Goal: Task Accomplishment & Management: Manage account settings

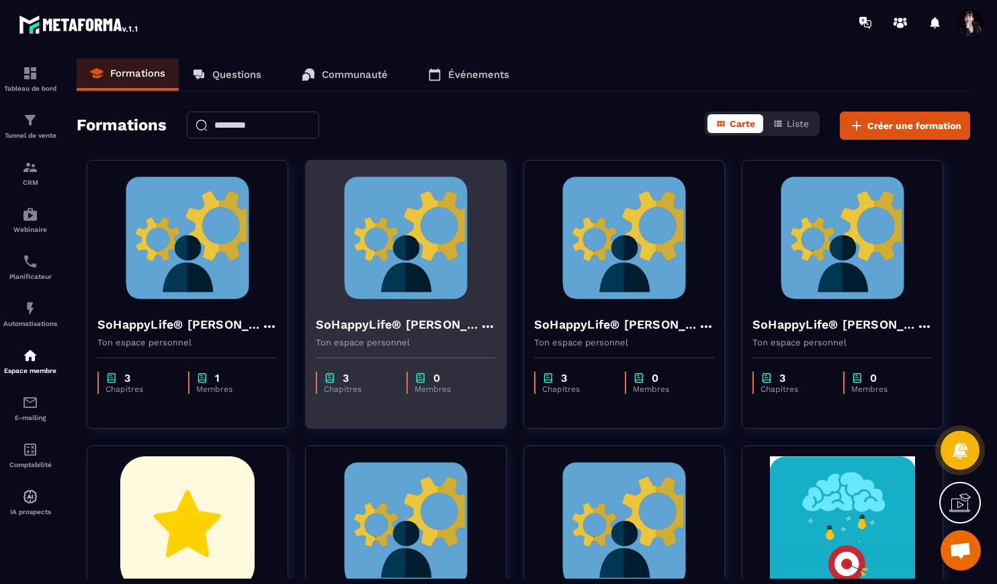
scroll to position [11749, 0]
click at [455, 222] on img at bounding box center [406, 238] width 180 height 134
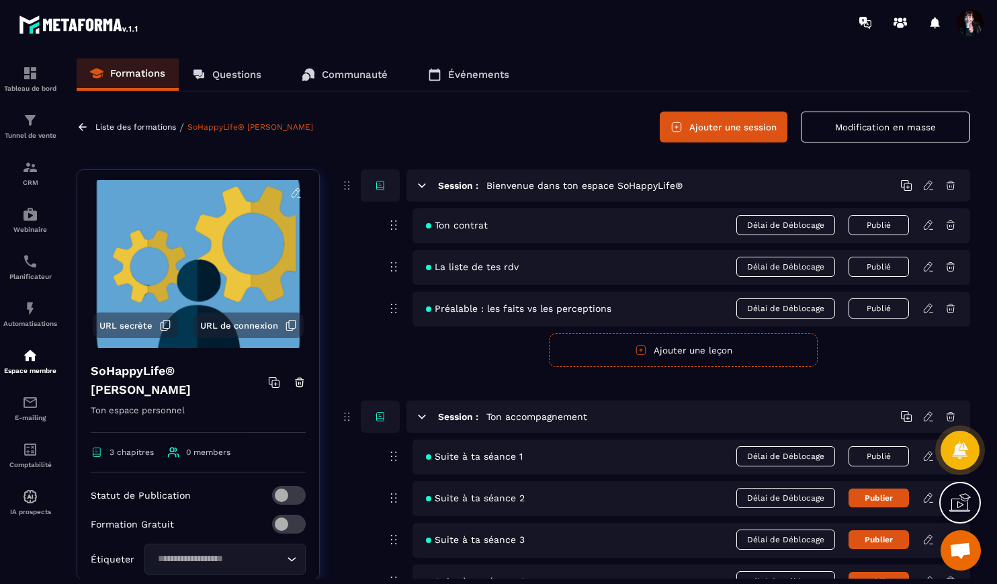
click at [148, 128] on p "Liste des formations" at bounding box center [135, 126] width 81 height 9
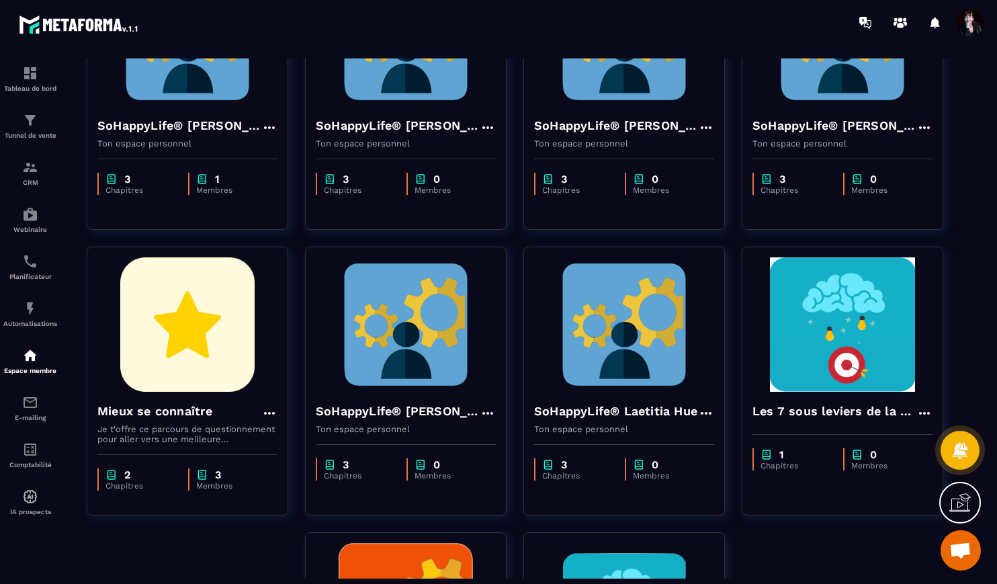
scroll to position [199, 0]
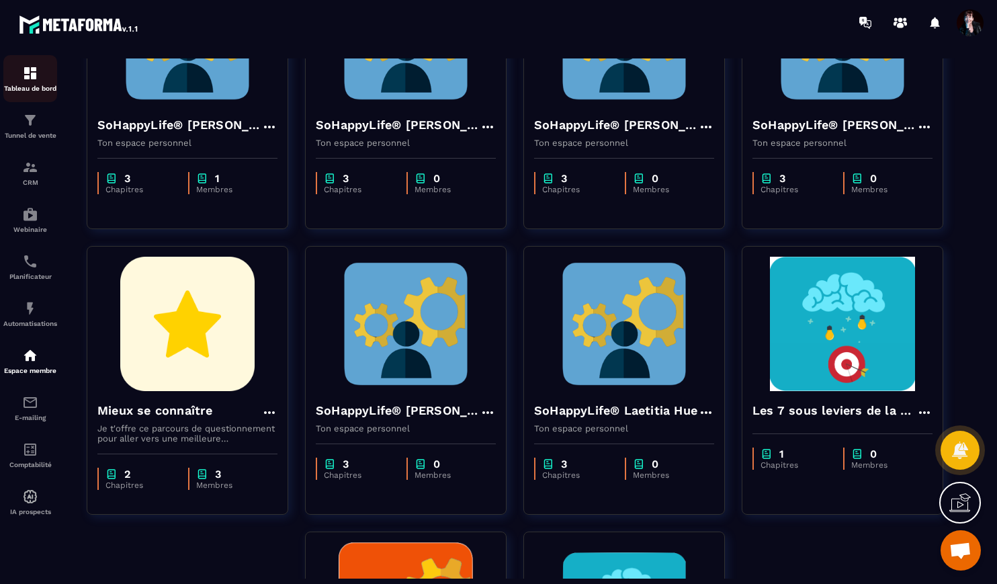
click at [34, 79] on img at bounding box center [30, 73] width 16 height 16
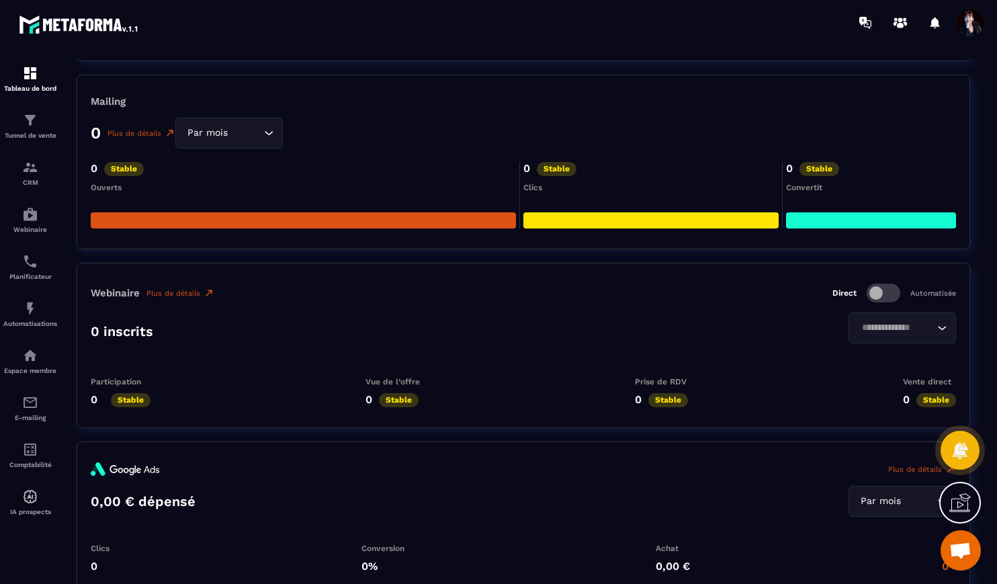
scroll to position [2239, 0]
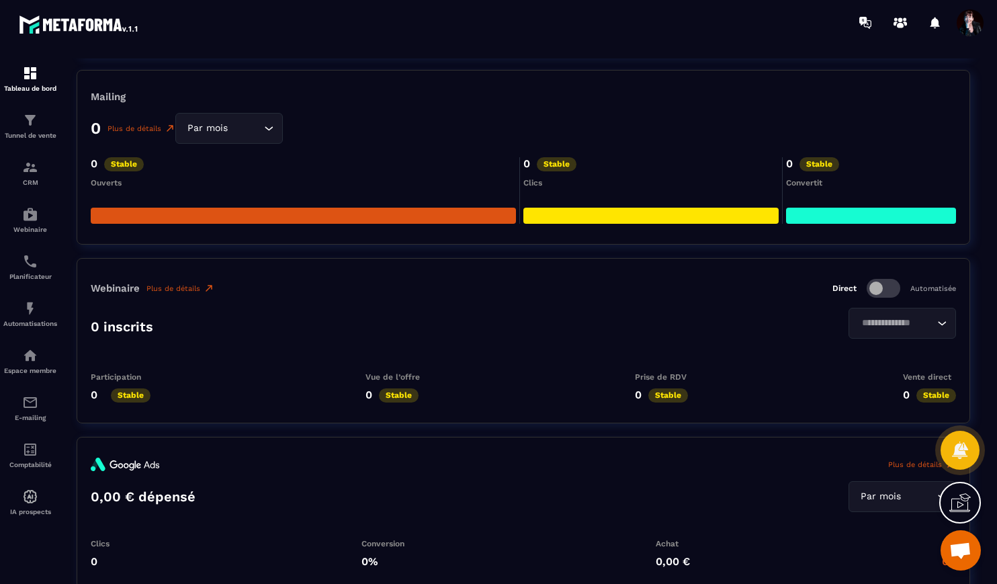
click at [267, 131] on icon "Search for option" at bounding box center [268, 128] width 13 height 13
click at [267, 129] on icon "Search for option" at bounding box center [268, 128] width 13 height 13
click at [265, 131] on icon "Search for option" at bounding box center [268, 128] width 13 height 13
click at [267, 127] on icon "Search for option" at bounding box center [268, 128] width 13 height 13
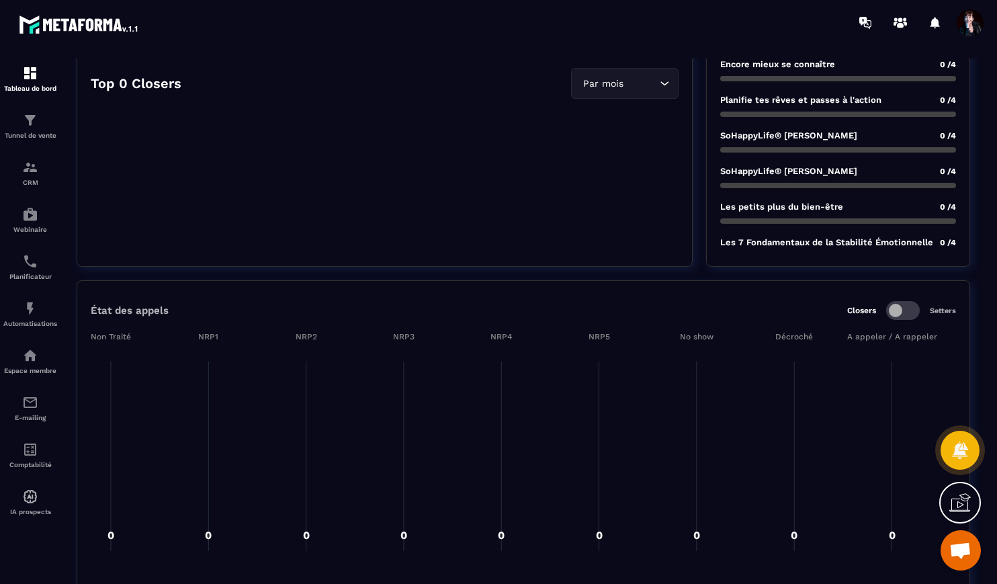
scroll to position [1570, 0]
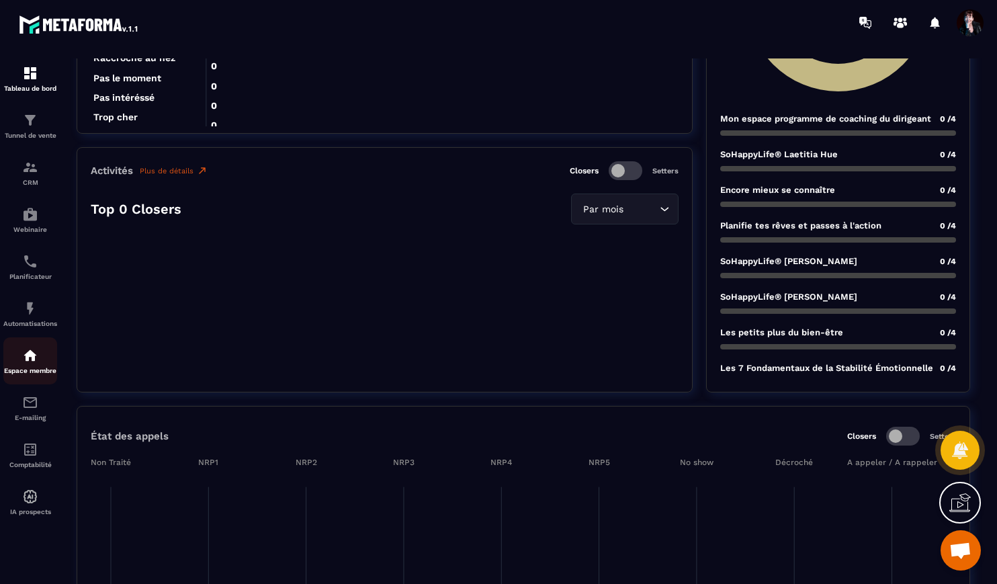
click at [35, 353] on img at bounding box center [30, 355] width 16 height 16
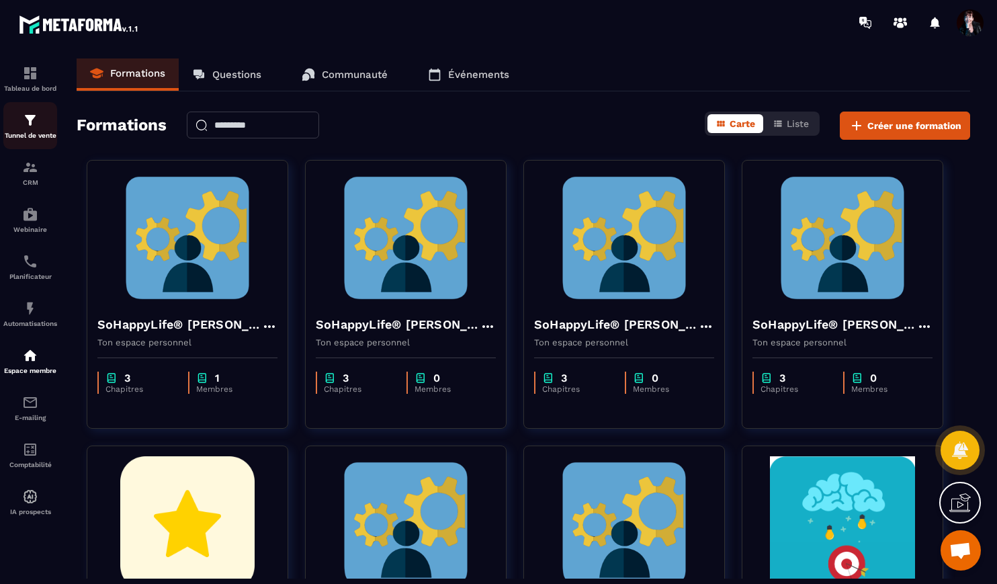
click at [30, 116] on img at bounding box center [30, 120] width 16 height 16
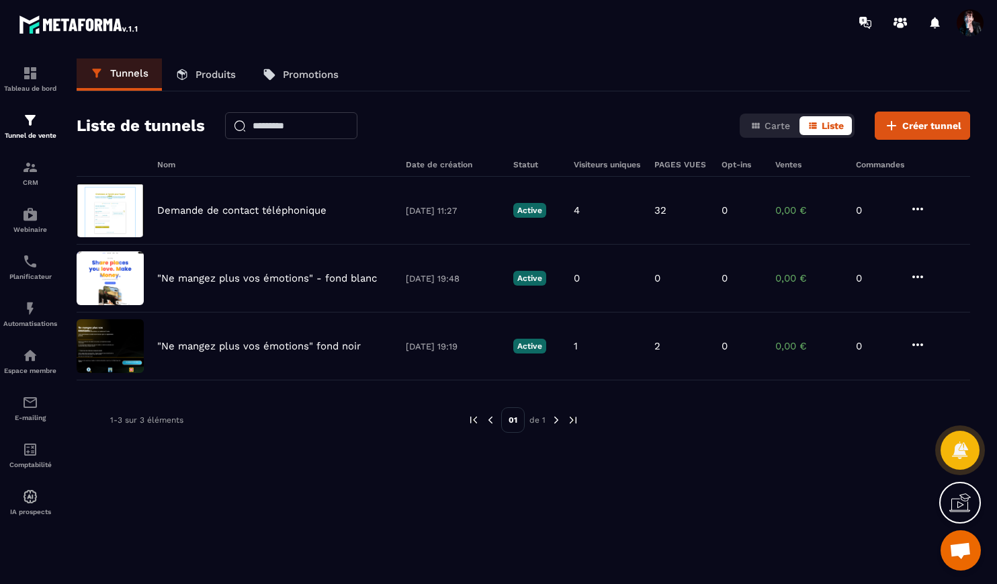
click at [211, 77] on p "Produits" at bounding box center [215, 75] width 40 height 12
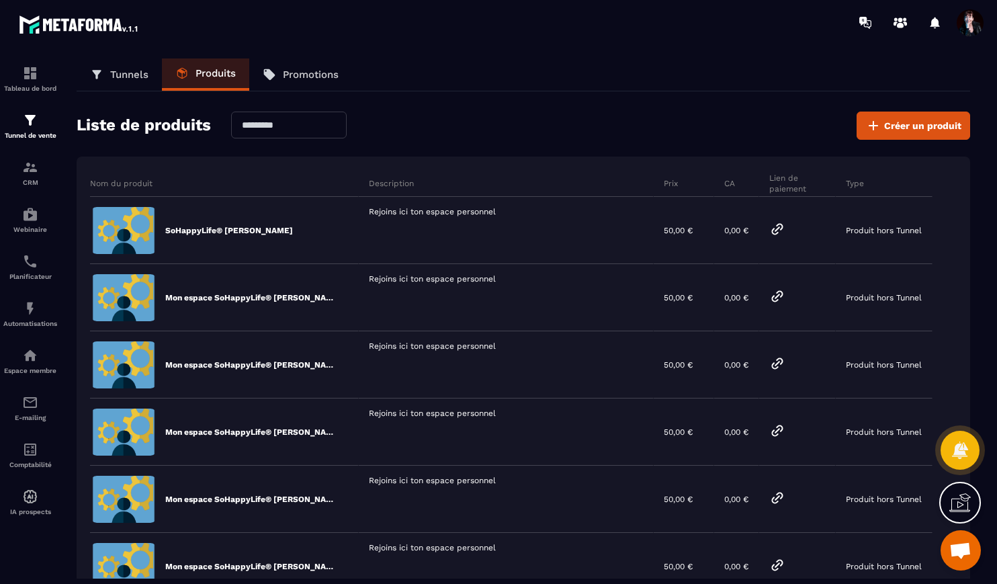
click at [960, 541] on span "Ouvrir le chat" at bounding box center [960, 550] width 40 height 40
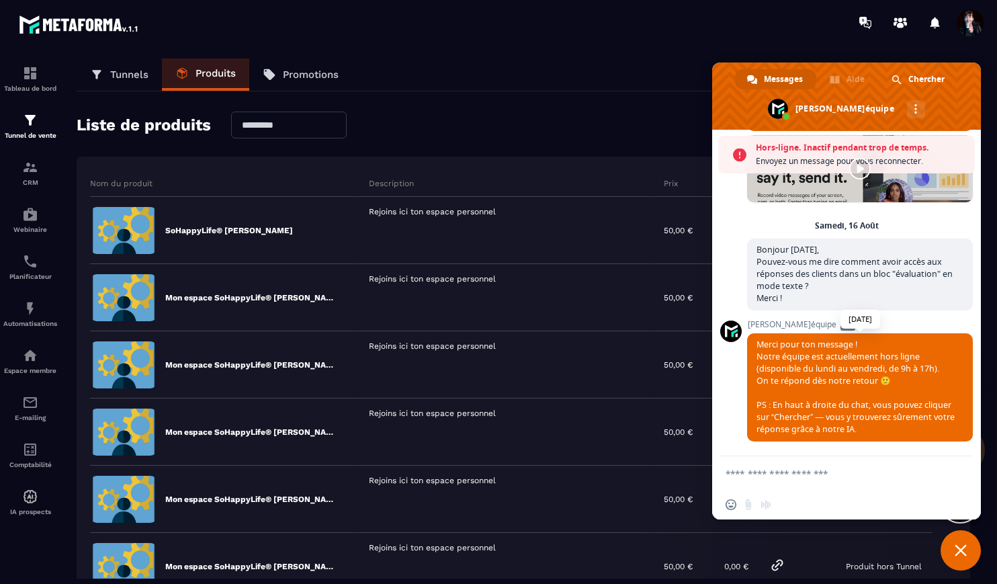
scroll to position [11793, 0]
click at [848, 485] on textarea "Entrez votre message..." at bounding box center [832, 473] width 215 height 34
click at [959, 546] on span "Fermer le chat" at bounding box center [960, 550] width 12 height 12
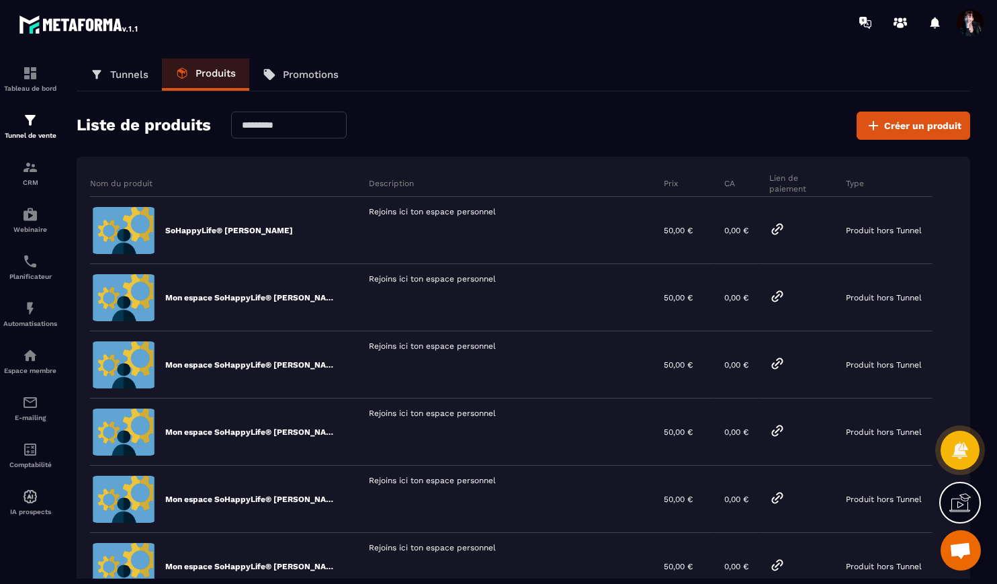
click at [959, 546] on span "Ouvrir le chat" at bounding box center [960, 551] width 22 height 19
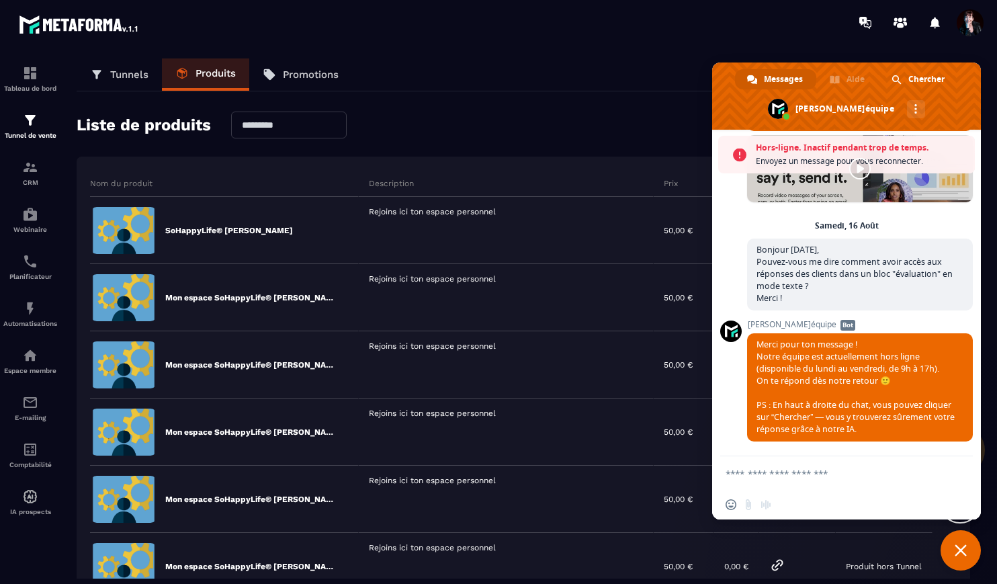
click at [780, 469] on textarea "Entrez votre message..." at bounding box center [832, 473] width 215 height 34
type textarea "*"
click at [907, 113] on link "Autres canaux" at bounding box center [916, 109] width 18 height 18
click at [911, 111] on link at bounding box center [916, 109] width 18 height 18
click at [727, 478] on textarea "Entrez votre message..." at bounding box center [832, 473] width 215 height 34
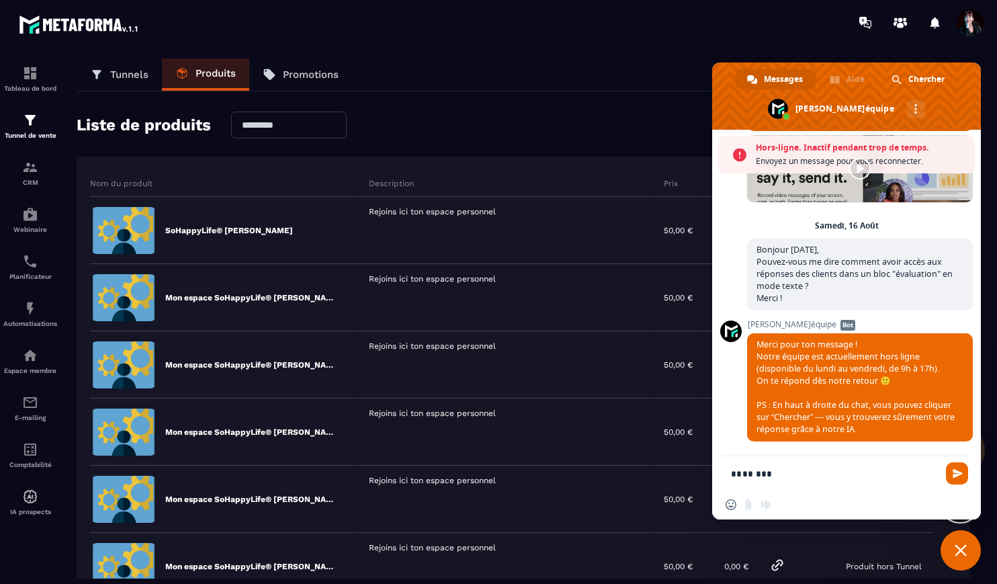
scroll to position [2, 0]
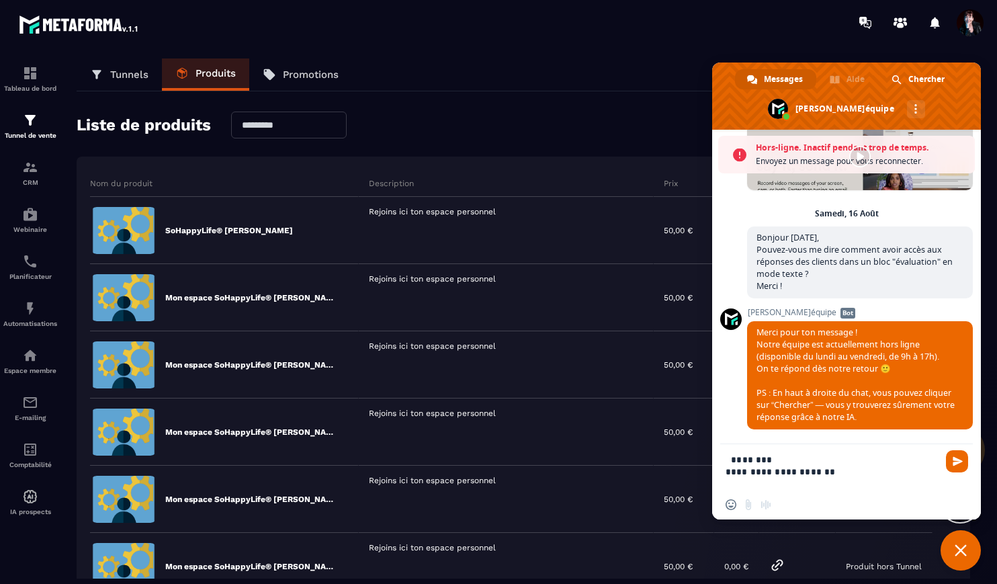
drag, startPoint x: 785, startPoint y: 473, endPoint x: 778, endPoint y: 471, distance: 6.8
click at [778, 471] on textarea "**********" at bounding box center [832, 467] width 215 height 46
click at [848, 471] on textarea "**********" at bounding box center [832, 467] width 215 height 46
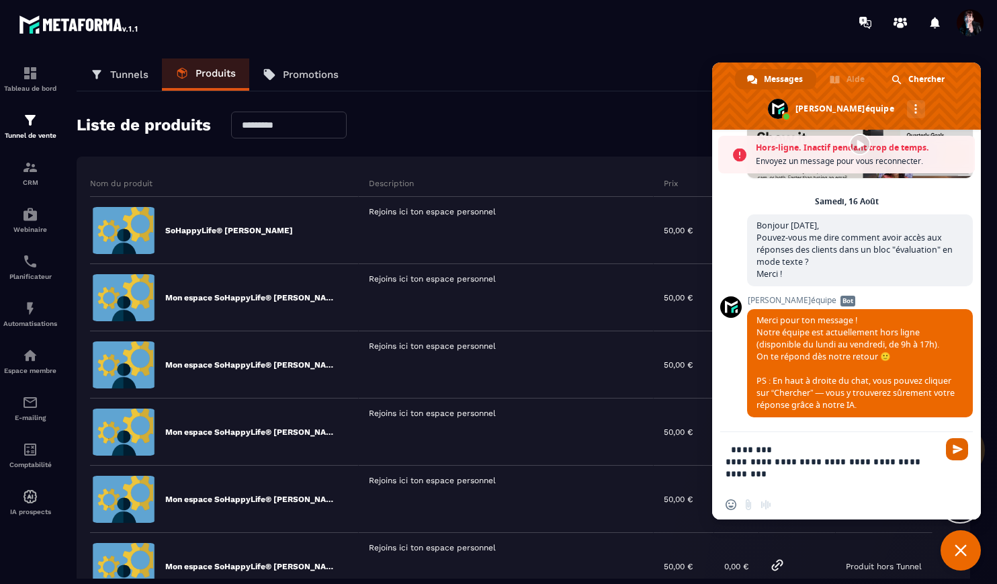
type textarea "**********"
click at [957, 449] on span "Envoyer" at bounding box center [957, 449] width 10 height 10
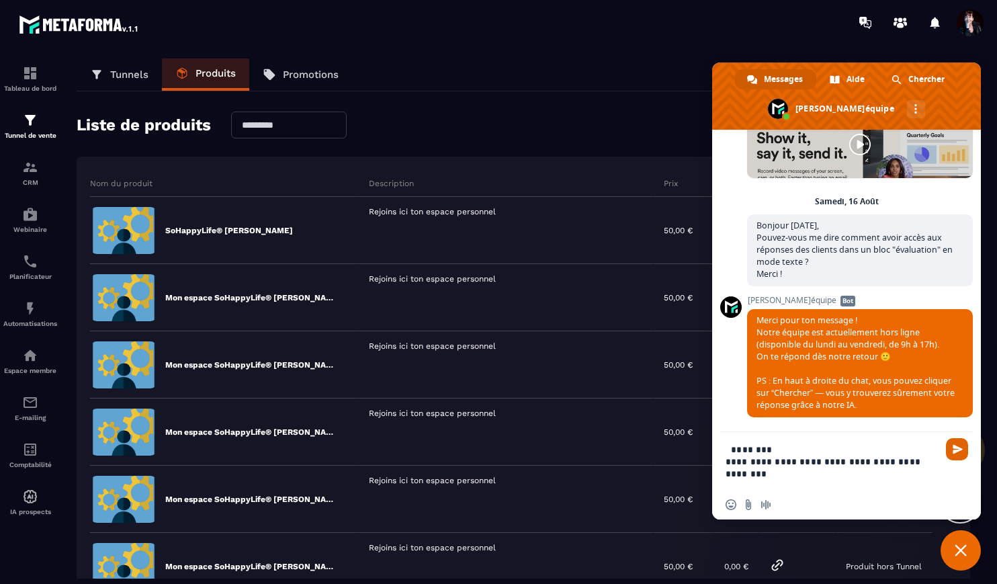
scroll to position [11773, 0]
click at [955, 448] on span "Envoyer" at bounding box center [957, 449] width 10 height 10
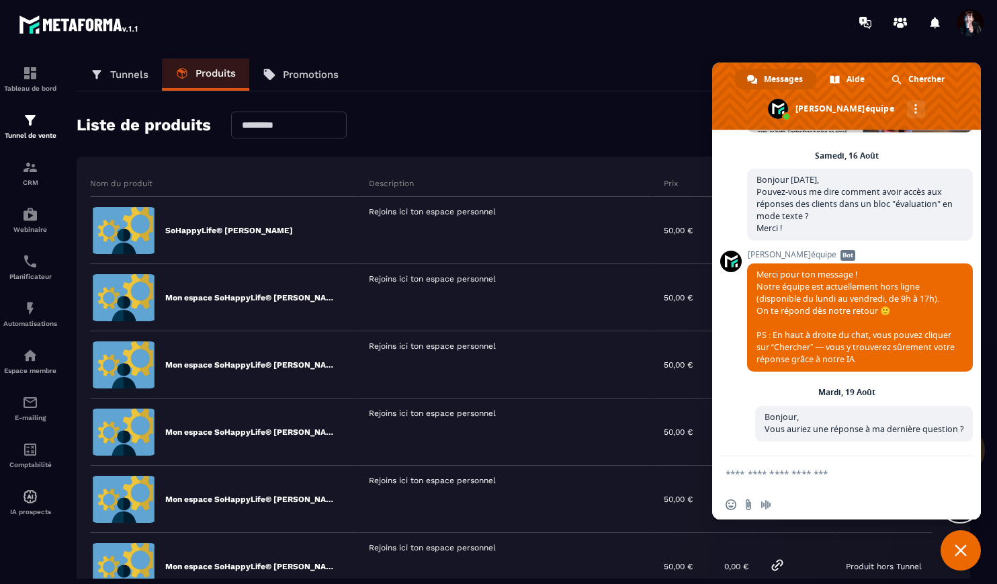
scroll to position [11953, 0]
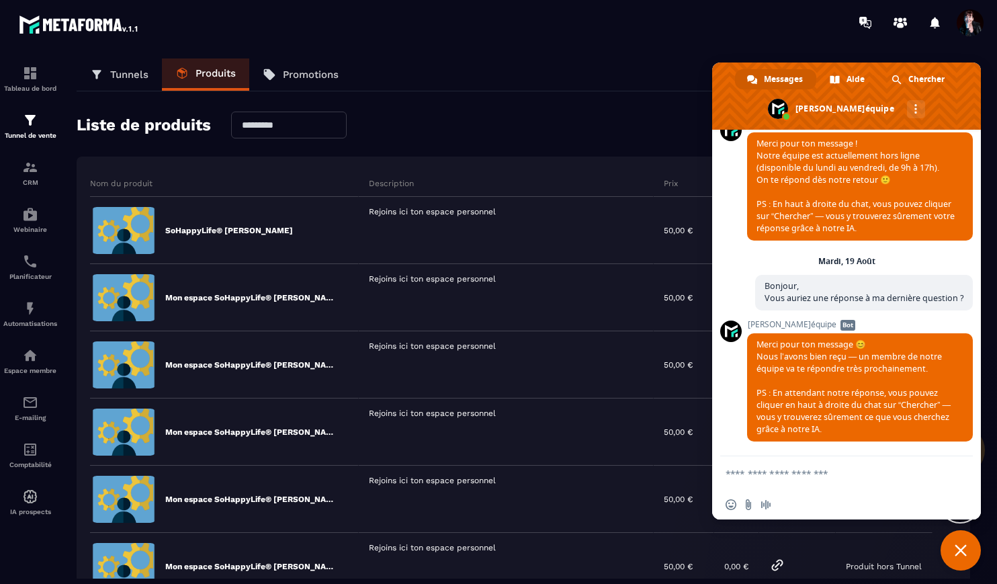
click at [964, 549] on span "Fermer le chat" at bounding box center [960, 550] width 12 height 12
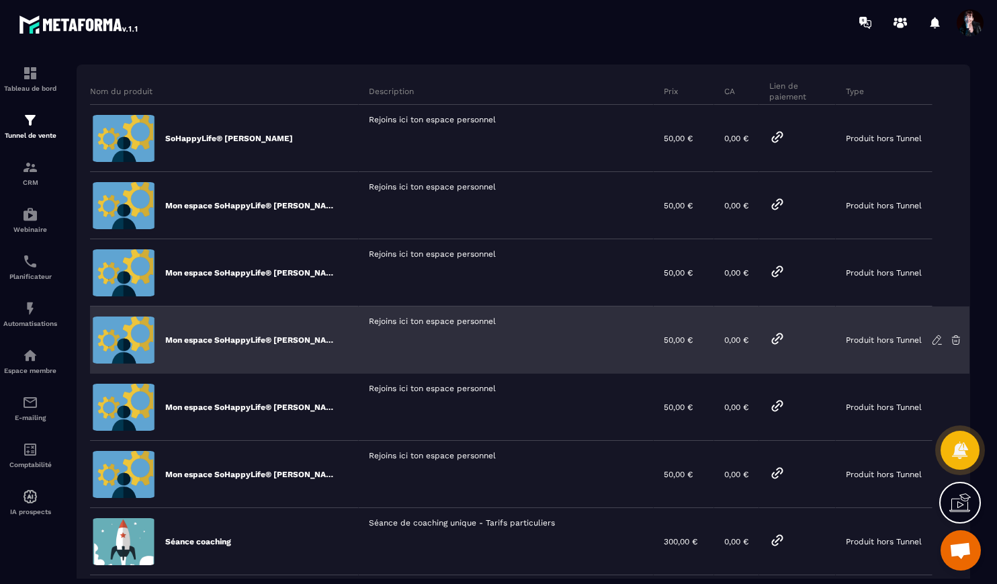
scroll to position [103, 0]
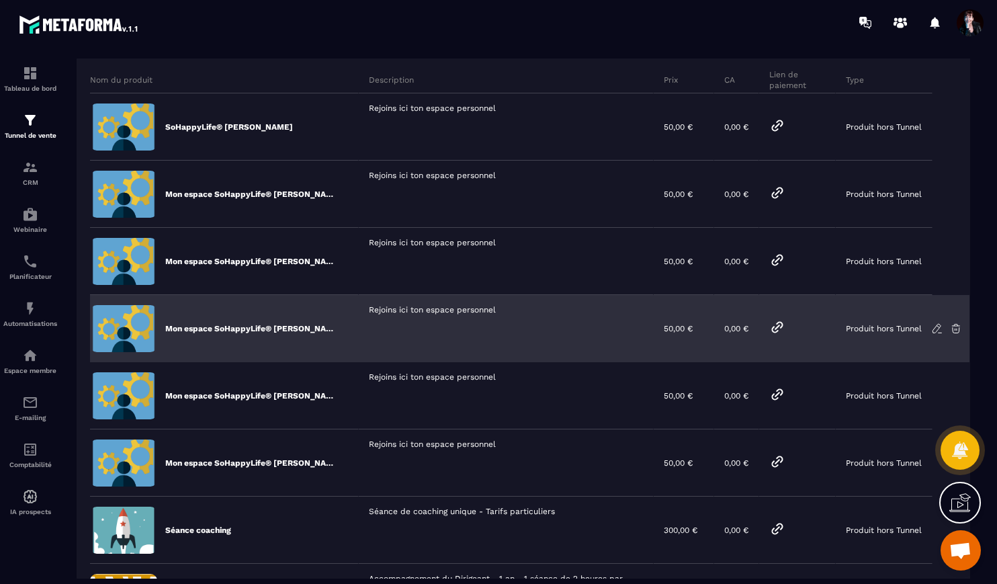
click at [307, 325] on p "Mon espace SoHappyLife® [PERSON_NAME]" at bounding box center [251, 328] width 173 height 11
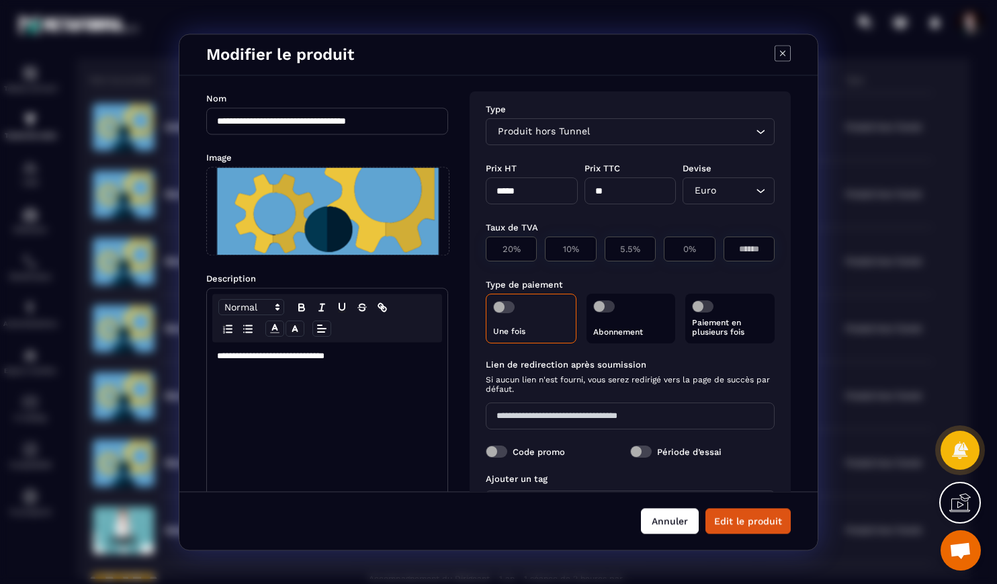
click at [684, 529] on button "Annuler" at bounding box center [670, 521] width 58 height 26
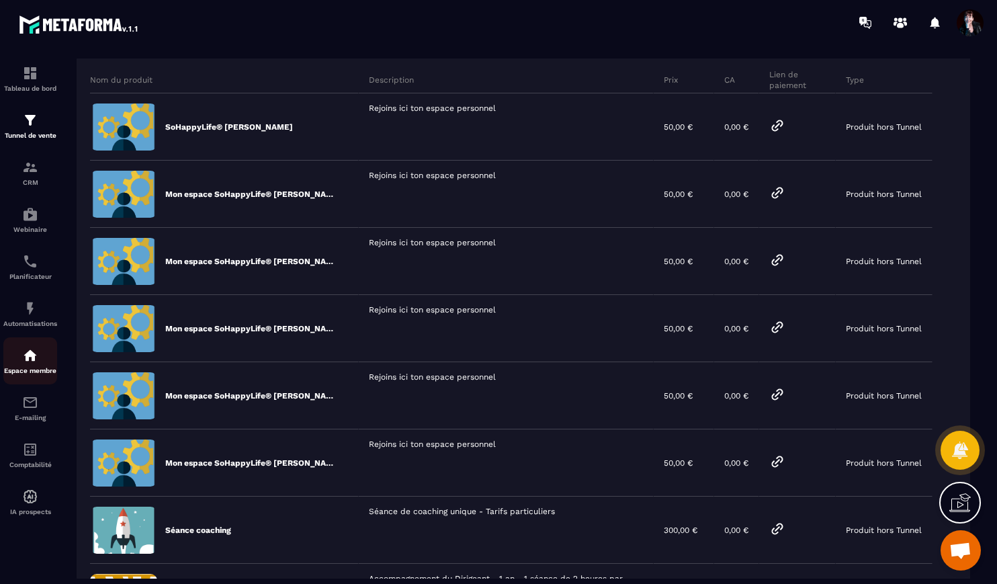
click at [26, 353] on img at bounding box center [30, 355] width 16 height 16
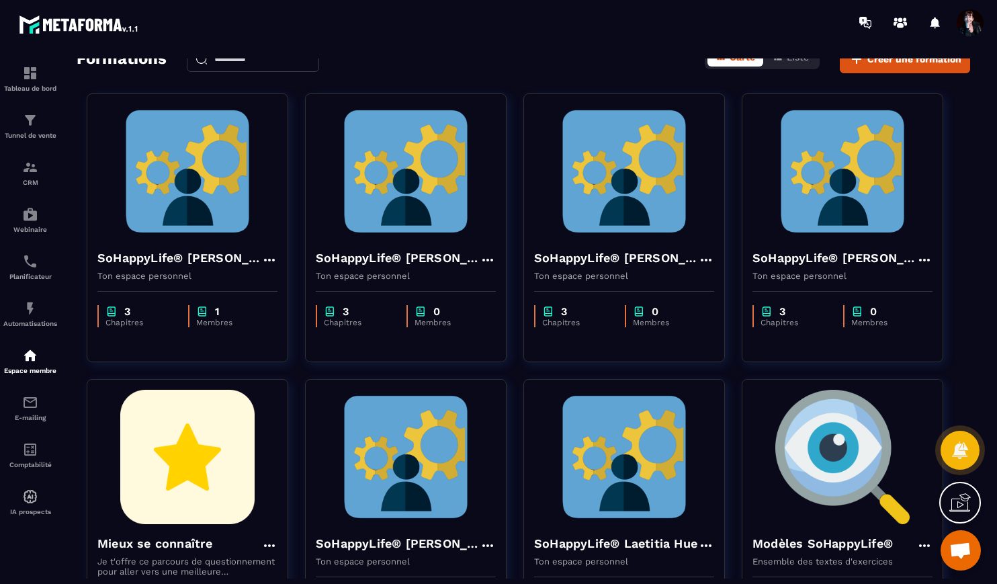
scroll to position [11941, 0]
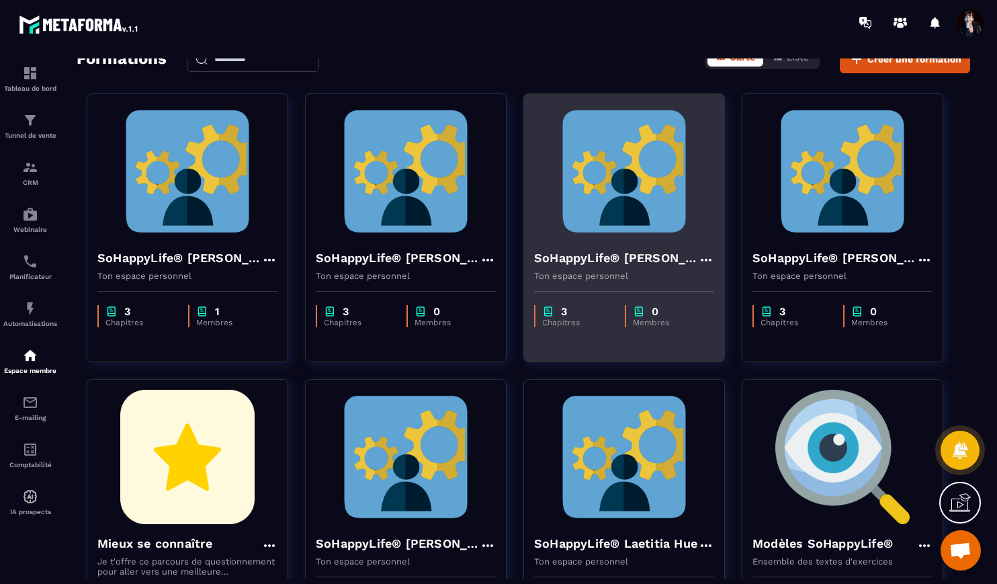
click at [636, 206] on img at bounding box center [624, 171] width 180 height 134
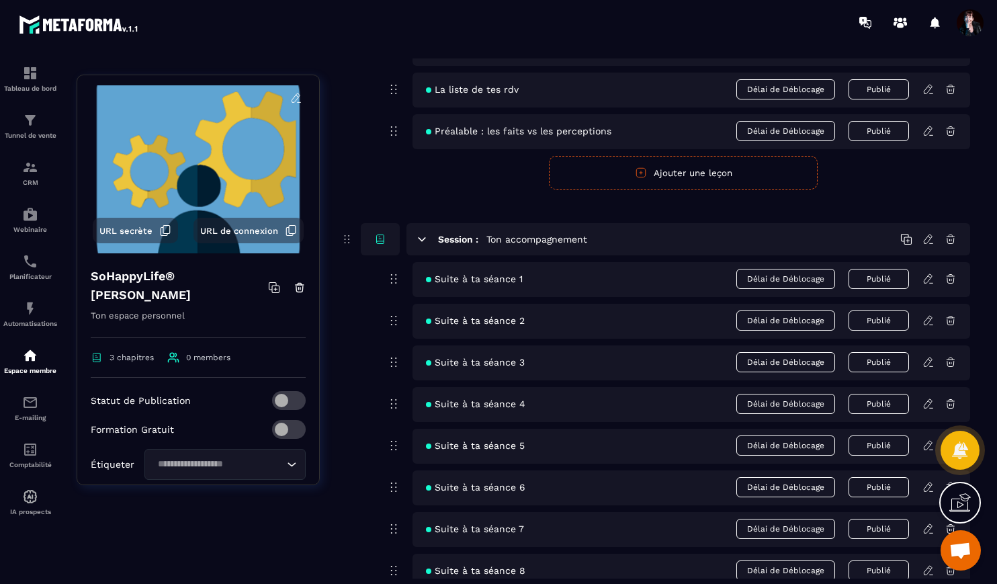
scroll to position [207, 0]
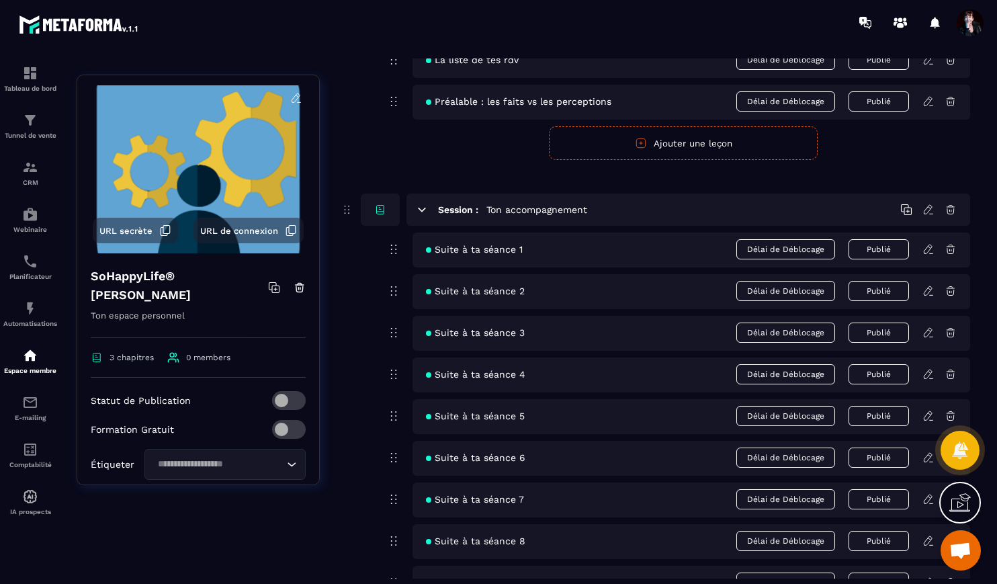
click at [924, 250] on icon at bounding box center [928, 248] width 8 height 9
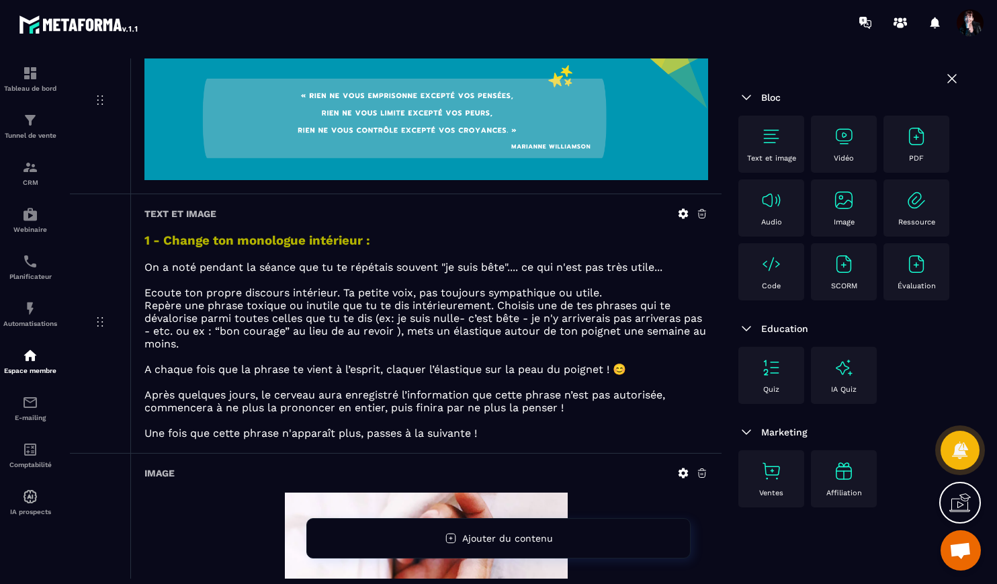
scroll to position [150, 0]
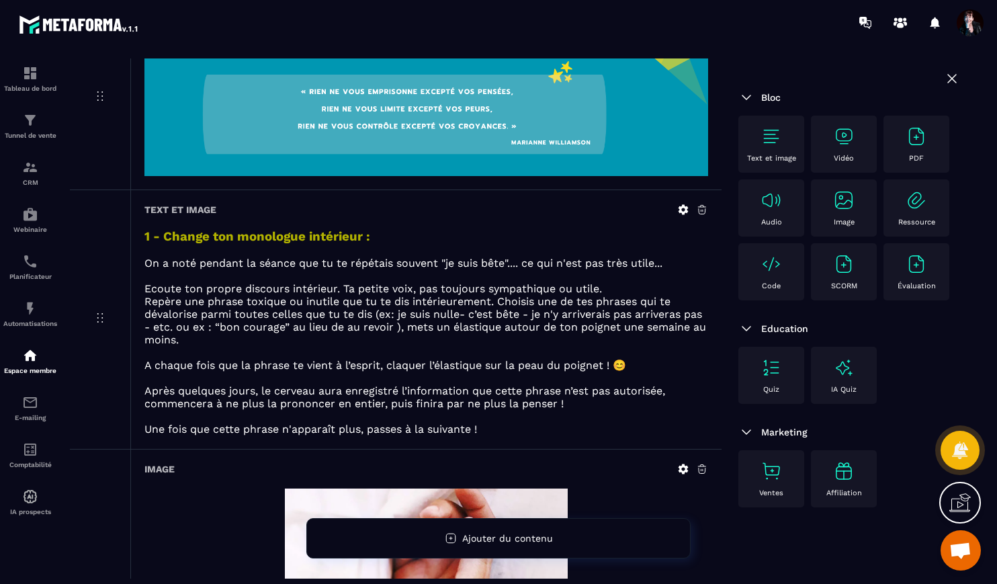
click at [680, 212] on icon at bounding box center [683, 209] width 10 height 10
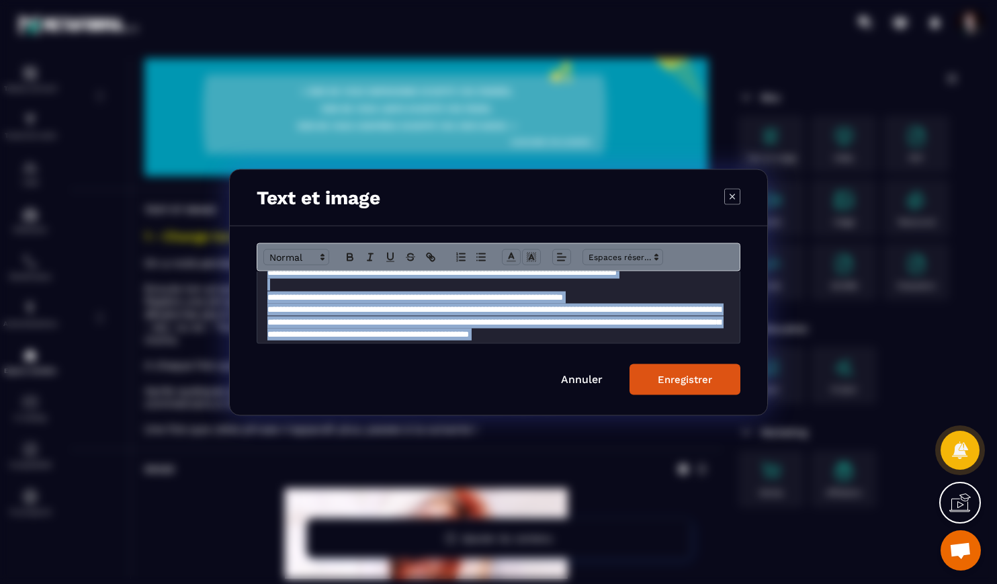
scroll to position [144, 0]
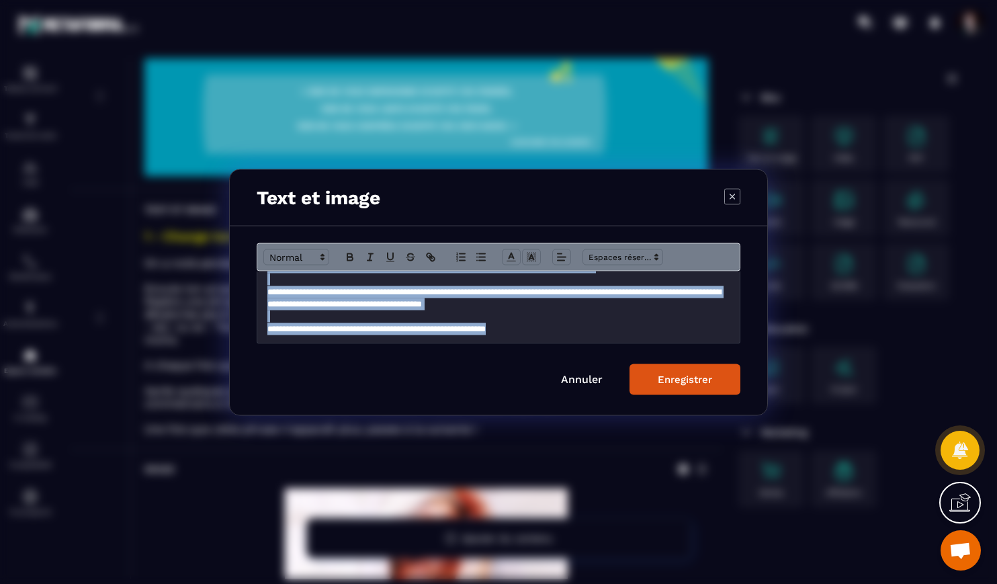
drag, startPoint x: 266, startPoint y: 283, endPoint x: 336, endPoint y: 358, distance: 103.1
click at [336, 358] on form "**********" at bounding box center [499, 318] width 484 height 152
copy div "**********"
click at [574, 384] on link "Annuler" at bounding box center [582, 378] width 42 height 13
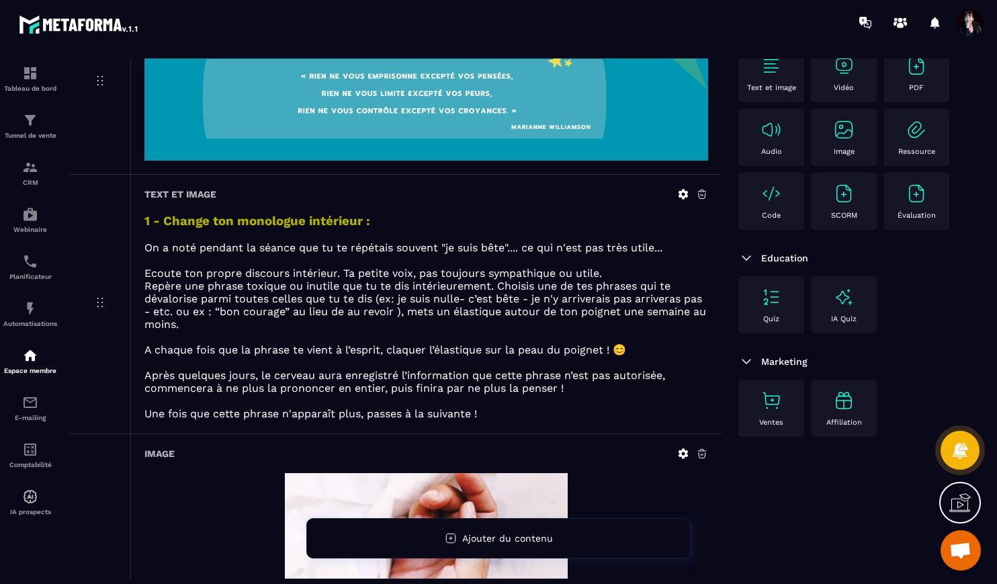
scroll to position [0, 0]
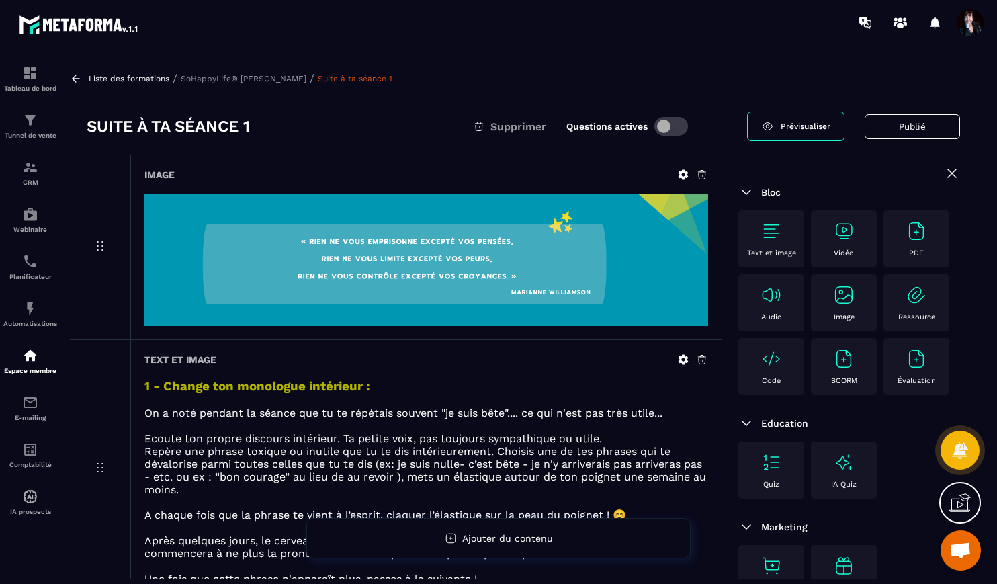
click at [246, 79] on p "SoHappyLife® [PERSON_NAME]" at bounding box center [244, 78] width 126 height 9
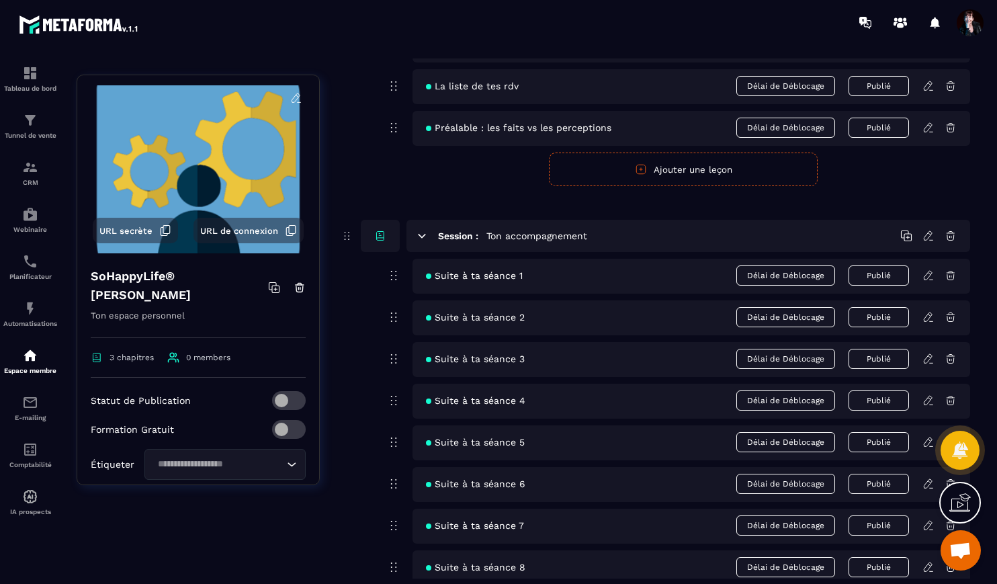
scroll to position [191, 0]
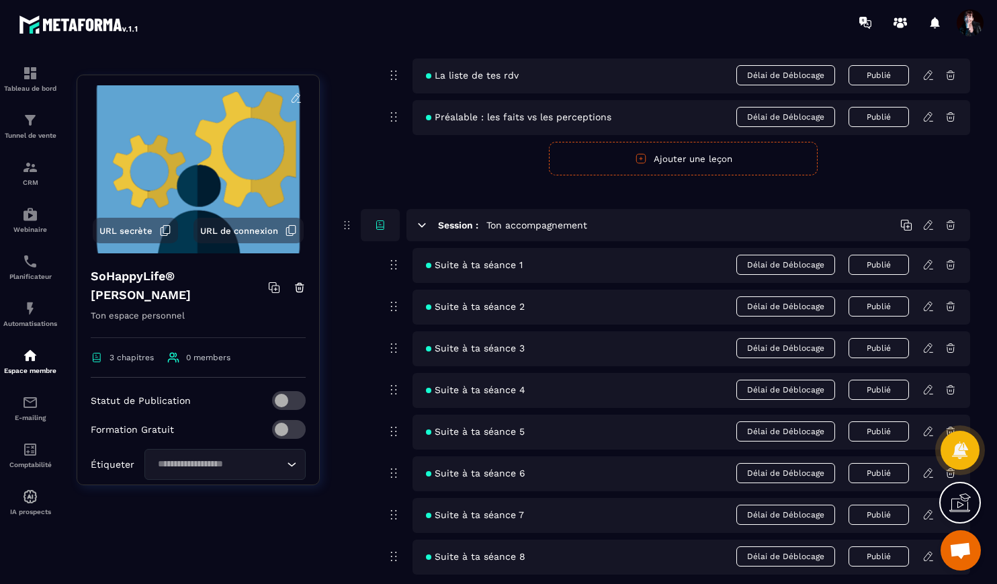
click at [928, 307] on icon at bounding box center [928, 306] width 8 height 9
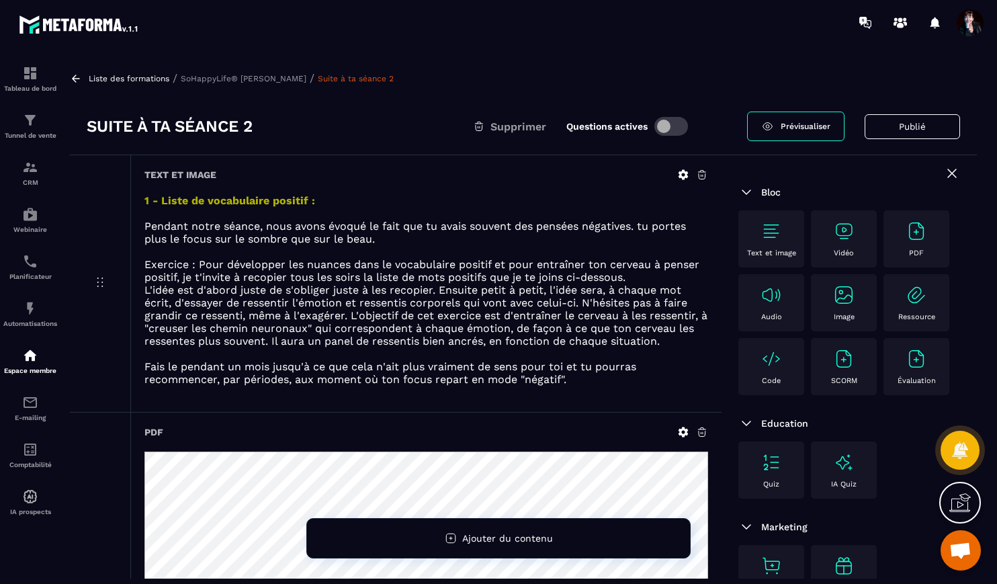
click at [686, 175] on icon at bounding box center [683, 175] width 10 height 10
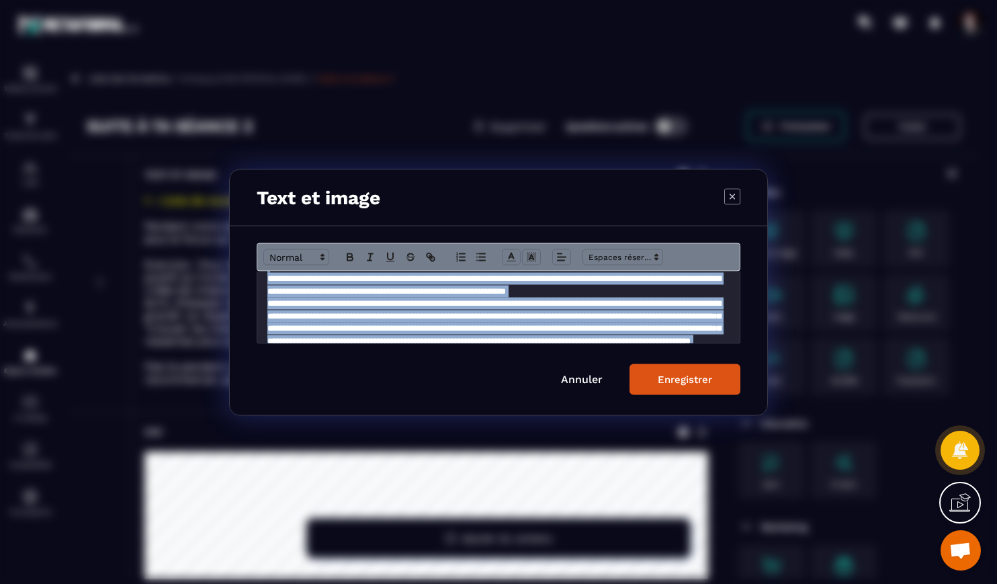
scroll to position [142, 0]
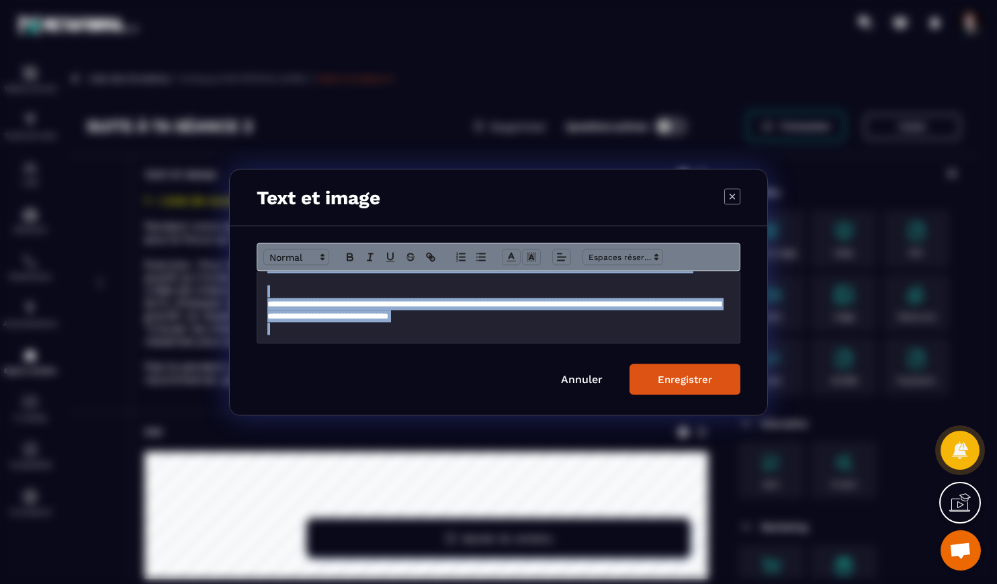
drag, startPoint x: 265, startPoint y: 285, endPoint x: 324, endPoint y: 355, distance: 92.4
click at [324, 357] on form "**********" at bounding box center [499, 318] width 484 height 152
copy div "**********"
click at [578, 379] on link "Annuler" at bounding box center [582, 378] width 42 height 13
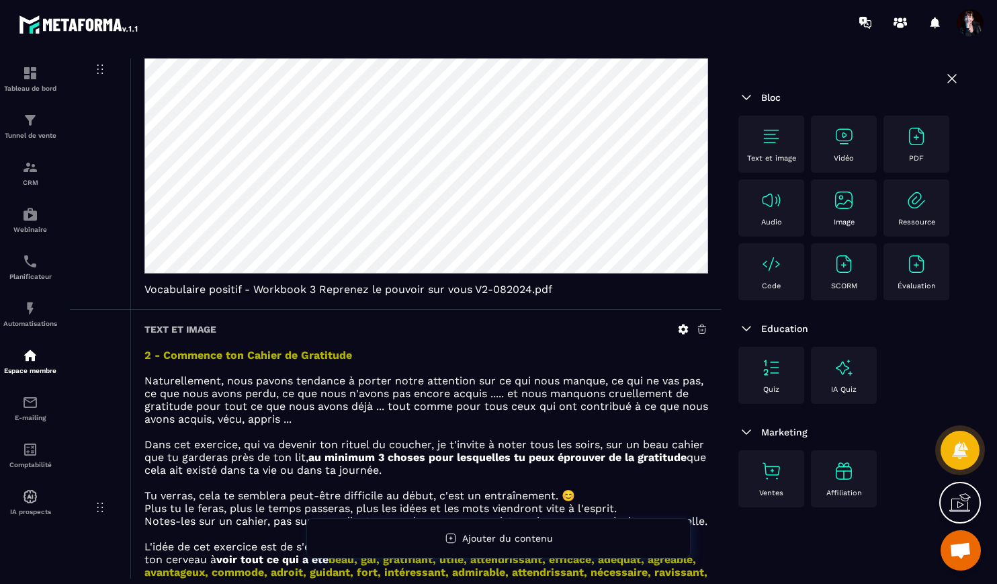
scroll to position [584, 0]
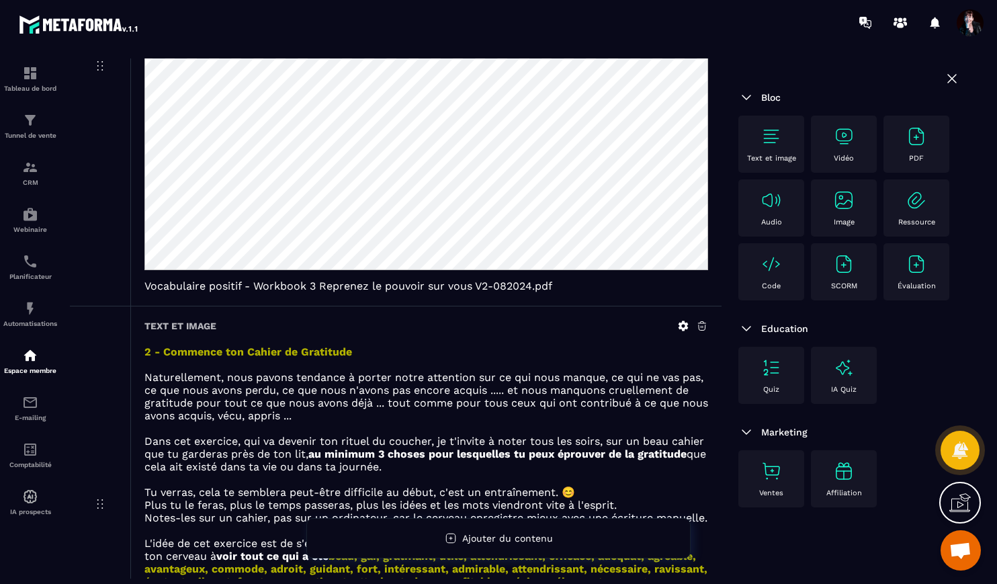
click at [686, 322] on icon at bounding box center [683, 326] width 10 height 10
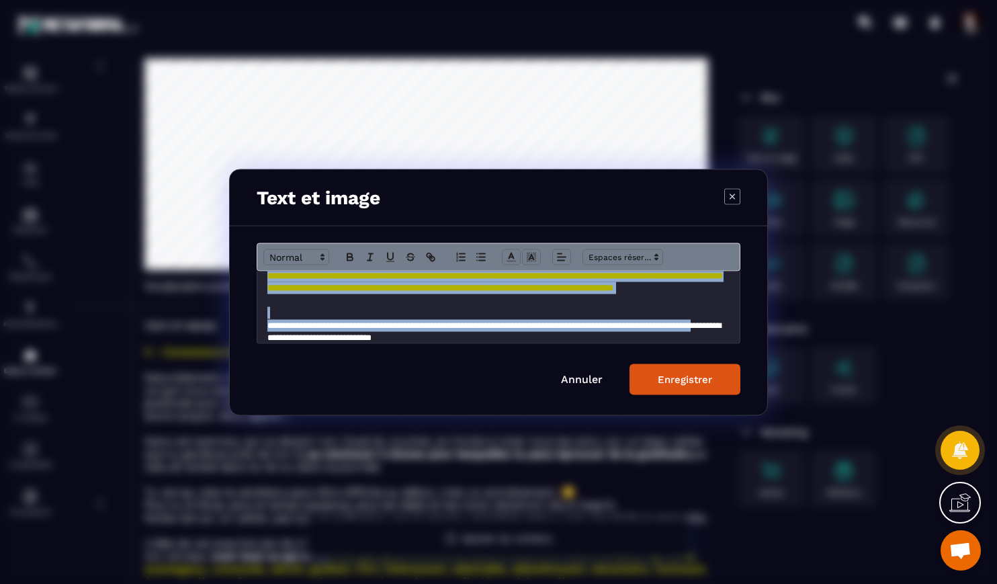
scroll to position [279, 0]
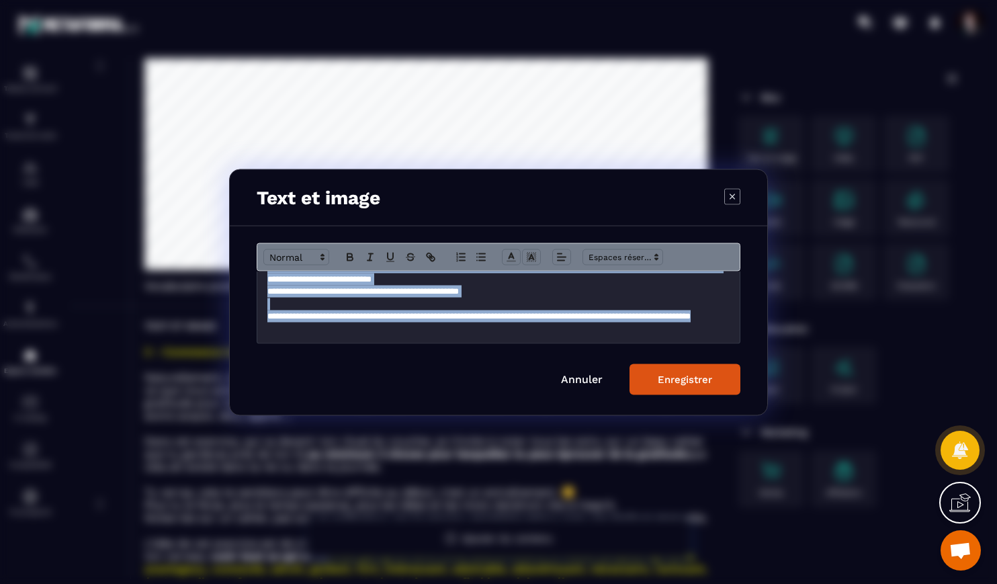
drag, startPoint x: 266, startPoint y: 286, endPoint x: 373, endPoint y: 372, distance: 137.6
click at [373, 372] on form "**********" at bounding box center [499, 318] width 484 height 152
copy div "**********"
click at [584, 381] on link "Annuler" at bounding box center [582, 378] width 42 height 13
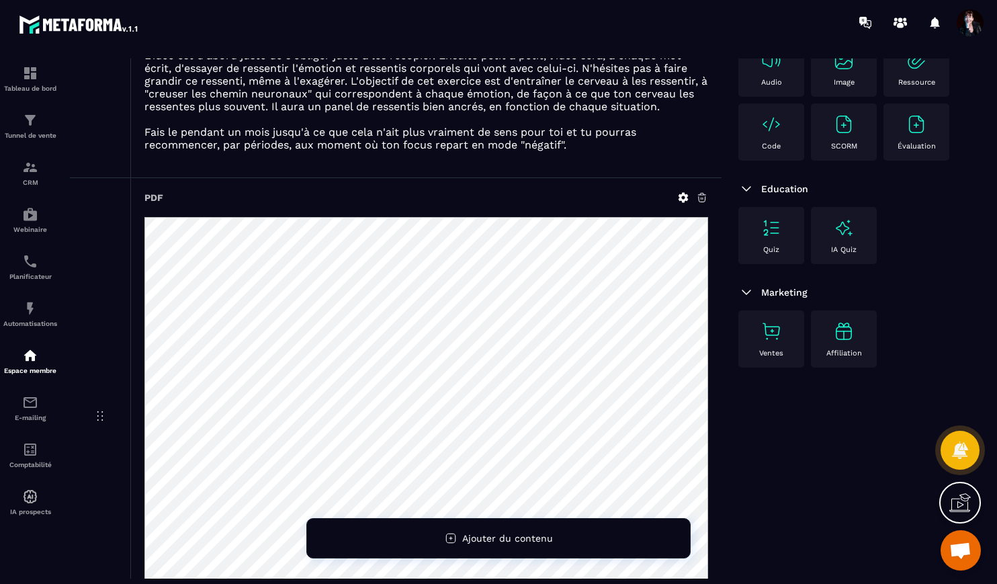
scroll to position [0, 0]
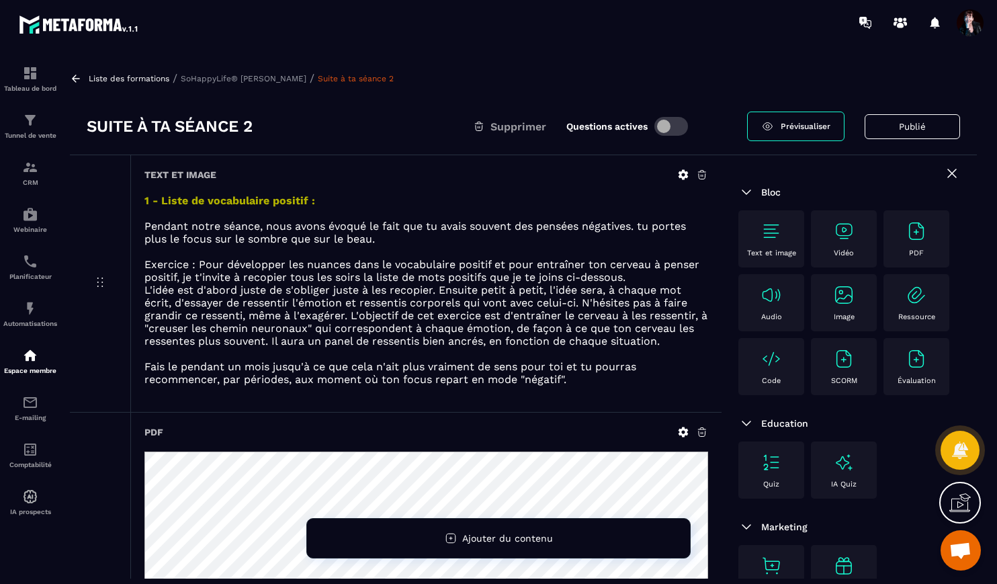
click at [230, 81] on p "SoHappyLife® [PERSON_NAME]" at bounding box center [244, 78] width 126 height 9
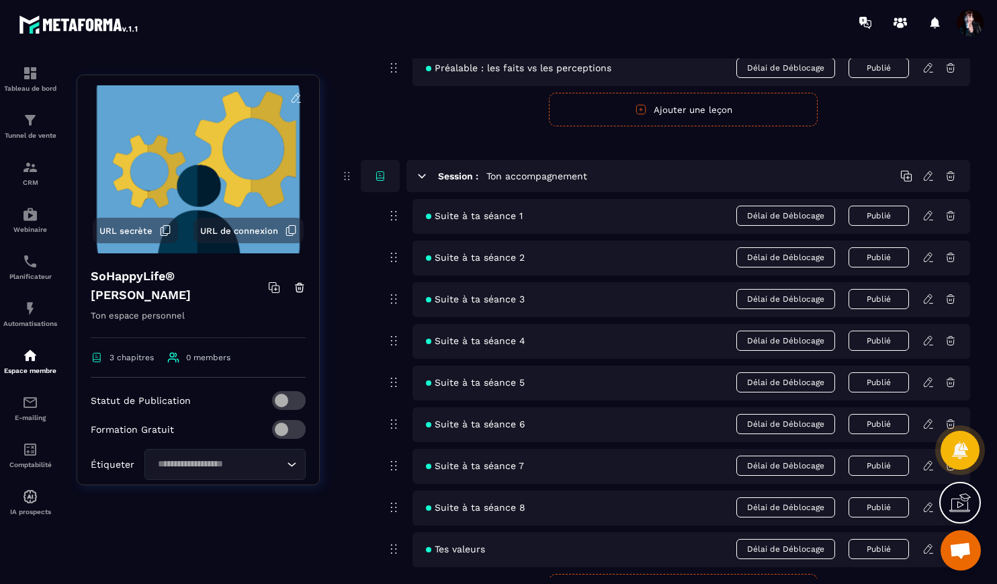
scroll to position [248, 0]
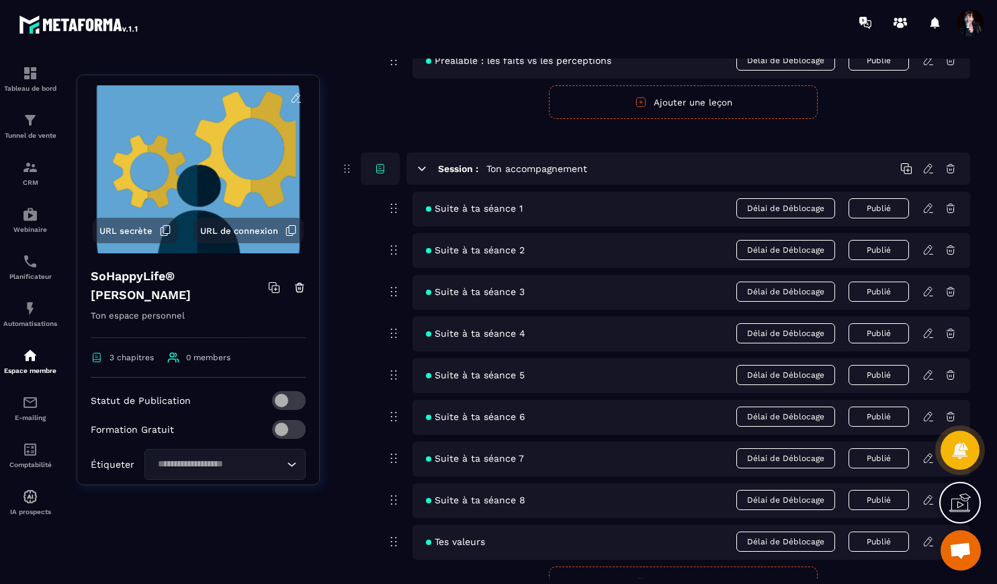
click at [929, 335] on icon at bounding box center [928, 333] width 12 height 12
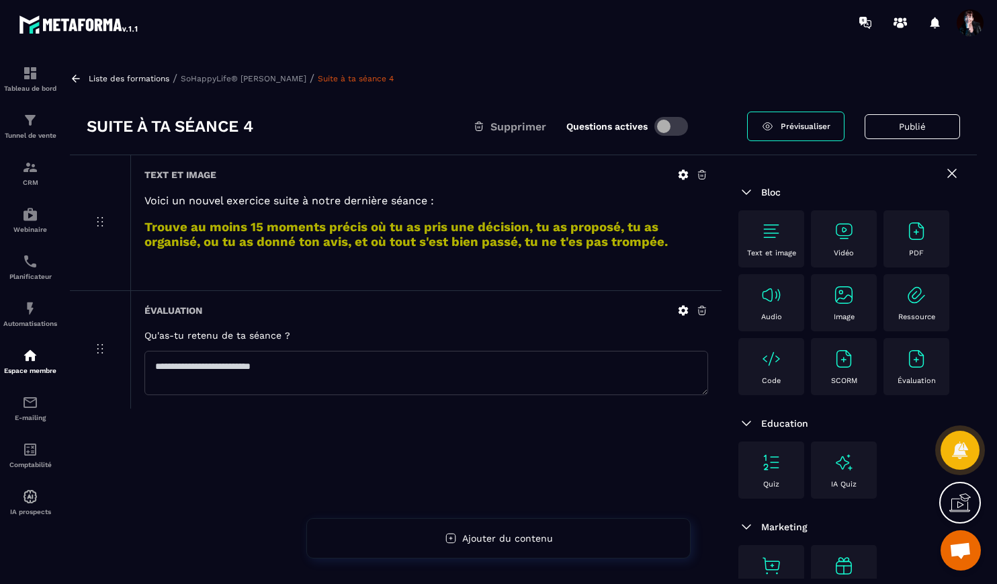
click at [279, 78] on p "SoHappyLife® [PERSON_NAME]" at bounding box center [244, 78] width 126 height 9
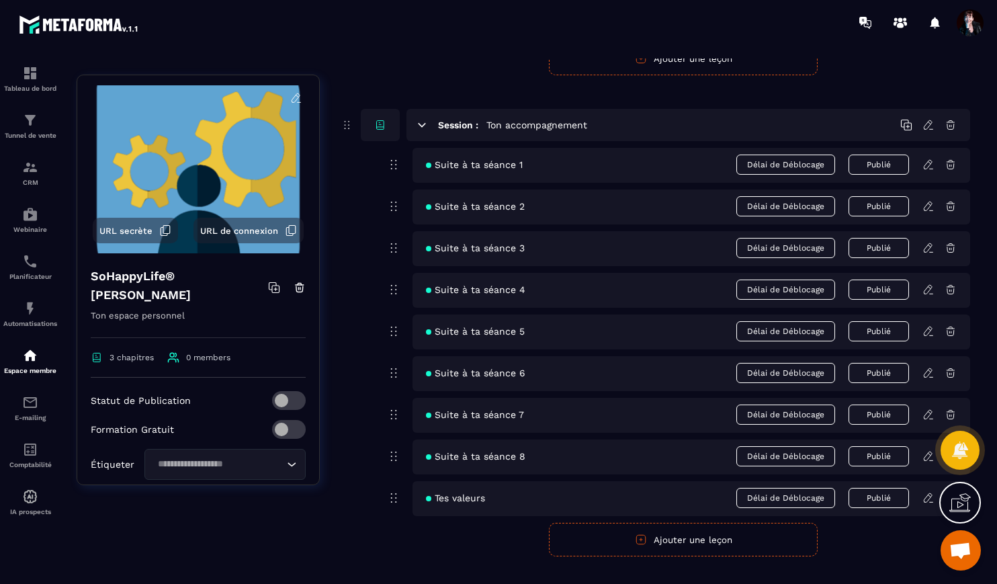
scroll to position [298, 0]
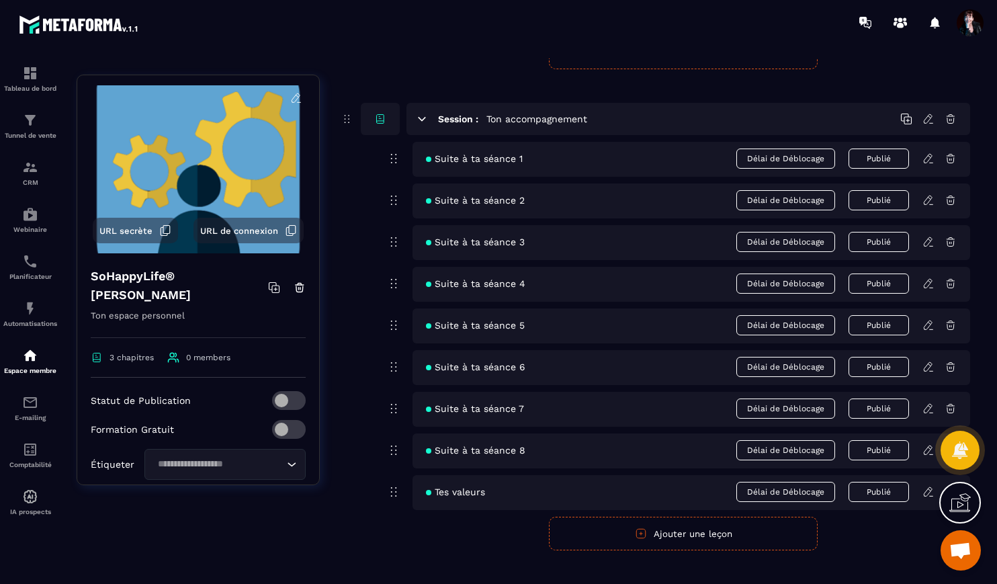
click at [928, 326] on icon at bounding box center [928, 324] width 8 height 9
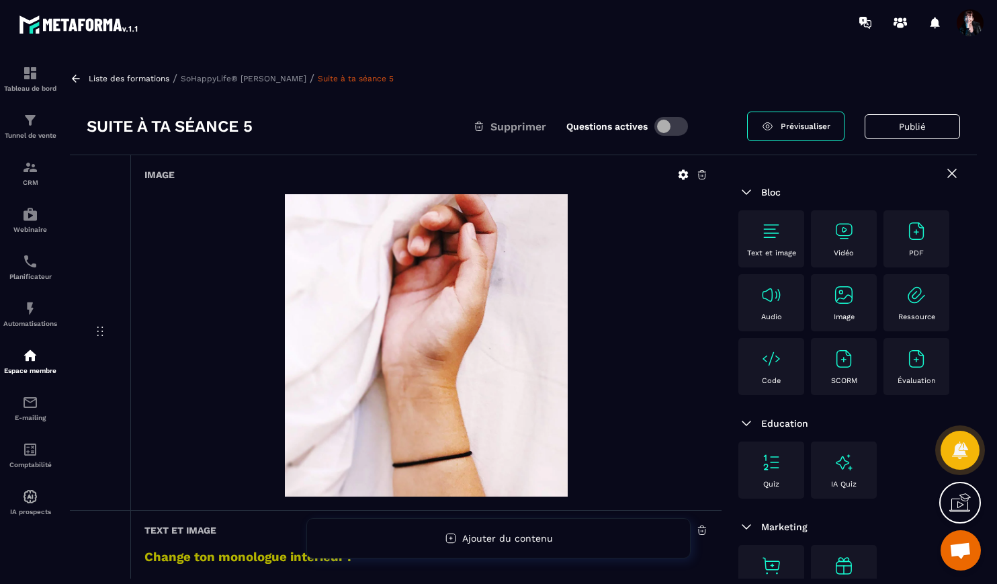
click at [209, 75] on p "SoHappyLife® [PERSON_NAME]" at bounding box center [244, 78] width 126 height 9
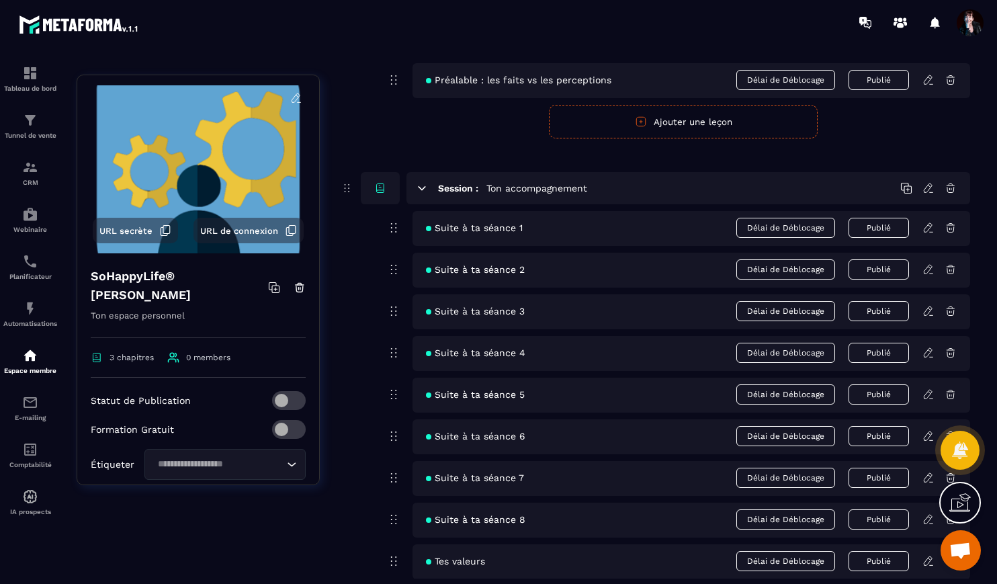
scroll to position [239, 0]
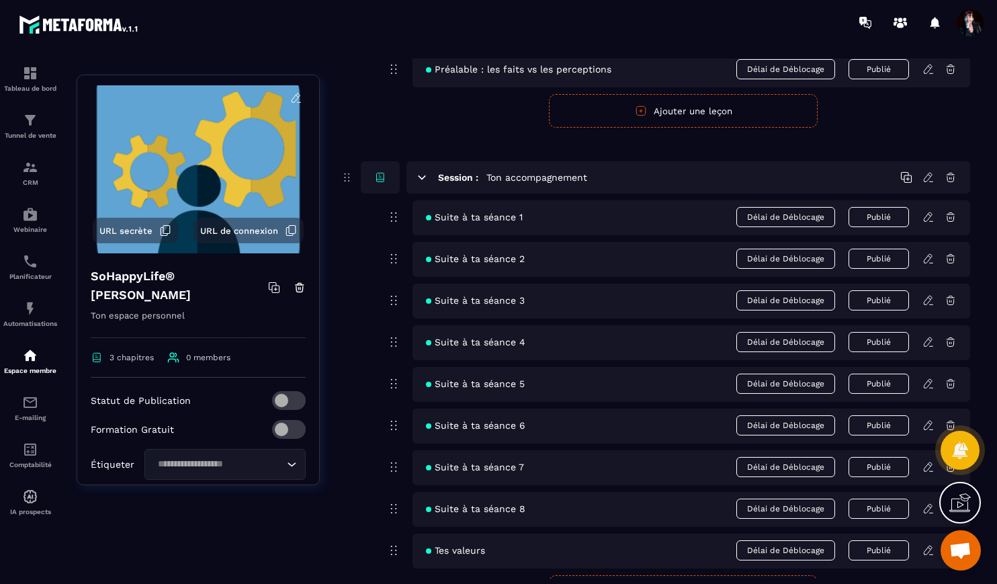
click at [928, 216] on icon at bounding box center [928, 217] width 12 height 12
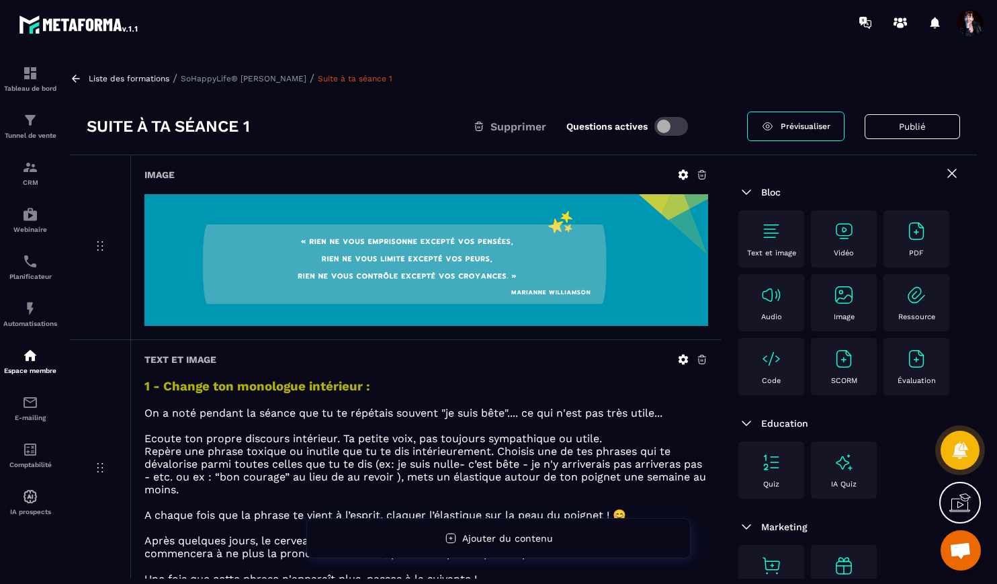
click at [257, 79] on p "SoHappyLife® [PERSON_NAME]" at bounding box center [244, 78] width 126 height 9
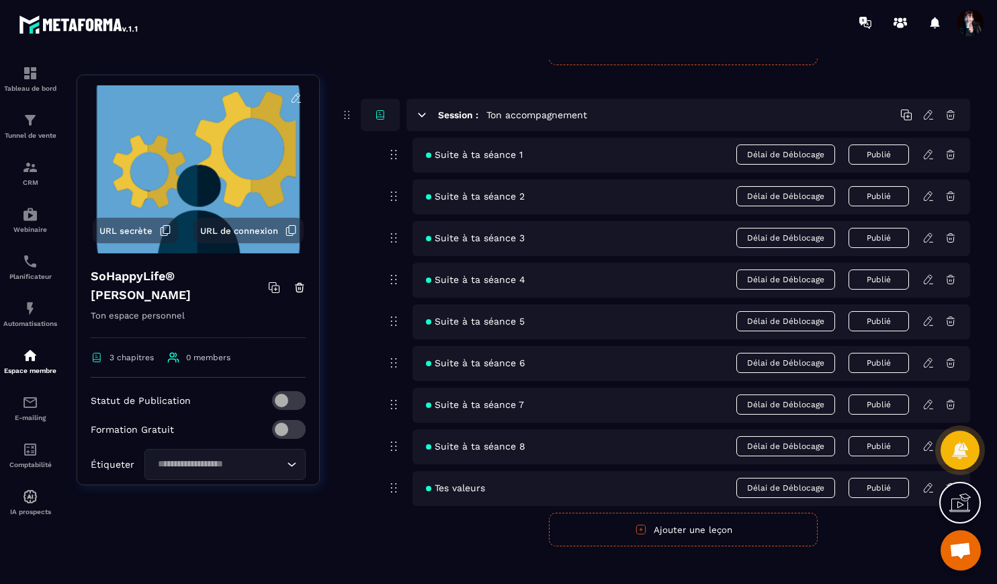
scroll to position [313, 0]
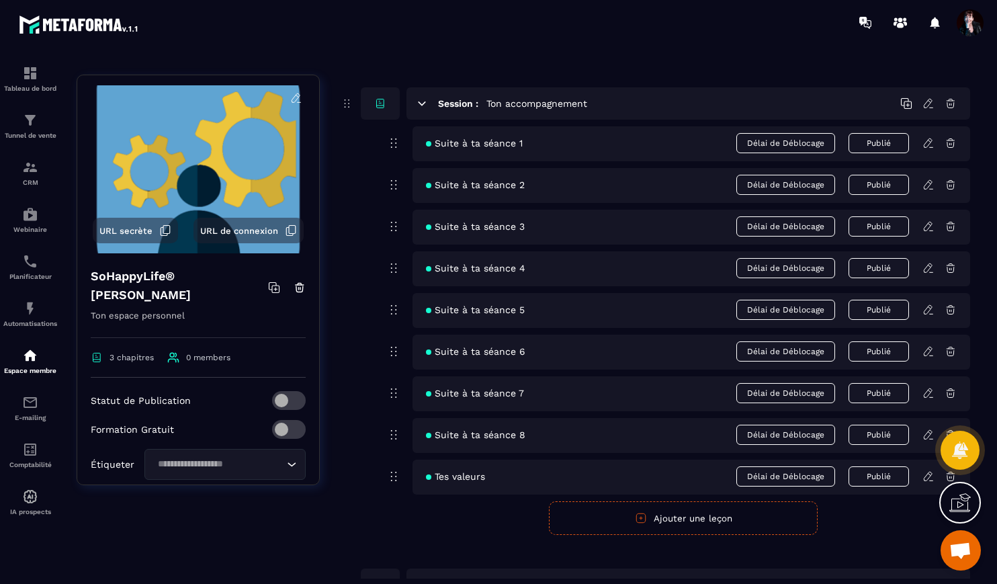
click at [926, 350] on icon at bounding box center [928, 351] width 12 height 12
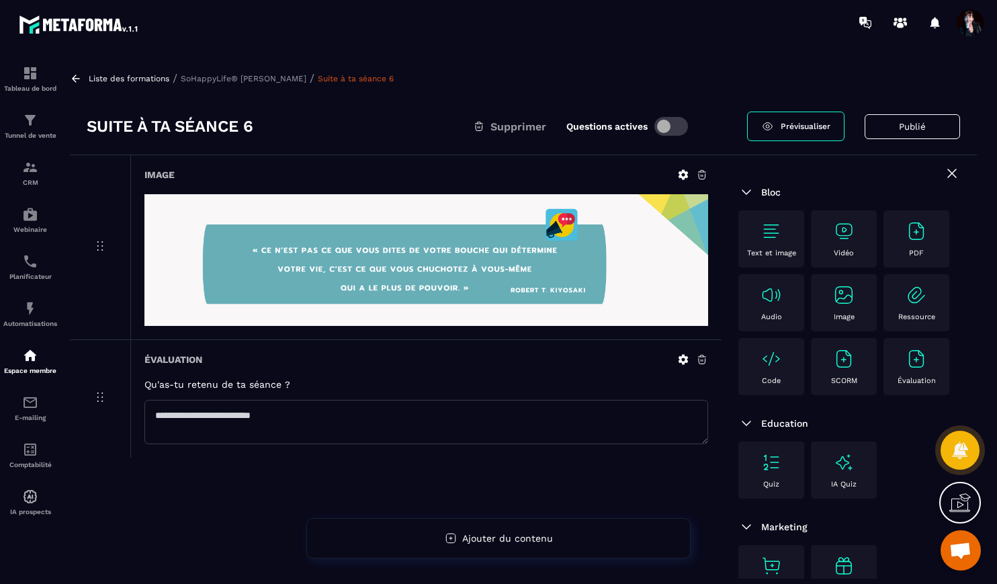
click at [267, 76] on p "SoHappyLife® [PERSON_NAME]" at bounding box center [244, 78] width 126 height 9
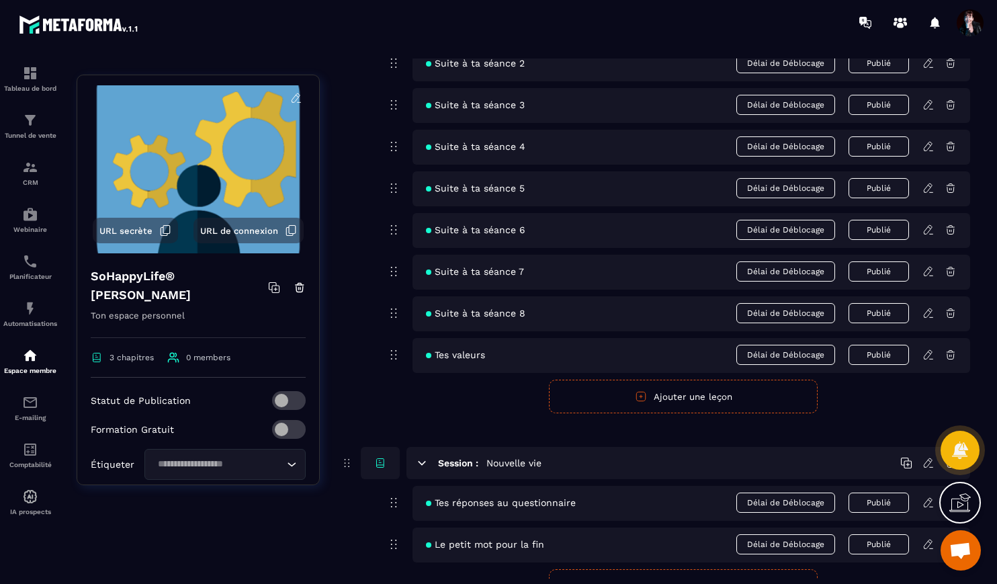
scroll to position [444, 0]
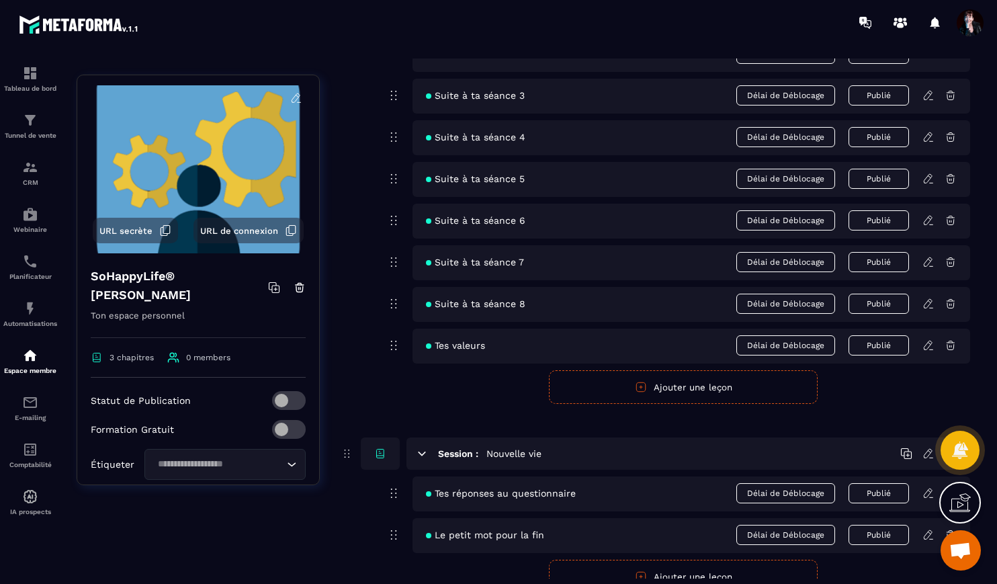
click at [928, 260] on icon at bounding box center [928, 262] width 12 height 12
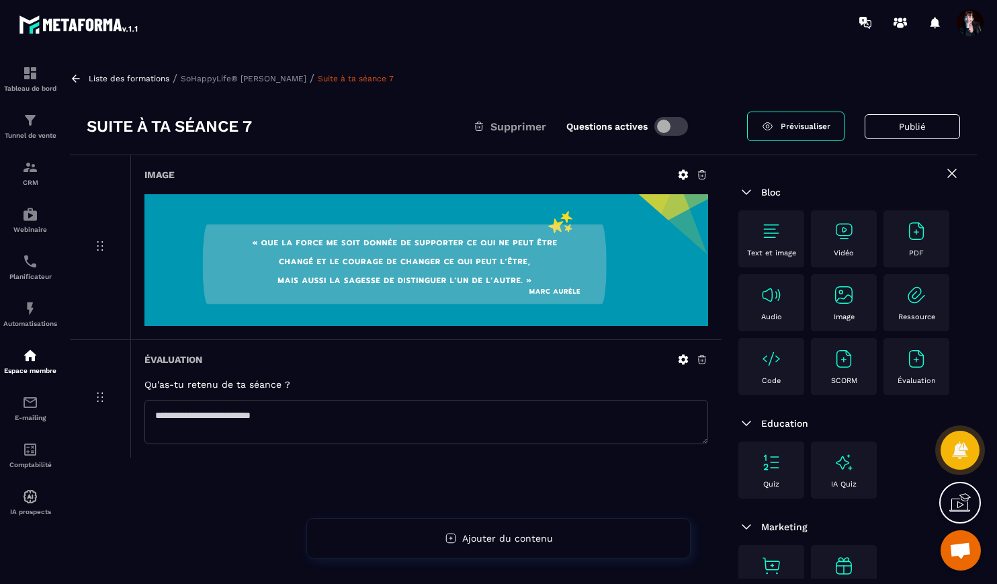
click at [274, 75] on p "SoHappyLife® [PERSON_NAME]" at bounding box center [244, 78] width 126 height 9
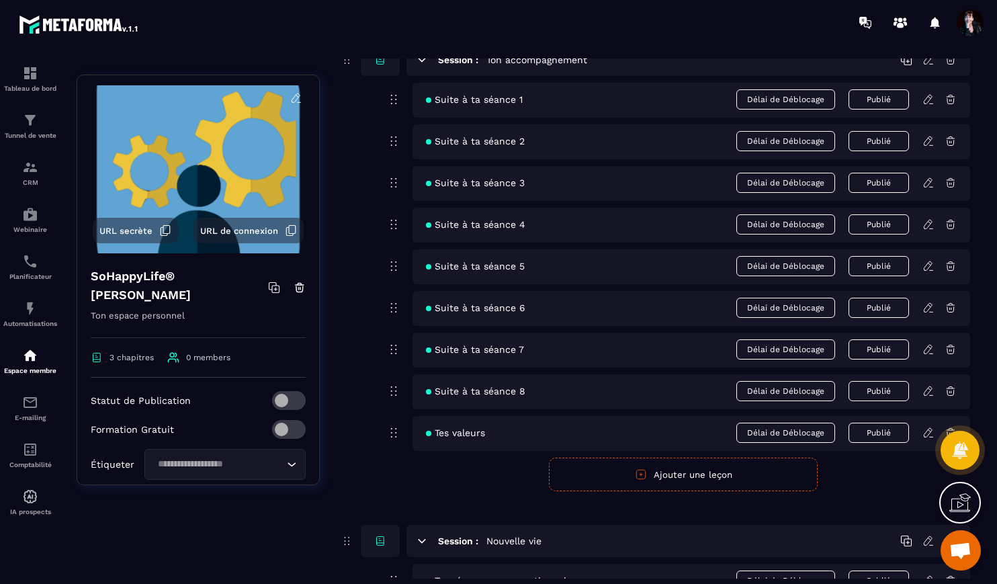
scroll to position [361, 0]
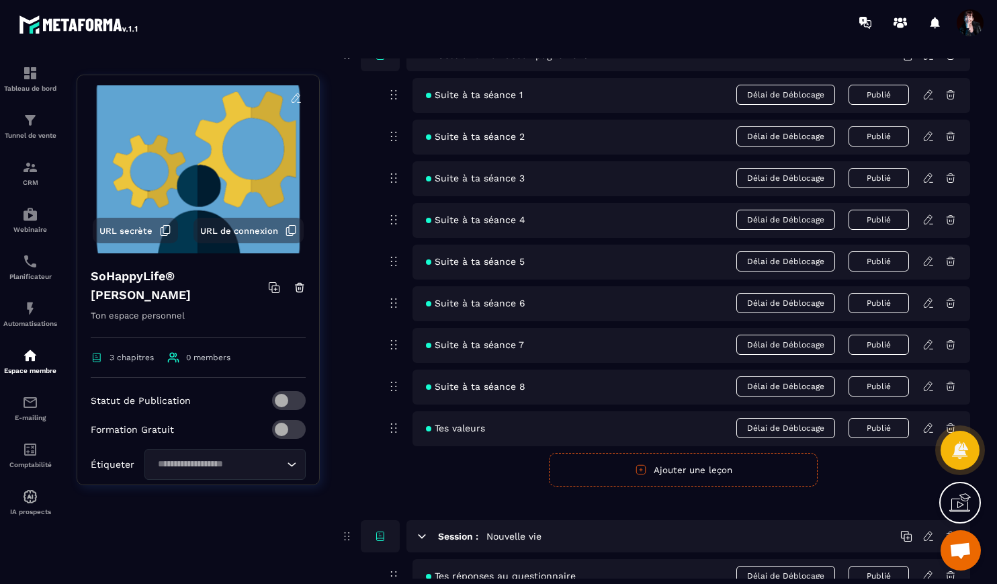
click at [927, 386] on icon at bounding box center [928, 386] width 12 height 12
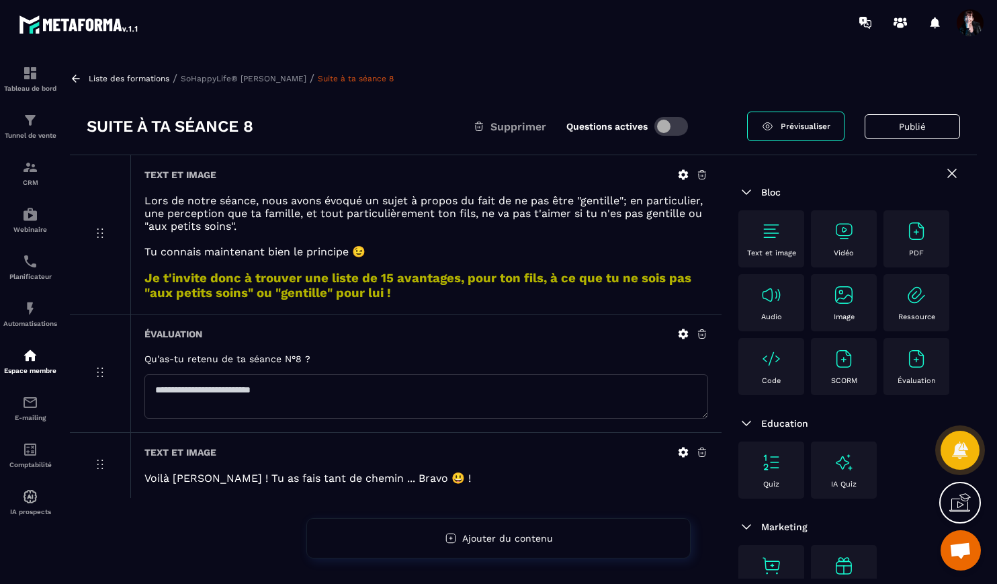
click at [281, 81] on p "SoHappyLife® [PERSON_NAME]" at bounding box center [244, 78] width 126 height 9
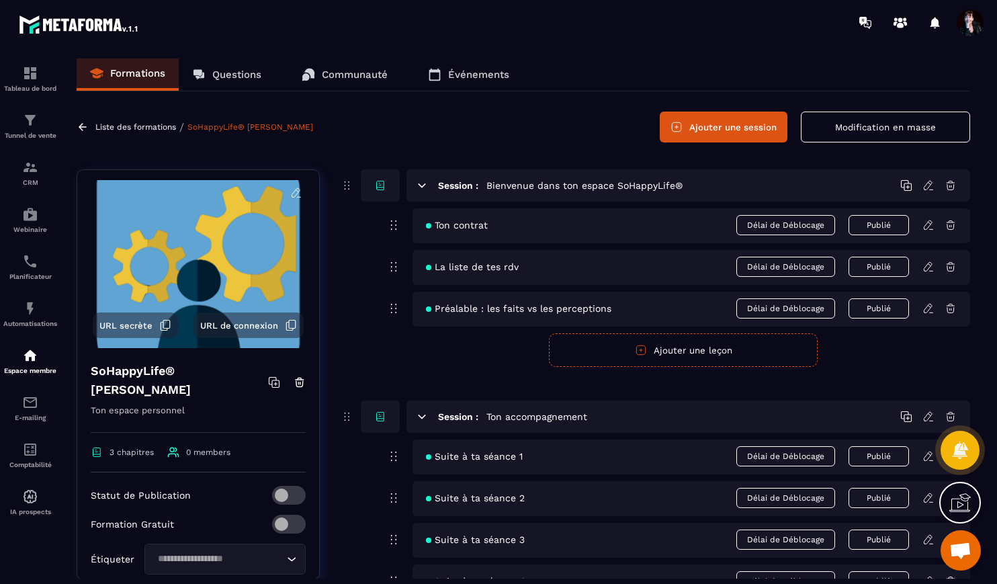
click at [150, 126] on p "Liste des formations" at bounding box center [135, 126] width 81 height 9
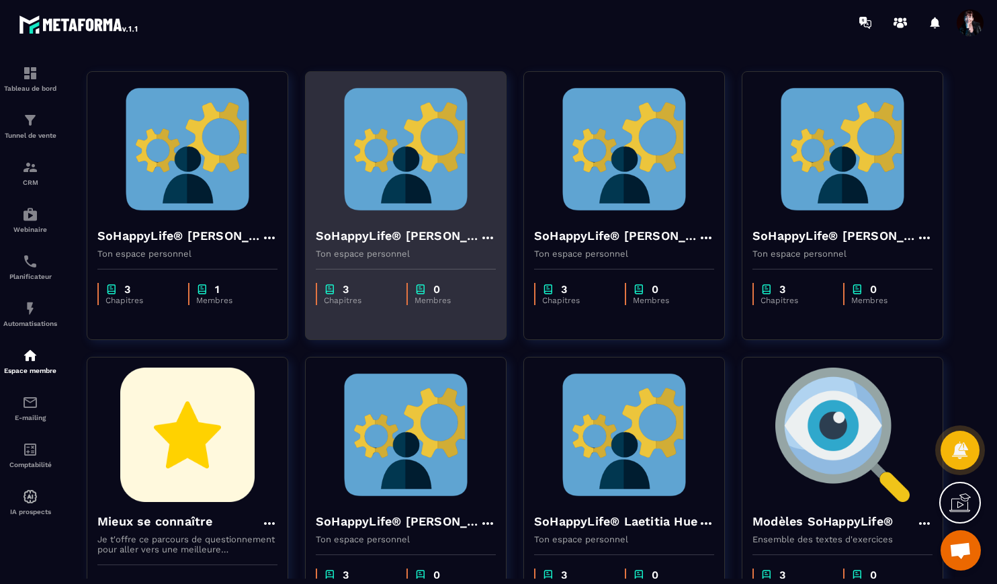
scroll to position [62, 0]
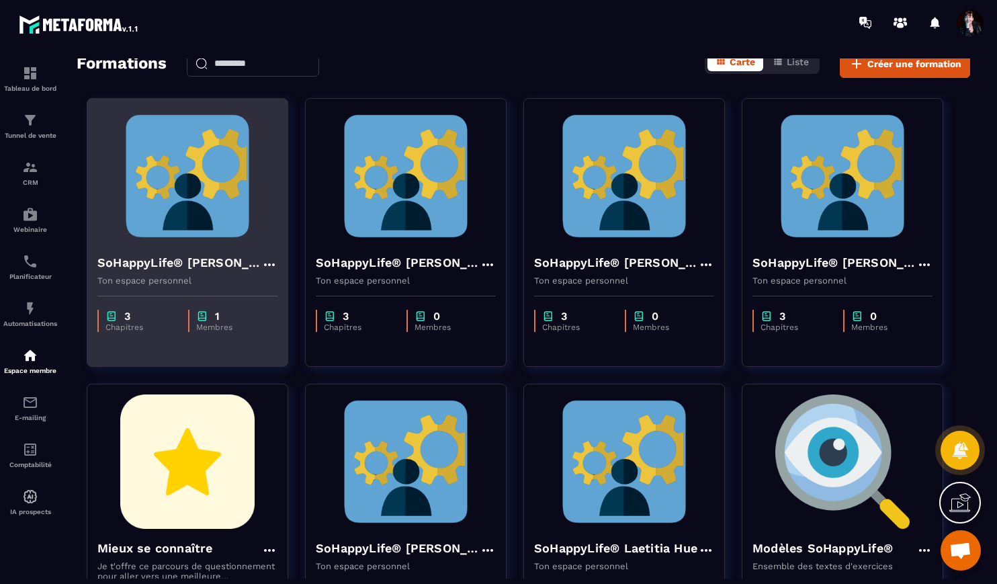
click at [234, 186] on img at bounding box center [187, 176] width 180 height 134
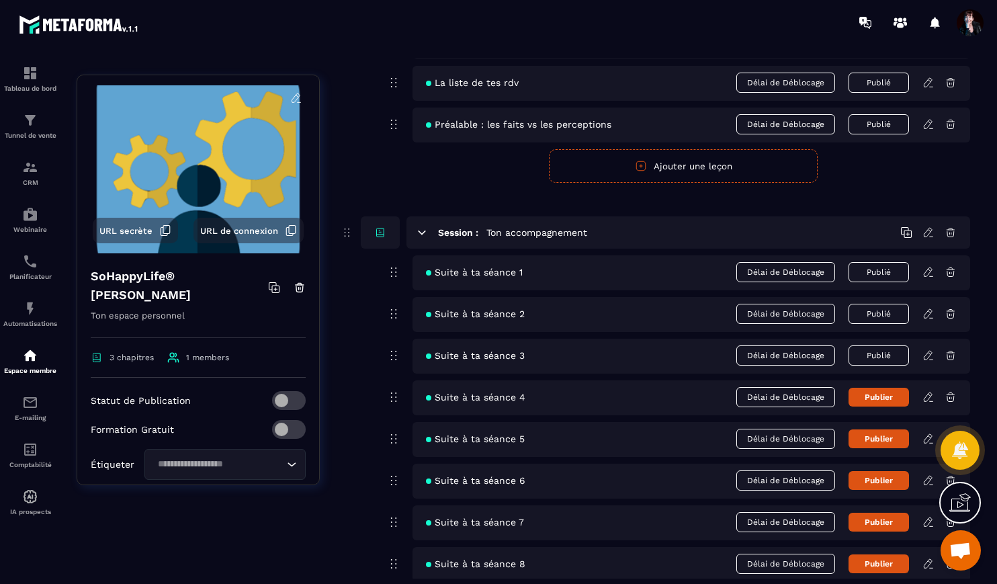
scroll to position [188, 0]
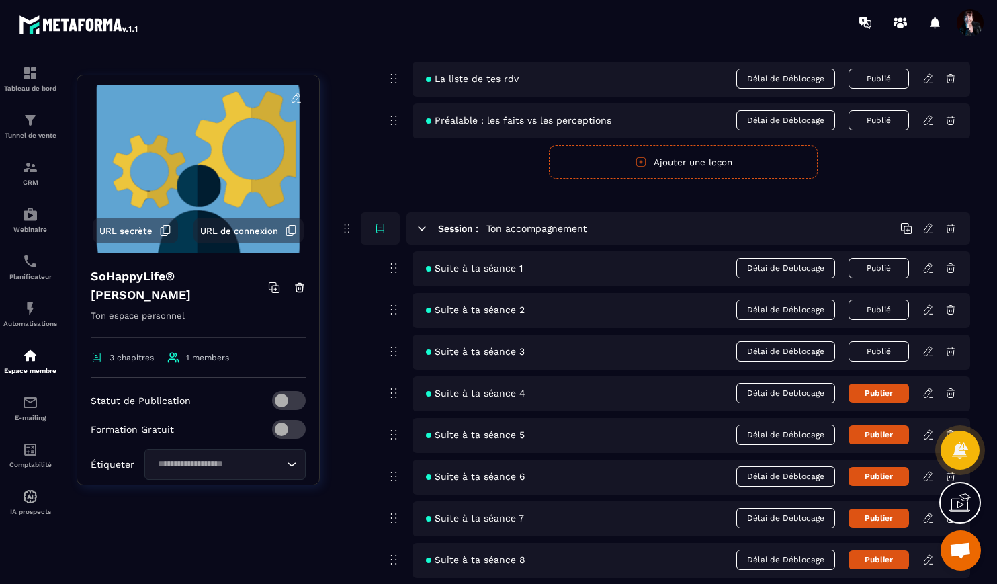
click at [928, 268] on icon at bounding box center [928, 268] width 12 height 12
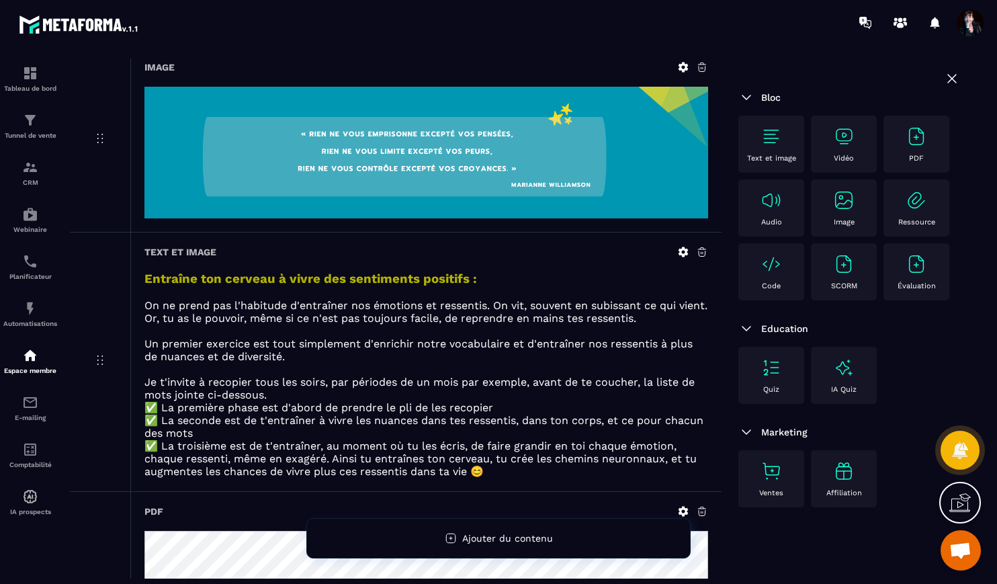
scroll to position [114, 0]
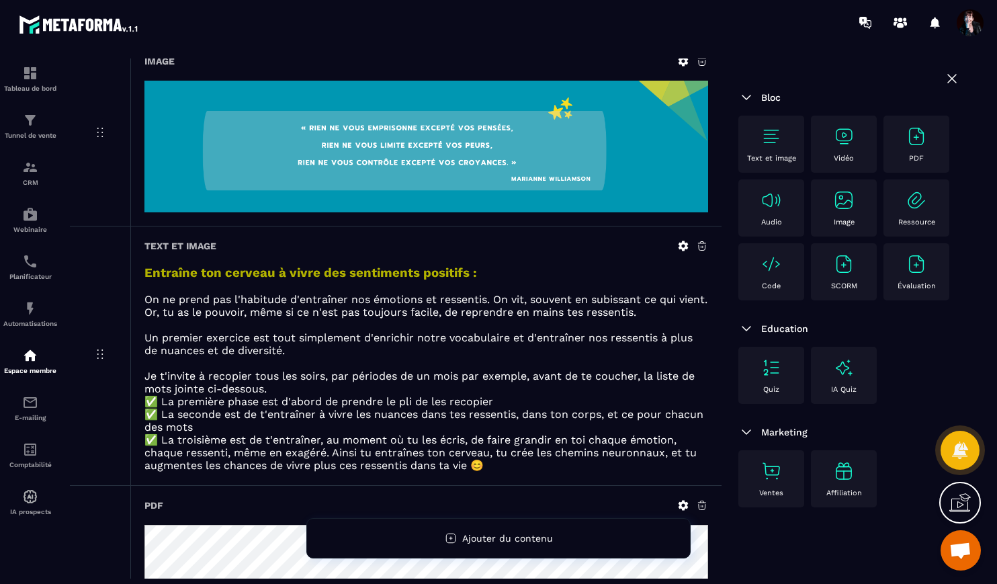
click at [680, 247] on icon at bounding box center [683, 245] width 10 height 10
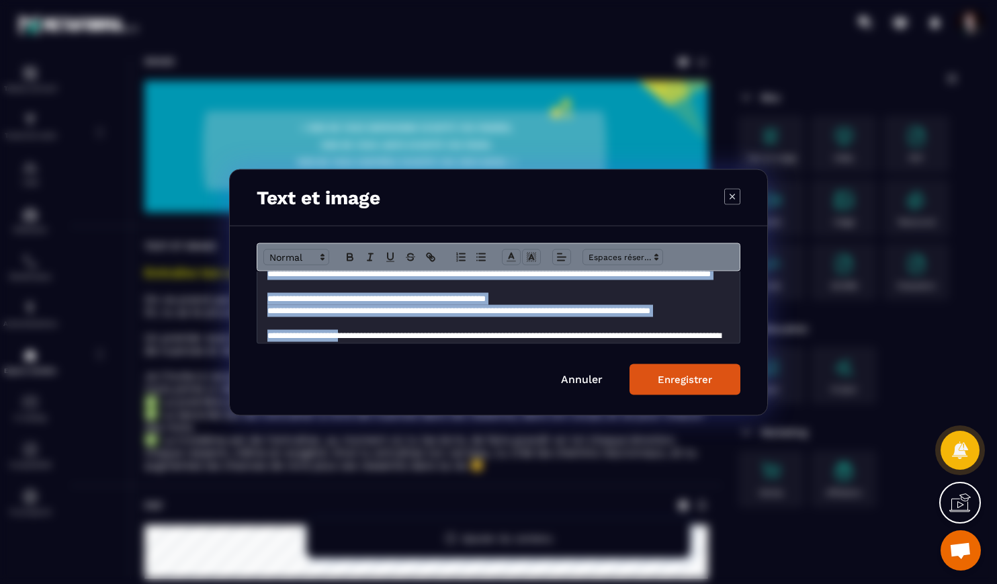
scroll to position [144, 0]
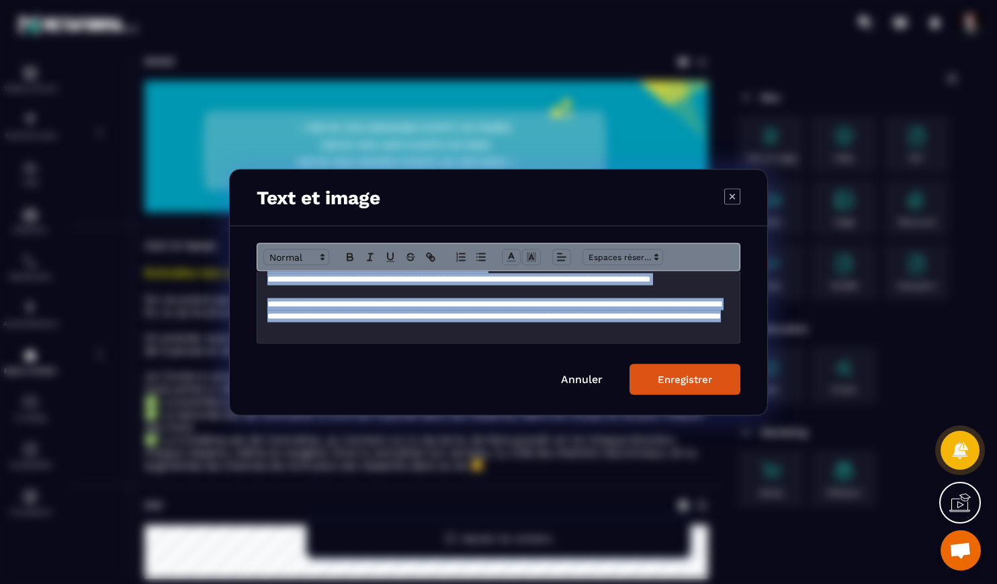
drag, startPoint x: 269, startPoint y: 285, endPoint x: 367, endPoint y: 369, distance: 129.6
click at [367, 369] on form "**********" at bounding box center [499, 318] width 484 height 152
copy div "**********"
click at [582, 376] on link "Annuler" at bounding box center [582, 378] width 42 height 13
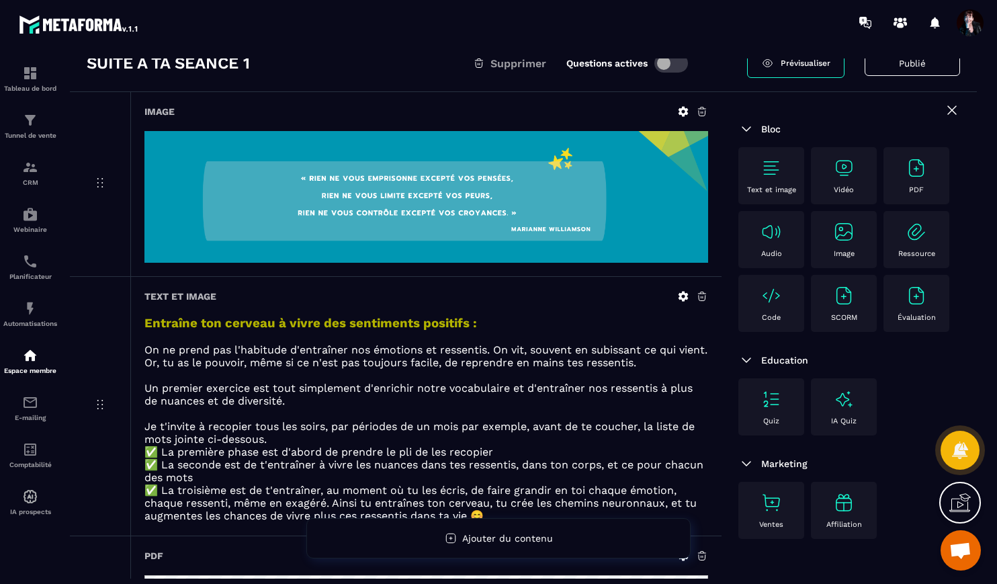
scroll to position [0, 0]
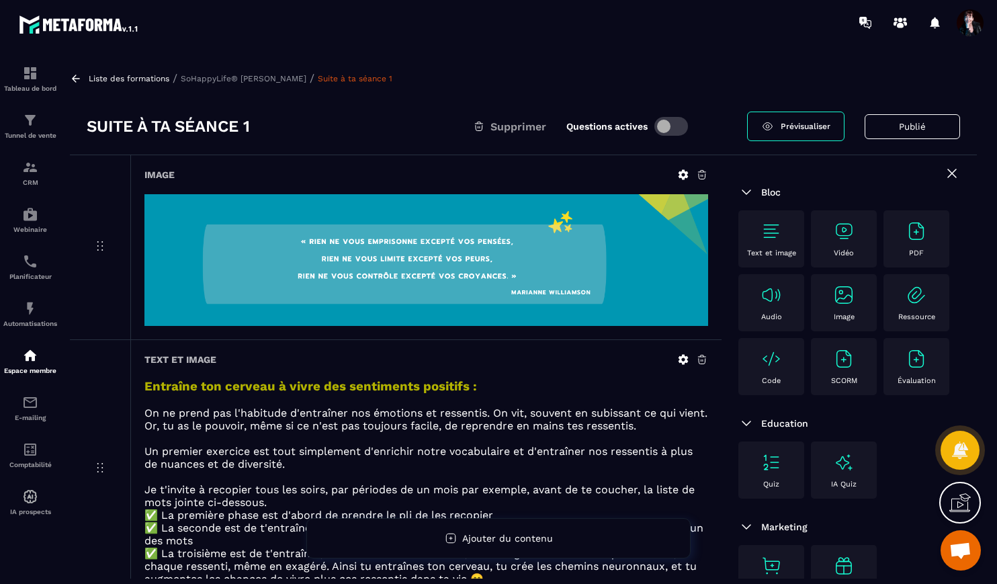
click at [231, 76] on p "SoHappyLife® [PERSON_NAME]" at bounding box center [244, 78] width 126 height 9
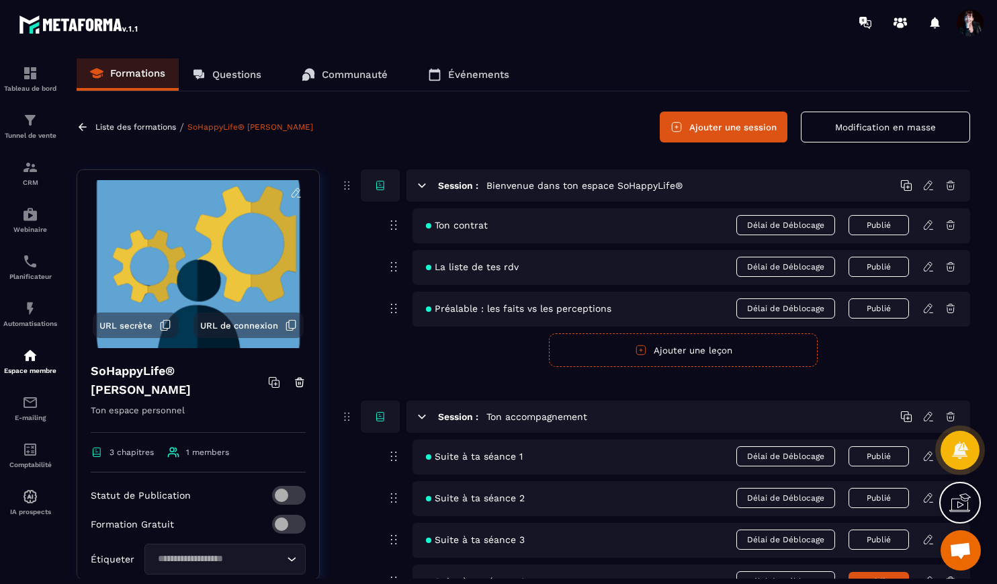
click at [140, 127] on p "Liste des formations" at bounding box center [135, 126] width 81 height 9
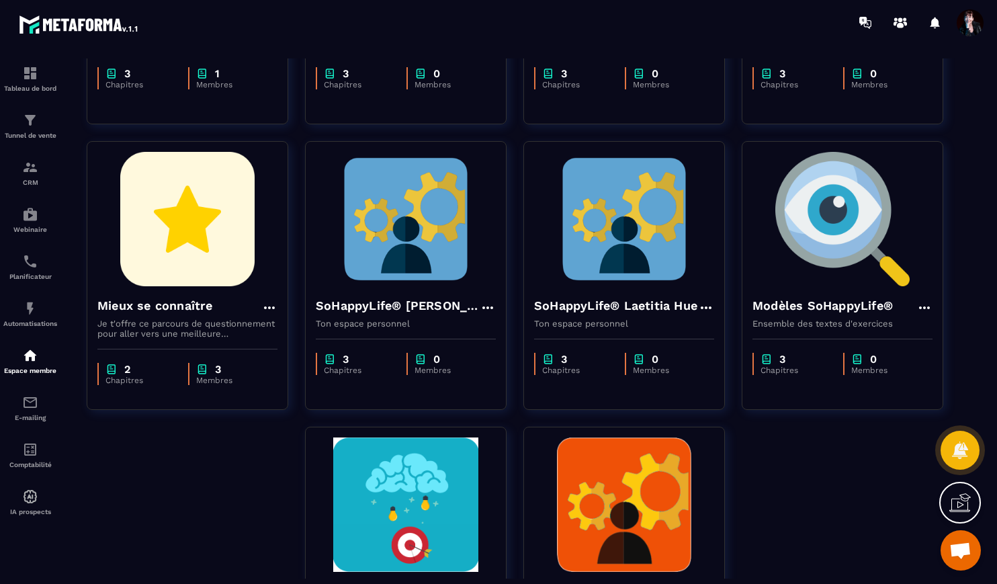
scroll to position [306, 0]
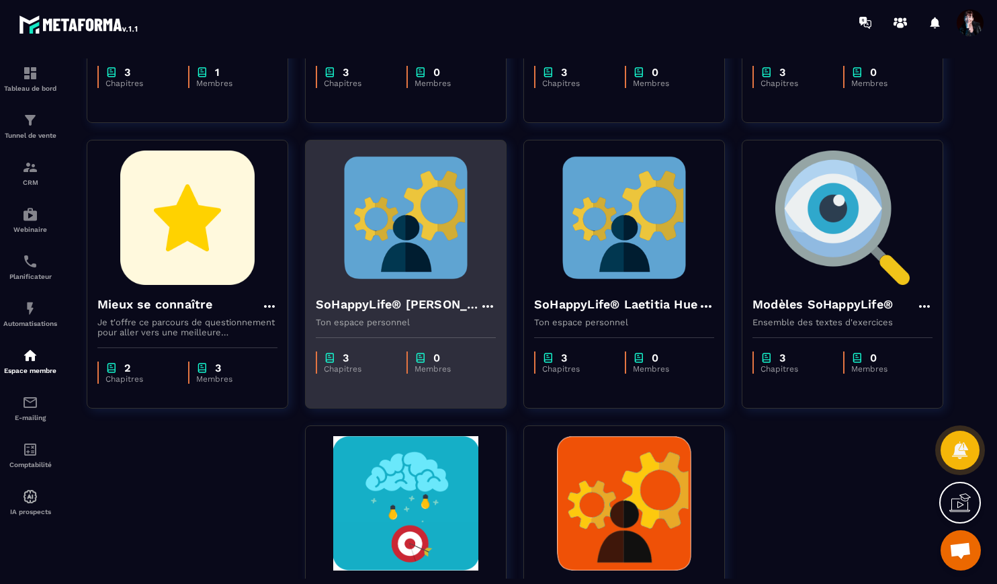
click at [429, 253] on img at bounding box center [406, 217] width 180 height 134
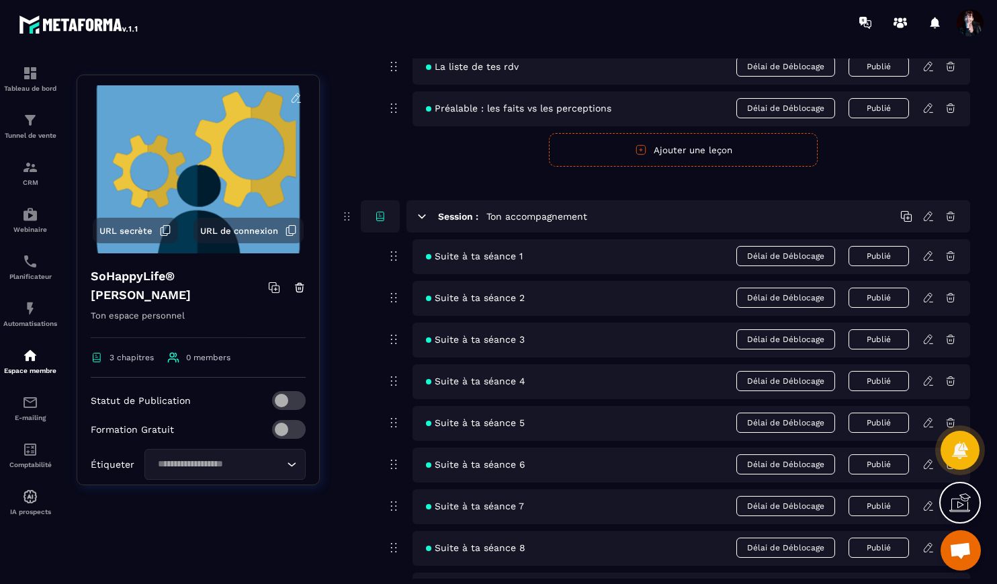
scroll to position [201, 0]
click at [928, 255] on icon at bounding box center [928, 255] width 12 height 12
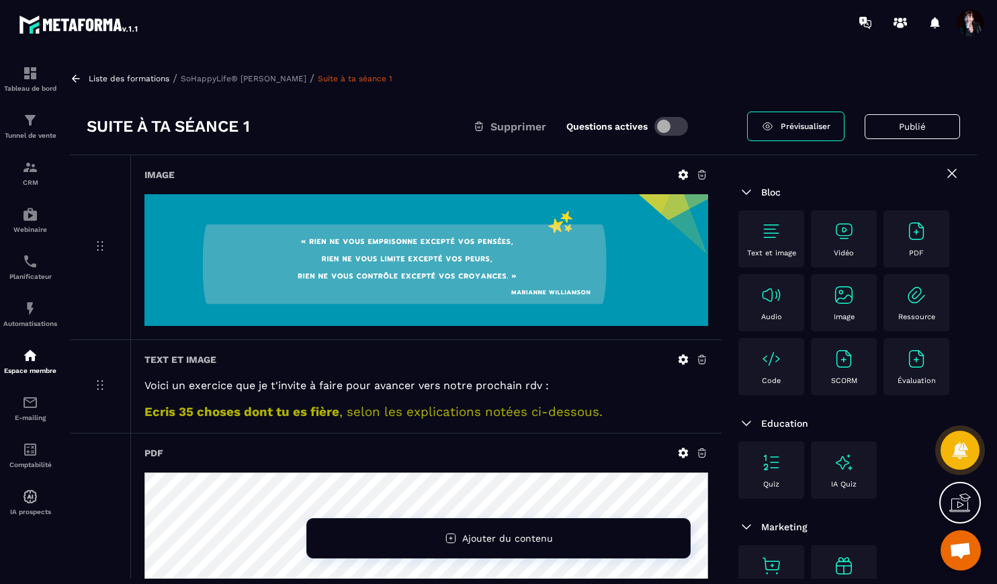
click at [293, 81] on p "SoHappyLife® [PERSON_NAME]" at bounding box center [244, 78] width 126 height 9
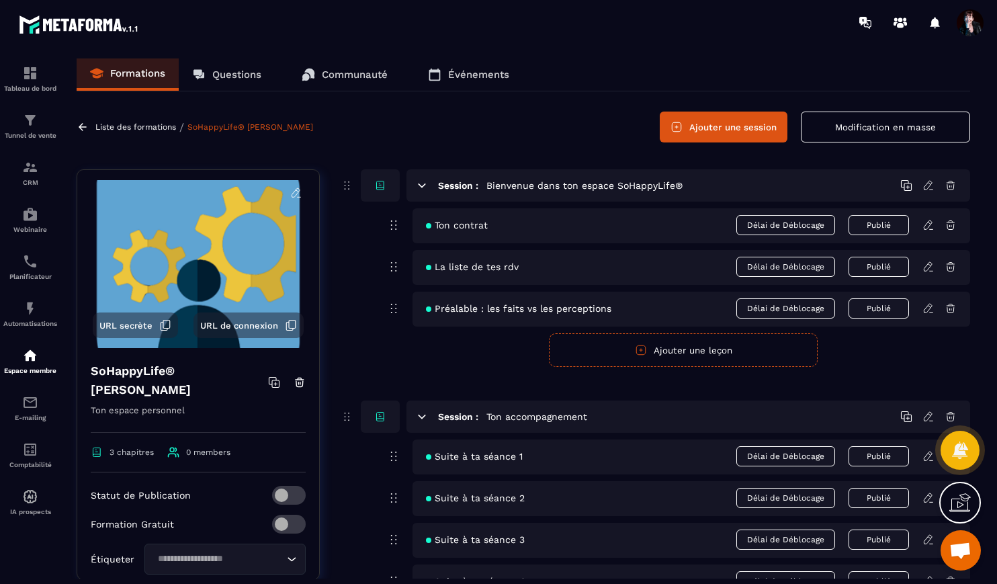
click at [928, 500] on icon at bounding box center [928, 497] width 8 height 9
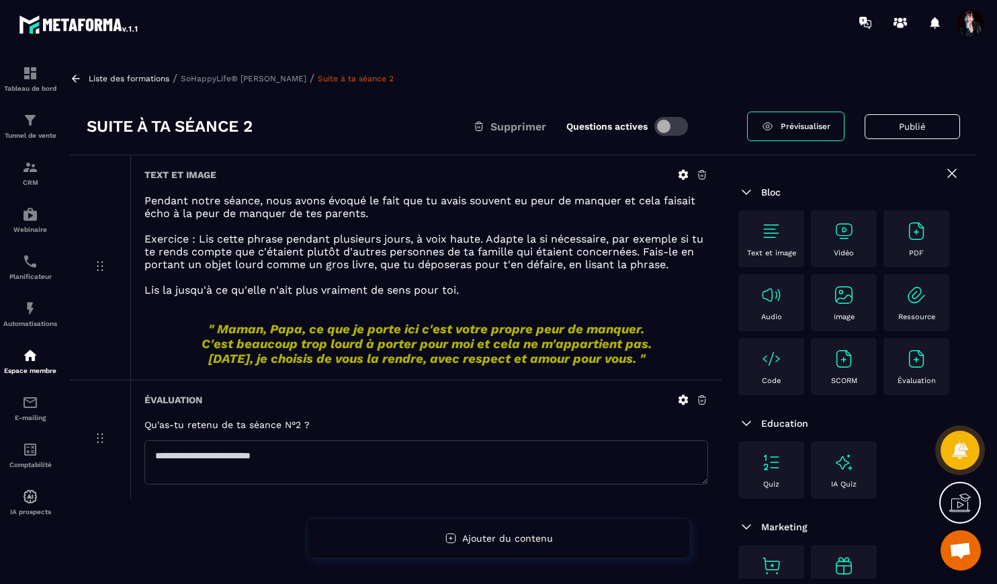
click at [682, 173] on icon at bounding box center [683, 175] width 12 height 12
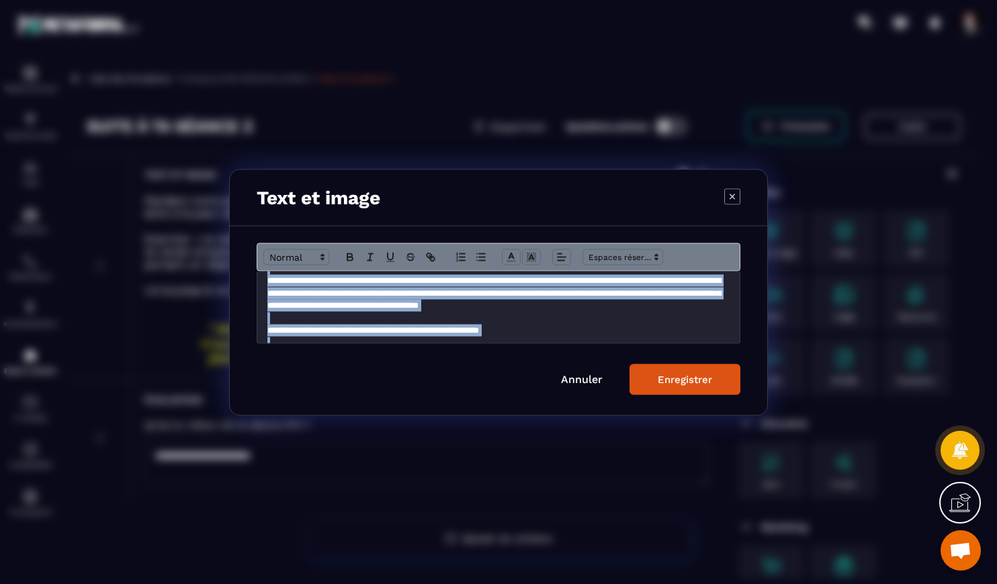
scroll to position [111, 0]
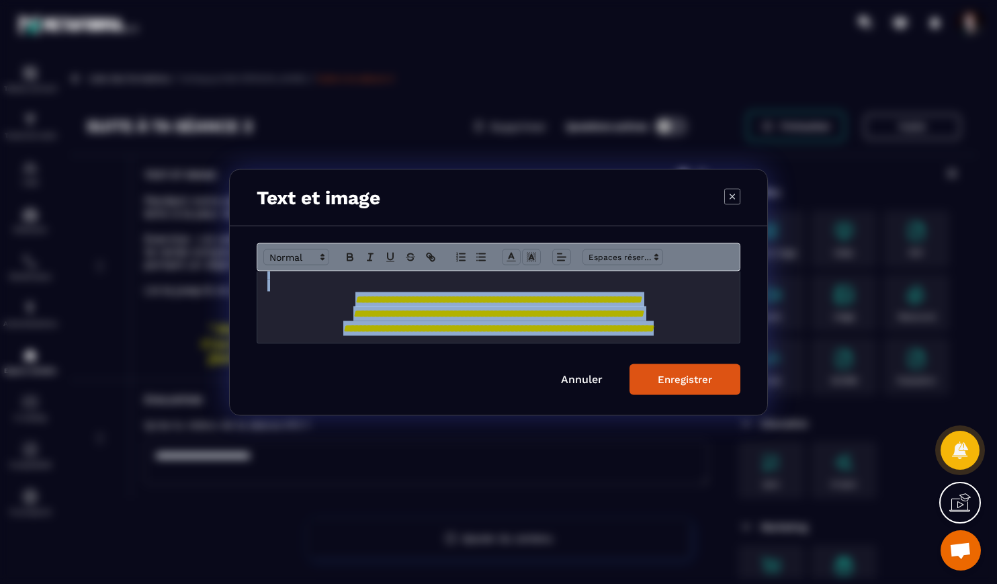
drag, startPoint x: 265, startPoint y: 287, endPoint x: 371, endPoint y: 347, distance: 122.1
click at [371, 347] on form "**********" at bounding box center [499, 318] width 484 height 152
copy div "**********"
click at [573, 375] on link "Annuler" at bounding box center [582, 378] width 42 height 13
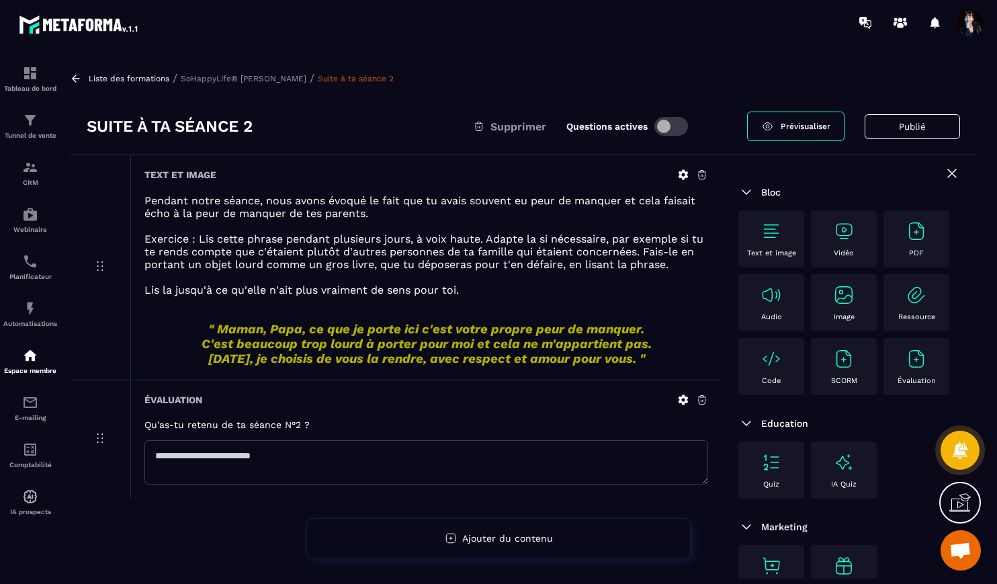
scroll to position [0, 0]
click at [267, 77] on p "SoHappyLife® [PERSON_NAME]" at bounding box center [244, 78] width 126 height 9
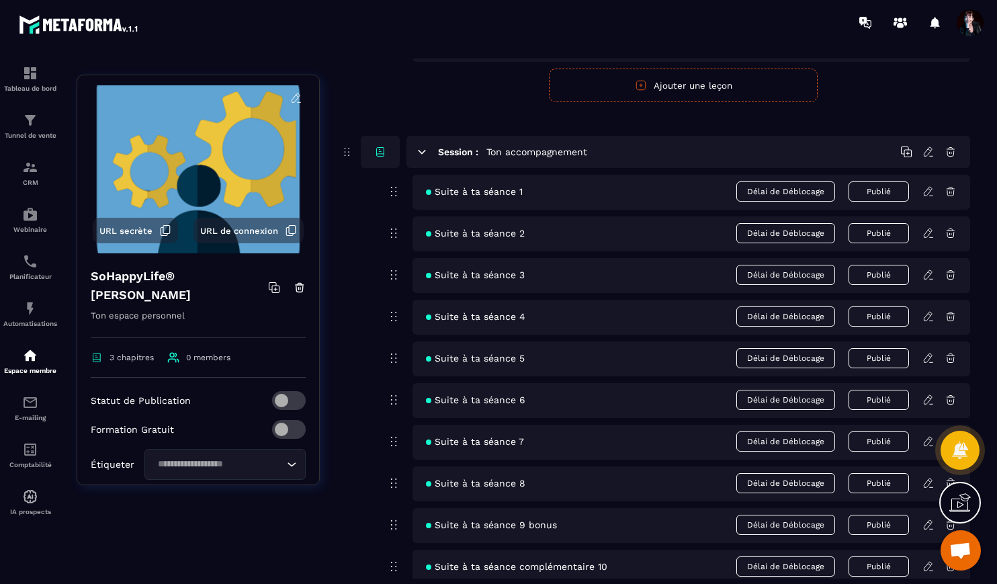
scroll to position [276, 0]
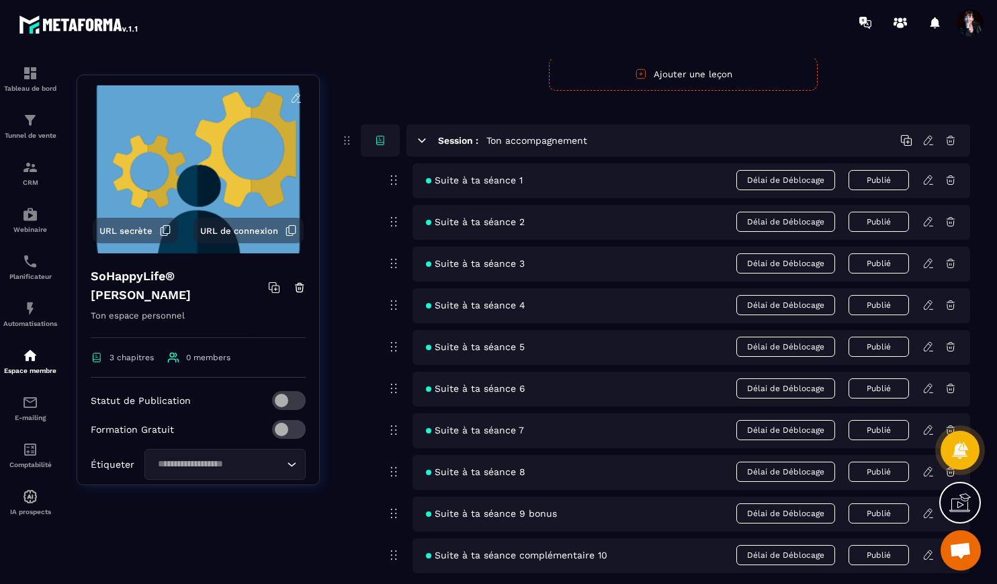
click at [930, 305] on icon at bounding box center [928, 305] width 12 height 12
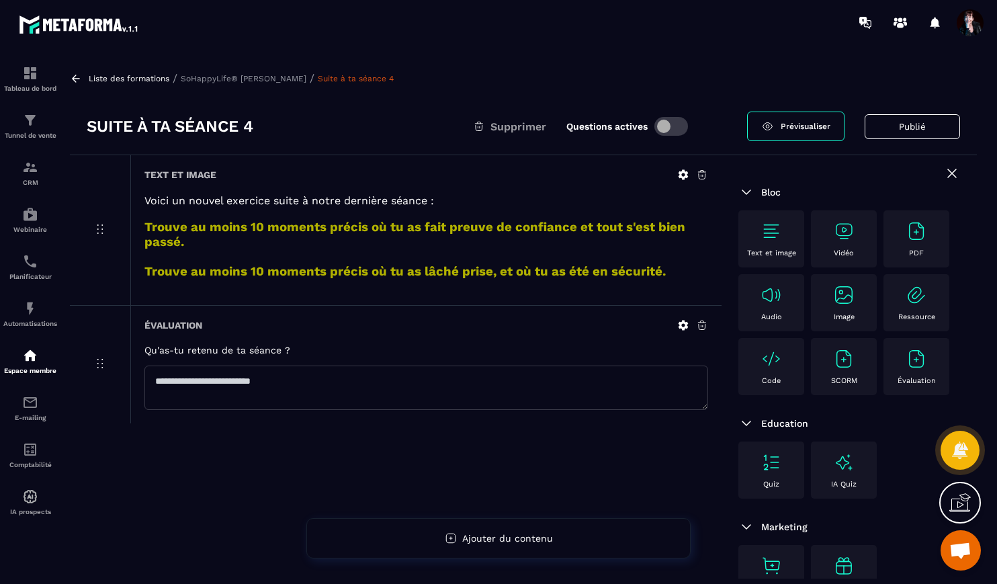
click at [224, 79] on p "SoHappyLife® [PERSON_NAME]" at bounding box center [244, 78] width 126 height 9
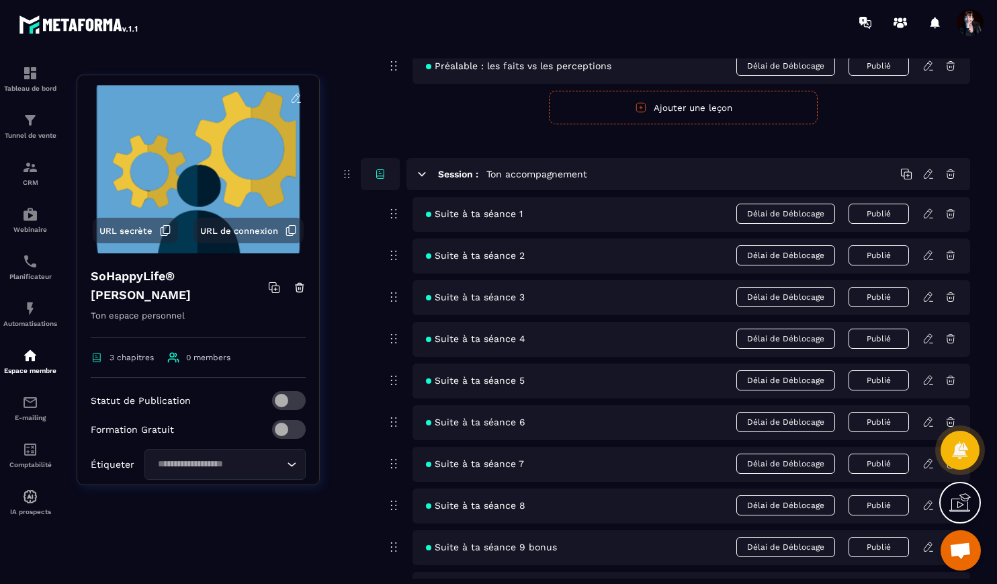
scroll to position [332, 0]
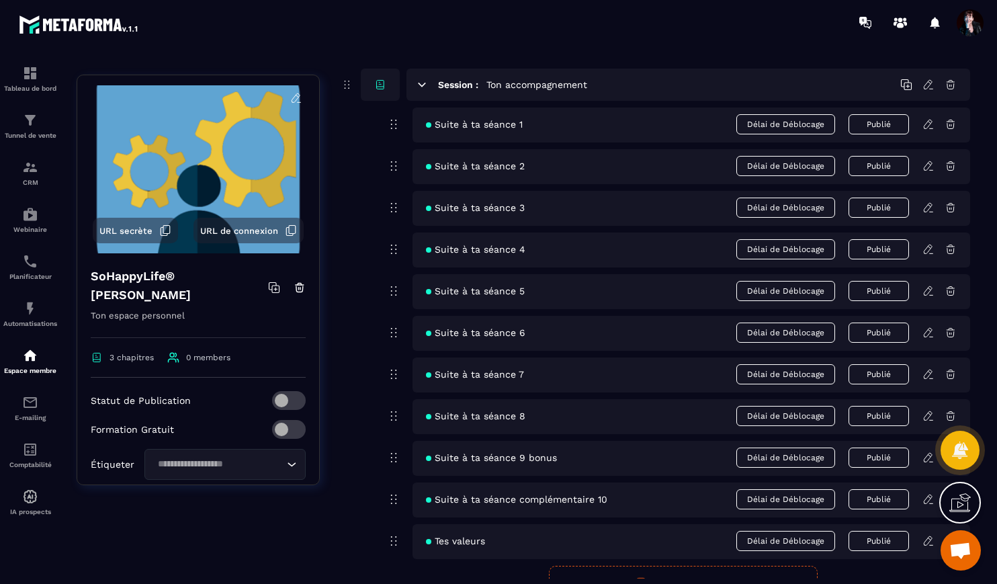
click at [925, 332] on icon at bounding box center [928, 332] width 8 height 9
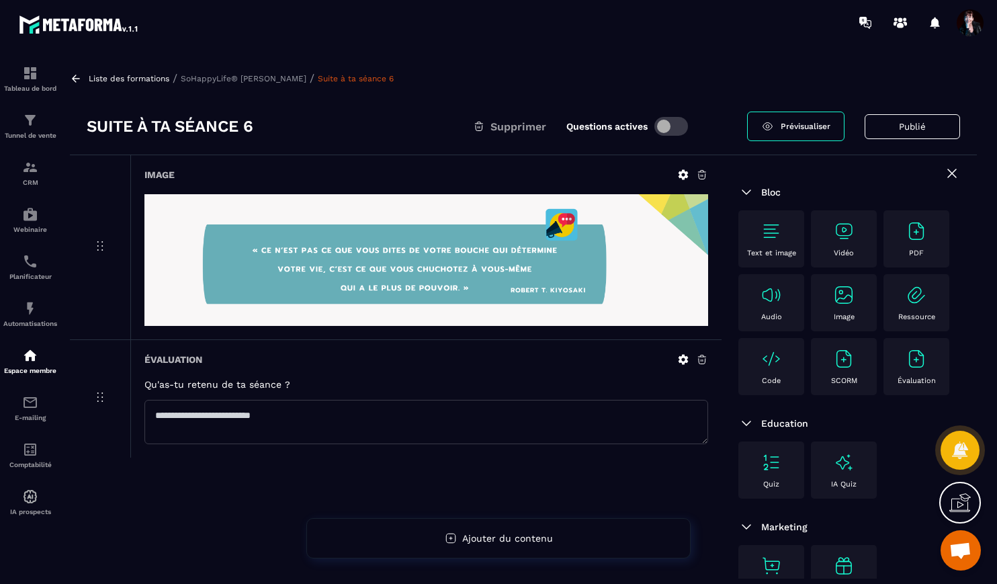
click at [214, 81] on p "SoHappyLife® [PERSON_NAME]" at bounding box center [244, 78] width 126 height 9
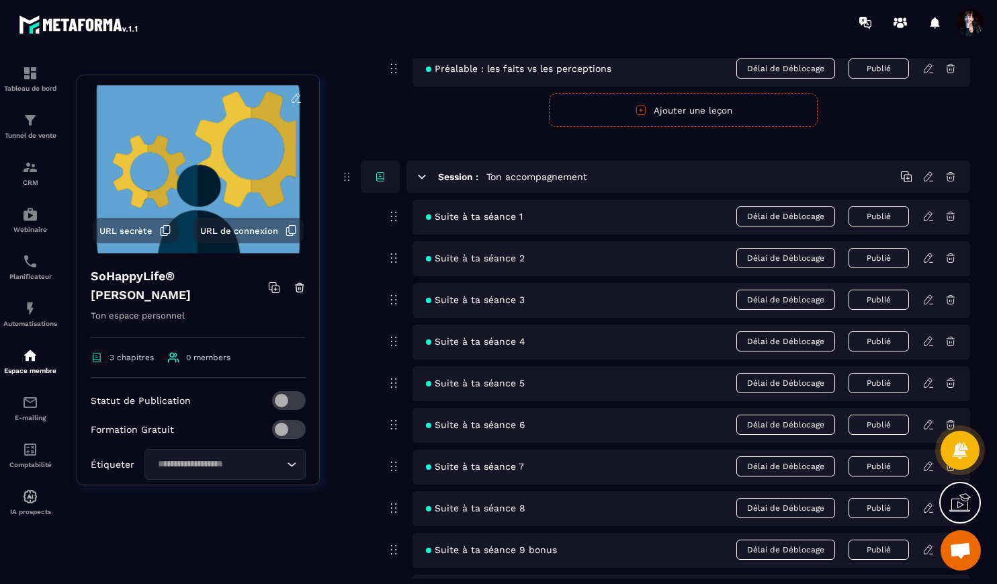
scroll to position [273, 0]
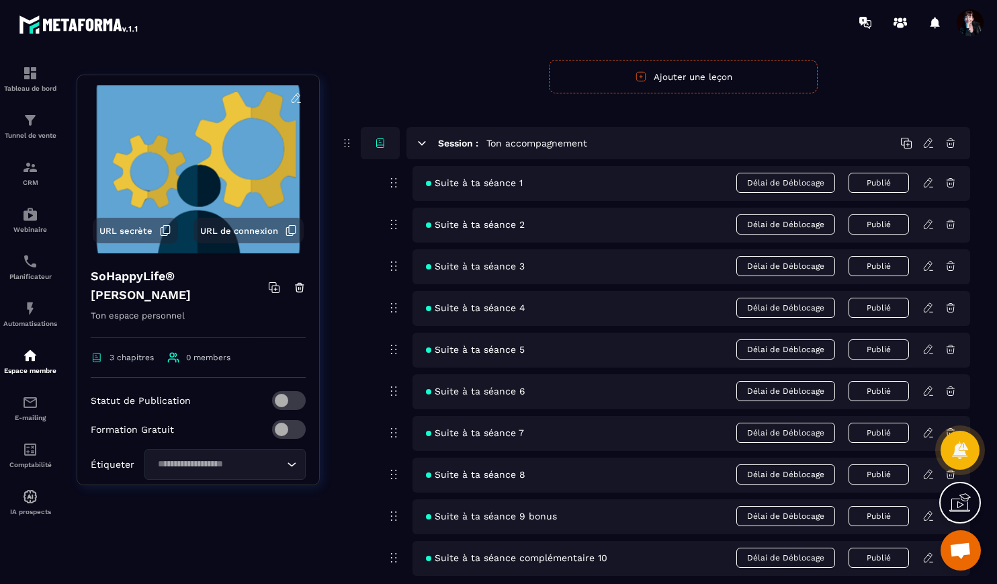
click at [927, 436] on icon at bounding box center [928, 432] width 8 height 9
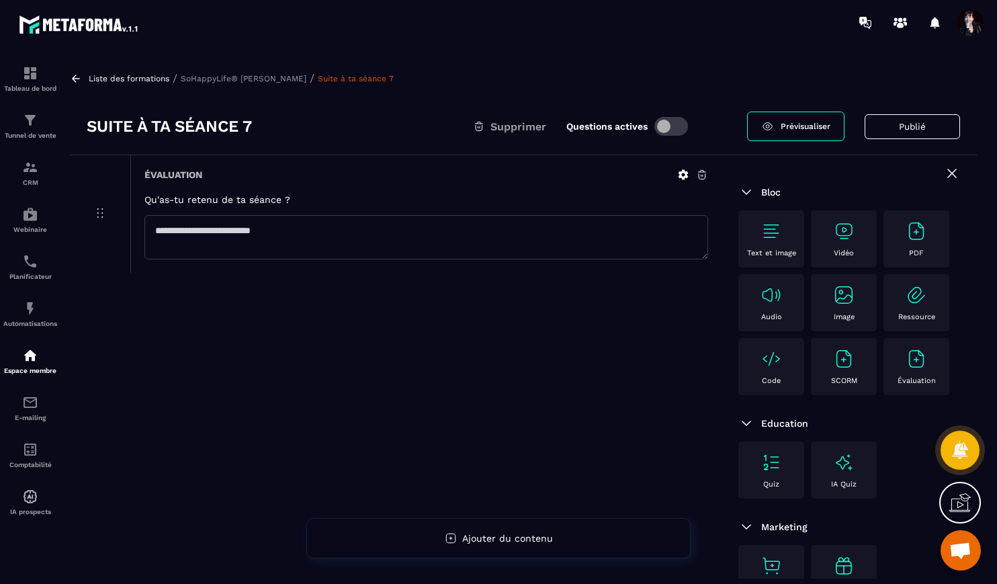
click at [278, 76] on p "SoHappyLife® [PERSON_NAME]" at bounding box center [244, 78] width 126 height 9
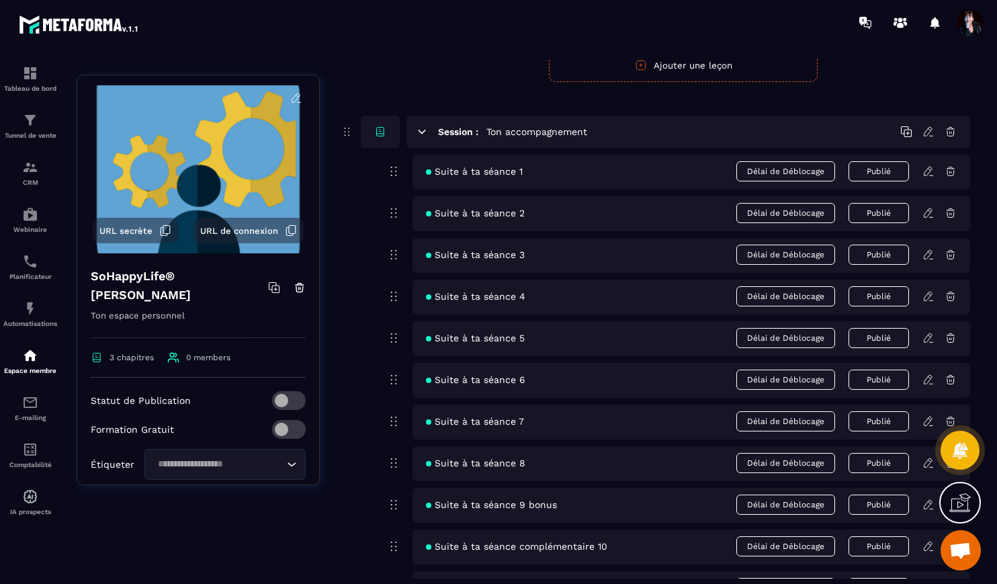
scroll to position [300, 0]
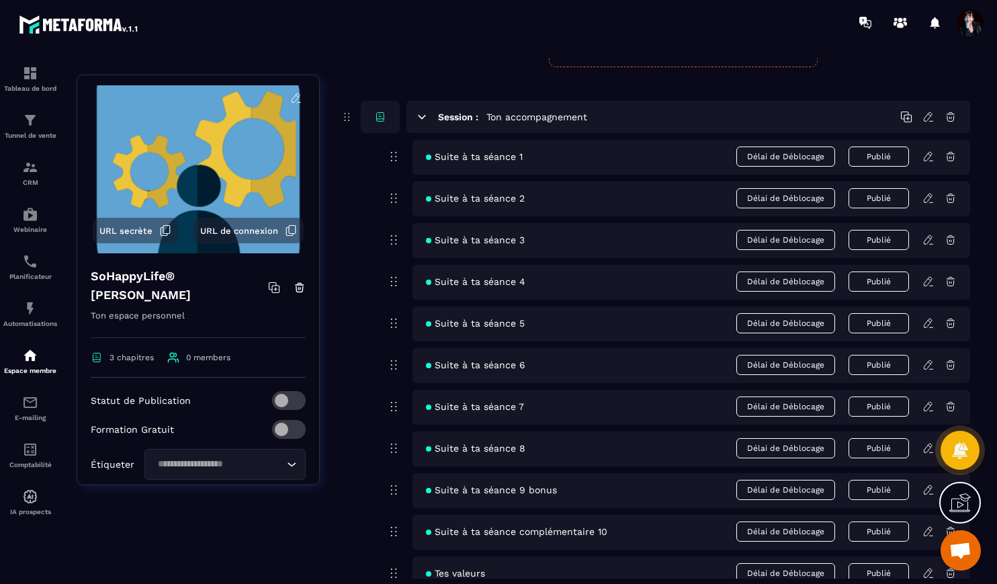
click at [929, 320] on icon at bounding box center [928, 323] width 12 height 12
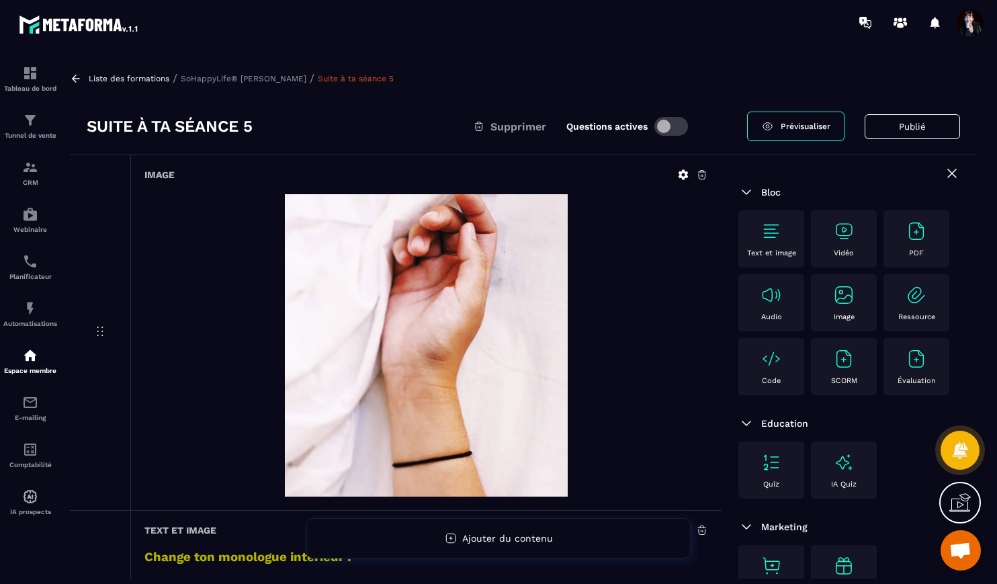
click at [273, 82] on p "SoHappyLife® [PERSON_NAME]" at bounding box center [244, 78] width 126 height 9
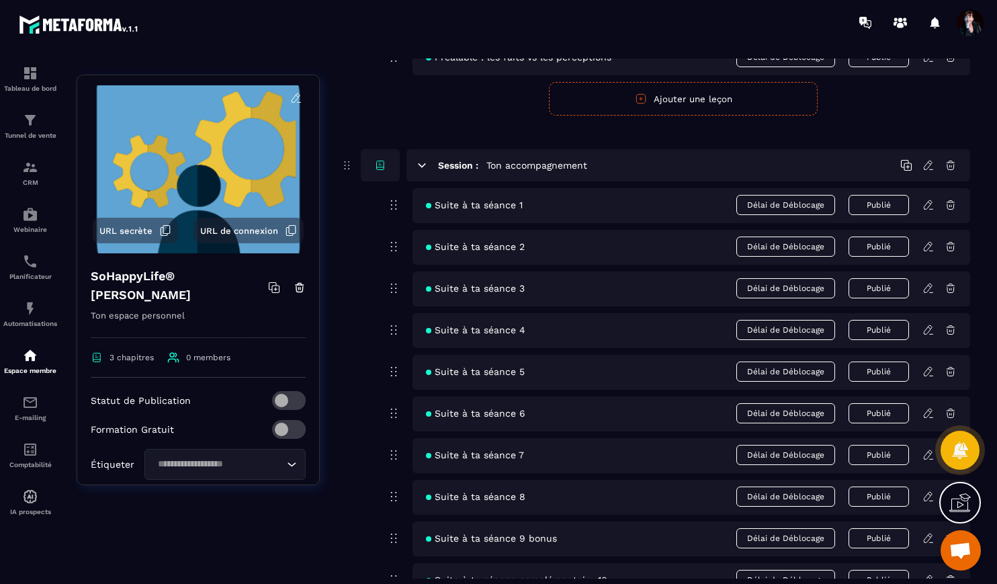
scroll to position [263, 0]
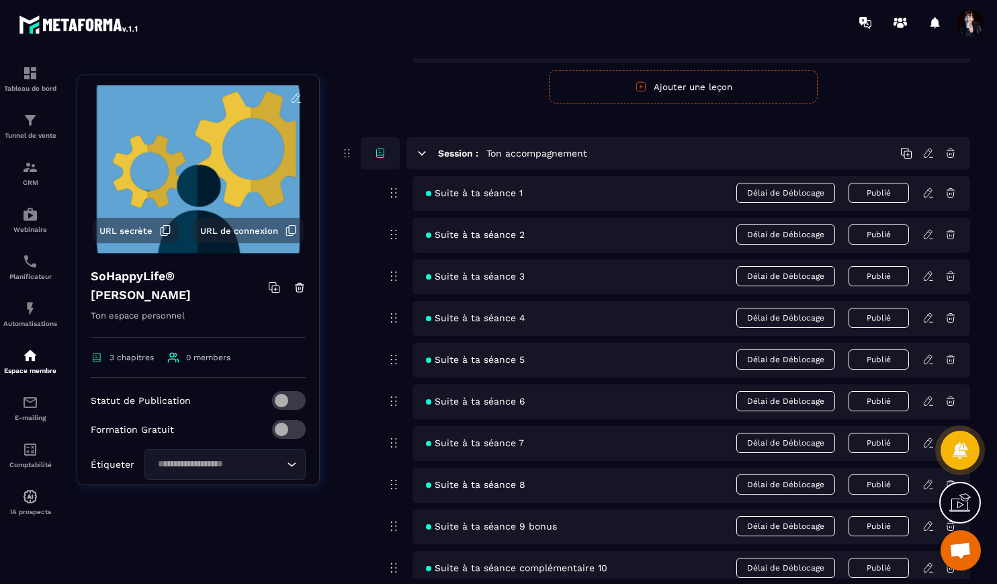
click at [930, 279] on icon at bounding box center [928, 276] width 12 height 12
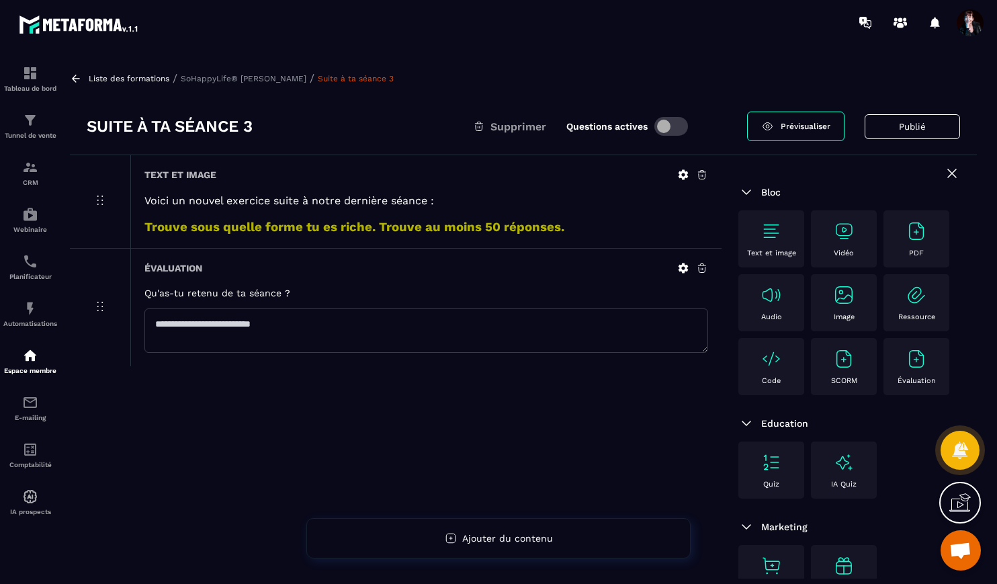
click at [207, 77] on p "SoHappyLife® [PERSON_NAME]" at bounding box center [244, 78] width 126 height 9
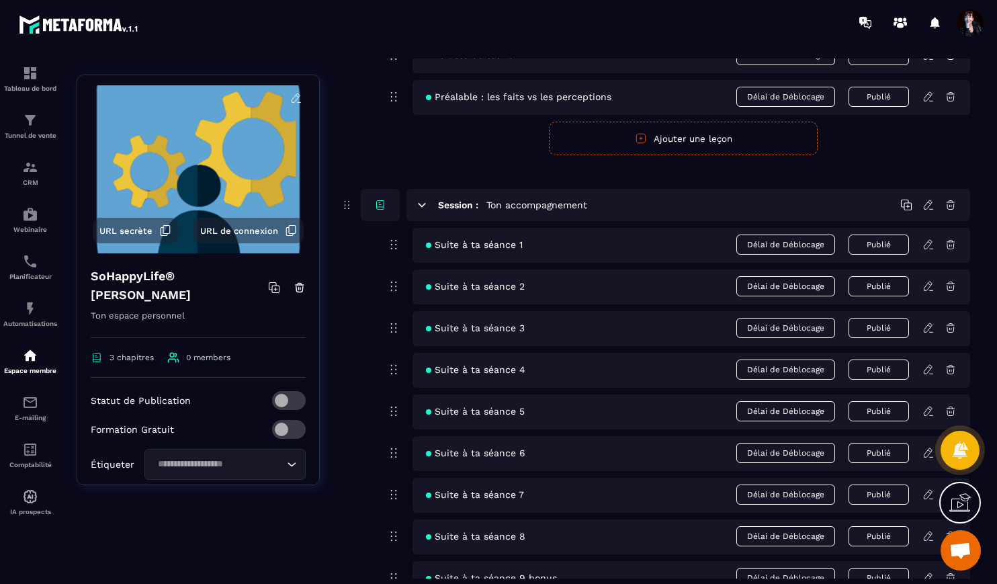
scroll to position [216, 0]
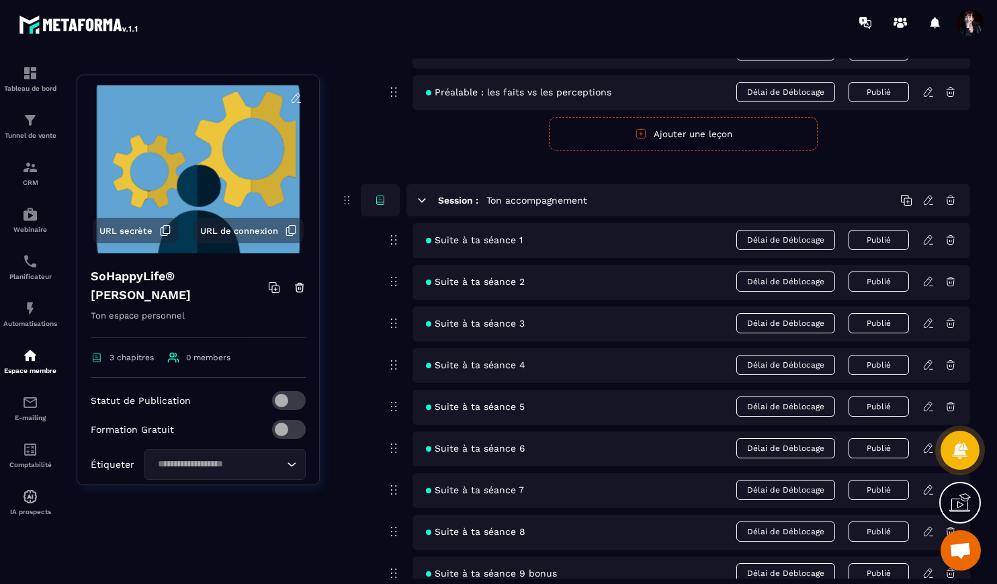
click at [927, 283] on icon at bounding box center [928, 281] width 12 height 12
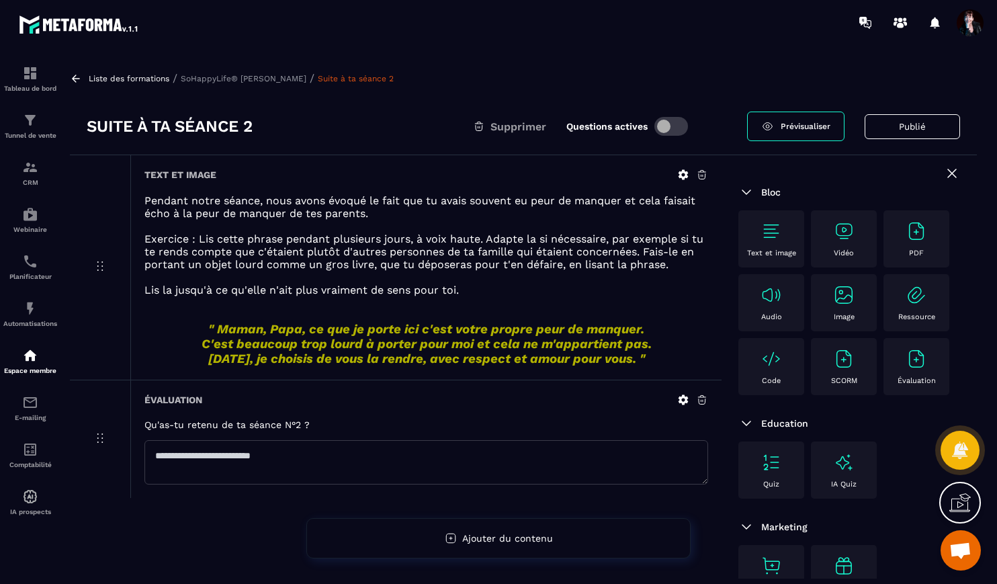
click at [263, 75] on p "SoHappyLife® [PERSON_NAME]" at bounding box center [244, 78] width 126 height 9
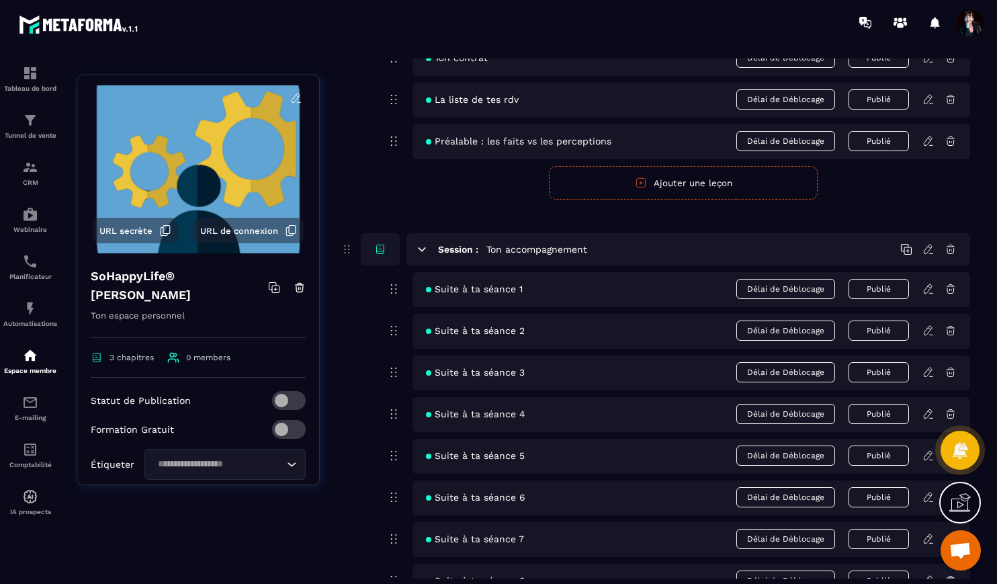
scroll to position [339, 0]
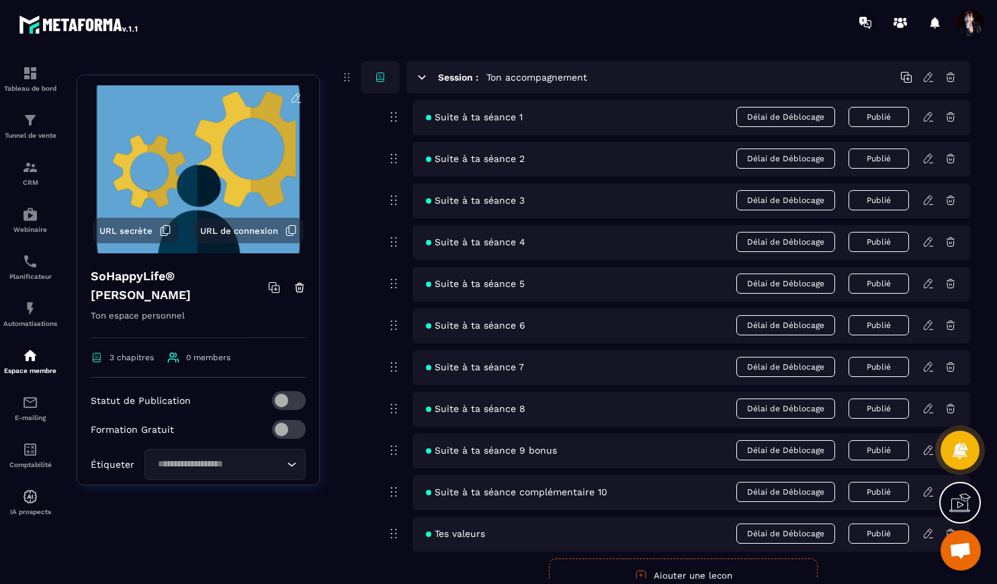
click at [924, 244] on icon at bounding box center [928, 241] width 8 height 9
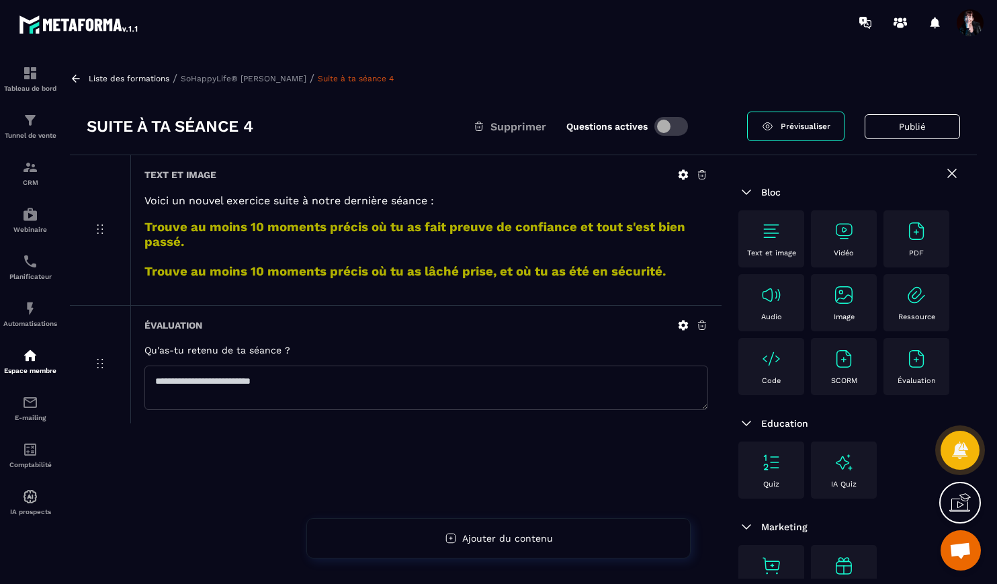
click at [265, 77] on p "SoHappyLife® [PERSON_NAME]" at bounding box center [244, 78] width 126 height 9
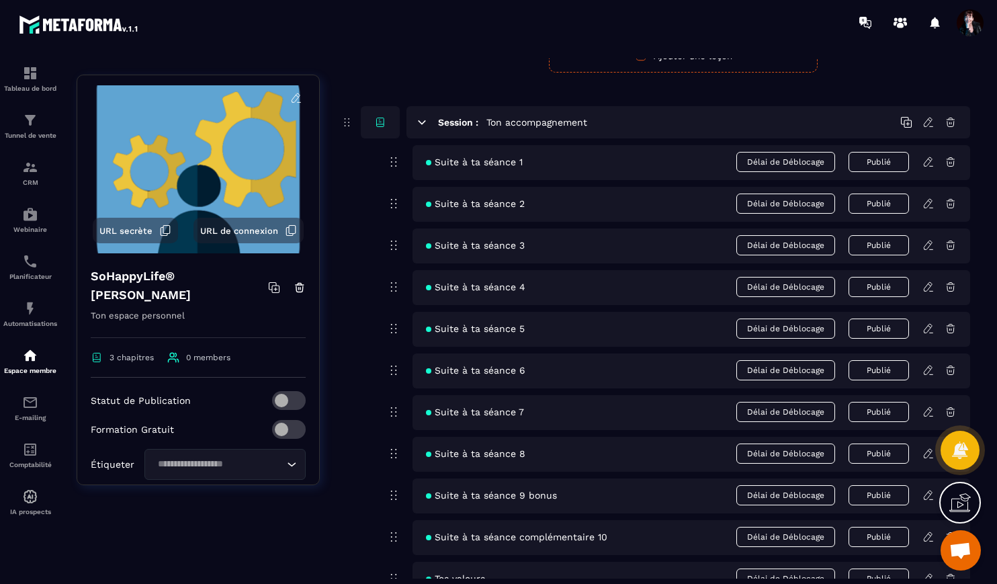
scroll to position [302, 0]
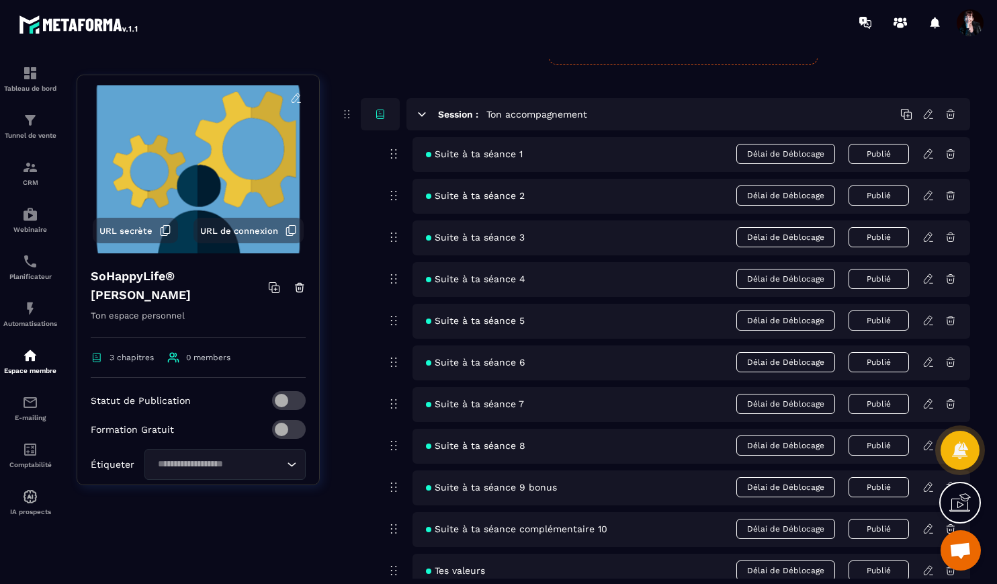
click at [926, 444] on icon at bounding box center [928, 445] width 8 height 9
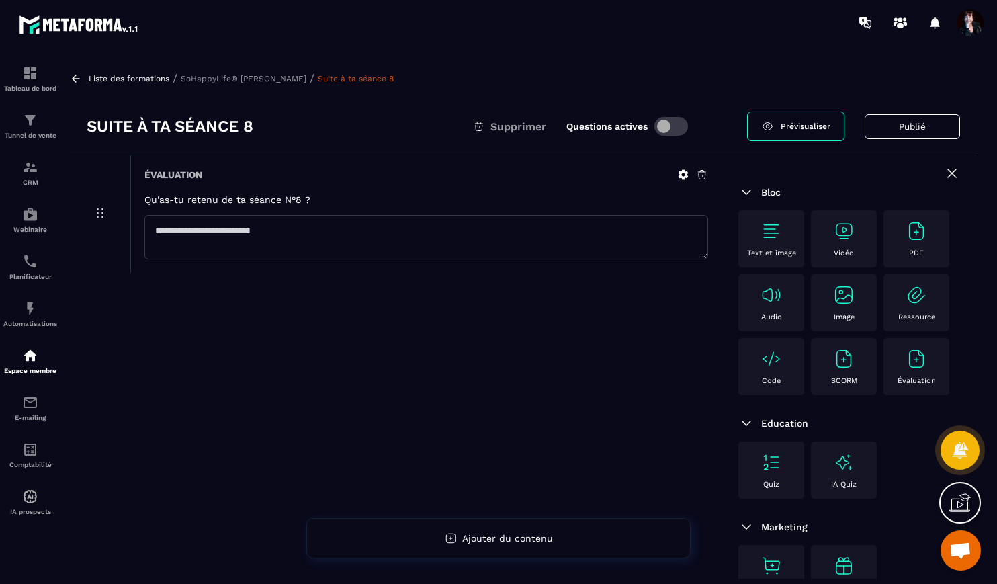
click at [272, 77] on p "SoHappyLife® [PERSON_NAME]" at bounding box center [244, 78] width 126 height 9
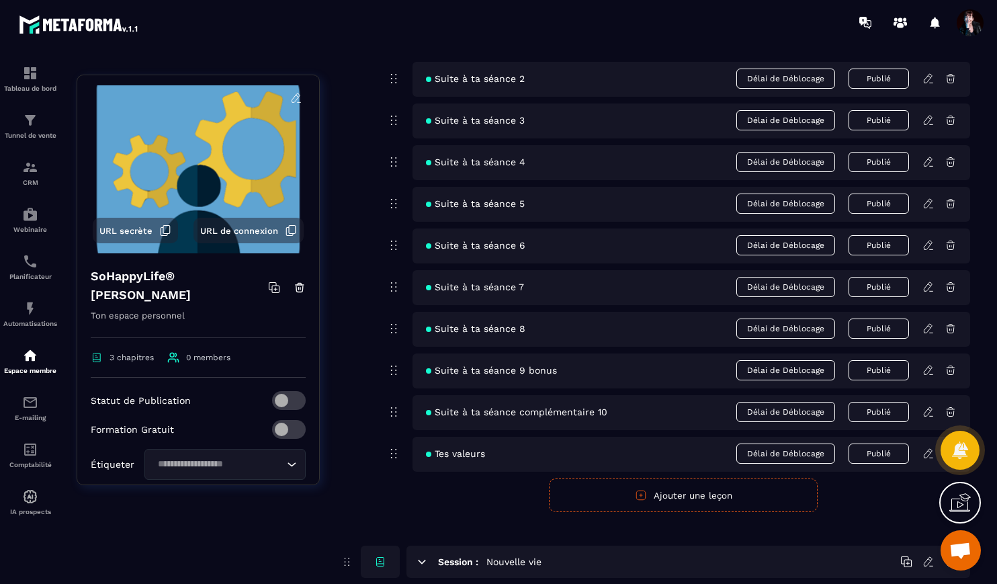
scroll to position [459, 0]
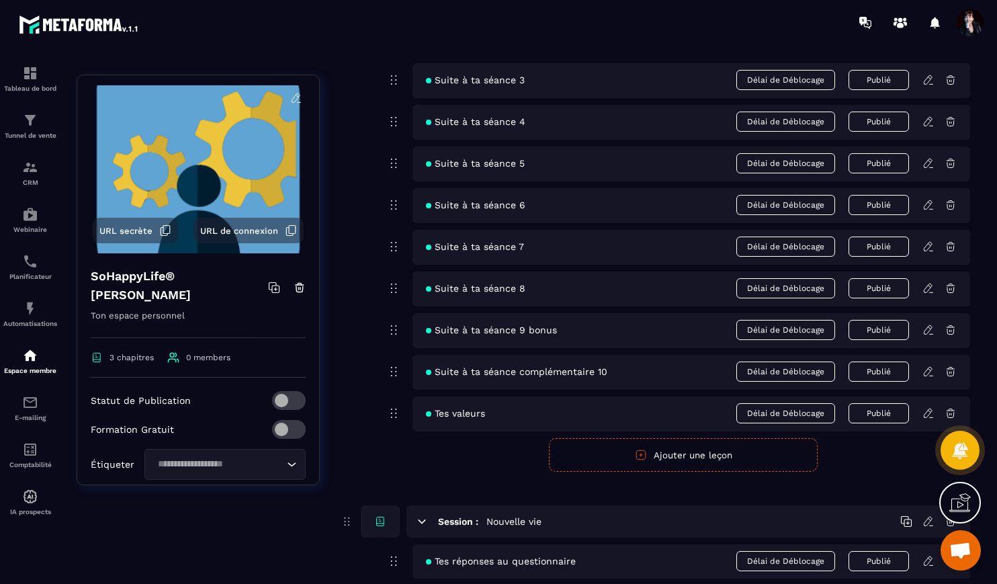
click at [928, 284] on icon at bounding box center [928, 287] width 8 height 9
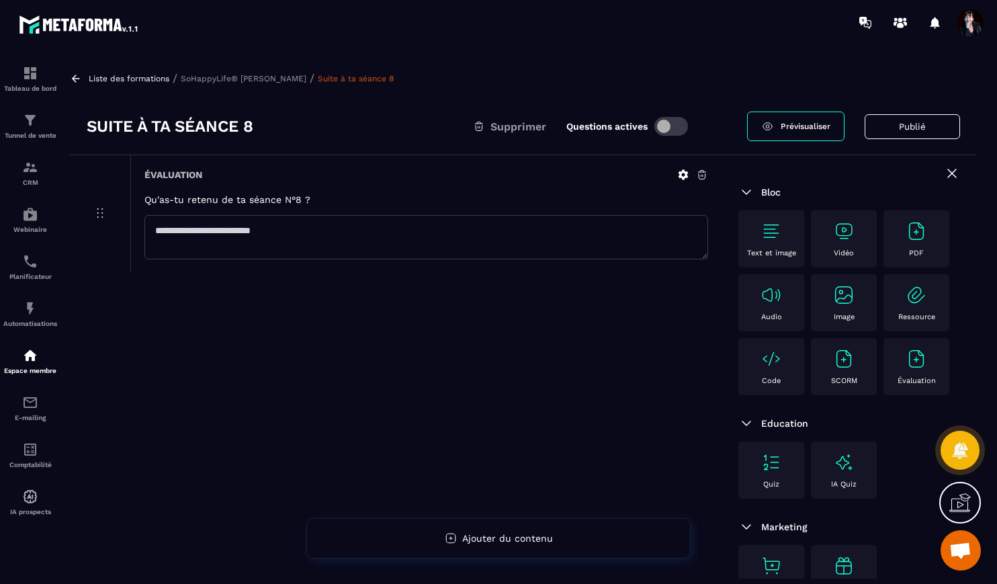
click at [278, 79] on p "SoHappyLife® [PERSON_NAME]" at bounding box center [244, 78] width 126 height 9
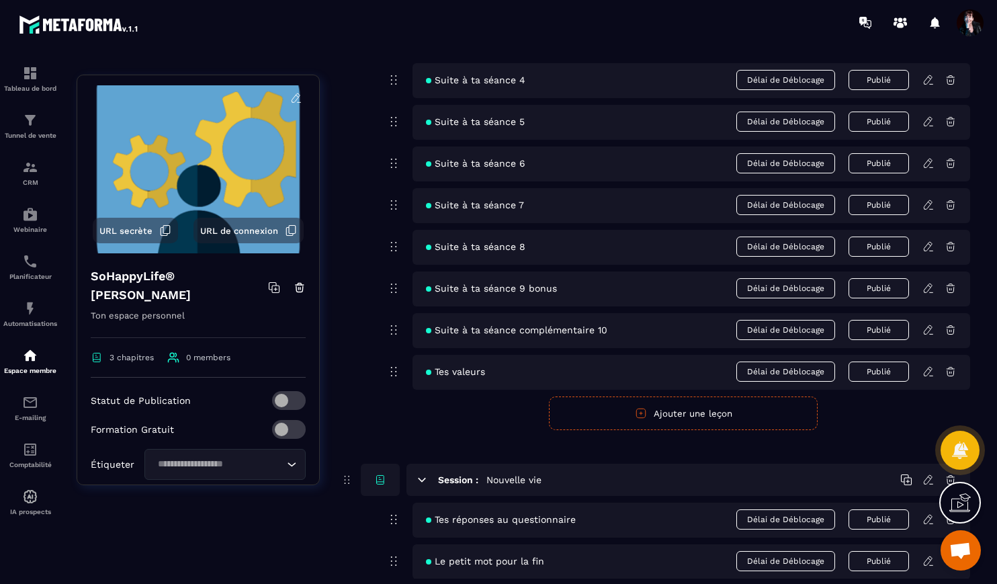
scroll to position [504, 0]
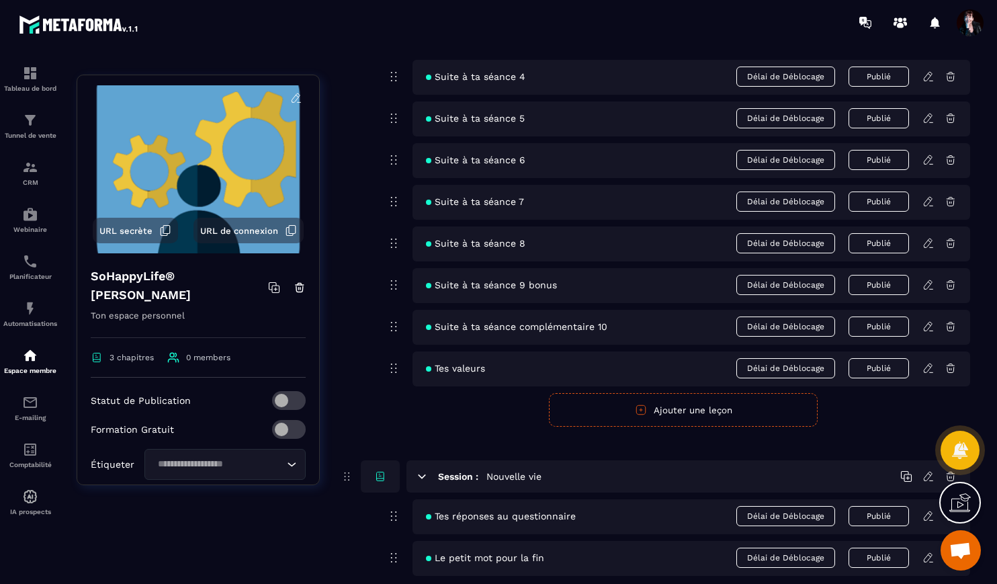
click at [926, 282] on icon at bounding box center [928, 285] width 12 height 12
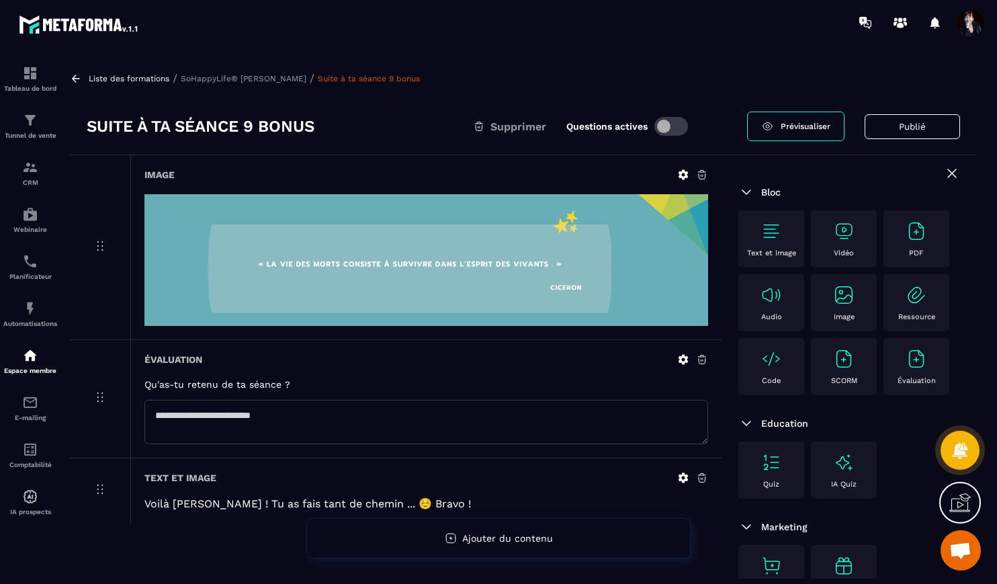
click at [257, 82] on p "SoHappyLife® [PERSON_NAME]" at bounding box center [244, 78] width 126 height 9
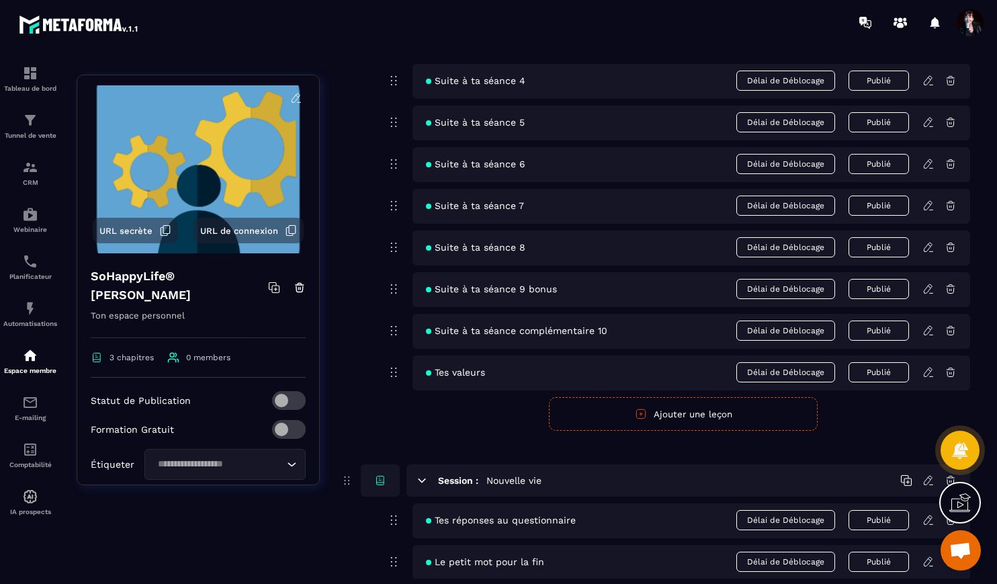
scroll to position [537, 0]
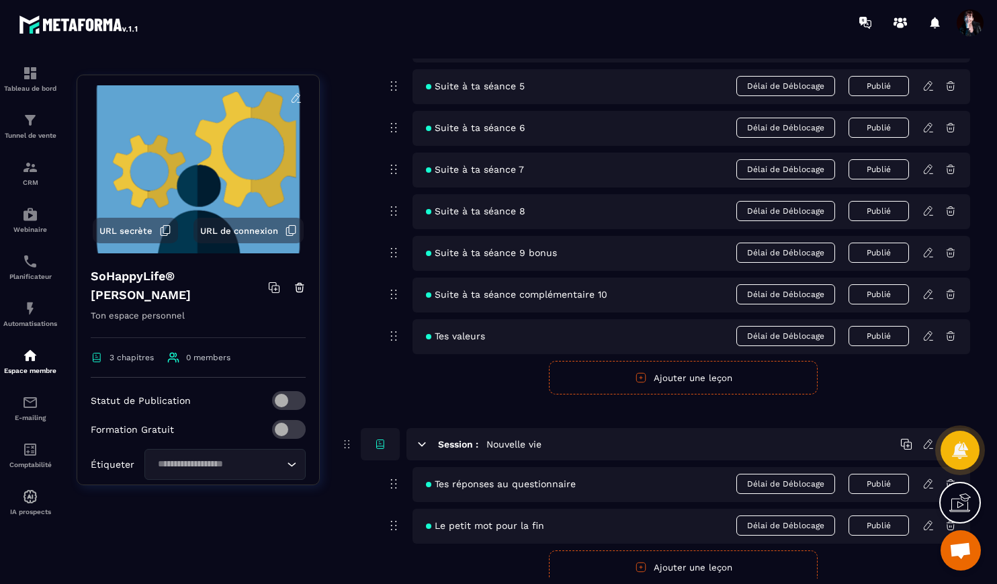
click at [926, 298] on icon at bounding box center [928, 293] width 8 height 9
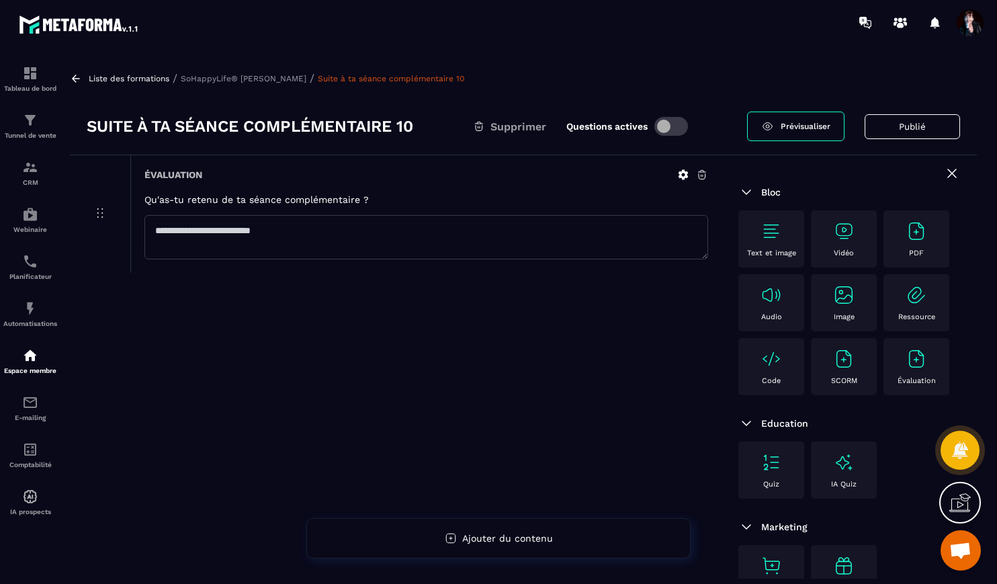
click at [289, 81] on p "SoHappyLife® [PERSON_NAME]" at bounding box center [244, 78] width 126 height 9
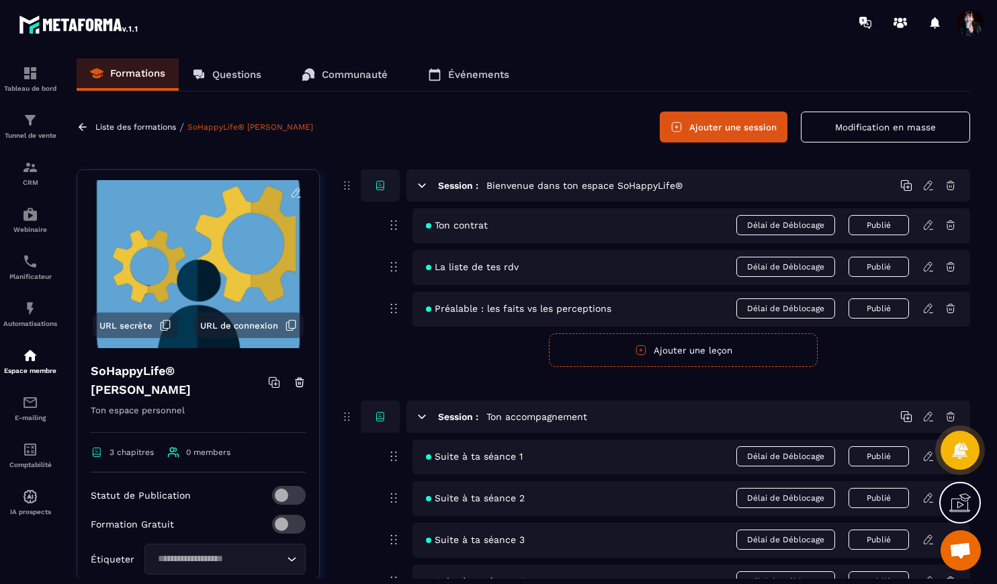
click at [114, 124] on p "Liste des formations" at bounding box center [135, 126] width 81 height 9
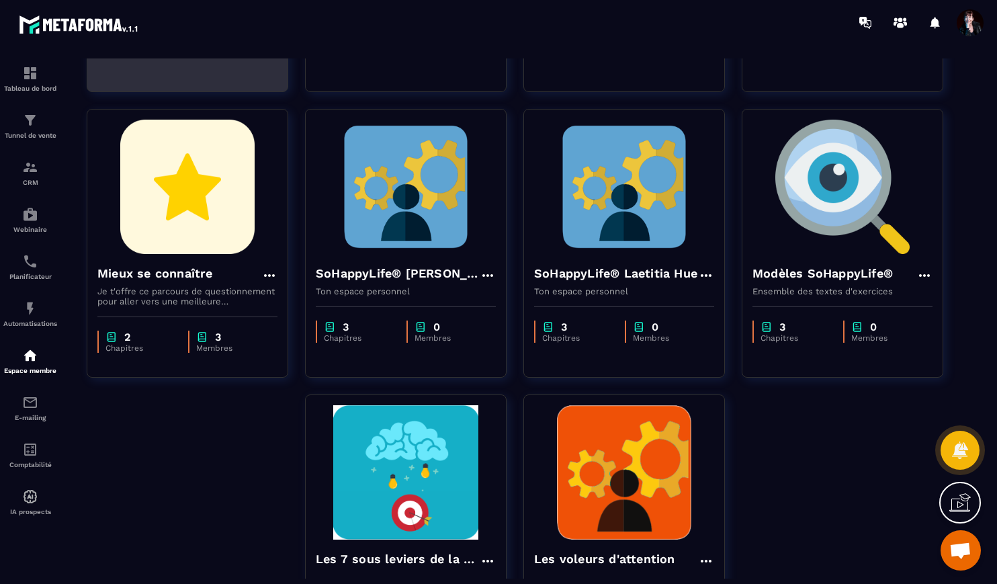
scroll to position [490, 0]
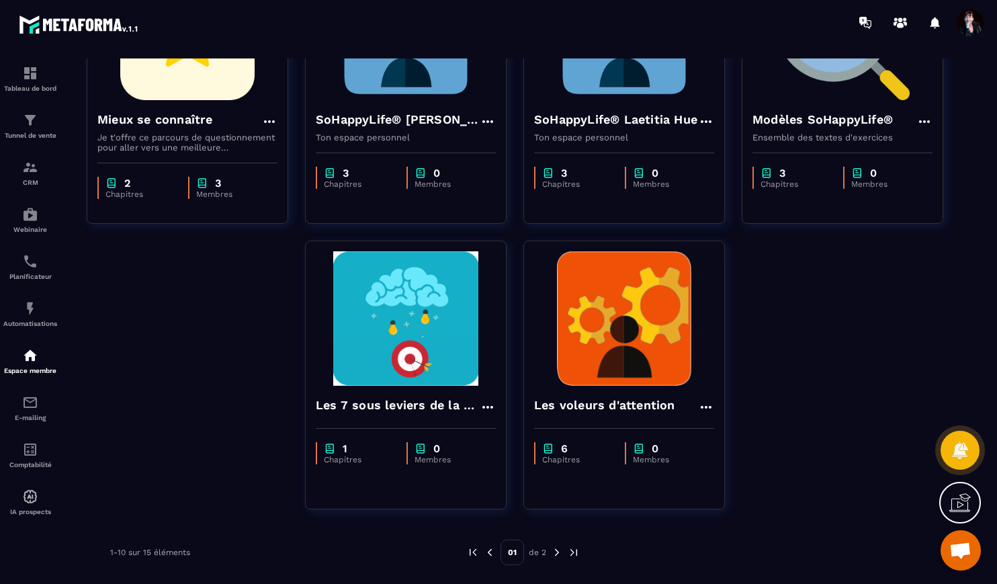
click at [557, 554] on img at bounding box center [557, 552] width 12 height 12
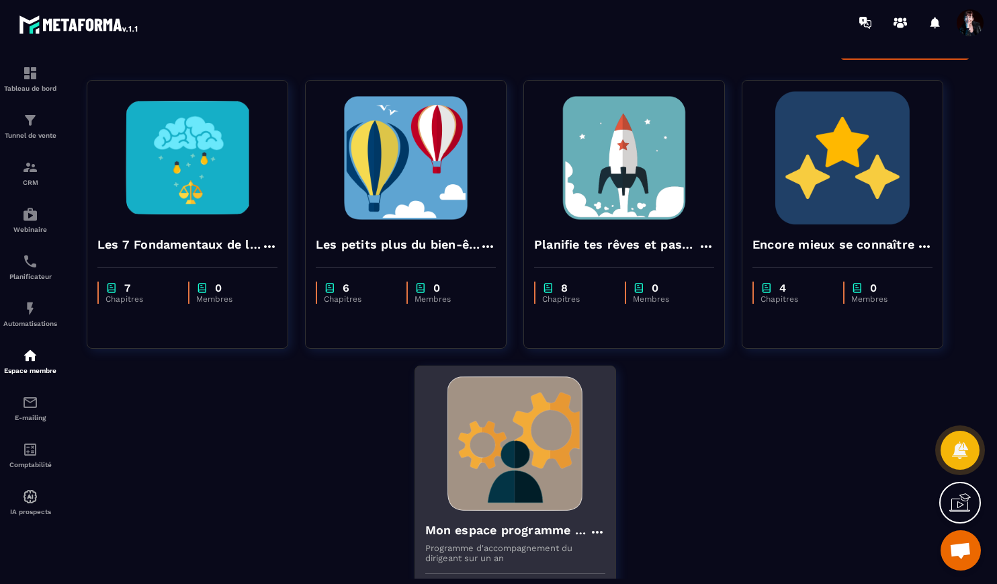
scroll to position [7, 0]
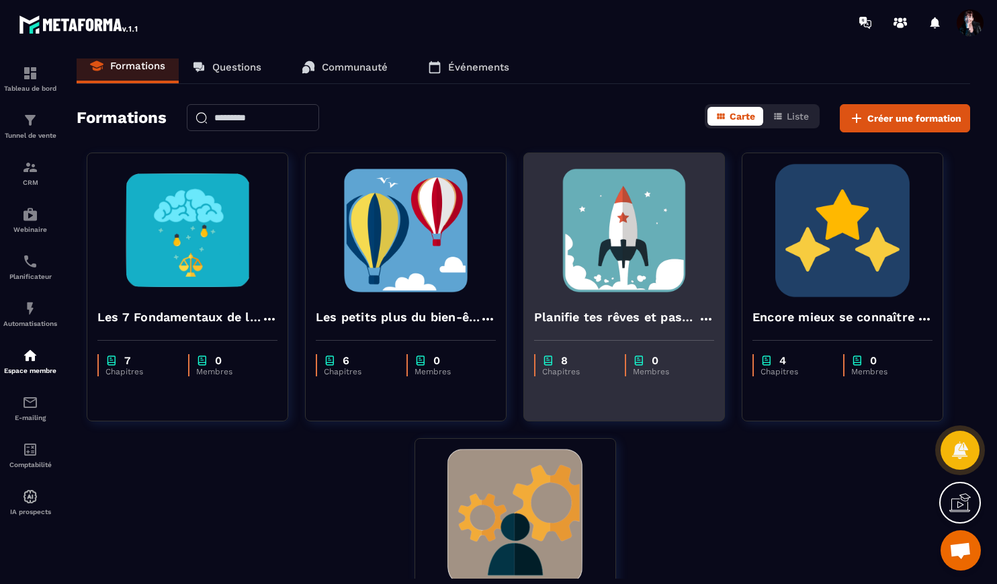
click at [623, 246] on img at bounding box center [624, 230] width 180 height 134
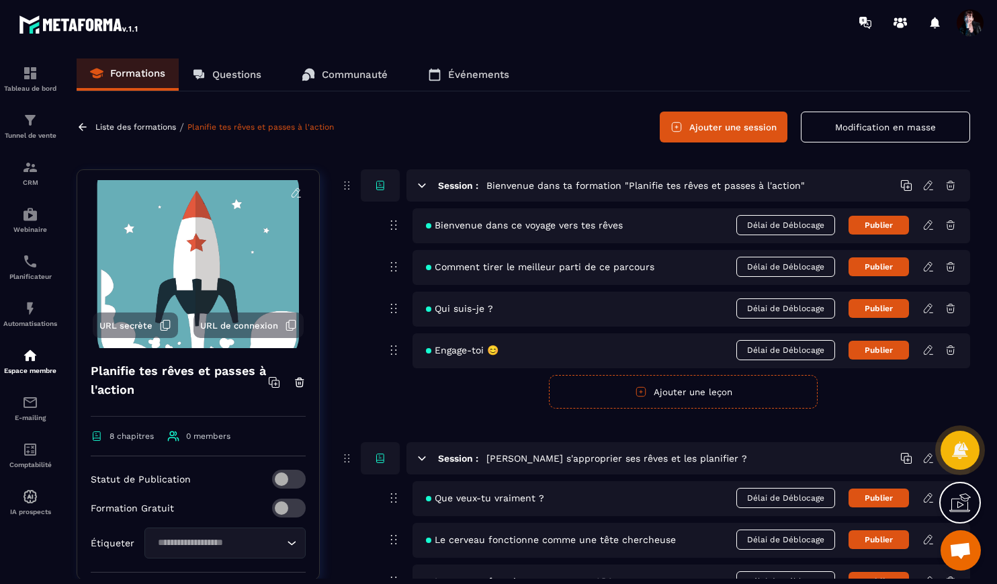
click at [298, 192] on icon at bounding box center [295, 192] width 8 height 9
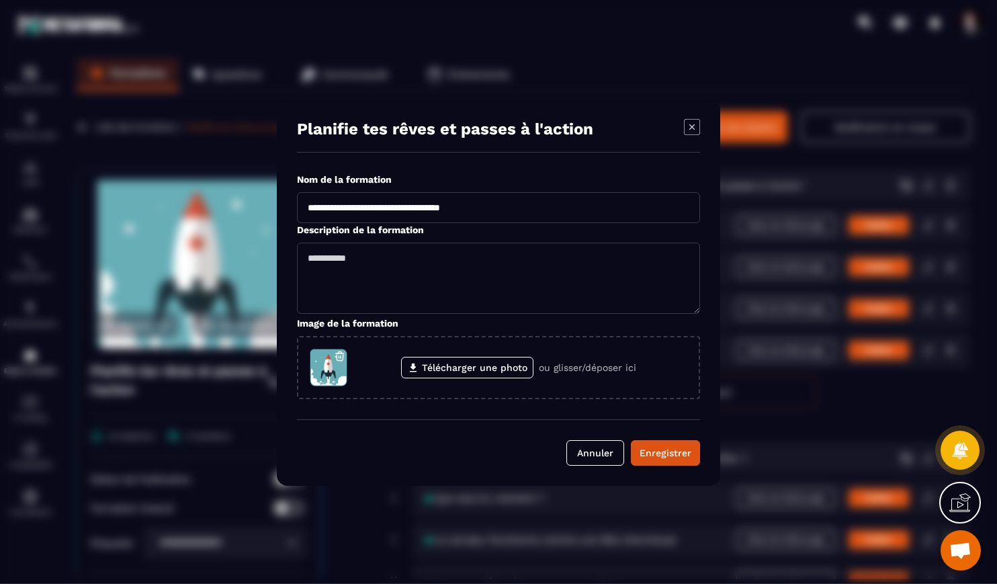
click at [433, 210] on input "**********" at bounding box center [498, 207] width 403 height 31
type input "**********"
click at [674, 453] on div "Enregistrer" at bounding box center [665, 452] width 52 height 13
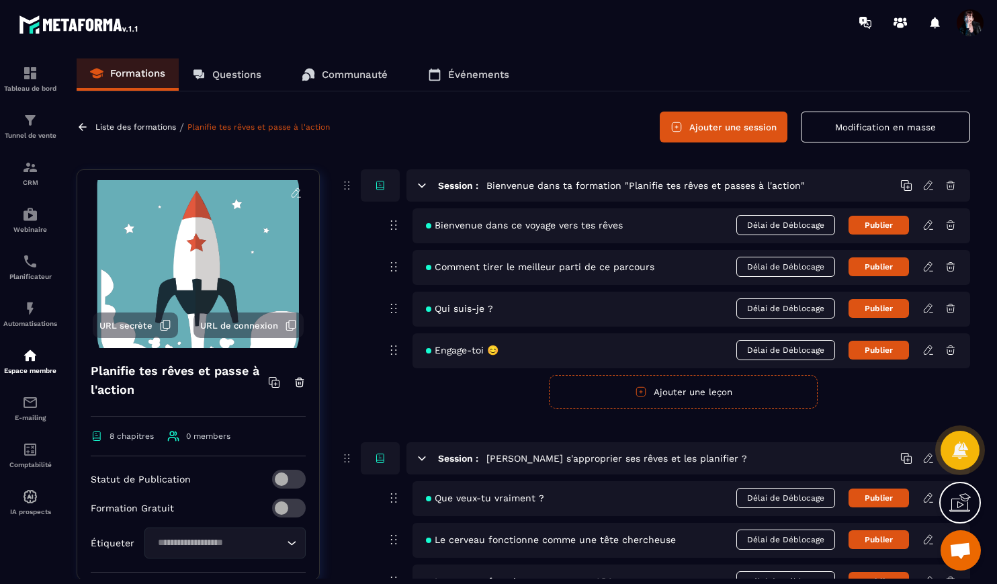
click at [930, 222] on icon at bounding box center [928, 225] width 12 height 12
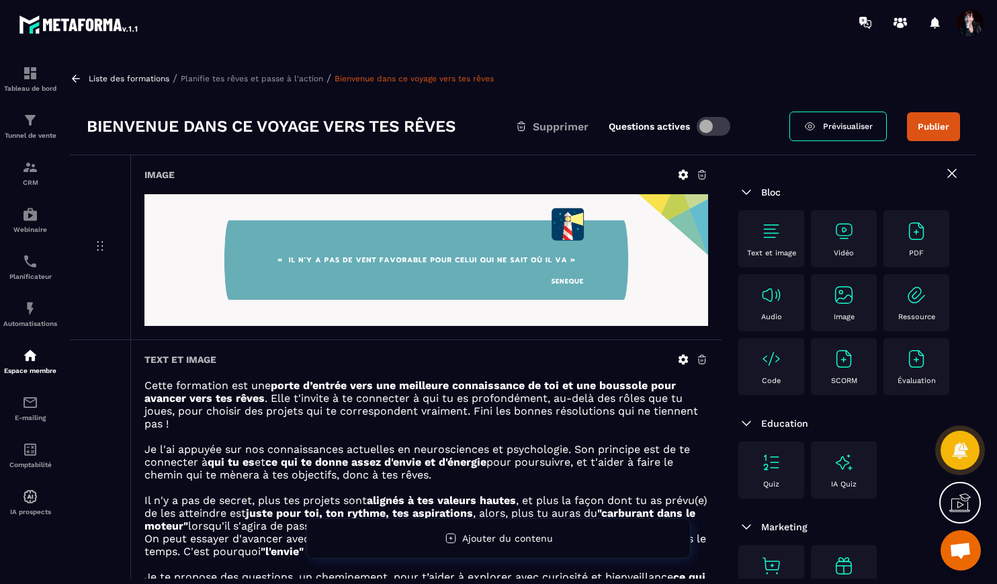
click at [304, 75] on p "Planifie tes rêves et passe à l'action" at bounding box center [252, 78] width 142 height 9
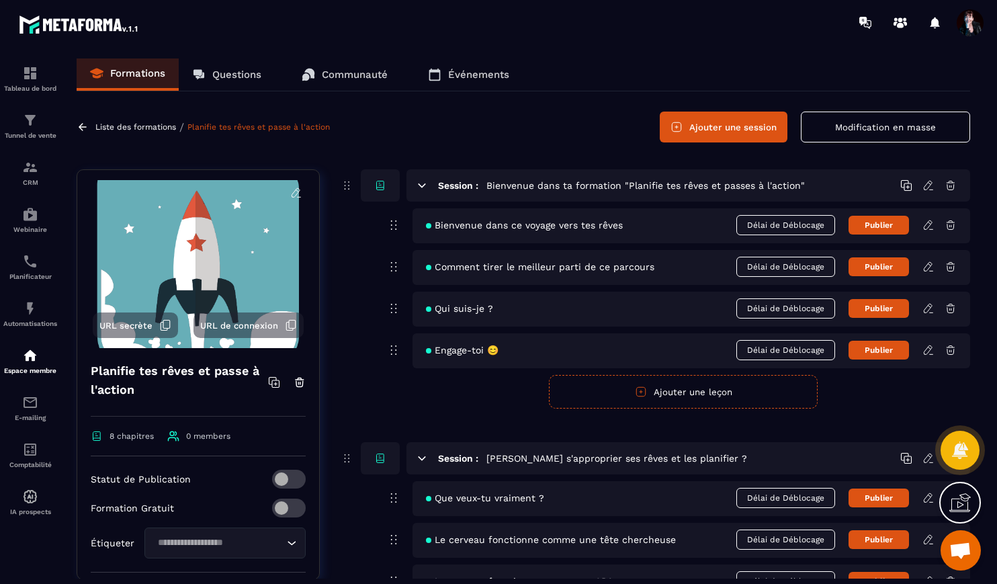
click at [924, 265] on icon at bounding box center [928, 267] width 12 height 12
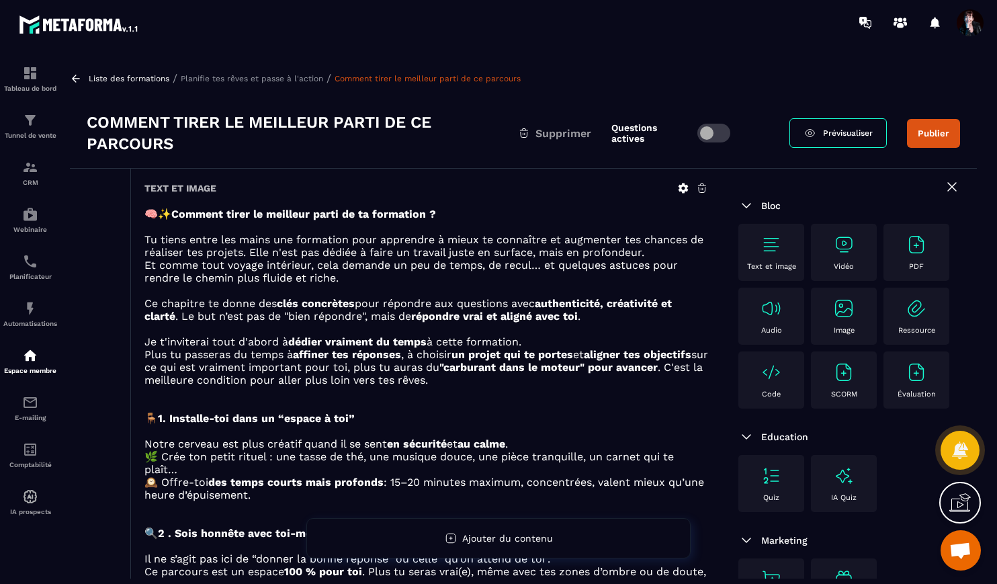
click at [306, 81] on p "Planifie tes rêves et passe à l'action" at bounding box center [252, 78] width 142 height 9
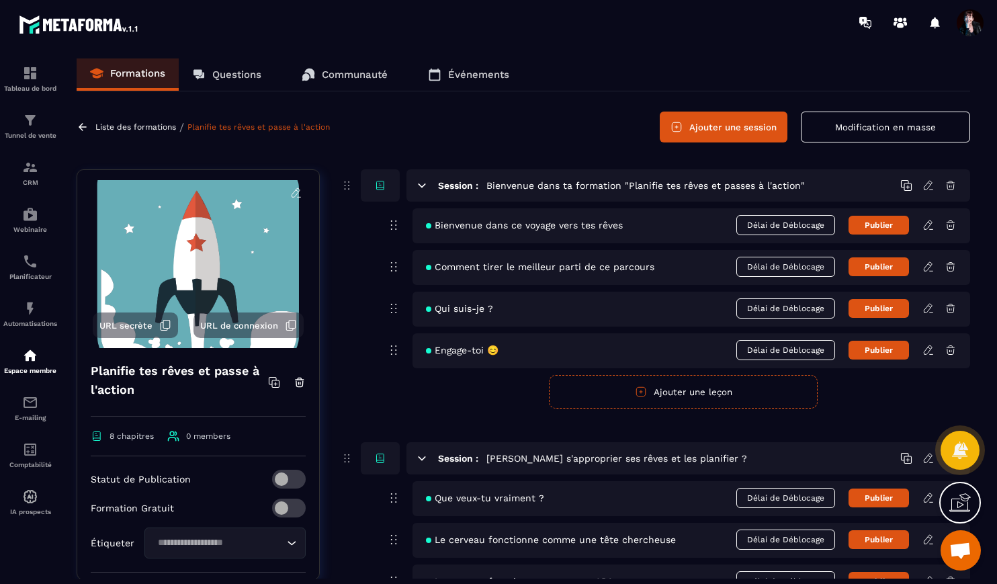
click at [481, 308] on span "Qui suis-je ?" at bounding box center [459, 308] width 67 height 11
click at [928, 308] on icon at bounding box center [928, 308] width 12 height 12
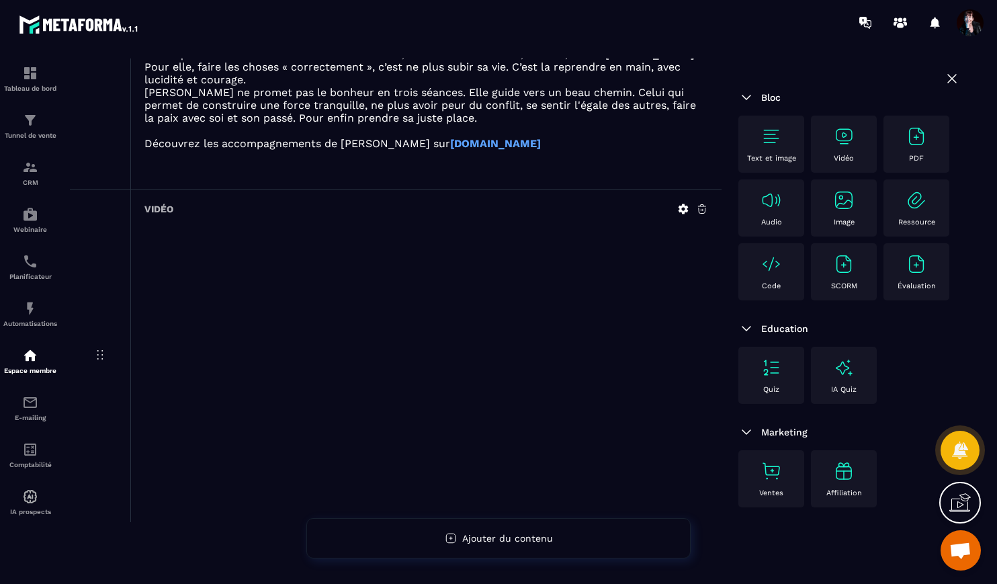
scroll to position [1538, 0]
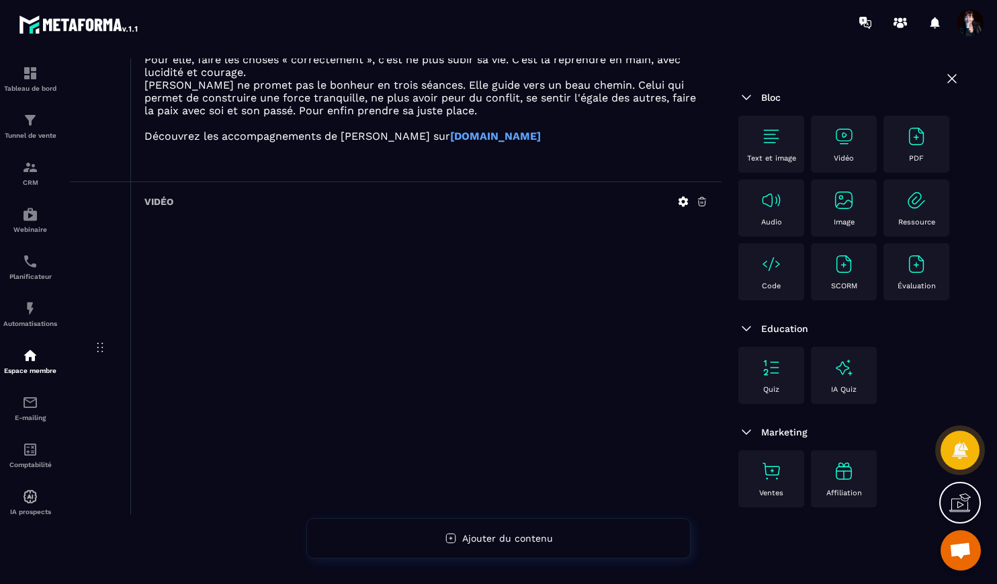
click at [705, 199] on icon at bounding box center [702, 201] width 12 height 12
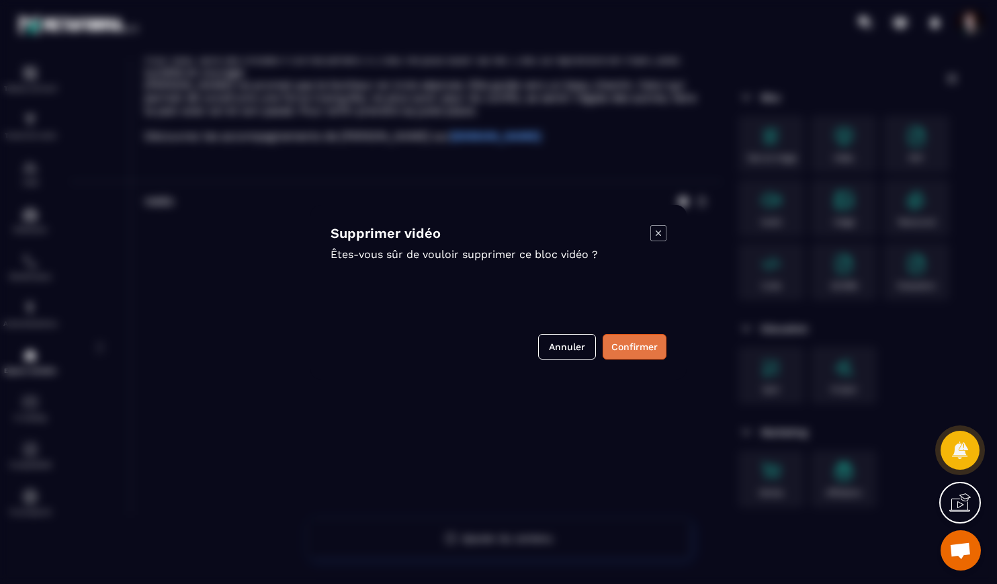
click at [621, 349] on button "Confirmer" at bounding box center [634, 347] width 64 height 26
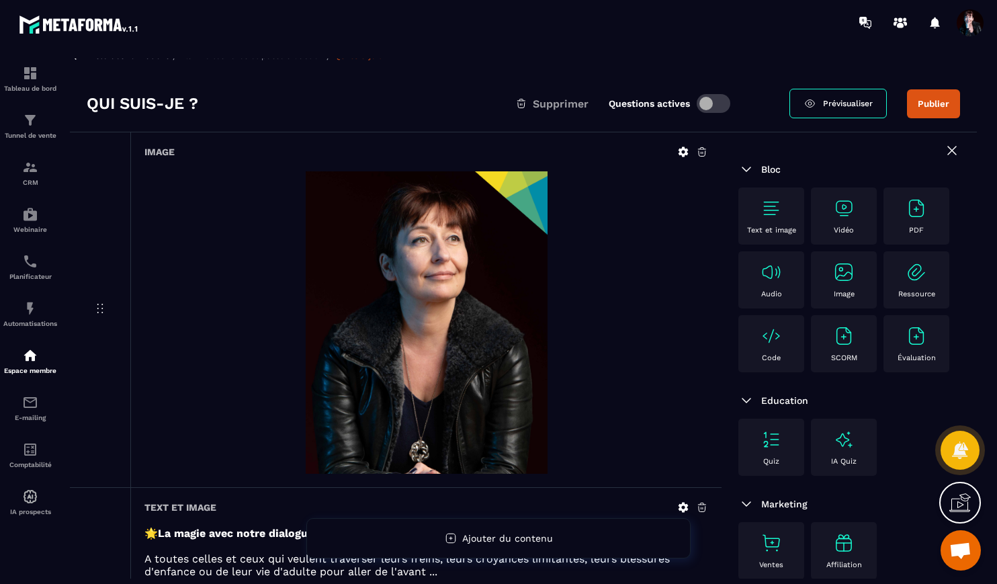
scroll to position [0, 0]
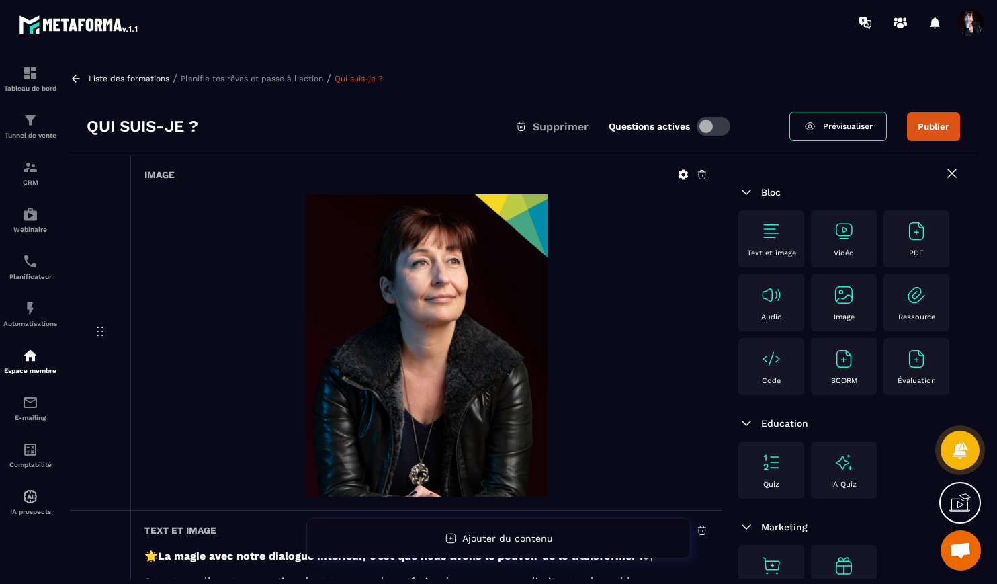
click at [279, 79] on p "Planifie tes rêves et passe à l'action" at bounding box center [252, 78] width 142 height 9
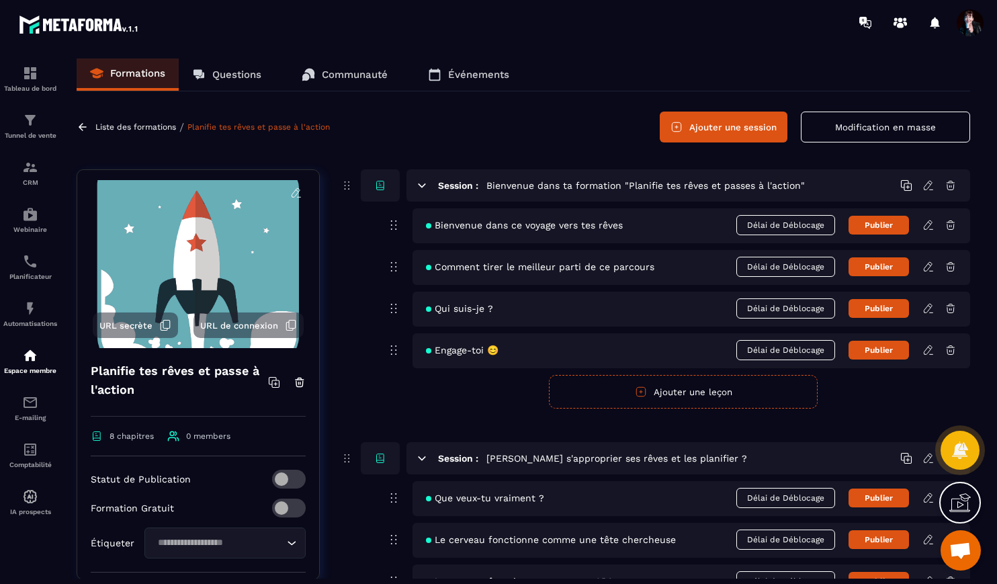
click at [932, 351] on icon at bounding box center [928, 350] width 12 height 12
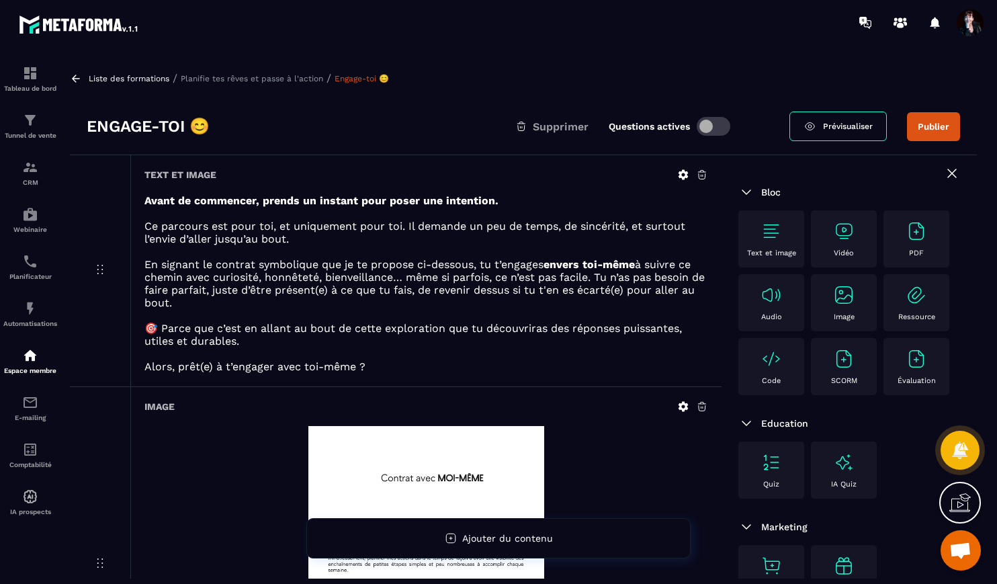
click at [296, 75] on p "Planifie tes rêves et passe à l'action" at bounding box center [252, 78] width 142 height 9
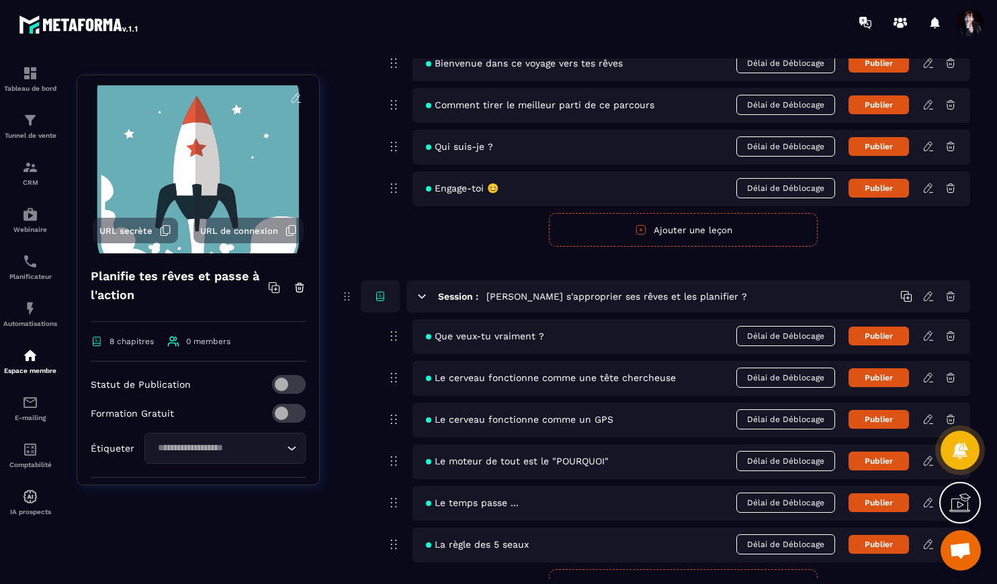
scroll to position [164, 0]
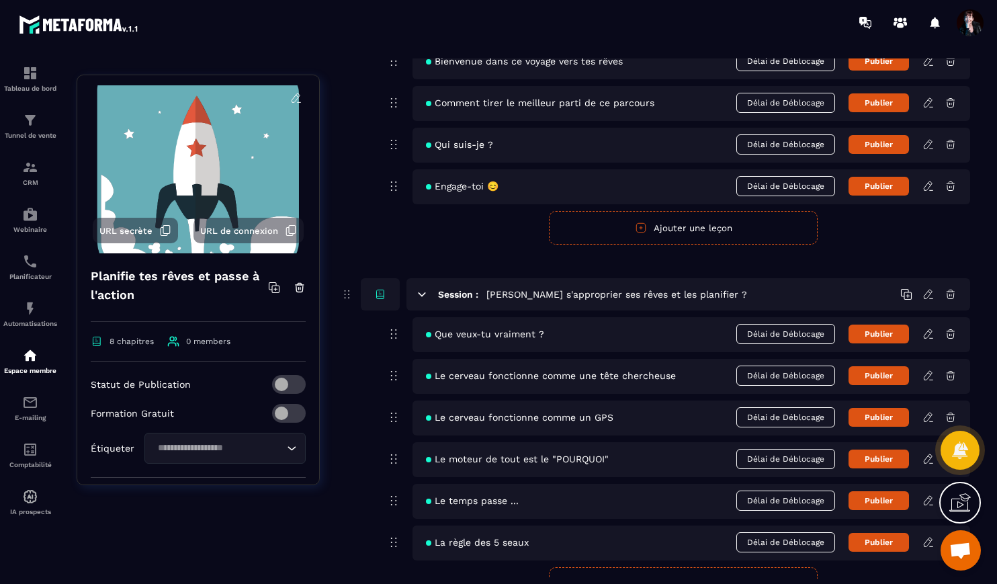
click at [928, 328] on icon at bounding box center [928, 334] width 12 height 12
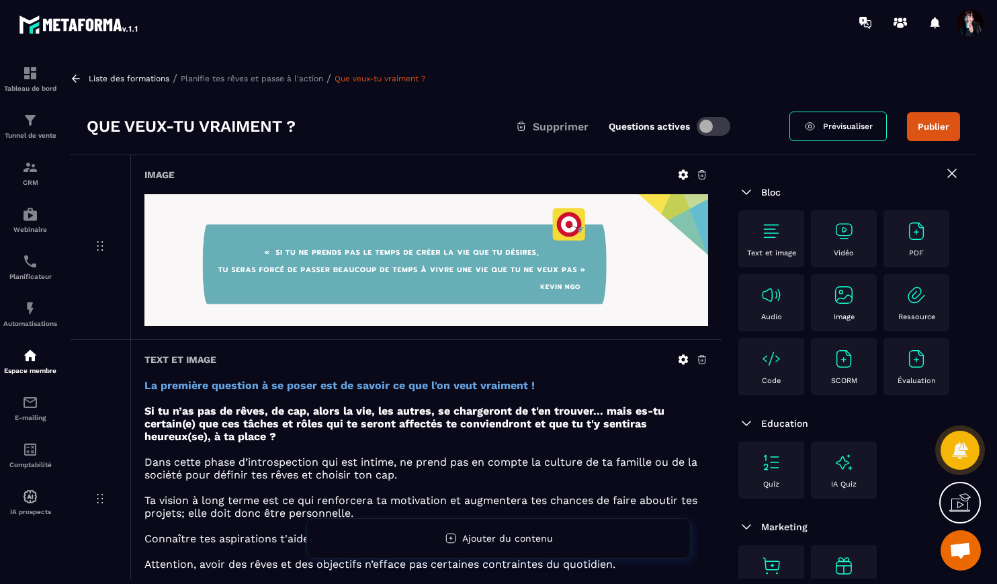
click at [850, 120] on link "Prévisualiser" at bounding box center [837, 126] width 97 height 30
click at [840, 130] on span "Prévisualiser" at bounding box center [848, 126] width 50 height 9
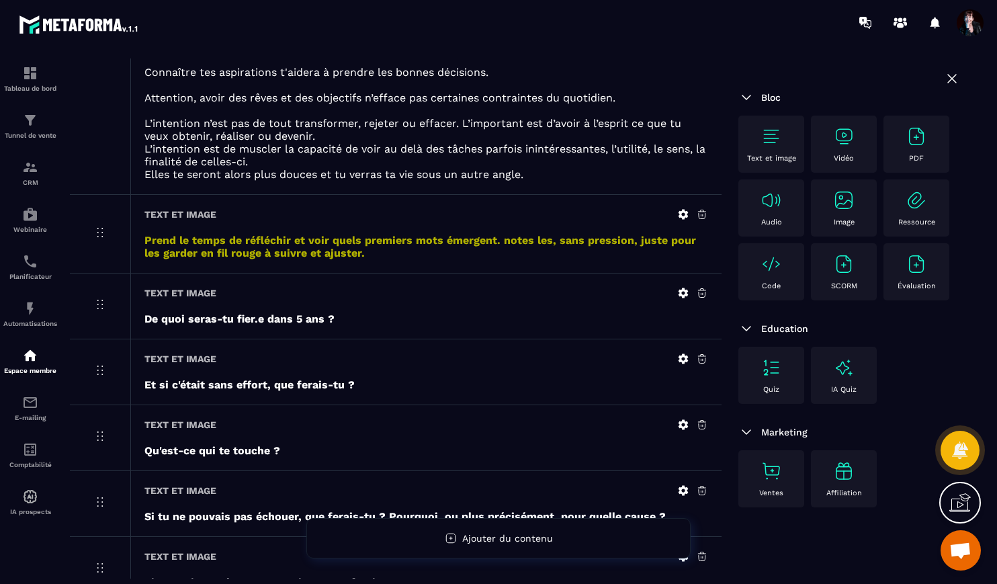
scroll to position [476, 0]
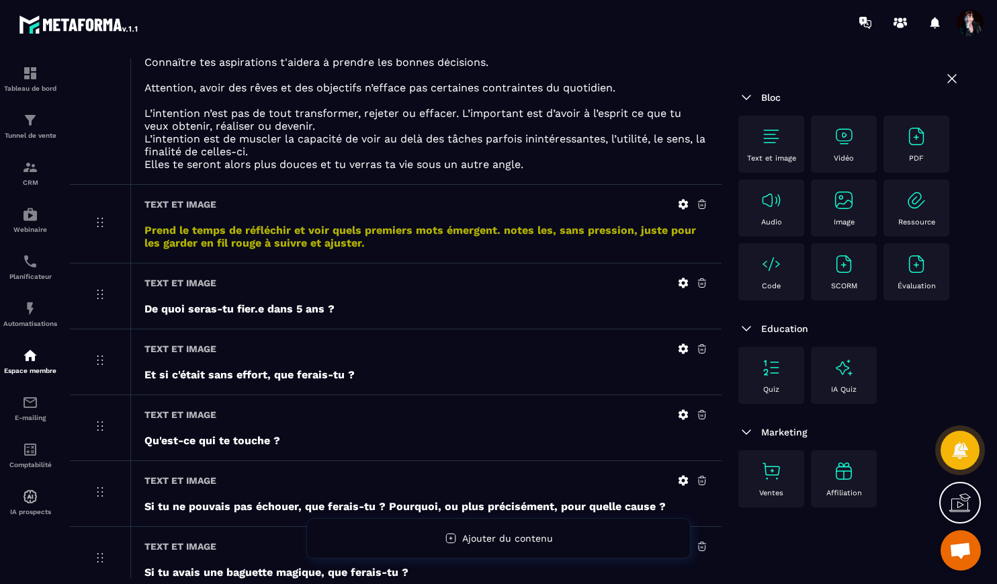
click at [685, 281] on icon at bounding box center [683, 282] width 10 height 10
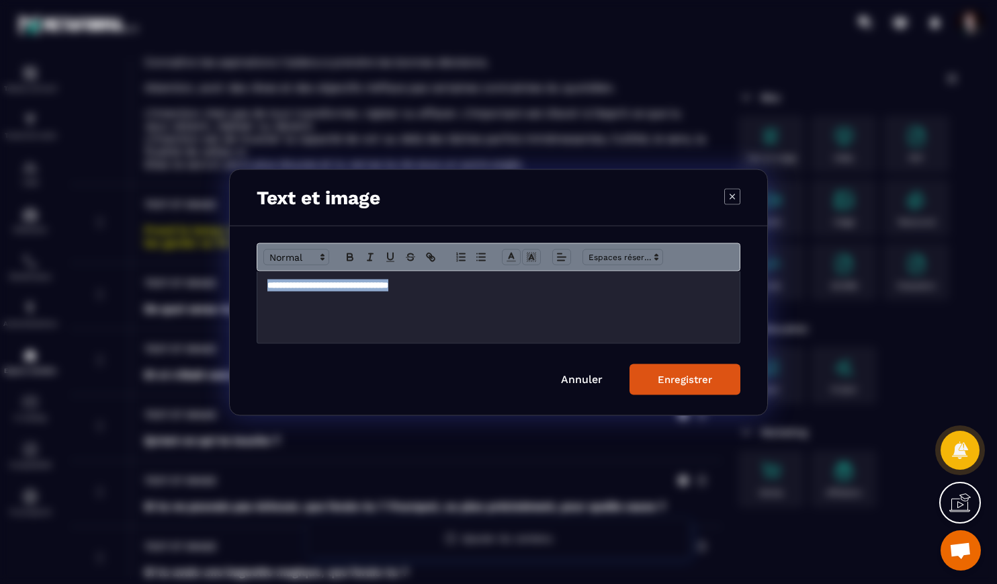
drag, startPoint x: 431, startPoint y: 286, endPoint x: 257, endPoint y: 285, distance: 174.6
click at [256, 285] on div "**********" at bounding box center [498, 320] width 537 height 189
click at [349, 261] on icon "Modal window" at bounding box center [350, 257] width 12 height 12
click at [396, 303] on div "**********" at bounding box center [498, 307] width 482 height 72
click at [689, 381] on div "Enregistrer" at bounding box center [685, 379] width 54 height 12
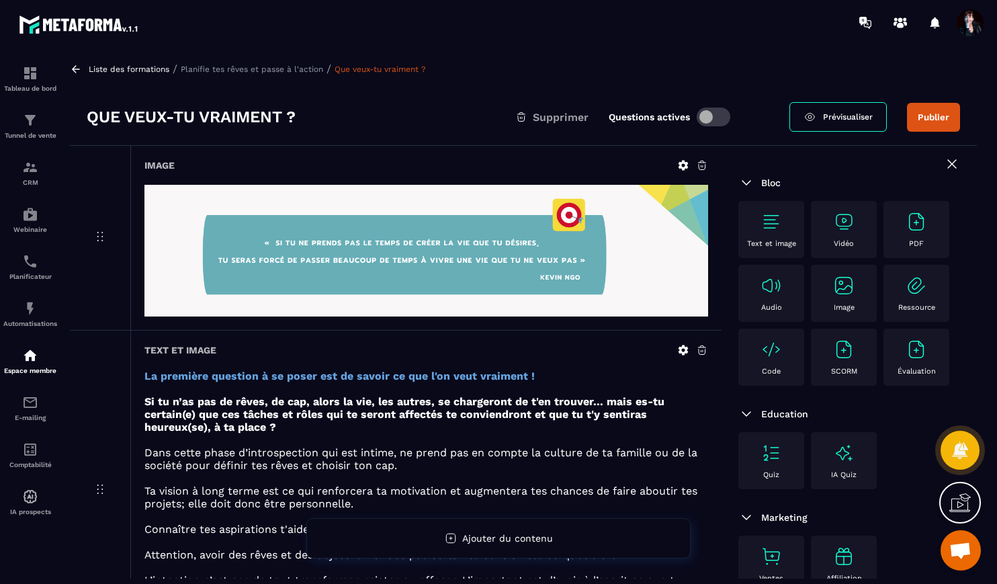
scroll to position [0, 0]
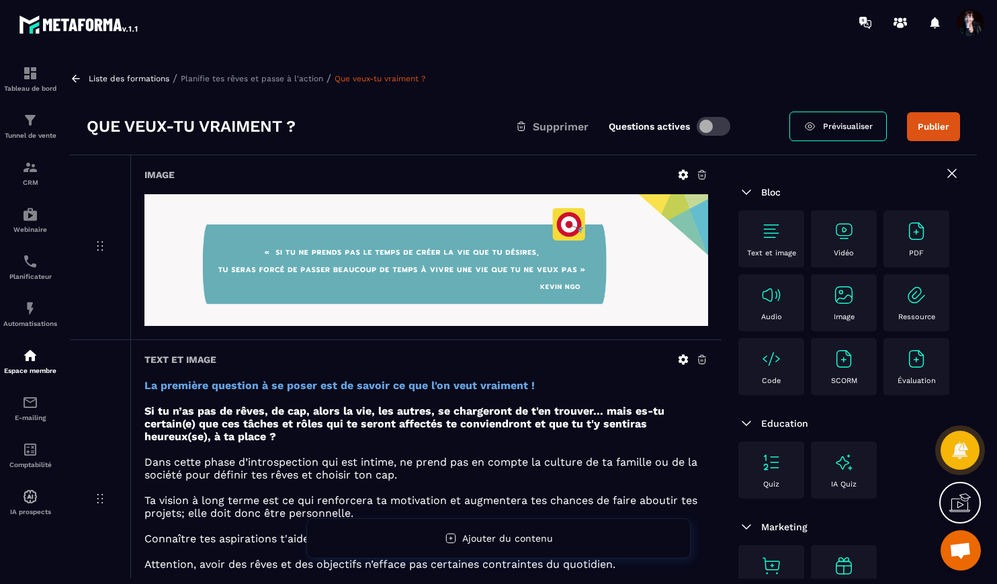
click at [843, 125] on span "Prévisualiser" at bounding box center [848, 126] width 50 height 9
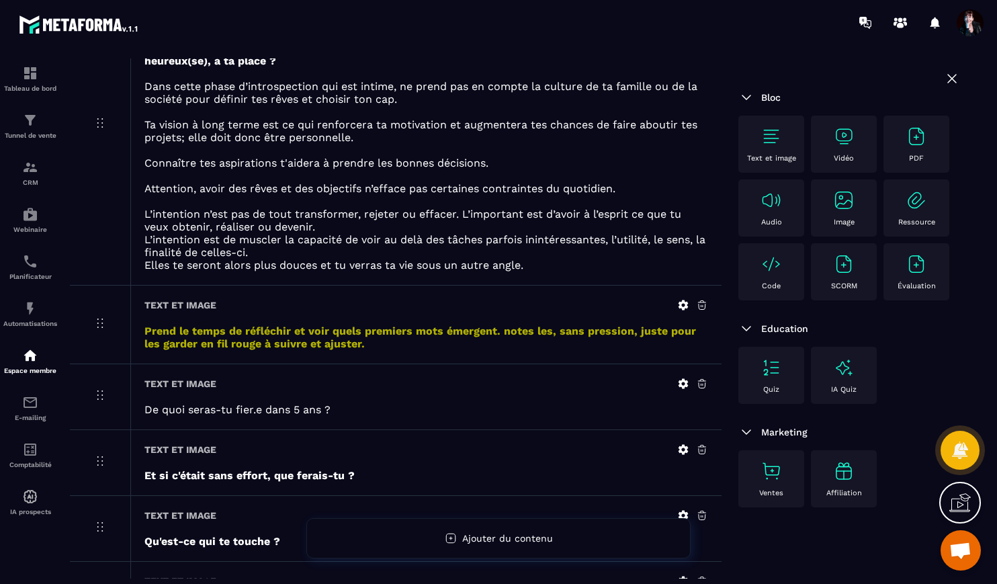
scroll to position [419, 0]
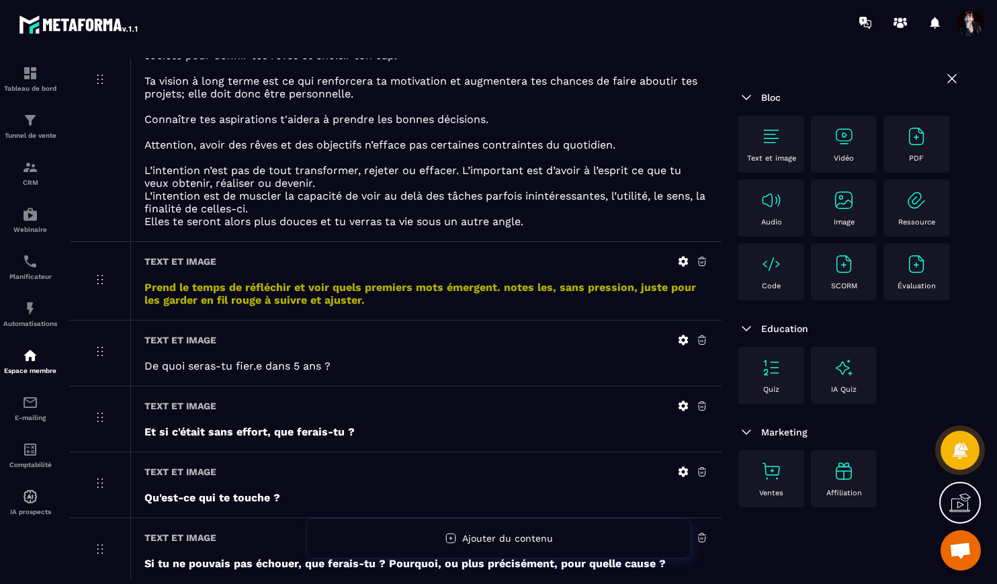
click at [686, 340] on icon at bounding box center [683, 340] width 12 height 12
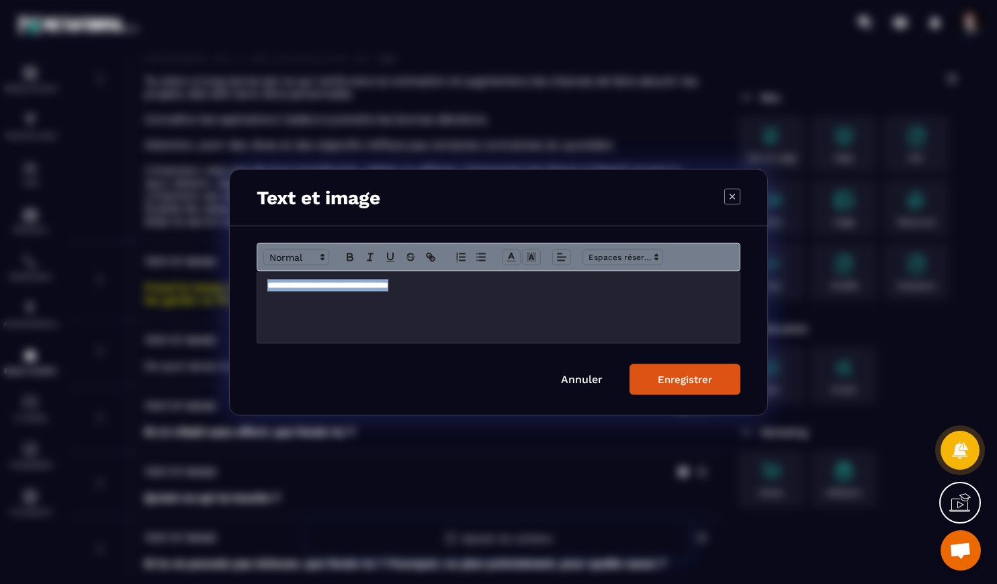
drag, startPoint x: 435, startPoint y: 283, endPoint x: 260, endPoint y: 284, distance: 175.3
click at [260, 285] on div "**********" at bounding box center [498, 307] width 482 height 72
click at [322, 261] on icon "Modal window" at bounding box center [322, 257] width 12 height 12
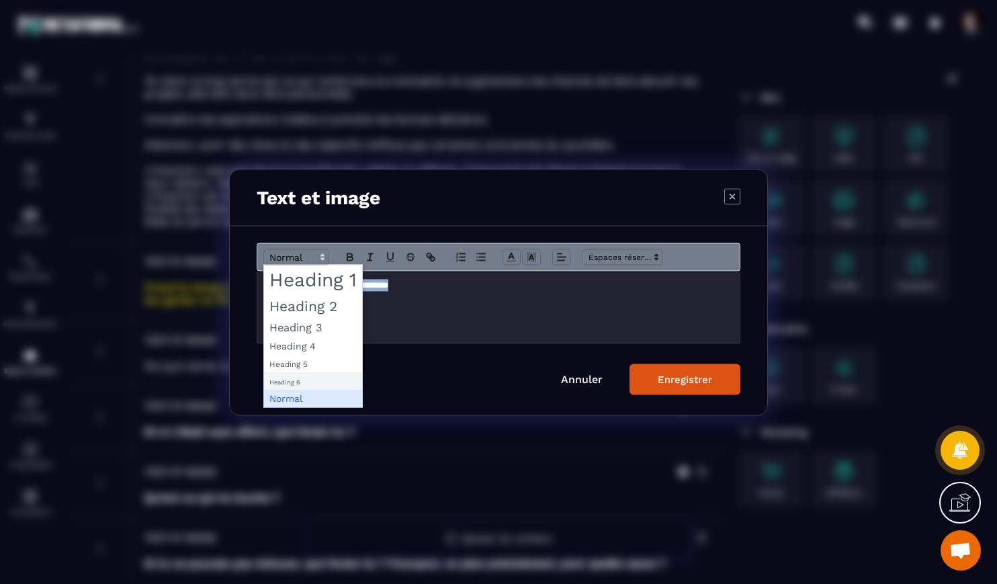
click at [289, 384] on span "Modal window" at bounding box center [313, 379] width 98 height 17
click at [319, 256] on icon "Modal window" at bounding box center [322, 257] width 12 height 12
click at [298, 363] on span "Modal window" at bounding box center [313, 362] width 98 height 17
click at [318, 257] on icon "Modal window" at bounding box center [322, 257] width 12 height 12
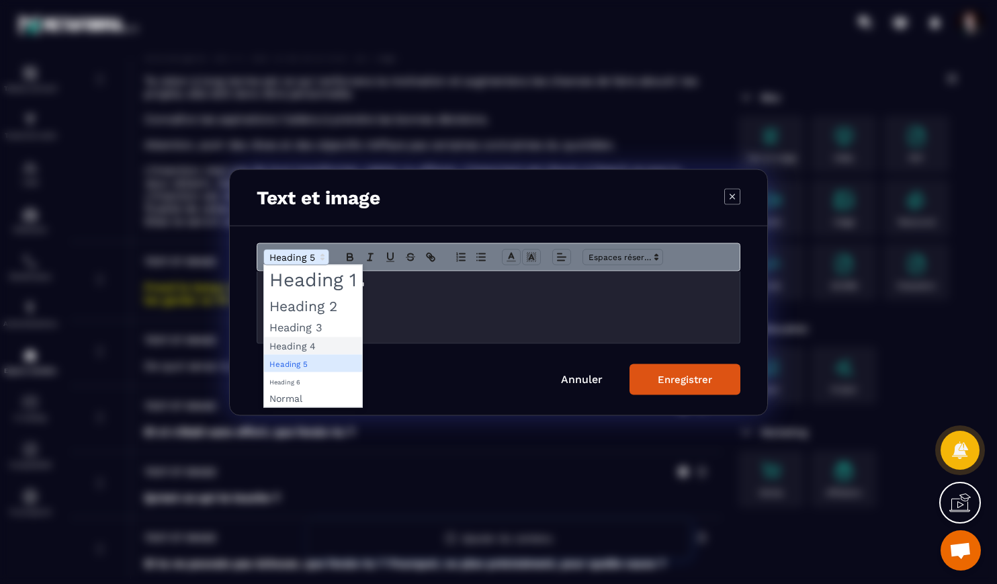
click at [304, 345] on span "Modal window" at bounding box center [313, 344] width 98 height 17
click at [318, 259] on icon "Modal window" at bounding box center [322, 257] width 12 height 12
click at [304, 328] on span "Modal window" at bounding box center [313, 326] width 98 height 19
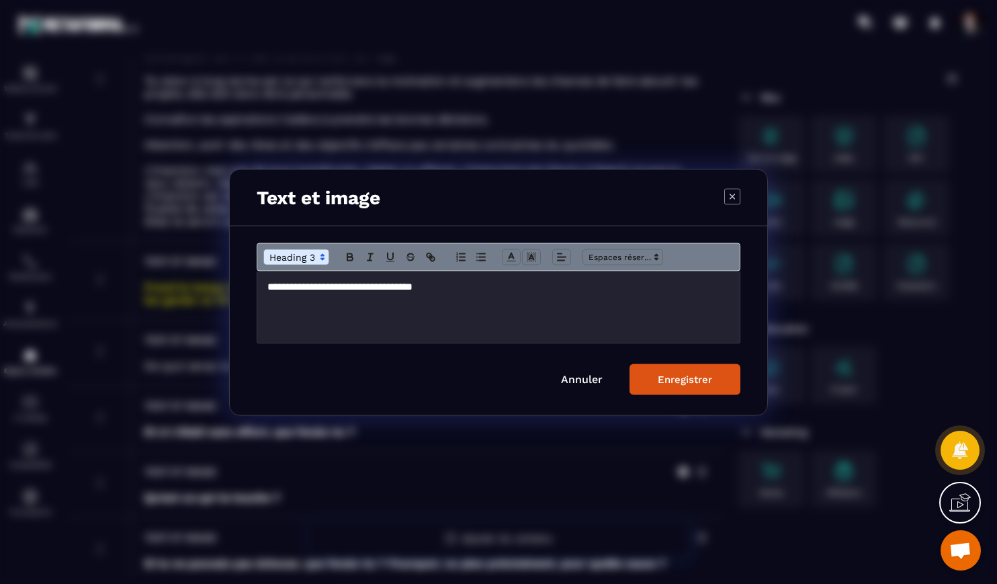
click at [712, 380] on button "Enregistrer" at bounding box center [684, 378] width 111 height 31
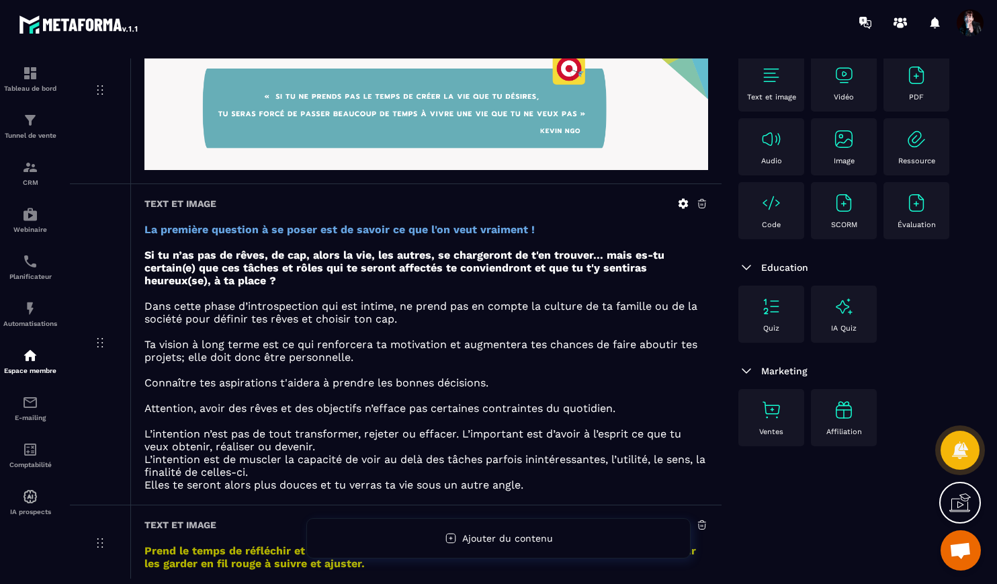
scroll to position [0, 0]
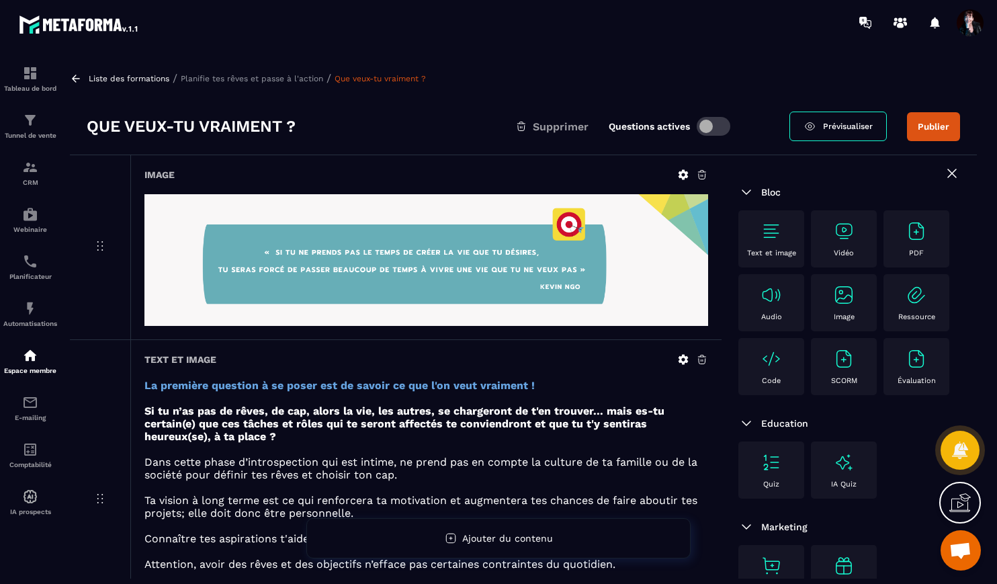
click at [850, 123] on span "Prévisualiser" at bounding box center [848, 126] width 50 height 9
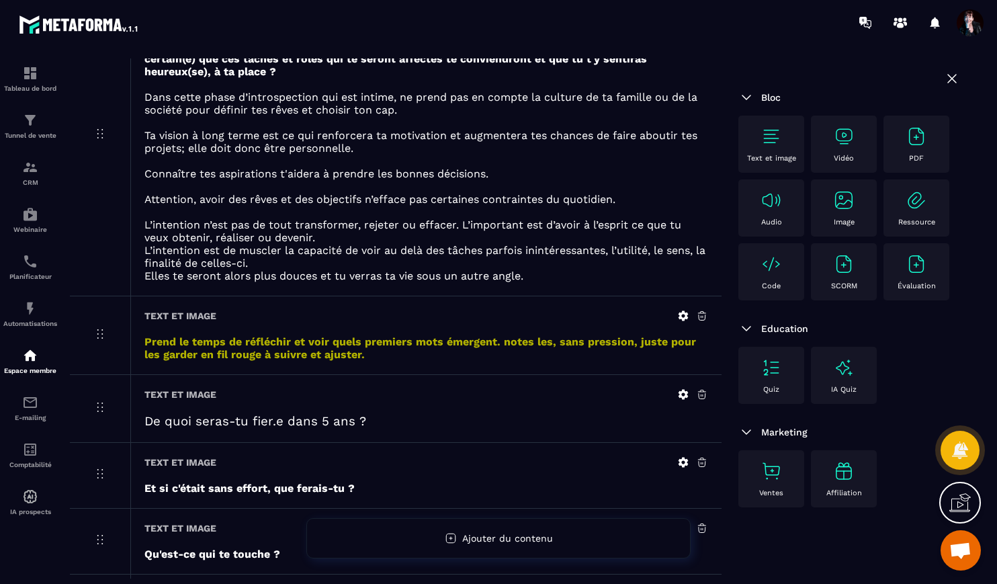
scroll to position [365, 0]
click at [679, 314] on icon at bounding box center [683, 315] width 10 height 10
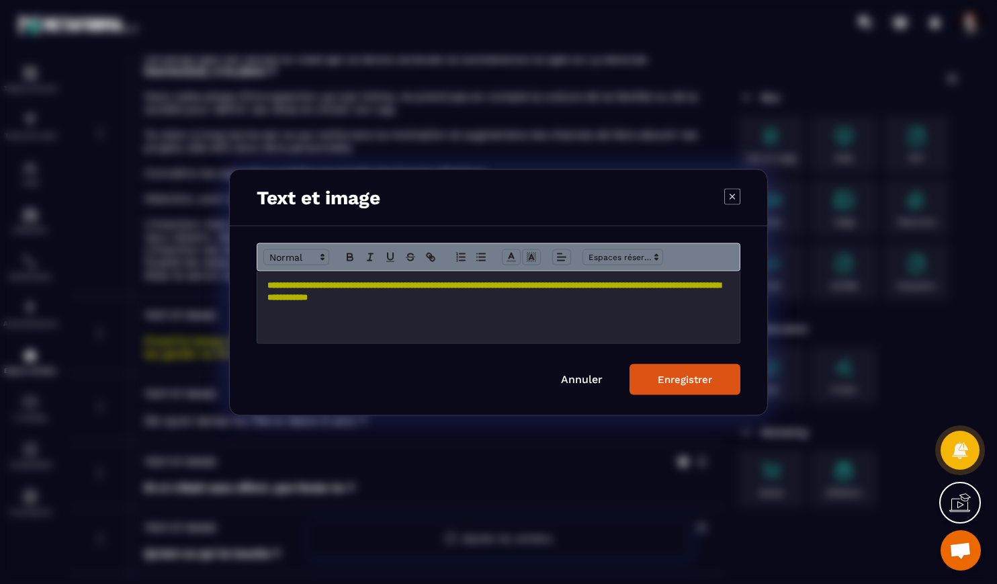
click at [387, 289] on strong "**********" at bounding box center [493, 290] width 453 height 21
click at [636, 288] on strong "**********" at bounding box center [493, 290] width 453 height 21
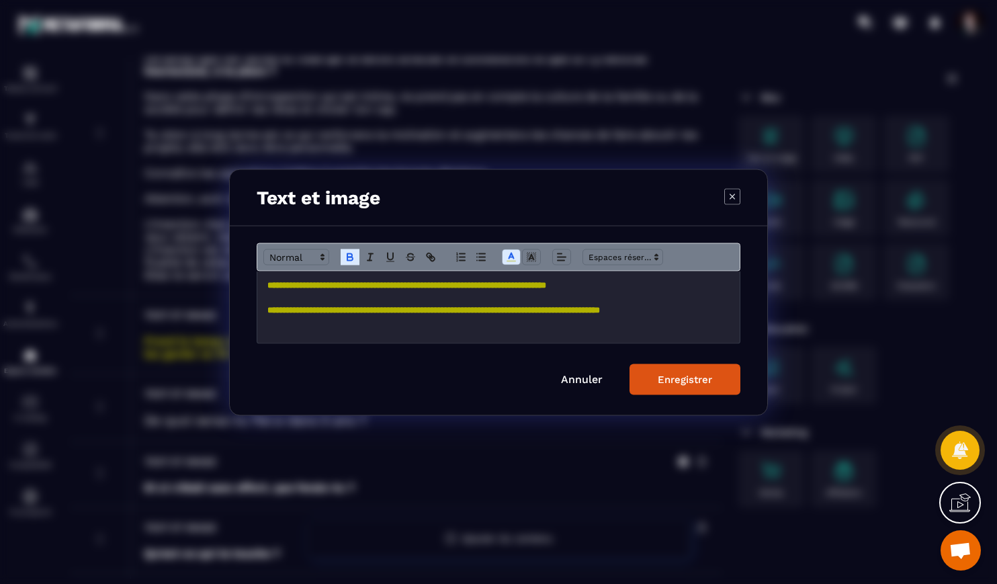
click at [380, 314] on strong "**********" at bounding box center [433, 309] width 332 height 9
click at [496, 288] on strong "**********" at bounding box center [406, 284] width 279 height 9
click at [469, 312] on strong "**********" at bounding box center [416, 309] width 299 height 9
drag, startPoint x: 580, startPoint y: 312, endPoint x: 553, endPoint y: 310, distance: 26.9
click at [554, 310] on strong "**********" at bounding box center [415, 309] width 296 height 9
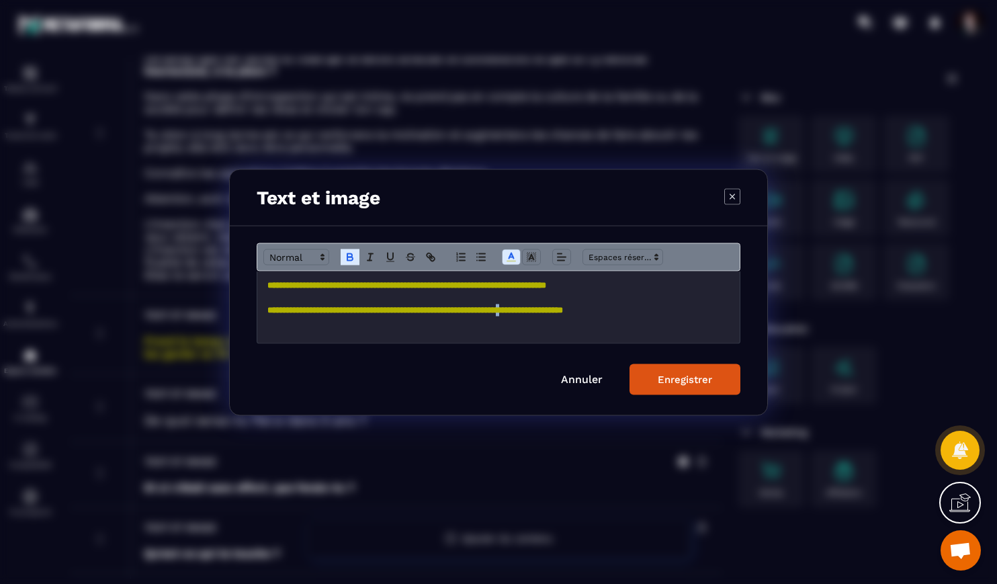
click at [549, 310] on strong "**********" at bounding box center [415, 309] width 296 height 9
click at [563, 312] on strong "**********" at bounding box center [415, 309] width 296 height 9
click at [580, 314] on strong "**********" at bounding box center [423, 309] width 312 height 9
click at [586, 309] on strong "**********" at bounding box center [426, 309] width 319 height 9
click at [707, 381] on div "Enregistrer" at bounding box center [685, 379] width 54 height 12
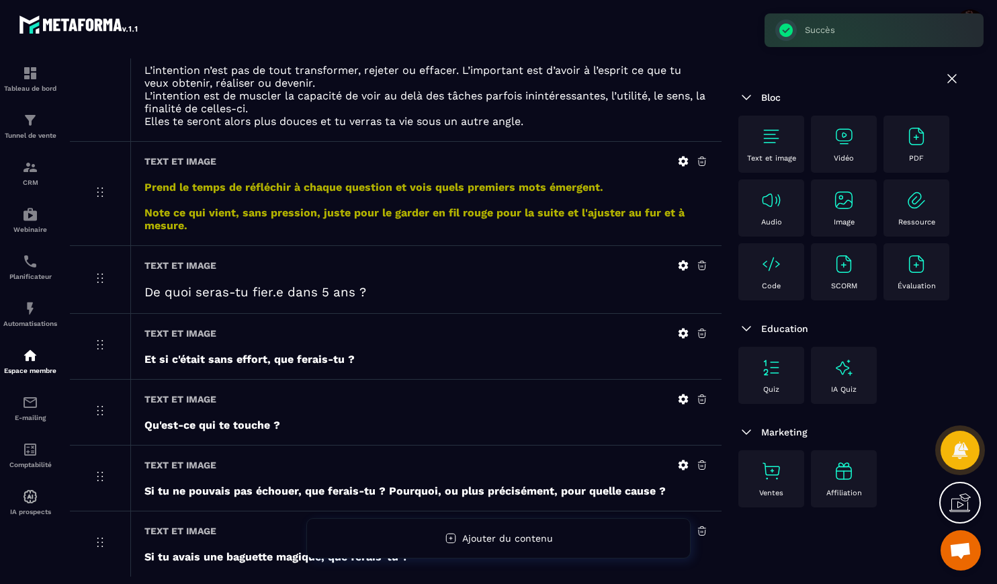
scroll to position [520, 0]
click at [683, 330] on icon at bounding box center [683, 332] width 10 height 10
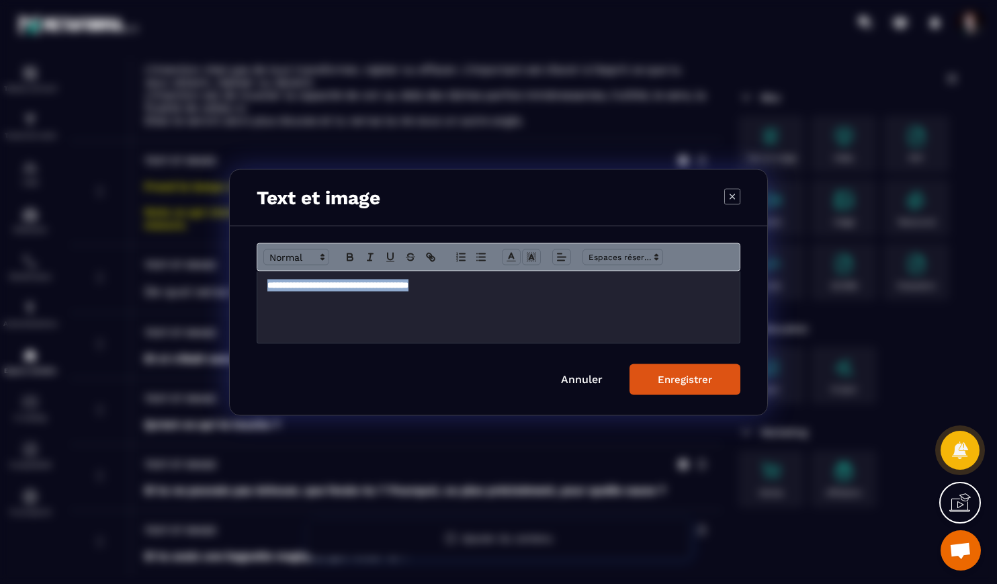
drag, startPoint x: 450, startPoint y: 287, endPoint x: 257, endPoint y: 284, distance: 193.5
click at [253, 283] on div "**********" at bounding box center [498, 320] width 537 height 189
click at [318, 255] on icon "Modal window" at bounding box center [322, 257] width 12 height 12
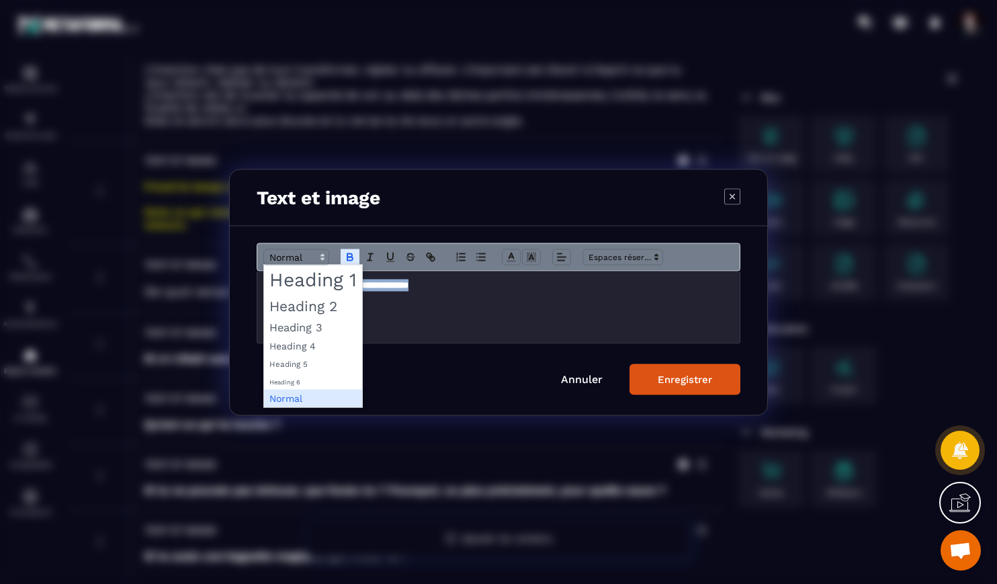
click at [296, 326] on span "Modal window" at bounding box center [313, 326] width 98 height 19
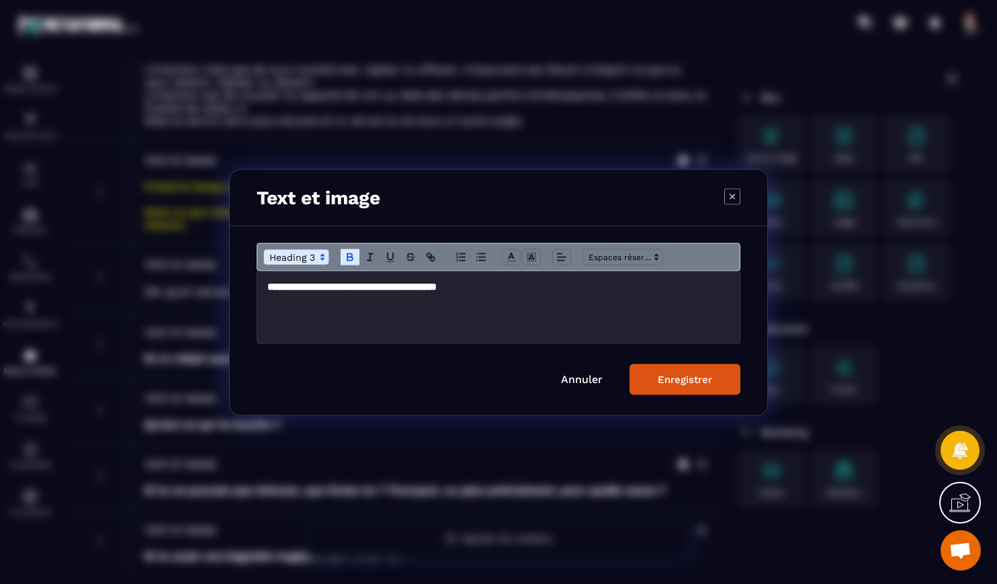
click at [373, 318] on div "**********" at bounding box center [498, 307] width 482 height 72
click at [697, 378] on div "Enregistrer" at bounding box center [685, 379] width 54 height 12
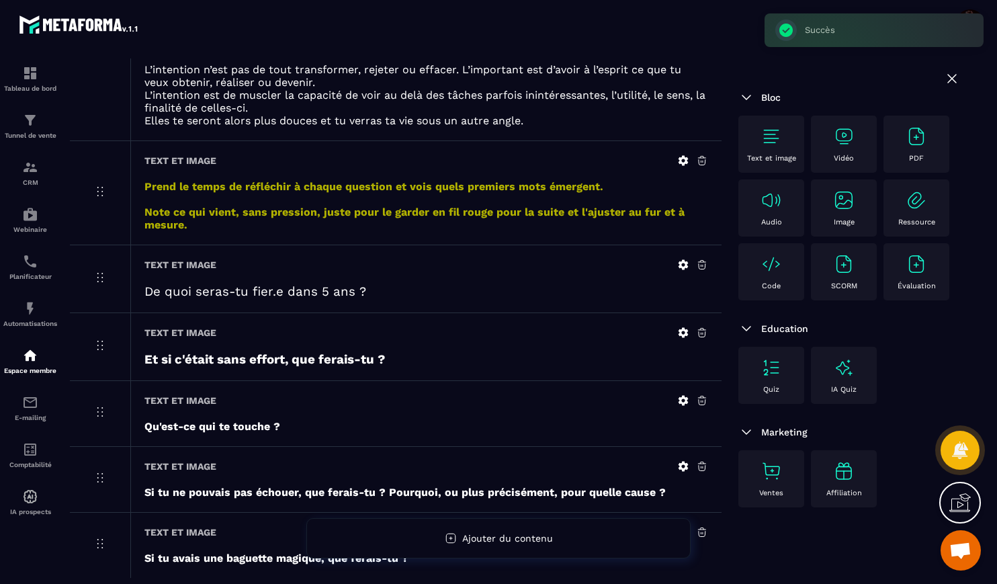
click at [684, 333] on icon at bounding box center [683, 332] width 10 height 10
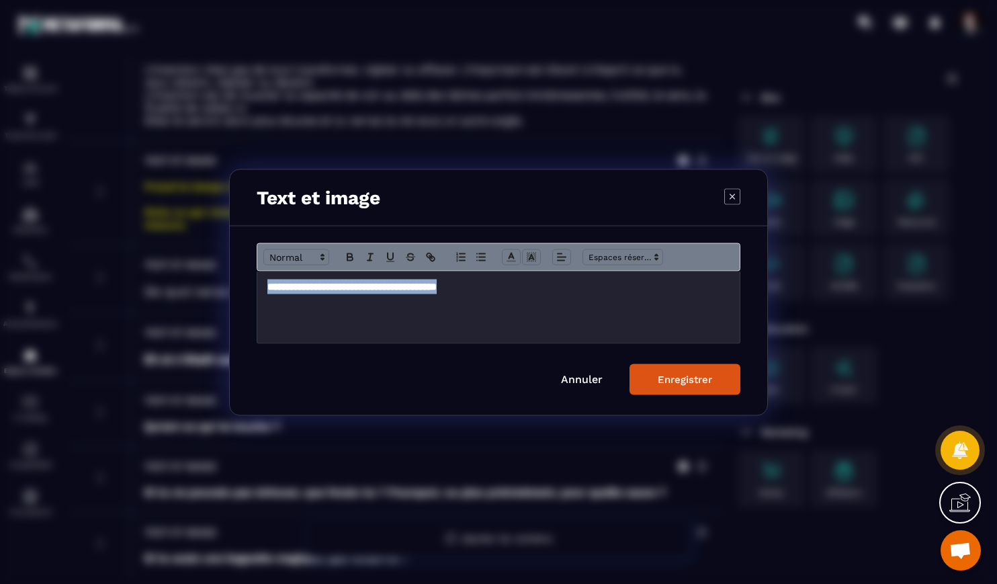
drag, startPoint x: 472, startPoint y: 283, endPoint x: 243, endPoint y: 289, distance: 229.1
click at [243, 289] on div "**********" at bounding box center [498, 320] width 537 height 189
click at [352, 255] on icon "Modal window" at bounding box center [349, 254] width 5 height 3
click at [703, 384] on button "Enregistrer" at bounding box center [684, 378] width 111 height 31
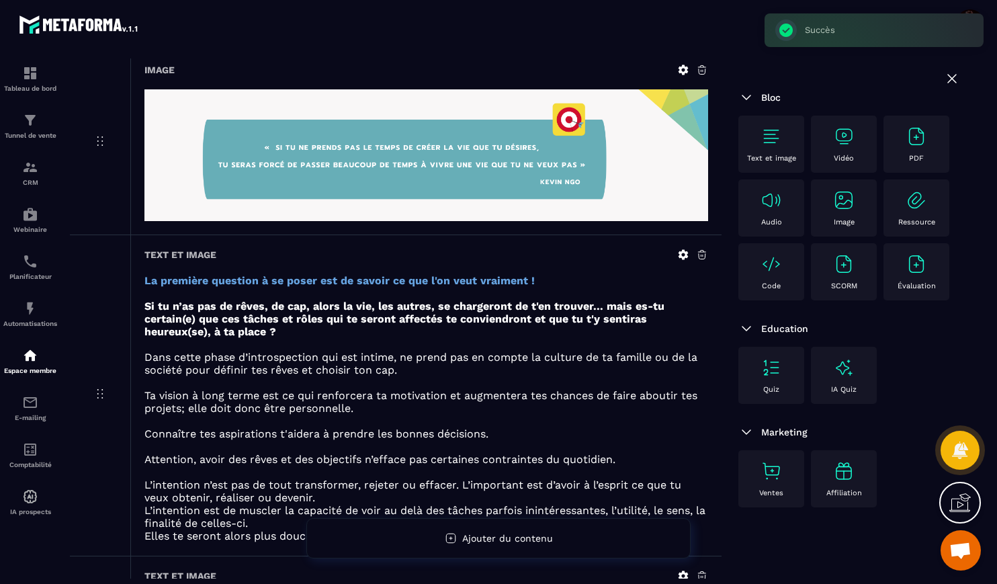
scroll to position [0, 0]
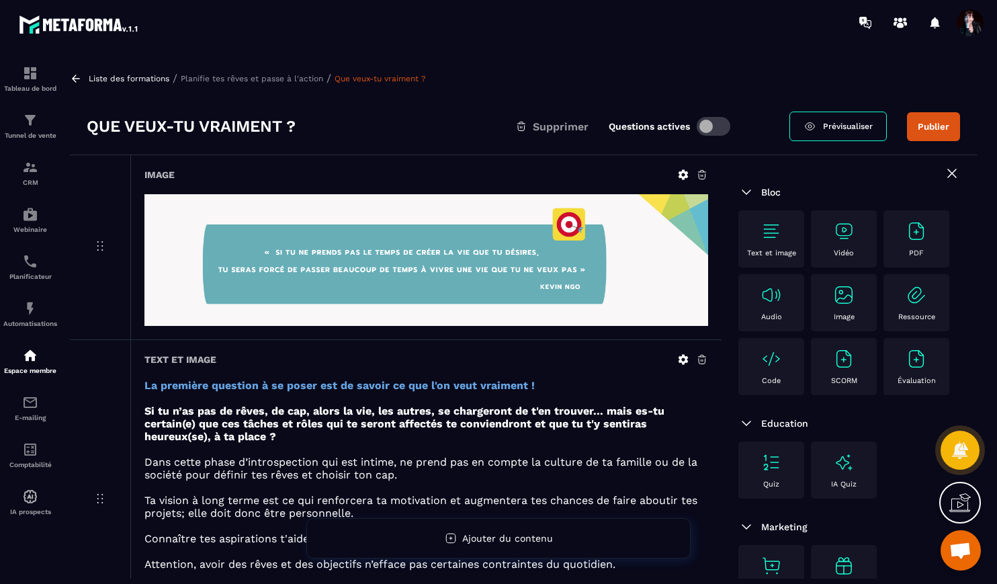
click at [848, 124] on span "Prévisualiser" at bounding box center [848, 126] width 50 height 9
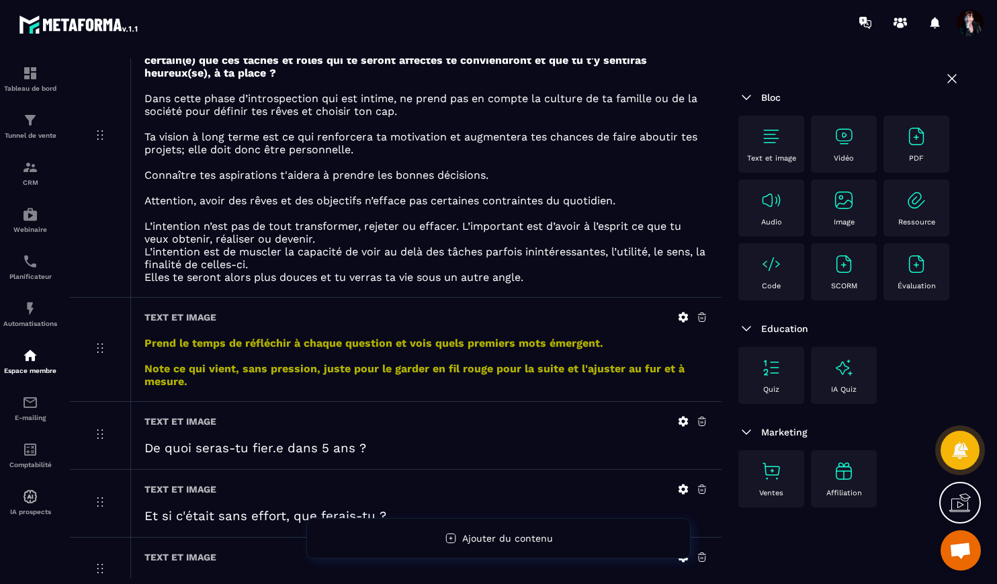
scroll to position [365, 0]
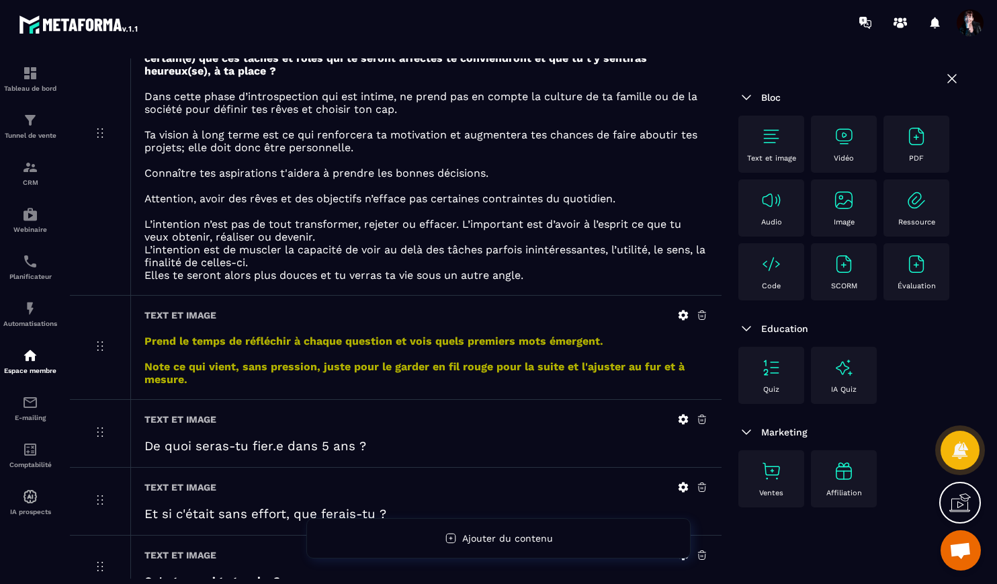
click at [679, 316] on icon at bounding box center [683, 315] width 10 height 10
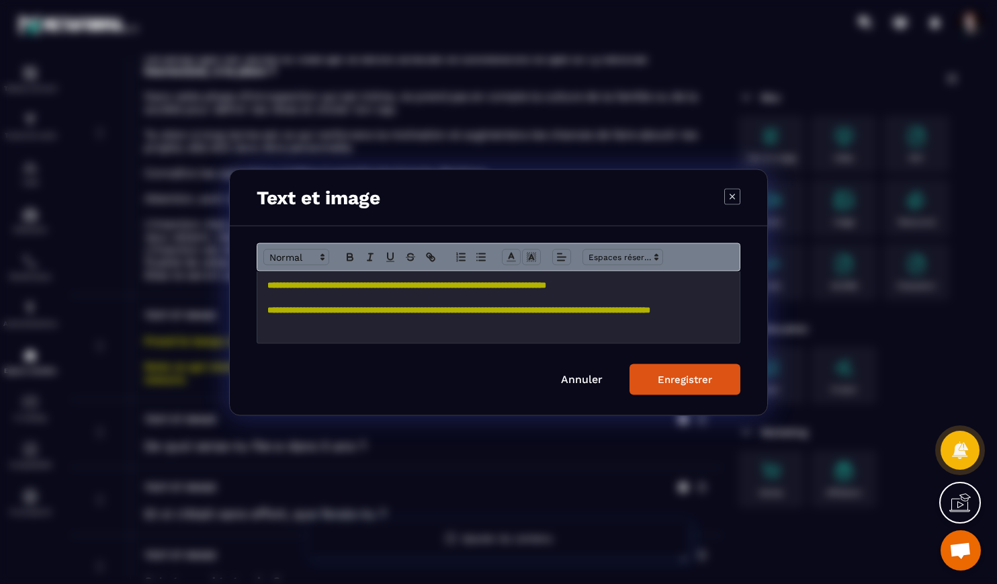
click at [363, 316] on p "**********" at bounding box center [498, 310] width 462 height 12
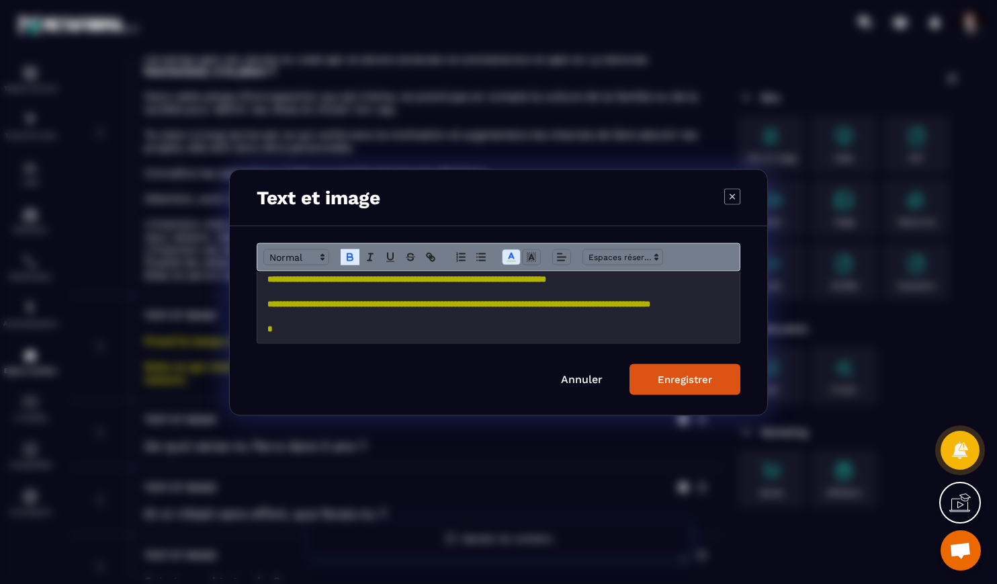
scroll to position [9, 0]
click at [650, 378] on button "Enregistrer" at bounding box center [684, 378] width 111 height 31
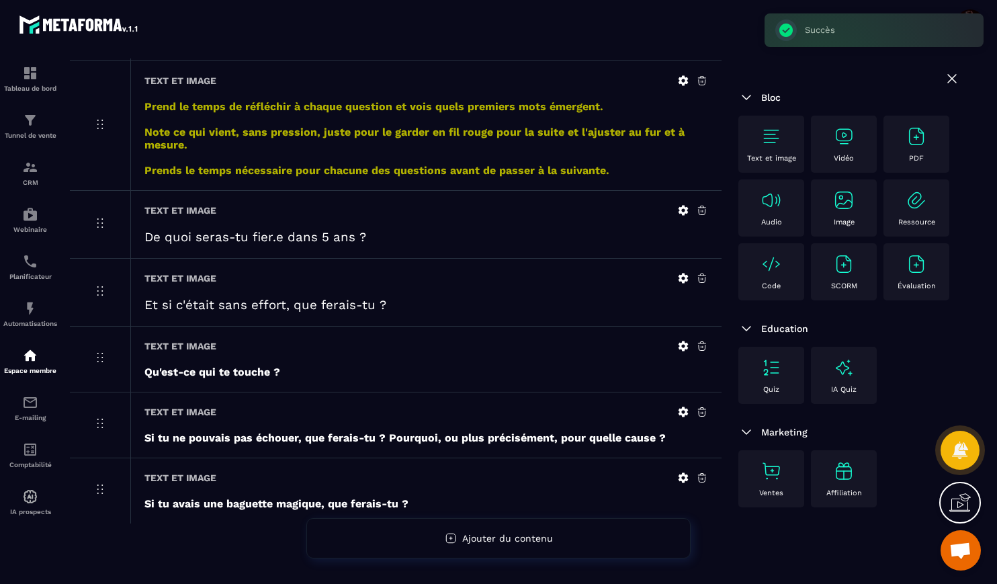
scroll to position [613, 0]
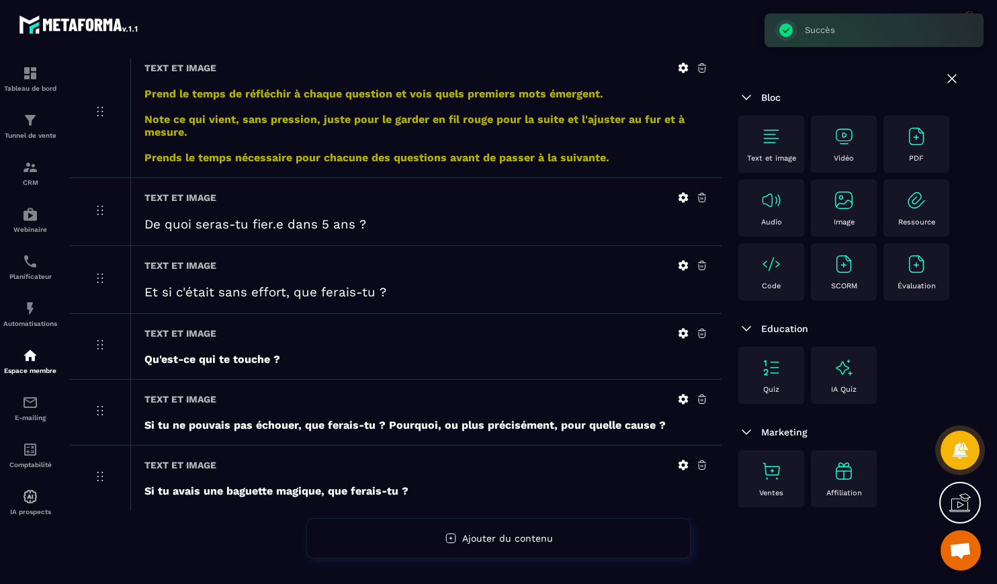
click at [682, 332] on icon at bounding box center [683, 333] width 12 height 12
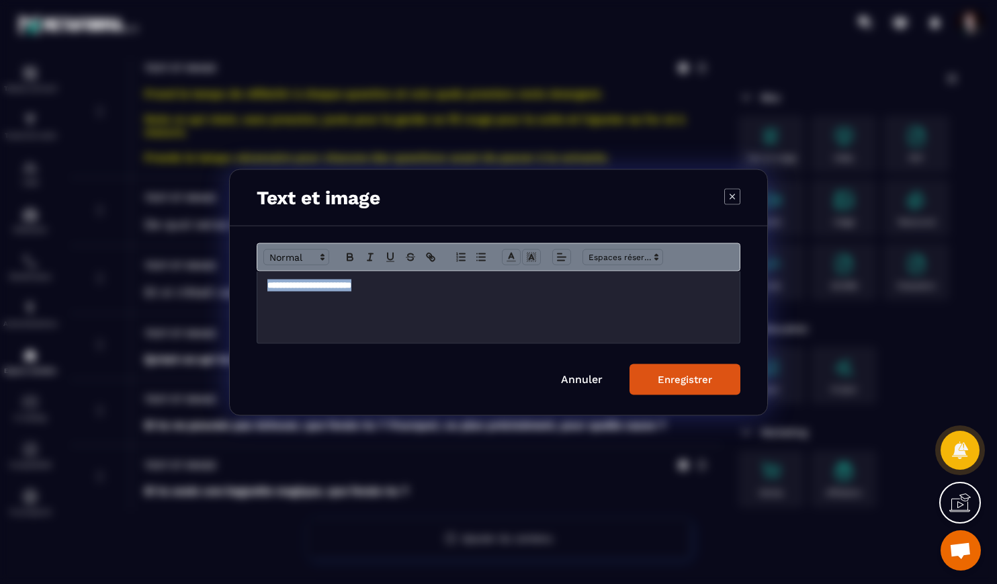
drag, startPoint x: 377, startPoint y: 288, endPoint x: 261, endPoint y: 282, distance: 116.4
click at [261, 282] on div "**********" at bounding box center [498, 307] width 482 height 72
click at [347, 254] on icon "Modal window" at bounding box center [349, 254] width 5 height 3
click at [318, 257] on icon "Modal window" at bounding box center [322, 257] width 12 height 12
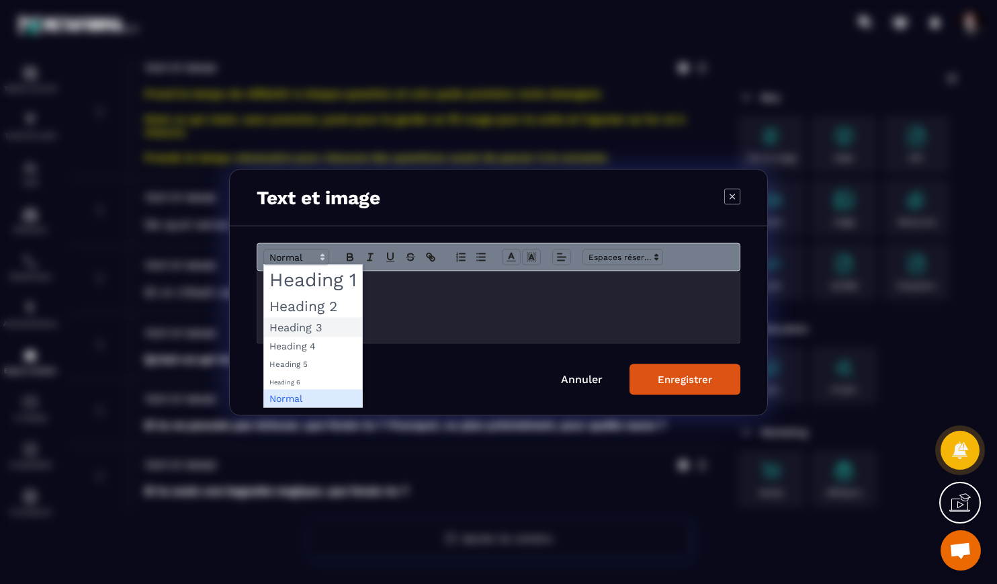
click at [316, 321] on span "Modal window" at bounding box center [313, 326] width 98 height 19
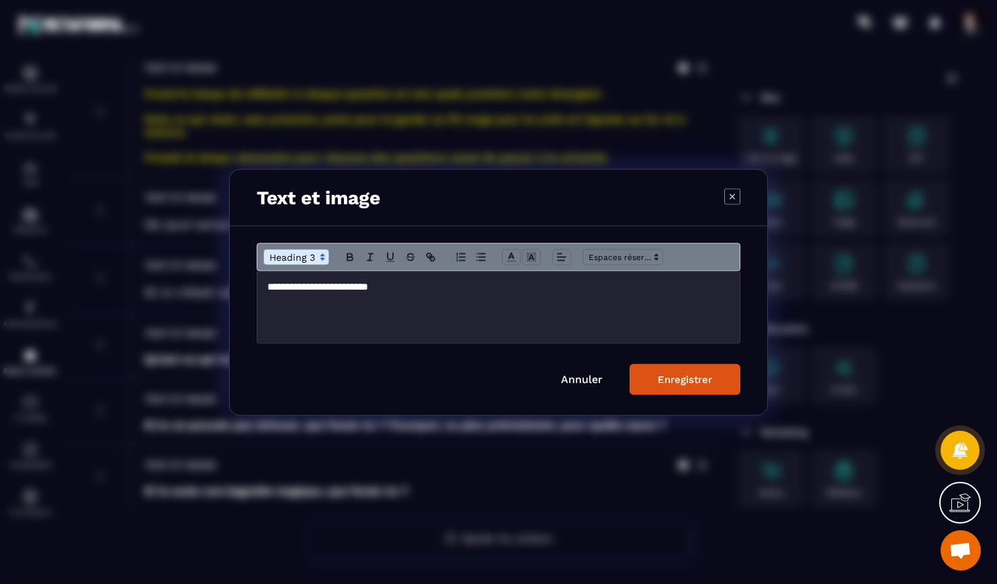
click at [704, 381] on div "Enregistrer" at bounding box center [685, 379] width 54 height 12
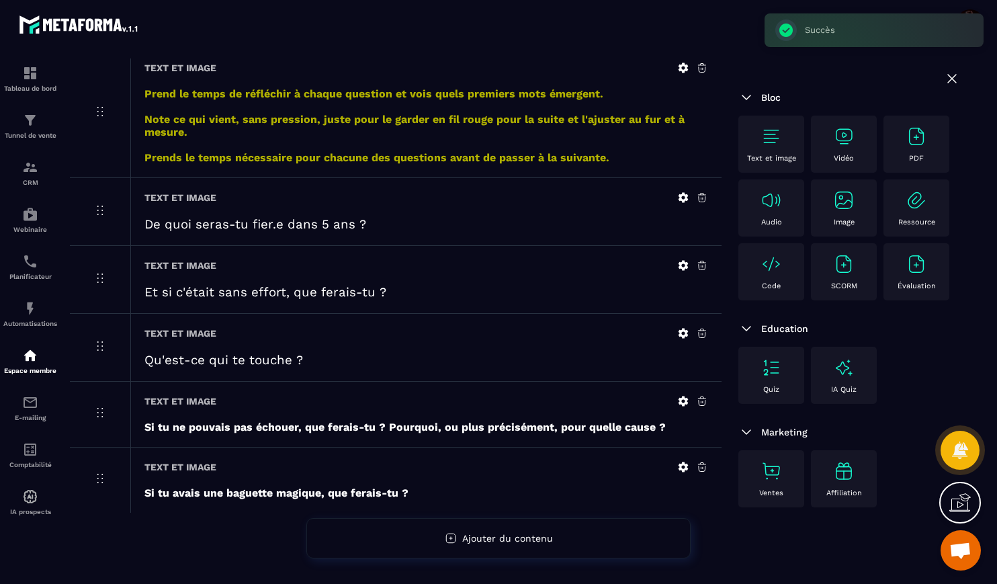
scroll to position [615, 0]
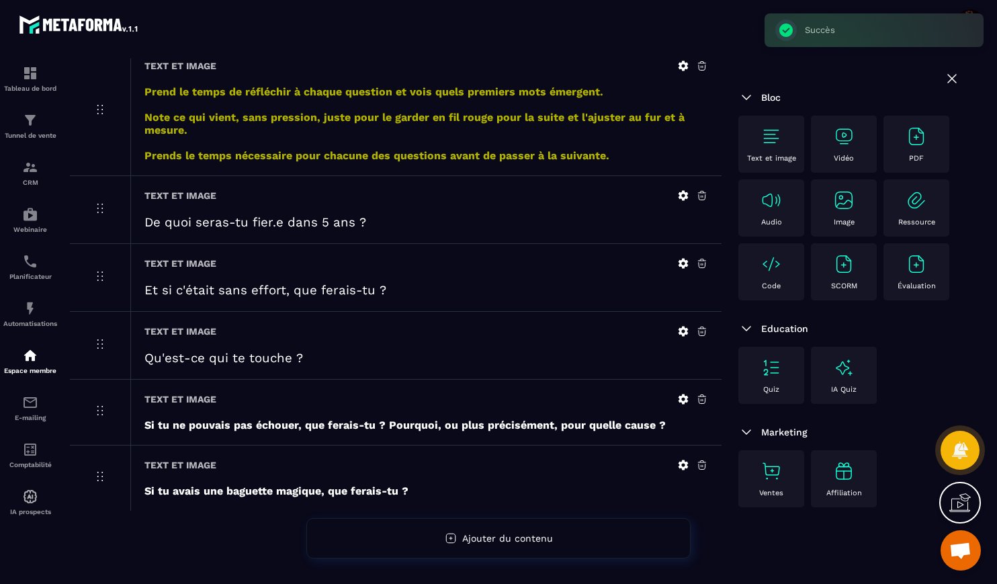
click at [683, 334] on icon at bounding box center [683, 331] width 10 height 10
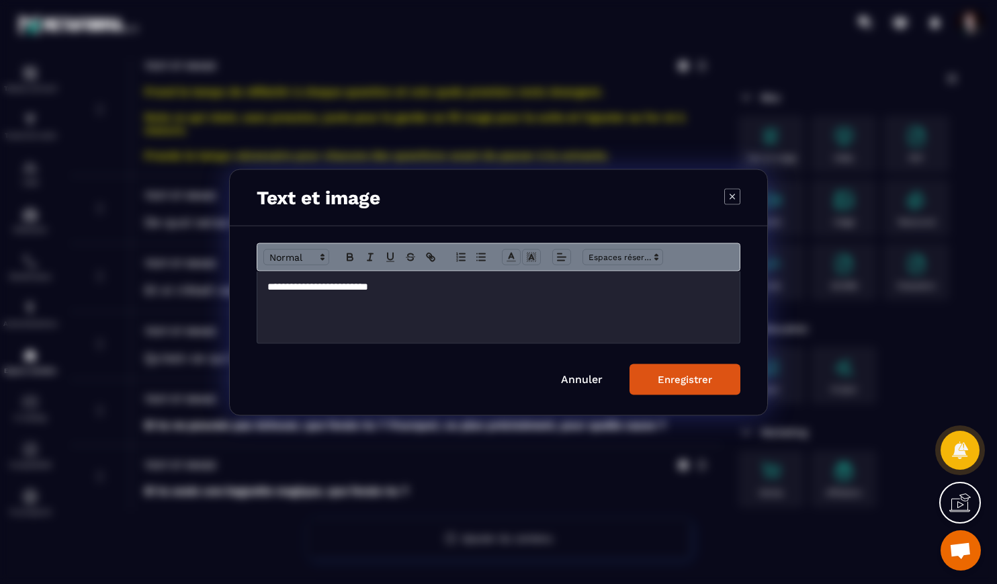
click at [390, 288] on h3 "**********" at bounding box center [498, 286] width 462 height 15
click at [671, 386] on button "Enregistrer" at bounding box center [684, 378] width 111 height 31
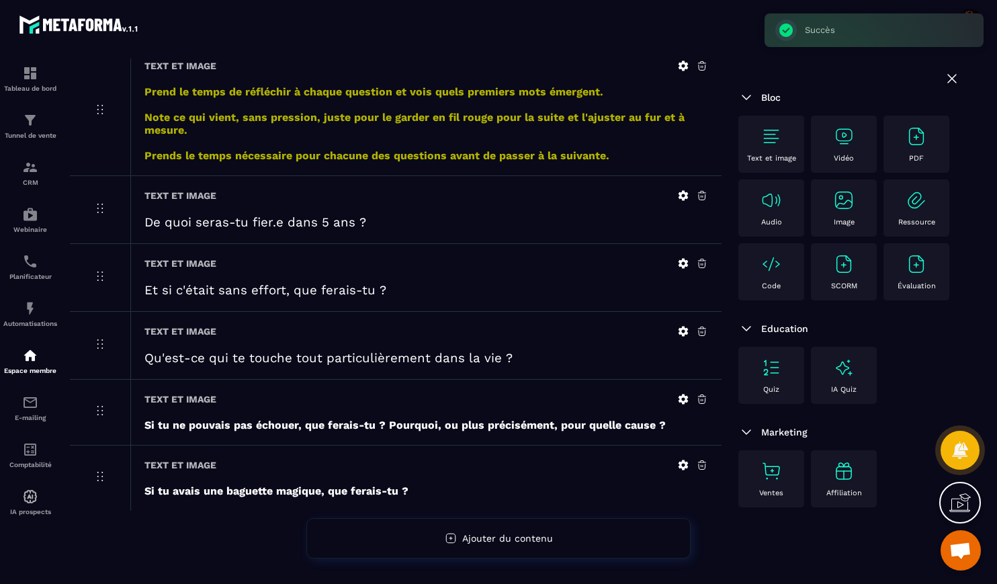
click at [685, 396] on icon at bounding box center [683, 399] width 10 height 10
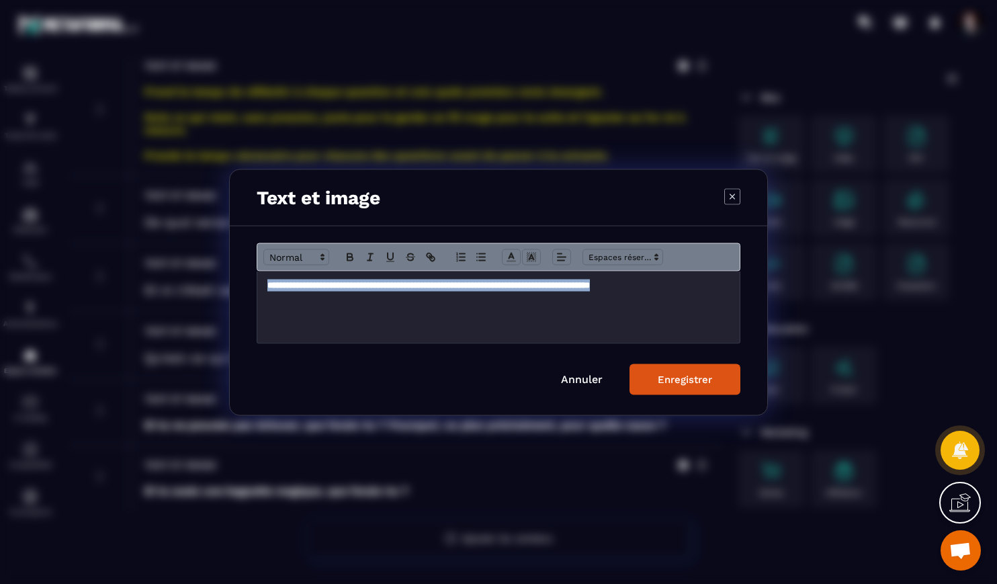
drag, startPoint x: 694, startPoint y: 287, endPoint x: 253, endPoint y: 283, distance: 441.3
click at [253, 283] on div "**********" at bounding box center [498, 320] width 537 height 189
click at [349, 259] on icon "Modal window" at bounding box center [350, 257] width 12 height 12
click at [320, 257] on icon "Modal window" at bounding box center [322, 257] width 12 height 12
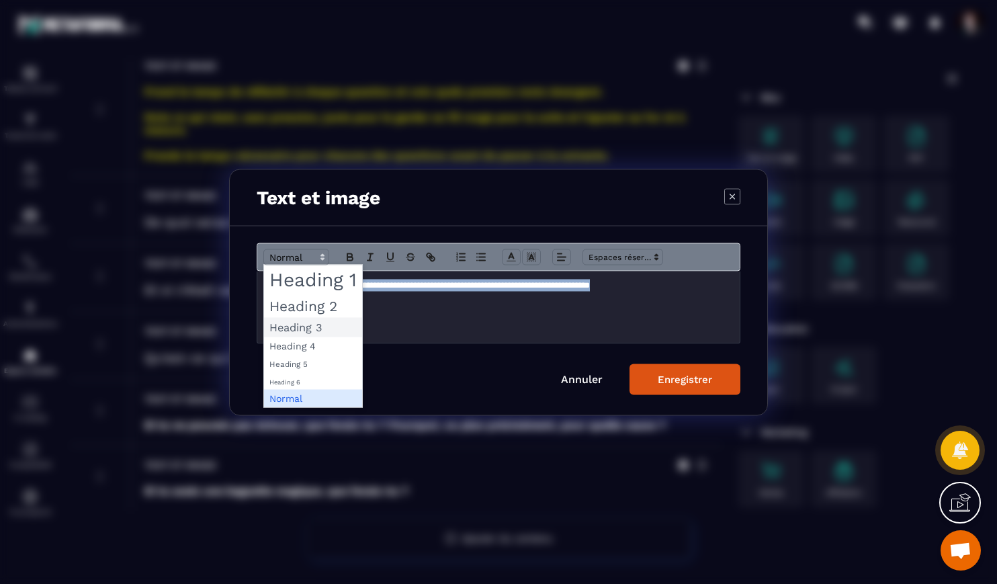
click at [304, 323] on span "Modal window" at bounding box center [313, 326] width 98 height 19
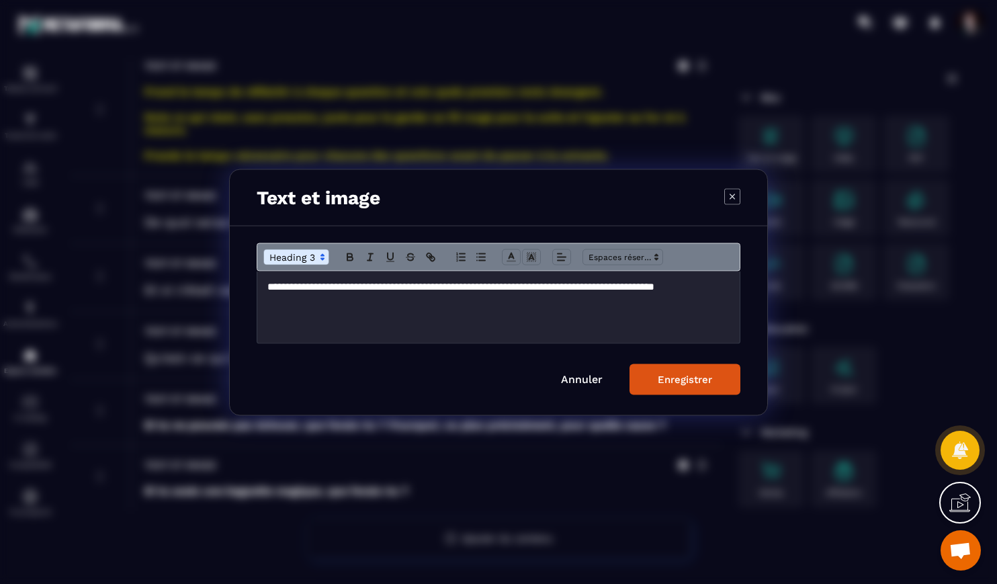
click at [668, 383] on div "Enregistrer" at bounding box center [685, 379] width 54 height 12
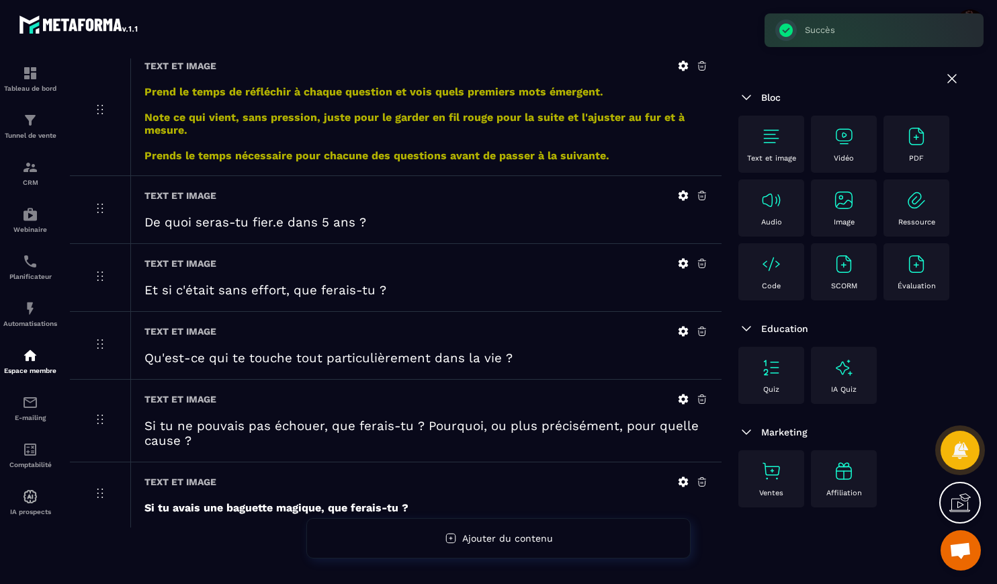
scroll to position [631, 0]
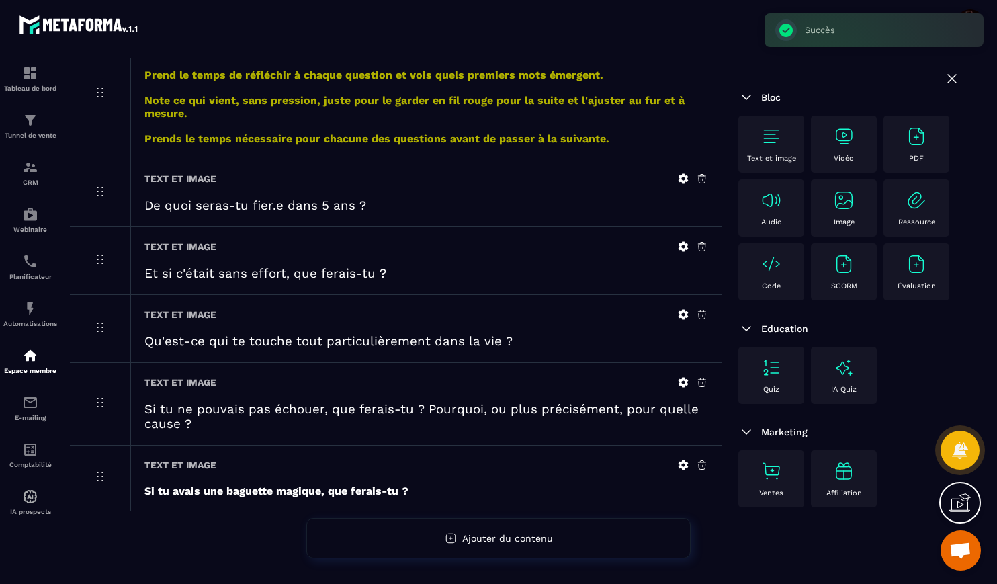
click at [684, 466] on icon at bounding box center [683, 464] width 10 height 10
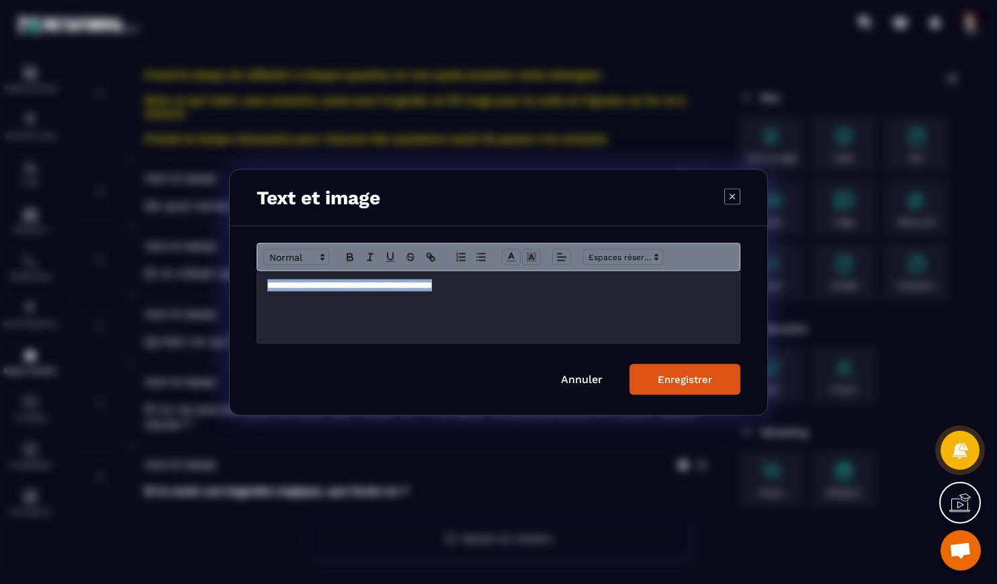
drag, startPoint x: 483, startPoint y: 285, endPoint x: 255, endPoint y: 287, distance: 227.7
click at [255, 287] on div "**********" at bounding box center [498, 320] width 537 height 189
click at [351, 257] on icon "Modal window" at bounding box center [349, 258] width 5 height 3
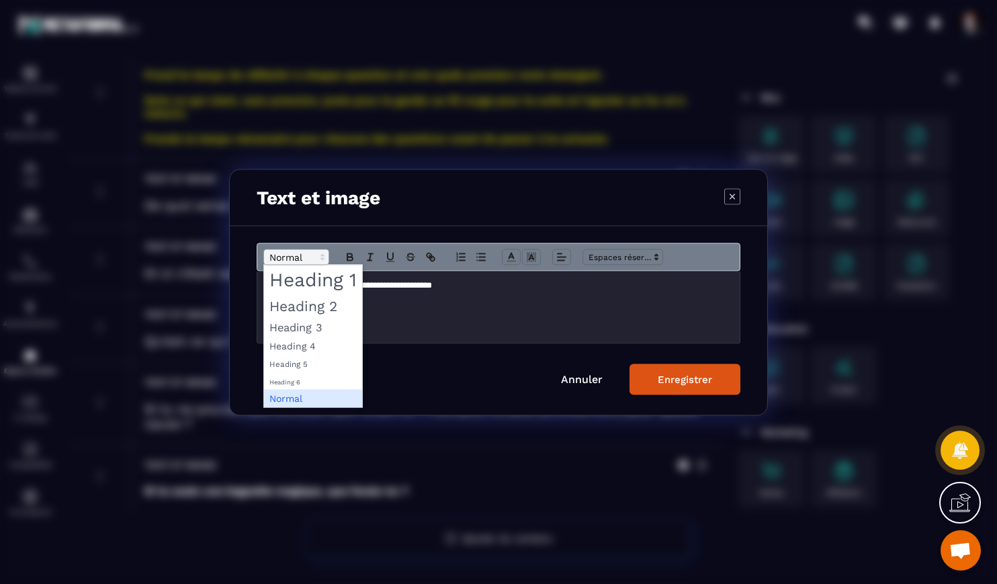
click at [320, 258] on icon "Modal window" at bounding box center [322, 257] width 12 height 12
click at [304, 326] on span "Modal window" at bounding box center [313, 326] width 98 height 19
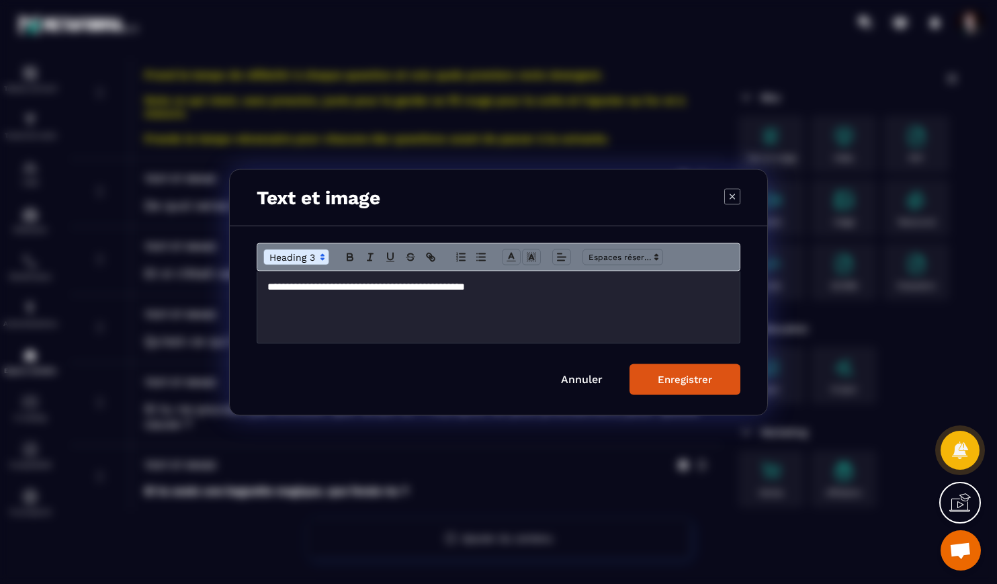
click at [692, 376] on div "Enregistrer" at bounding box center [685, 379] width 54 height 12
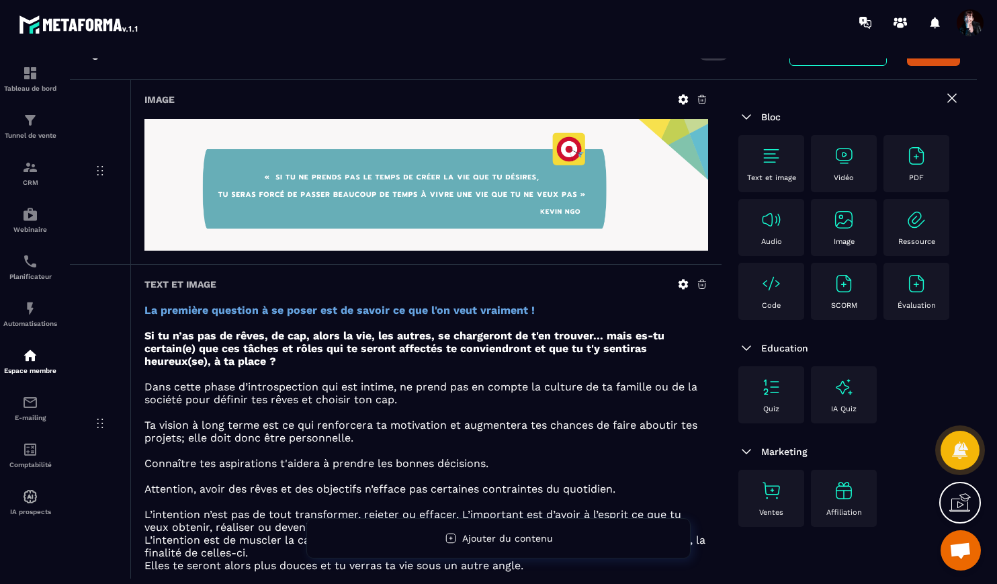
scroll to position [0, 0]
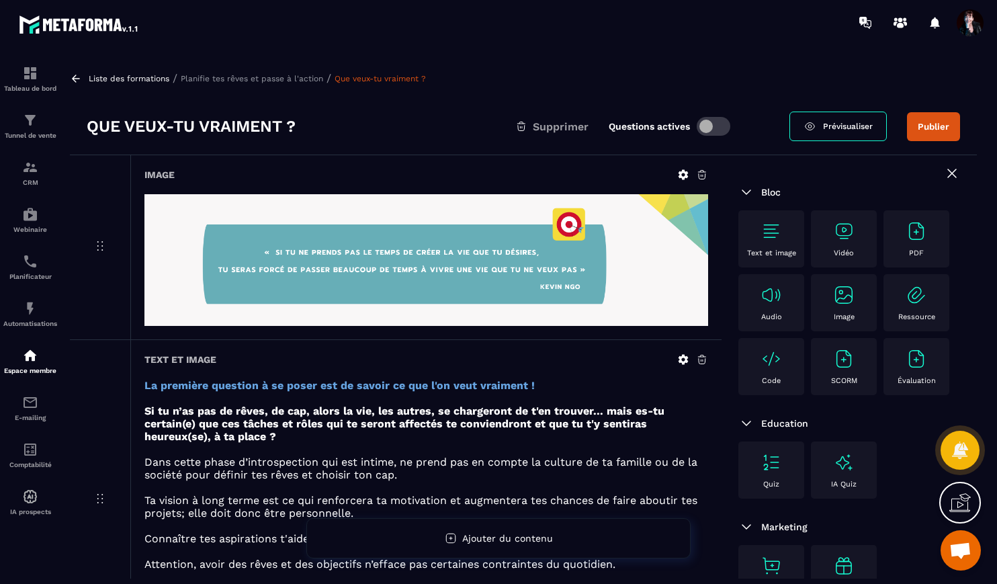
click at [840, 131] on link "Prévisualiser" at bounding box center [837, 126] width 97 height 30
click at [253, 80] on p "Planifie tes rêves et passe à l'action" at bounding box center [252, 78] width 142 height 9
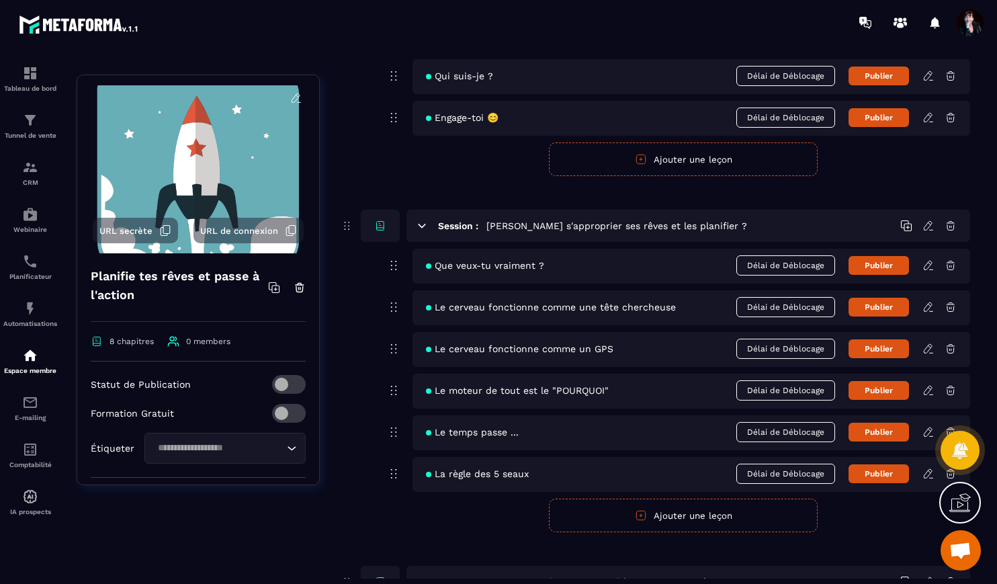
scroll to position [241, 0]
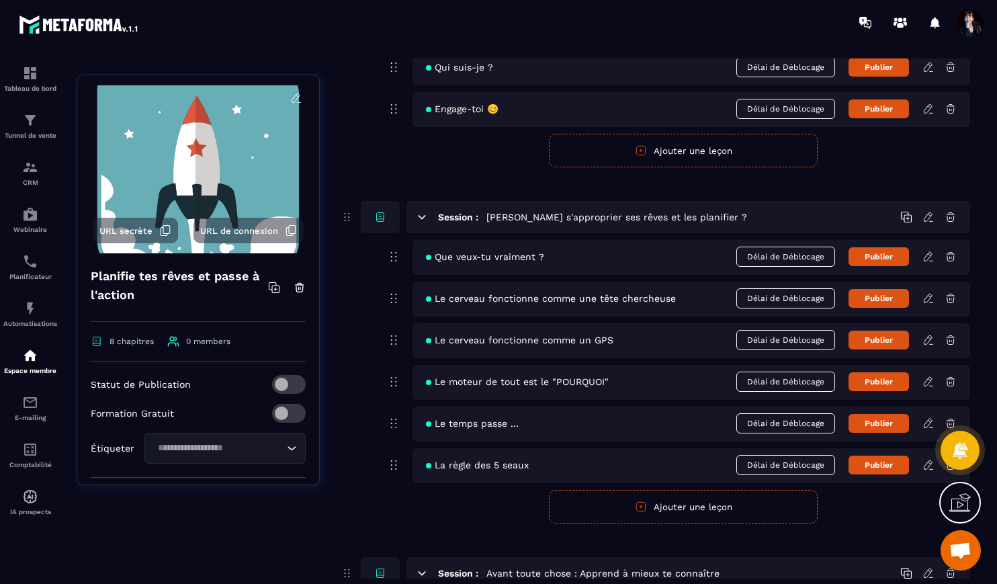
click at [932, 296] on icon at bounding box center [928, 298] width 12 height 12
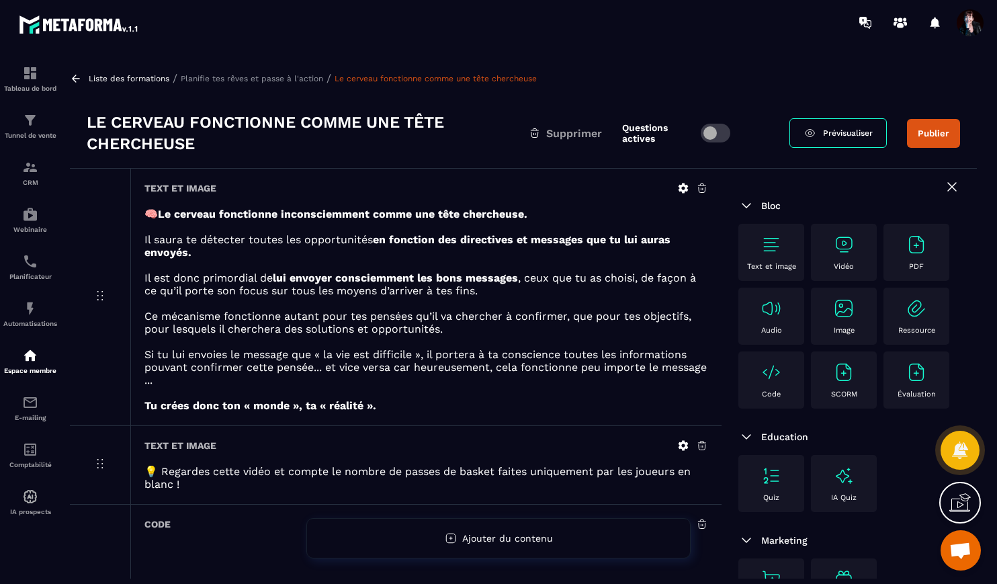
click at [838, 131] on span "Prévisualiser" at bounding box center [848, 132] width 50 height 9
click at [279, 77] on p "Planifie tes rêves et passe à l'action" at bounding box center [252, 78] width 142 height 9
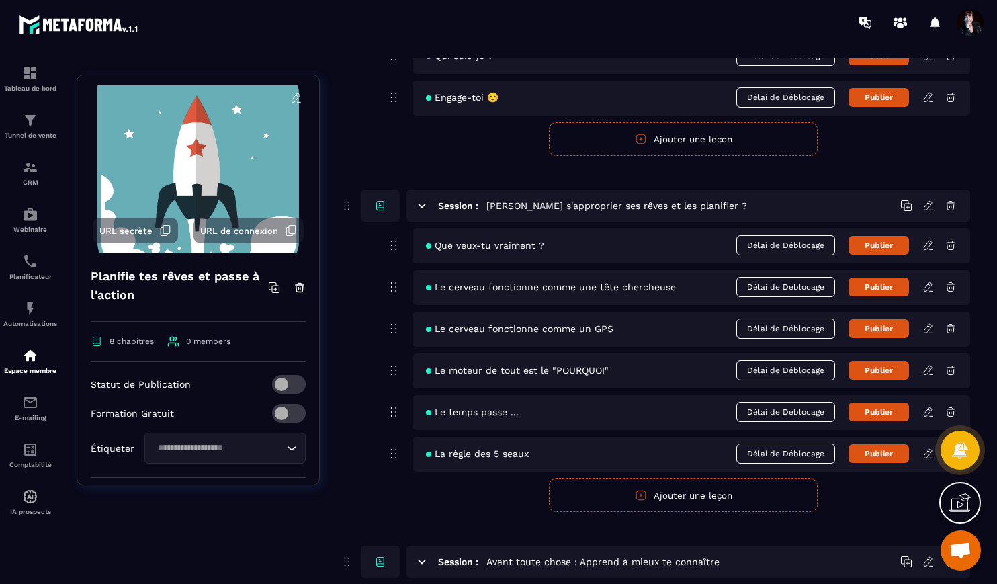
scroll to position [254, 0]
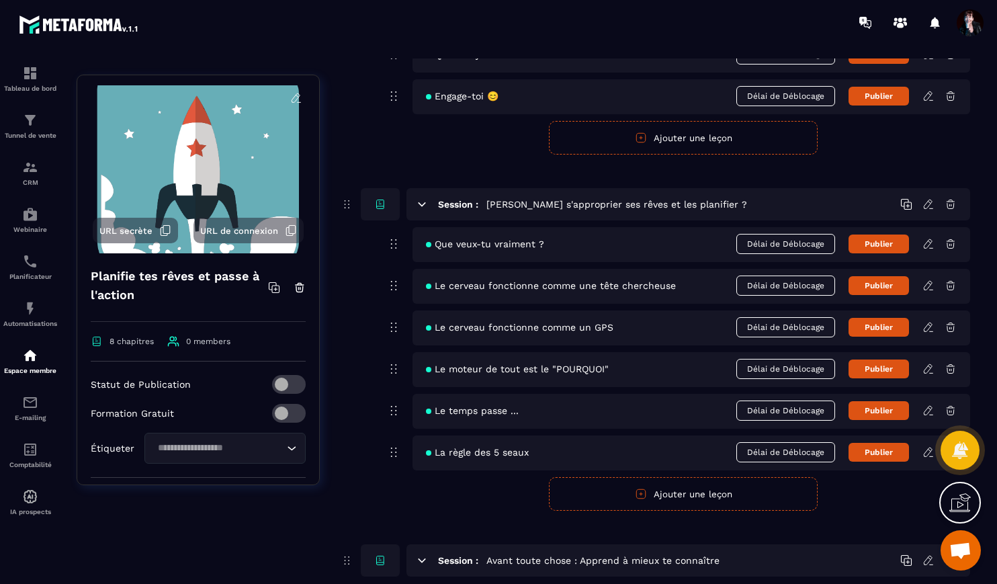
click at [926, 328] on icon at bounding box center [928, 327] width 12 height 12
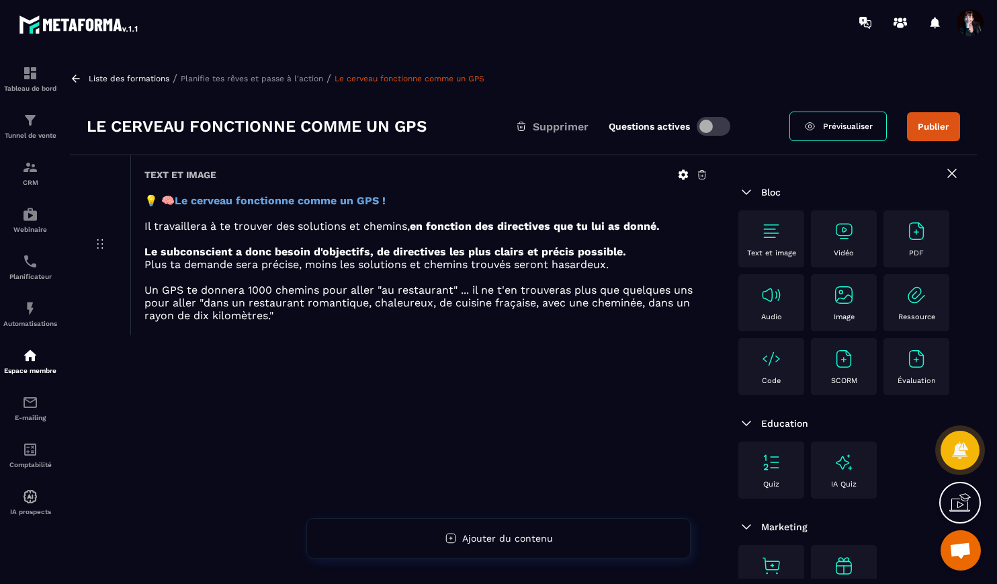
click at [294, 78] on p "Planifie tes rêves et passe à l'action" at bounding box center [252, 78] width 142 height 9
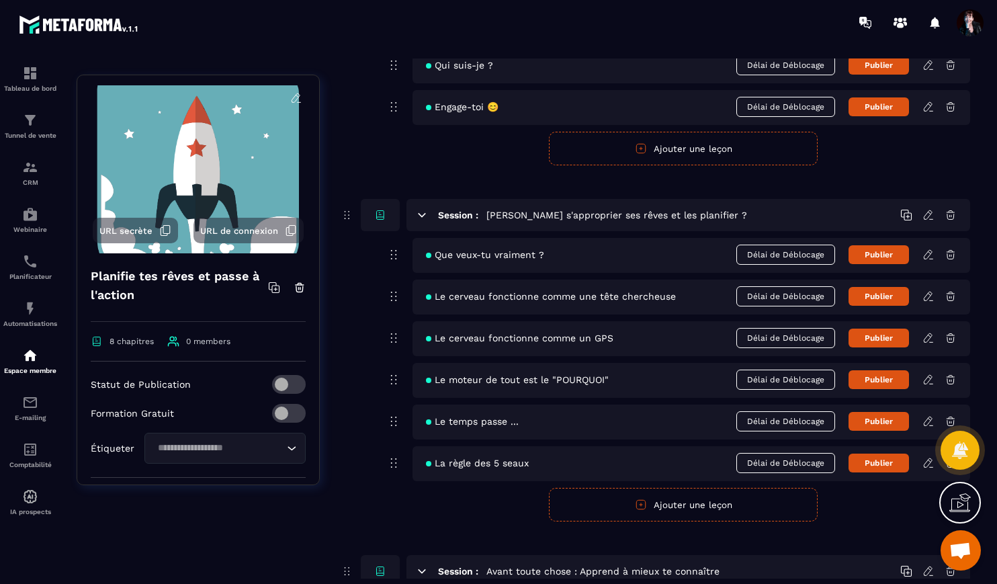
scroll to position [246, 0]
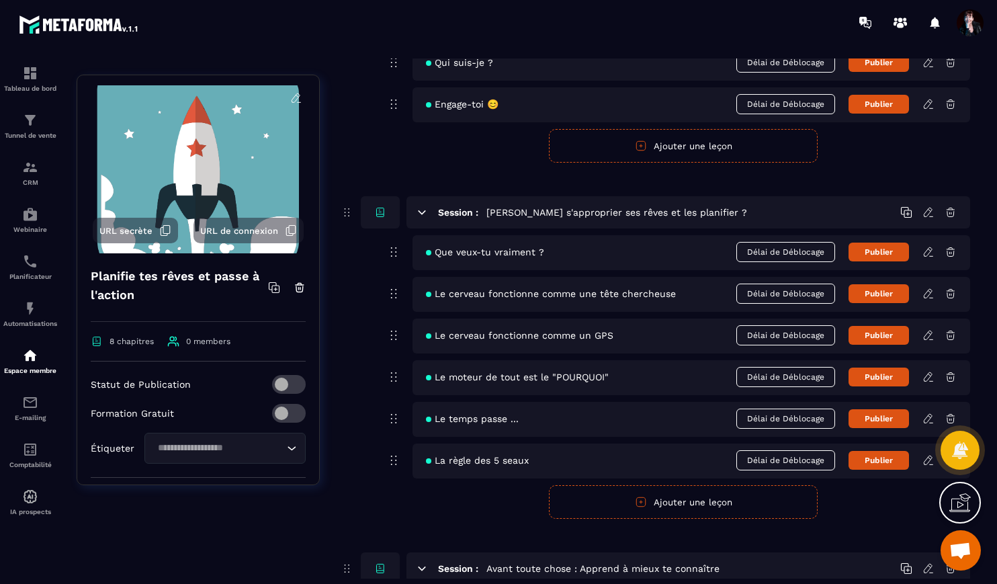
click at [928, 378] on icon at bounding box center [928, 377] width 12 height 12
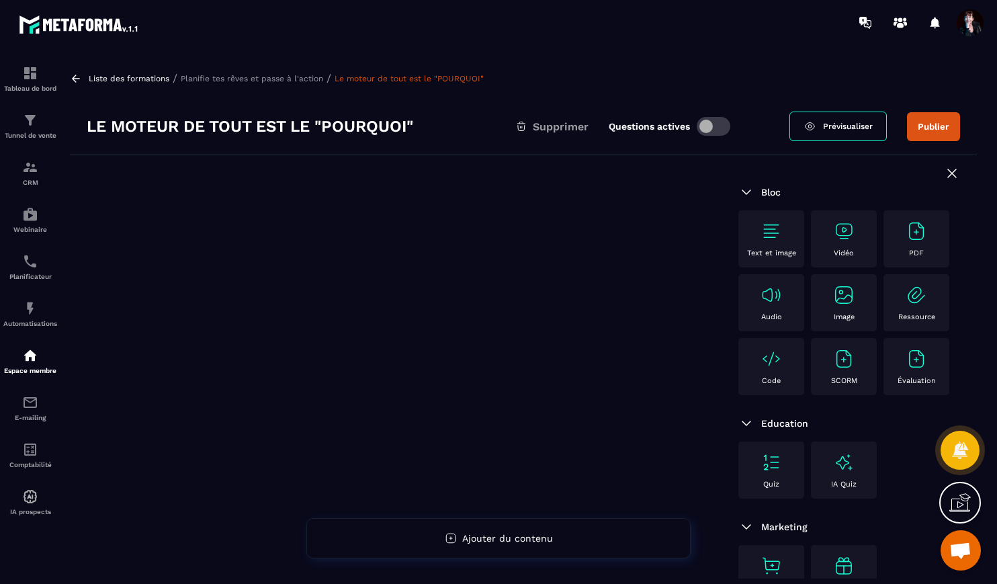
click at [706, 130] on span at bounding box center [714, 126] width 34 height 19
click at [285, 78] on p "Planifie tes rêves et passe à l'action" at bounding box center [252, 78] width 142 height 9
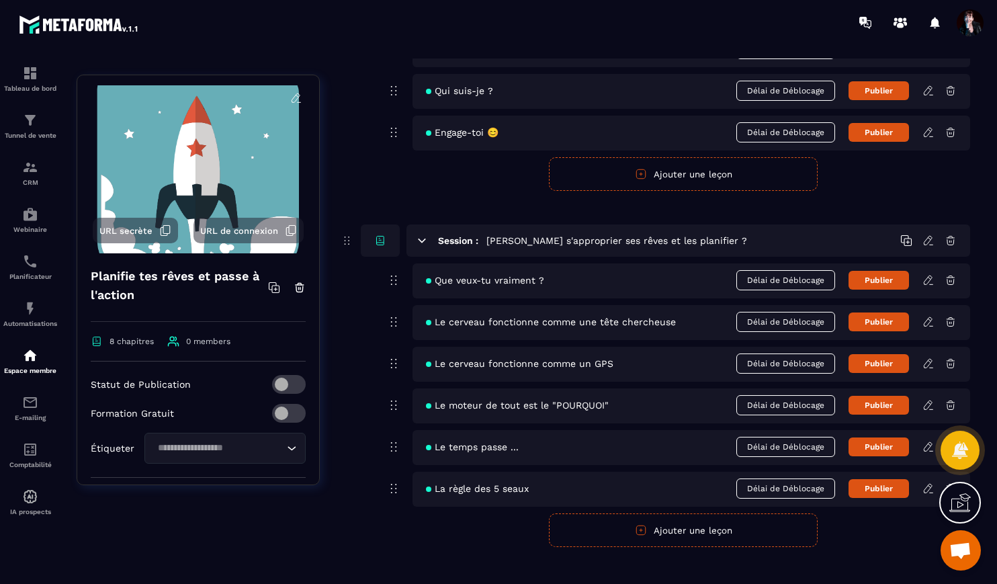
scroll to position [223, 0]
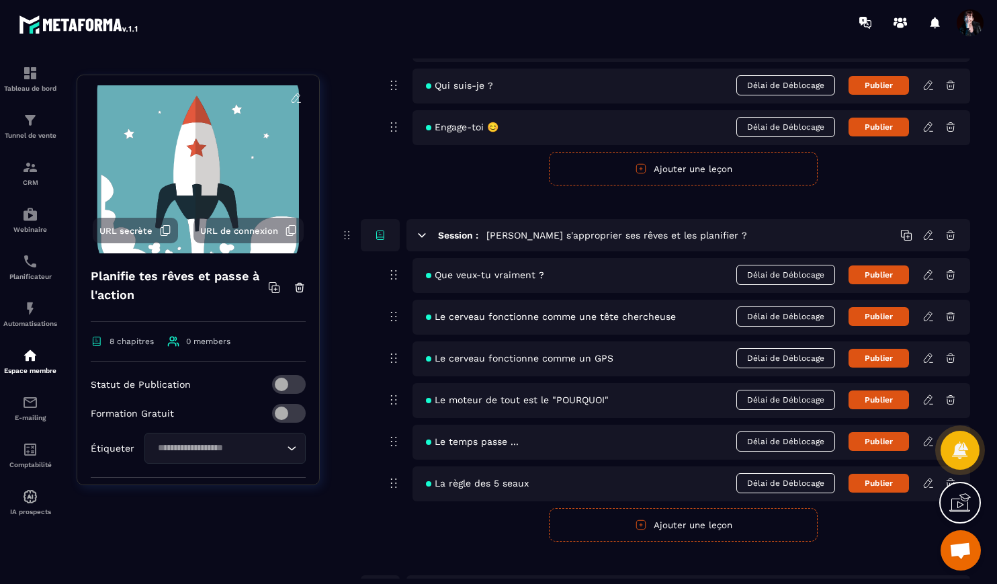
click at [928, 315] on icon at bounding box center [928, 316] width 12 height 12
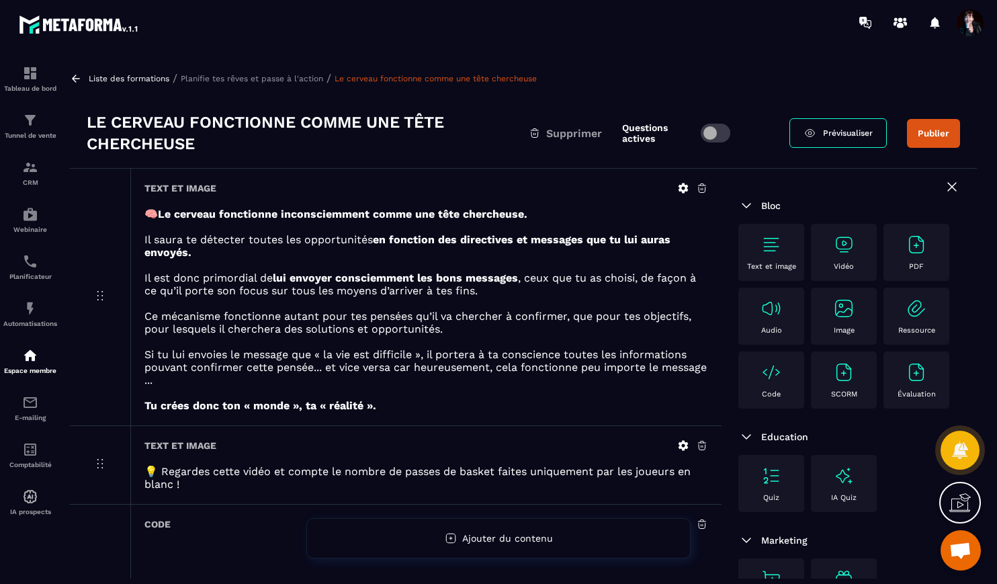
click at [298, 79] on p "Planifie tes rêves et passe à l'action" at bounding box center [252, 78] width 142 height 9
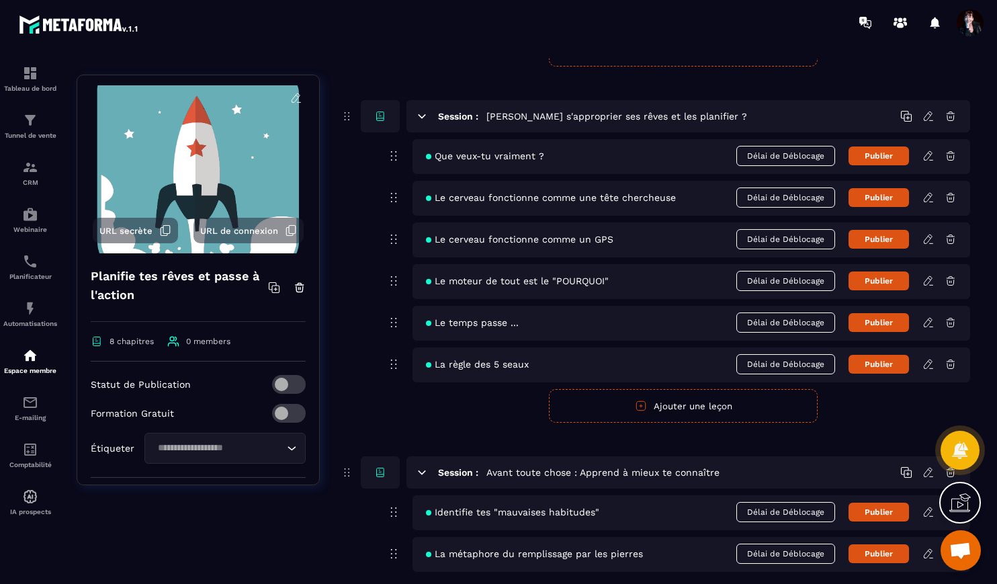
scroll to position [325, 0]
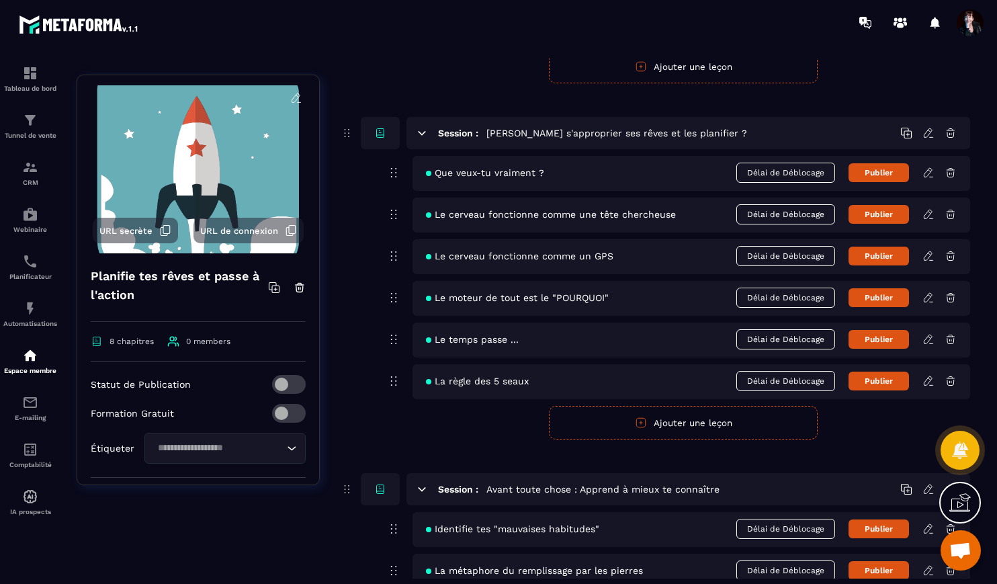
click at [928, 216] on icon at bounding box center [928, 214] width 8 height 9
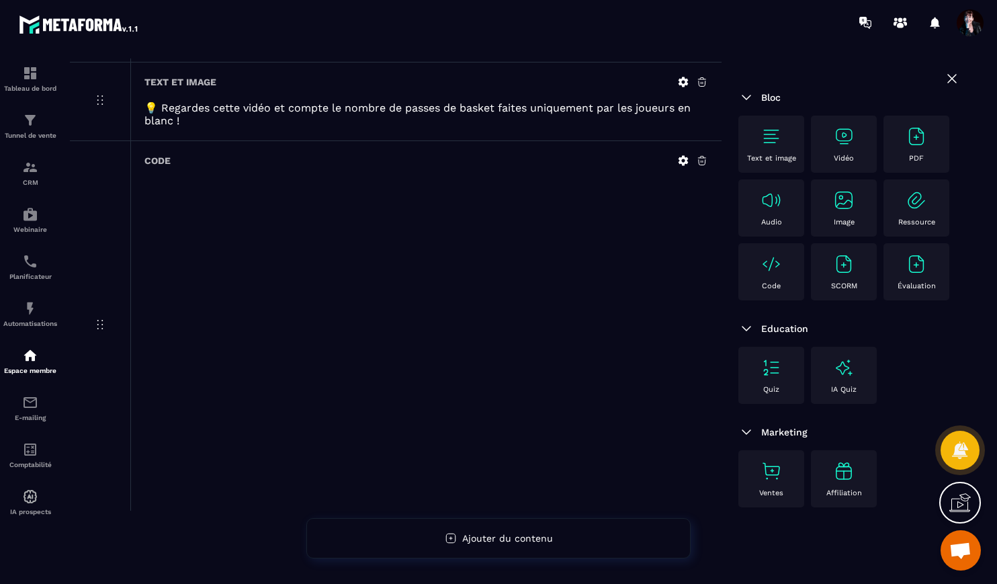
scroll to position [366, 0]
click at [686, 161] on icon at bounding box center [683, 161] width 10 height 10
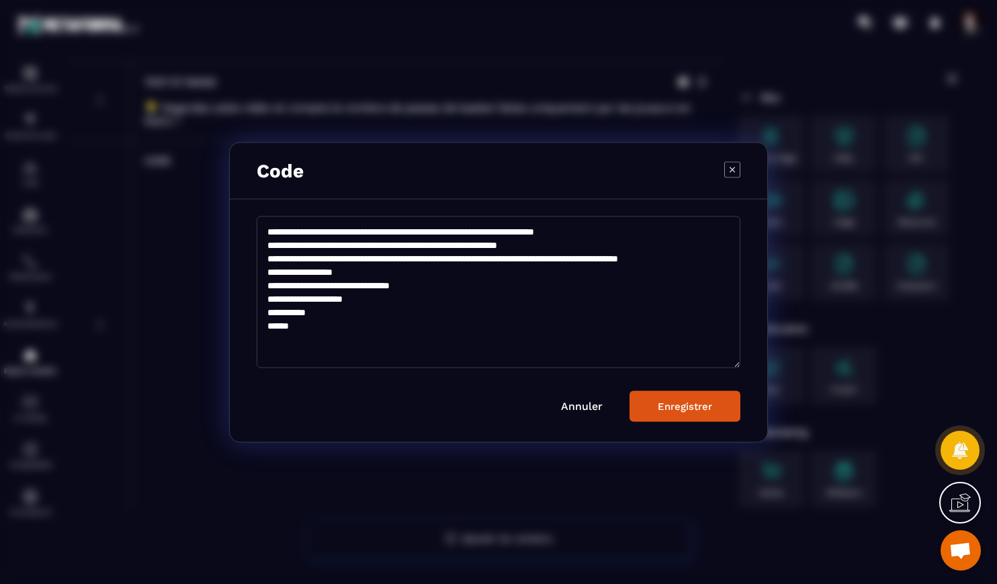
click at [578, 404] on link "Annuler" at bounding box center [582, 405] width 42 height 13
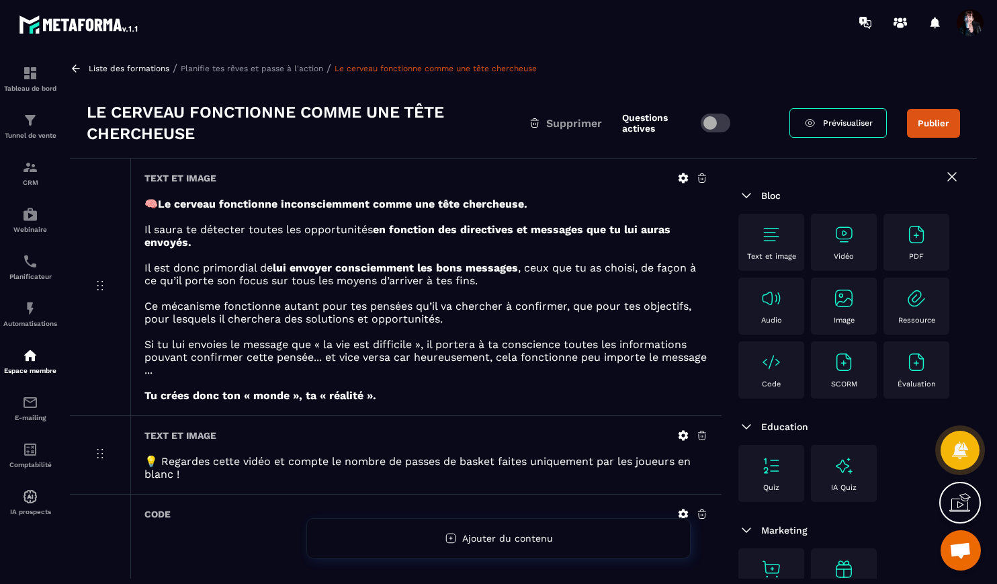
scroll to position [0, 0]
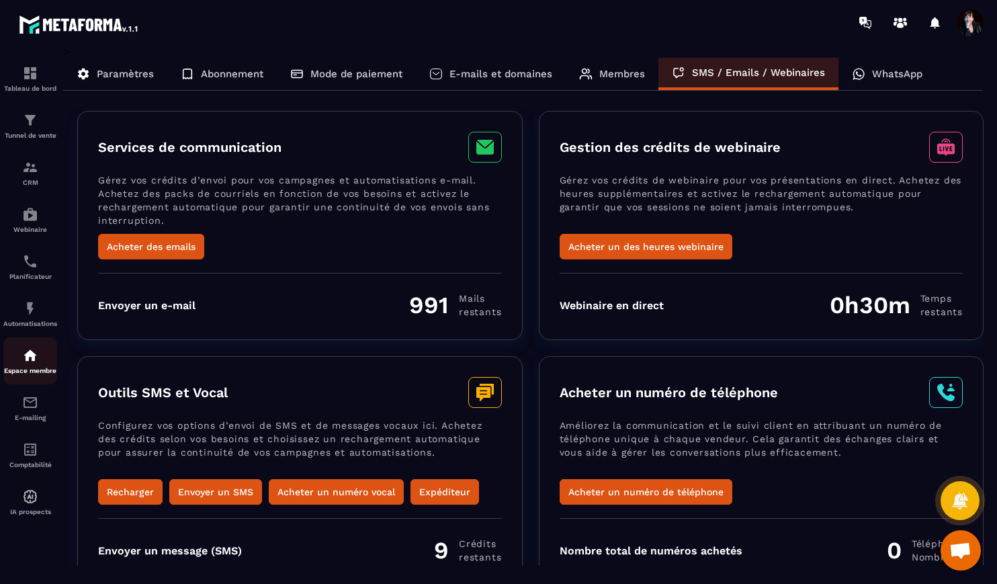
scroll to position [11749, 0]
click at [26, 358] on img at bounding box center [30, 355] width 16 height 16
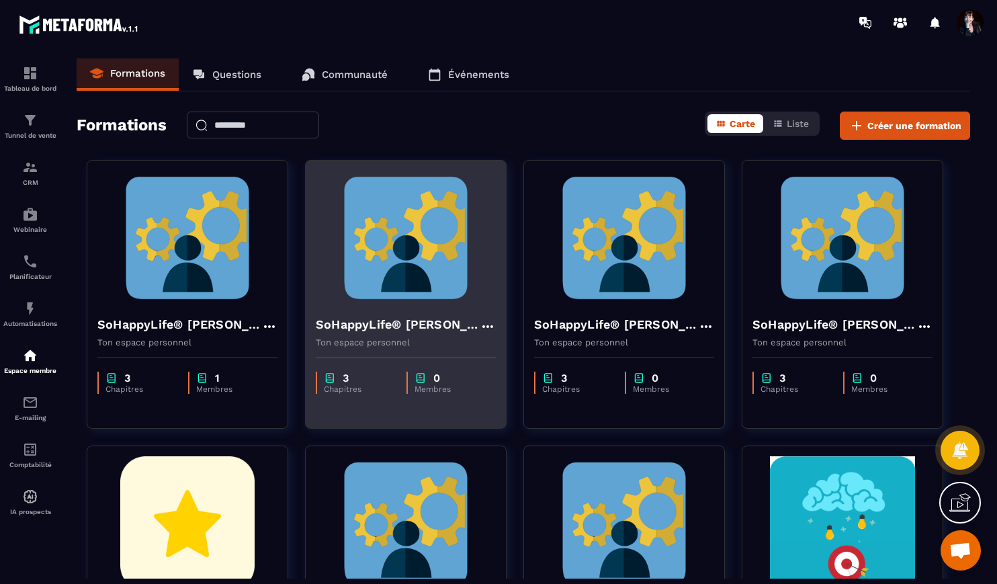
click at [422, 269] on img at bounding box center [406, 238] width 180 height 134
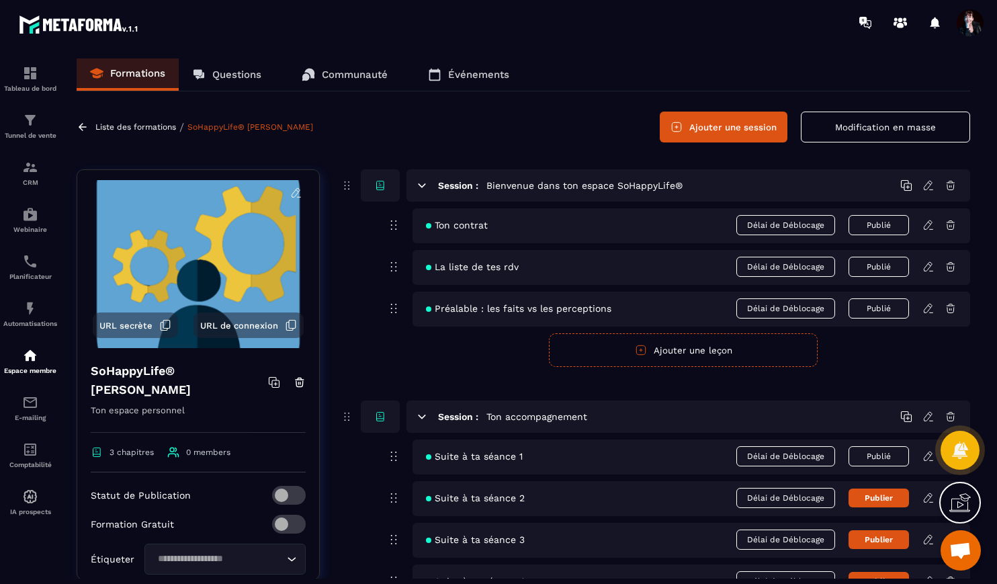
click at [927, 223] on icon at bounding box center [928, 225] width 12 height 12
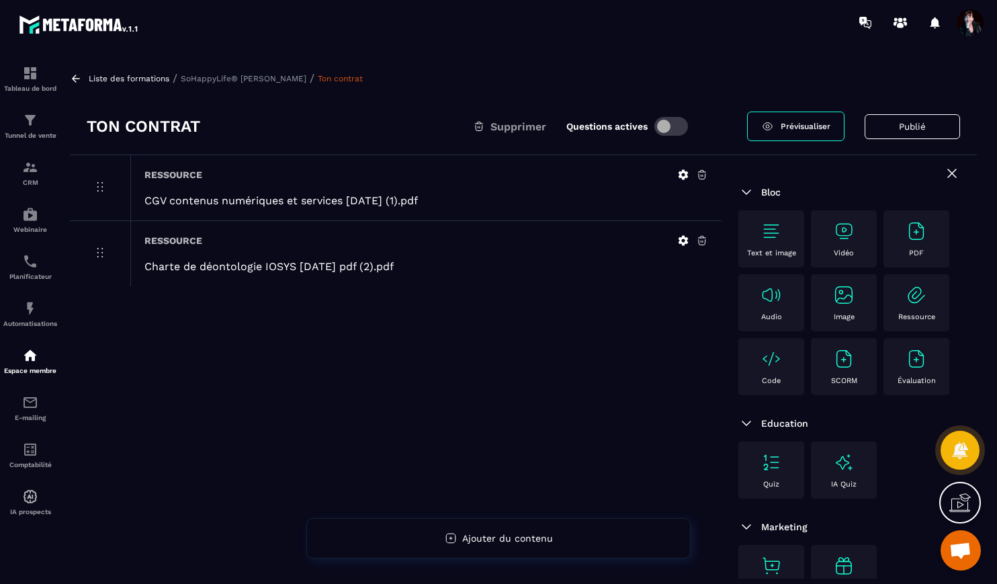
click at [306, 75] on p "SoHappyLife® [PERSON_NAME]" at bounding box center [244, 78] width 126 height 9
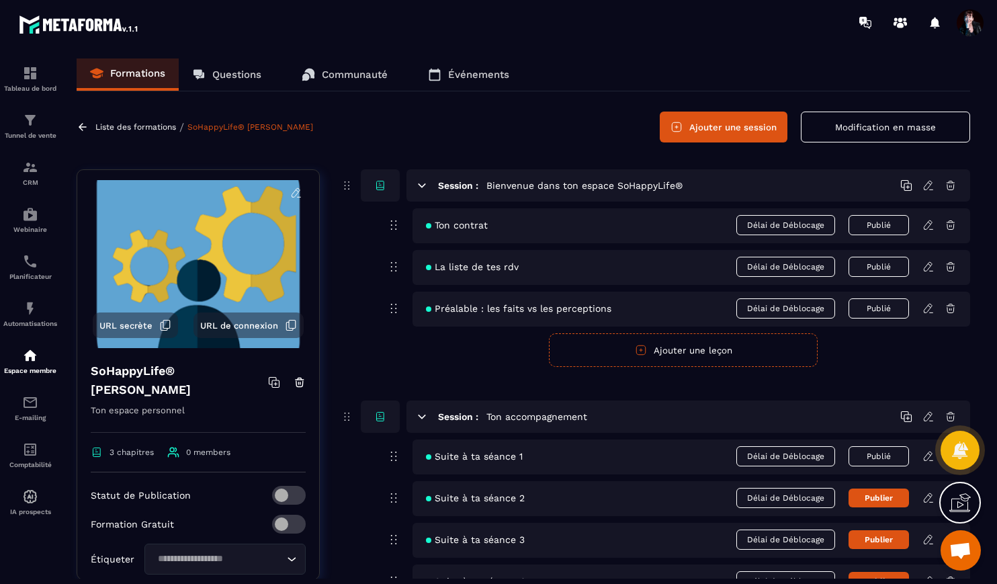
click at [926, 272] on icon at bounding box center [928, 267] width 12 height 12
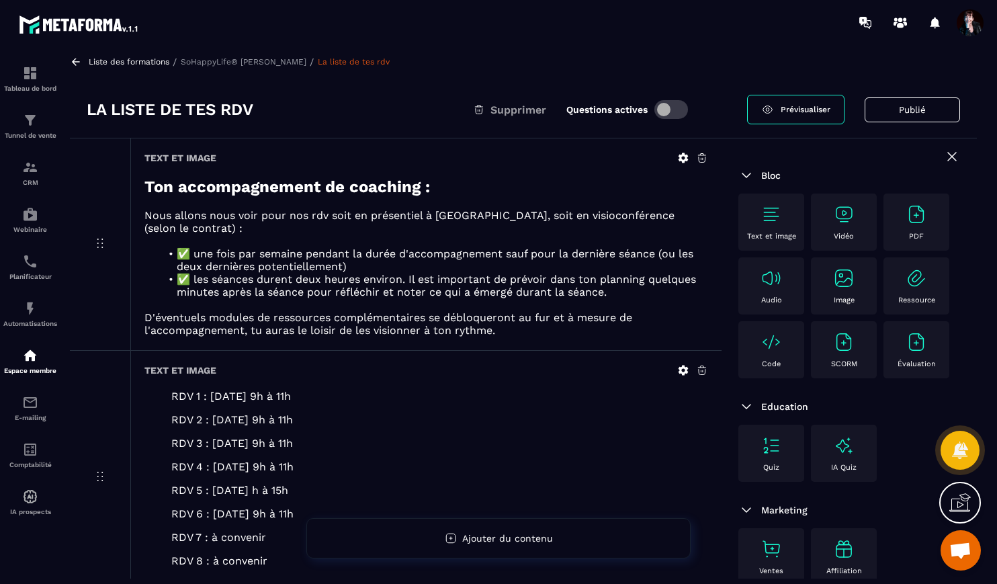
scroll to position [15, 0]
click at [291, 68] on div "Liste des formations / SoHappyLife® Géraldine Guillaume / La liste de tes rdv" at bounding box center [523, 62] width 907 height 13
click at [291, 63] on p "SoHappyLife® [PERSON_NAME]" at bounding box center [244, 62] width 126 height 9
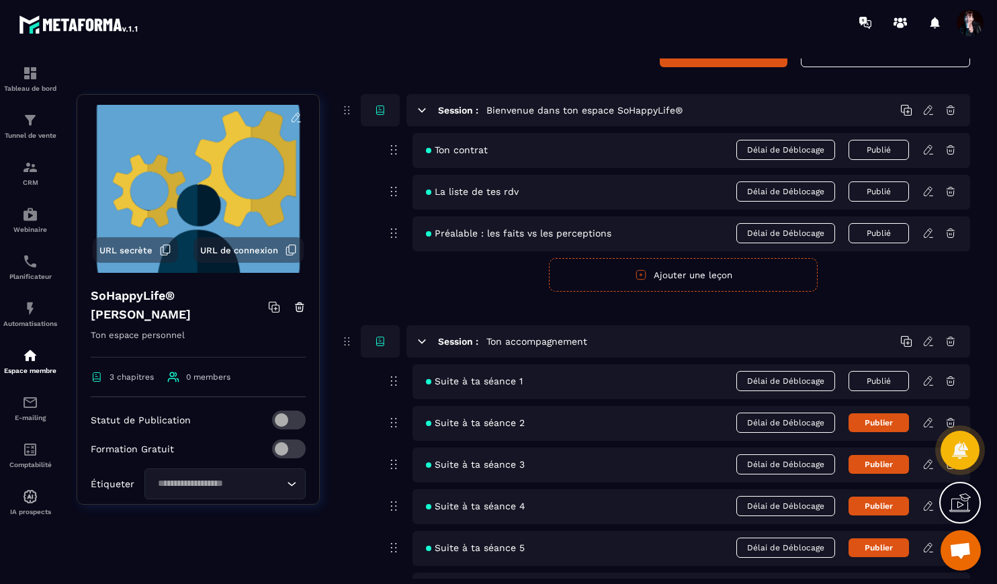
scroll to position [89, 0]
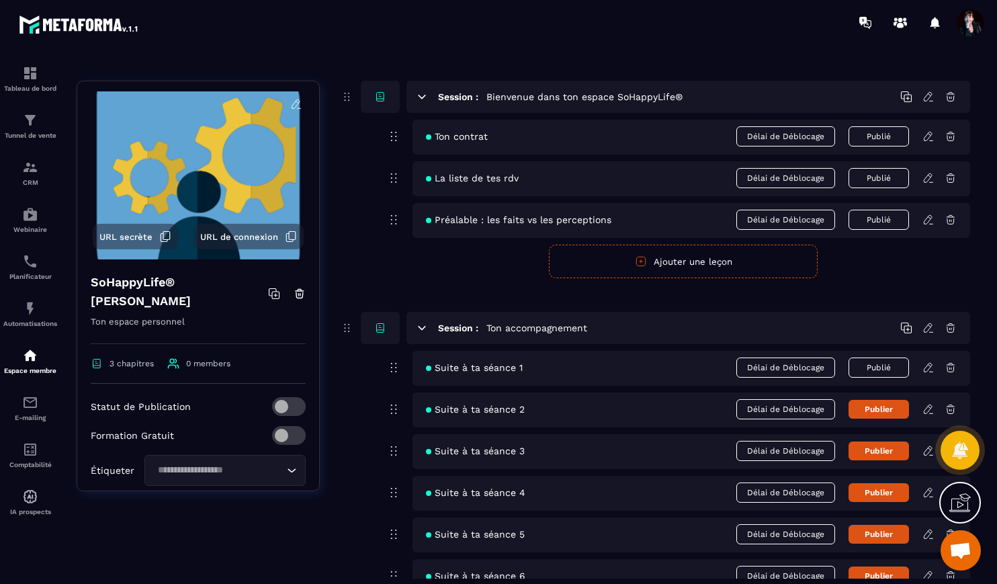
click at [928, 224] on icon at bounding box center [928, 220] width 12 height 12
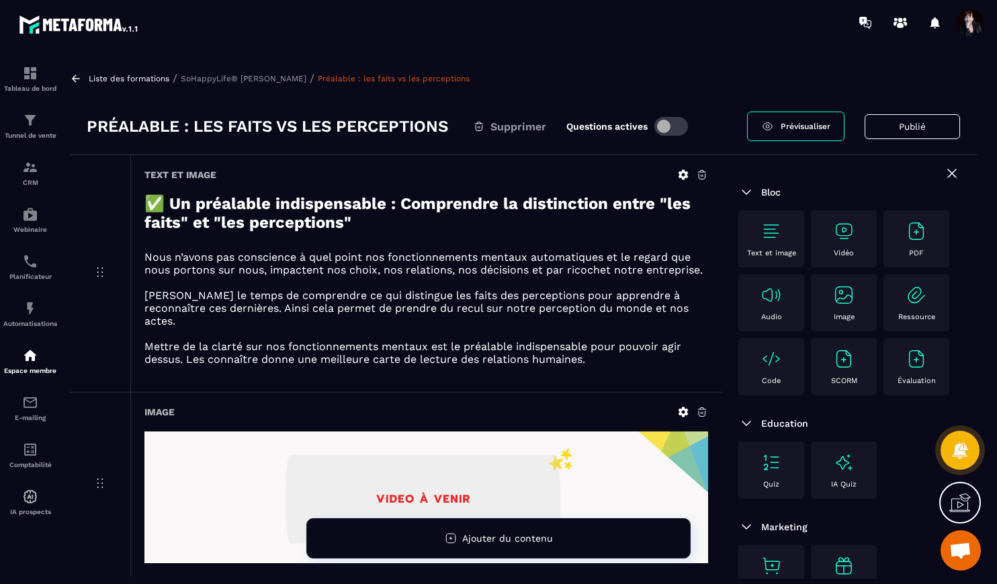
click at [253, 78] on p "SoHappyLife® [PERSON_NAME]" at bounding box center [244, 78] width 126 height 9
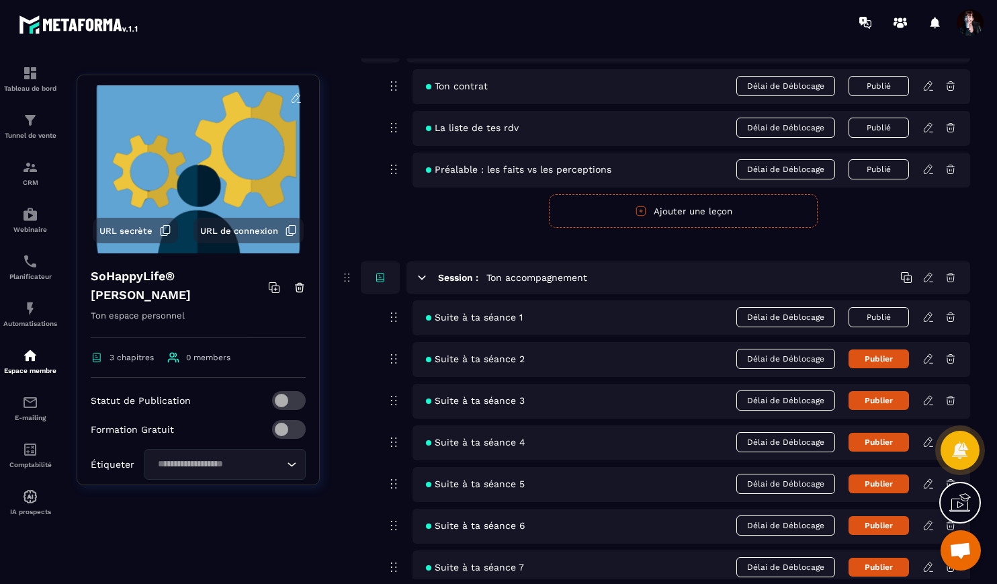
scroll to position [142, 0]
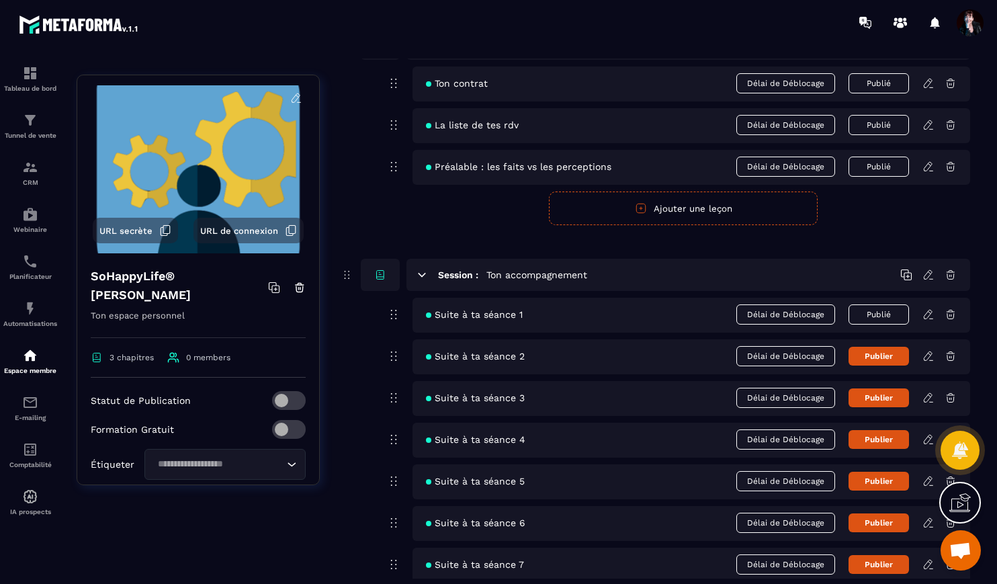
click at [929, 314] on icon at bounding box center [928, 314] width 12 height 12
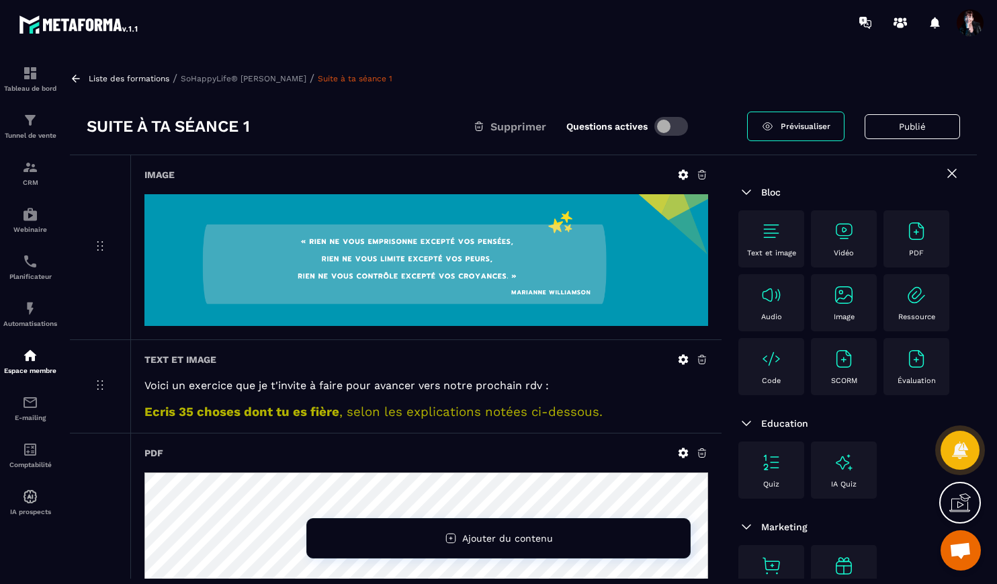
click at [282, 79] on p "SoHappyLife® [PERSON_NAME]" at bounding box center [244, 78] width 126 height 9
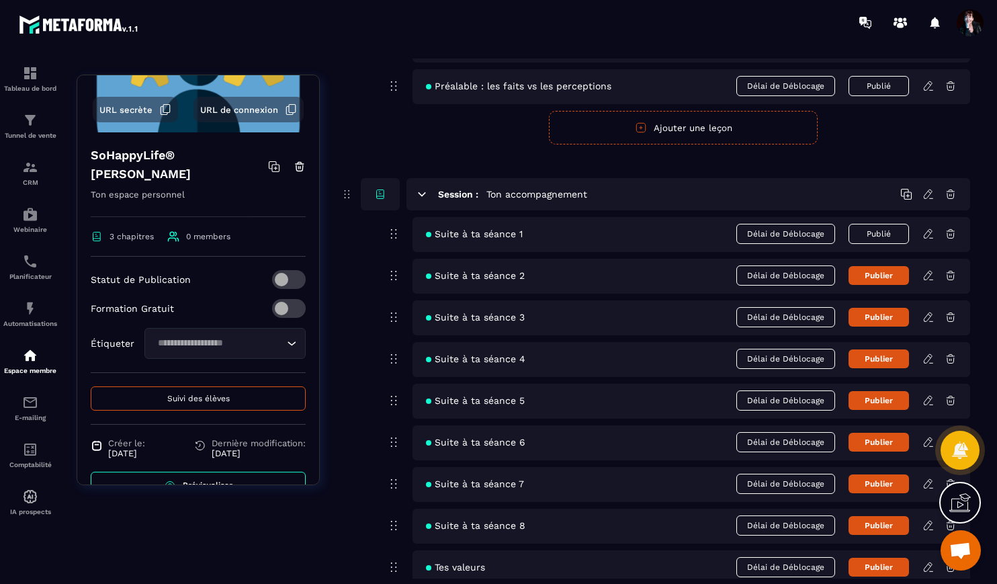
scroll to position [155, 0]
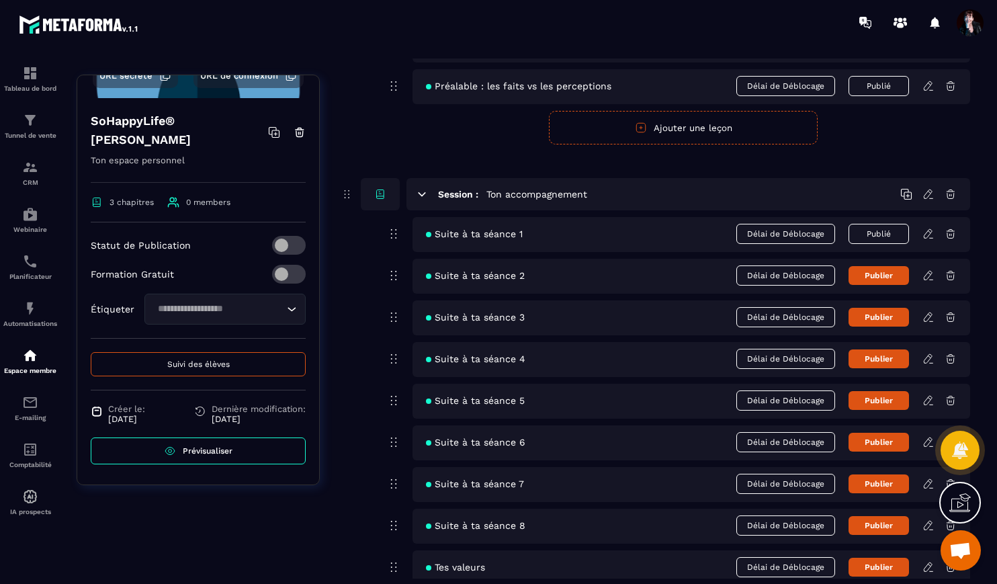
click at [230, 451] on span "Prévisualiser" at bounding box center [208, 450] width 50 height 9
click at [928, 275] on icon at bounding box center [928, 275] width 12 height 12
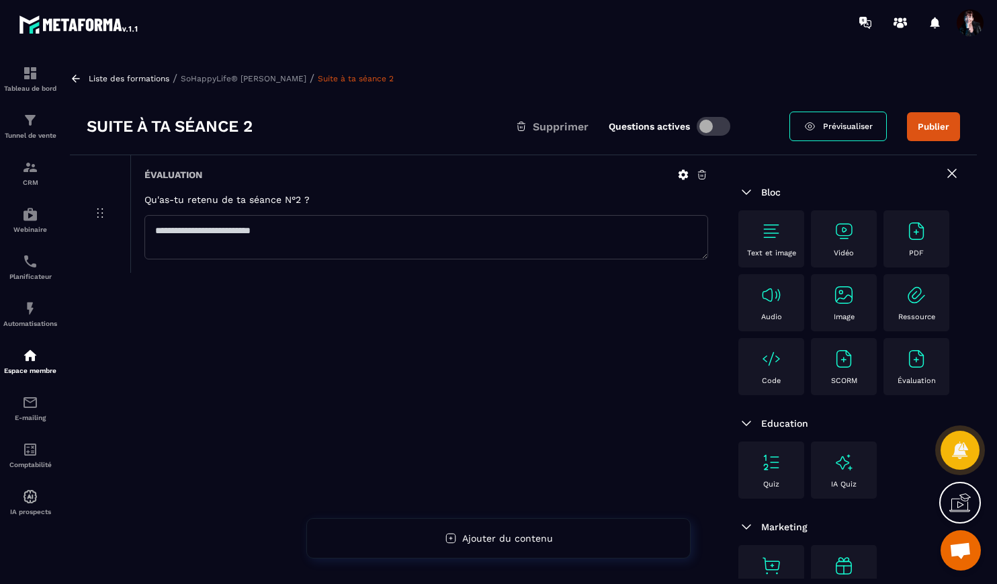
click at [306, 78] on p "SoHappyLife® [PERSON_NAME]" at bounding box center [244, 78] width 126 height 9
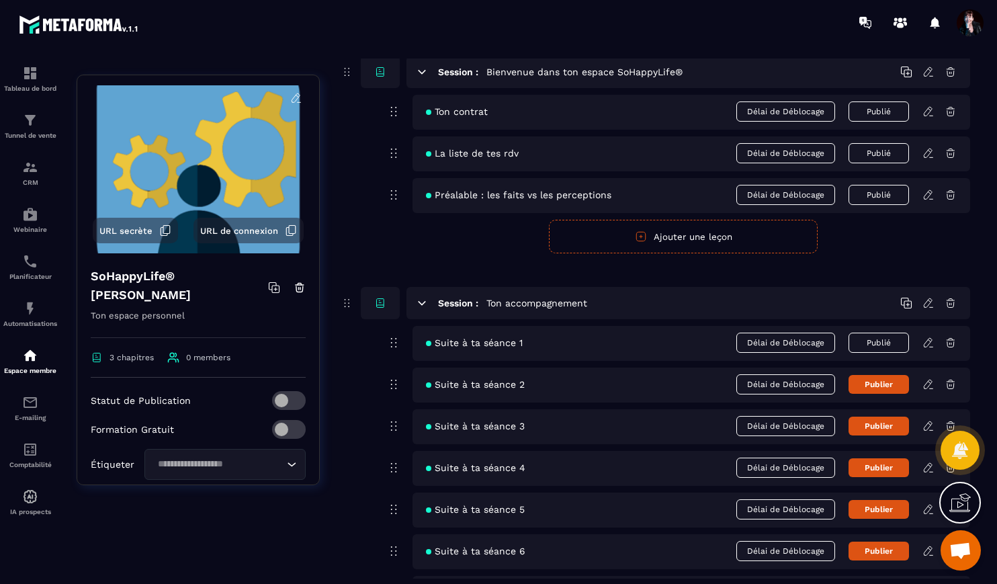
scroll to position [119, 0]
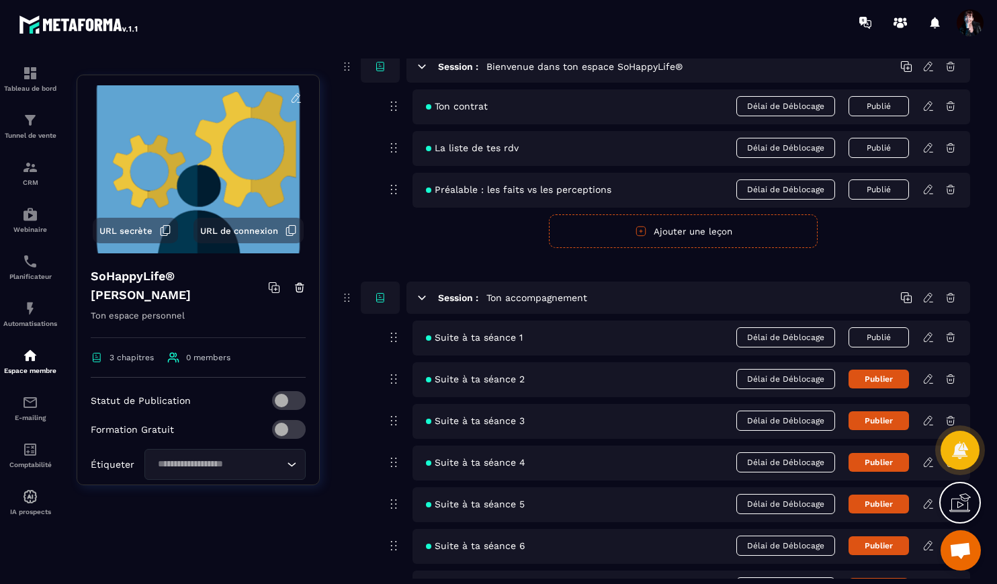
click at [928, 421] on icon at bounding box center [928, 420] width 12 height 12
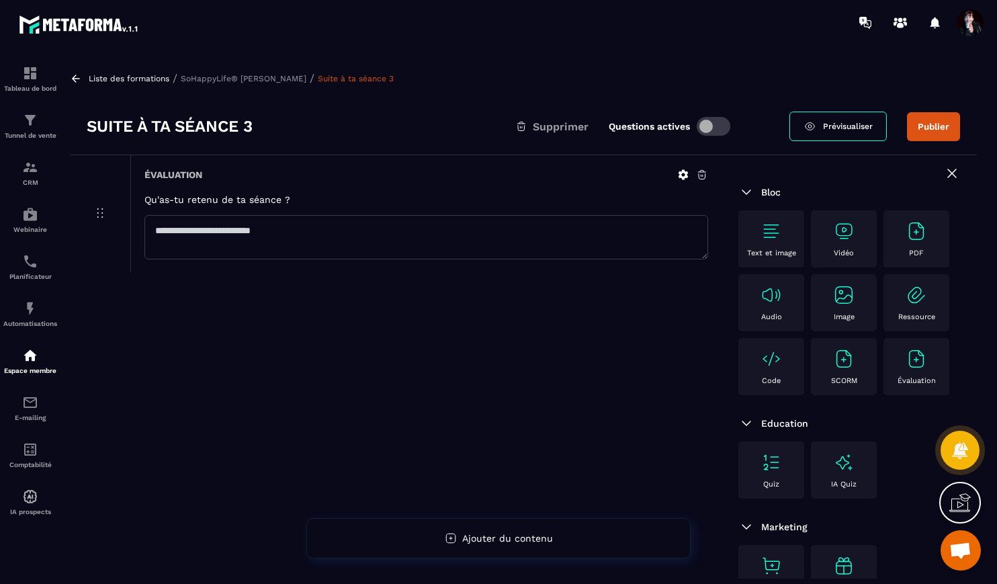
click at [304, 79] on p "SoHappyLife® [PERSON_NAME]" at bounding box center [244, 78] width 126 height 9
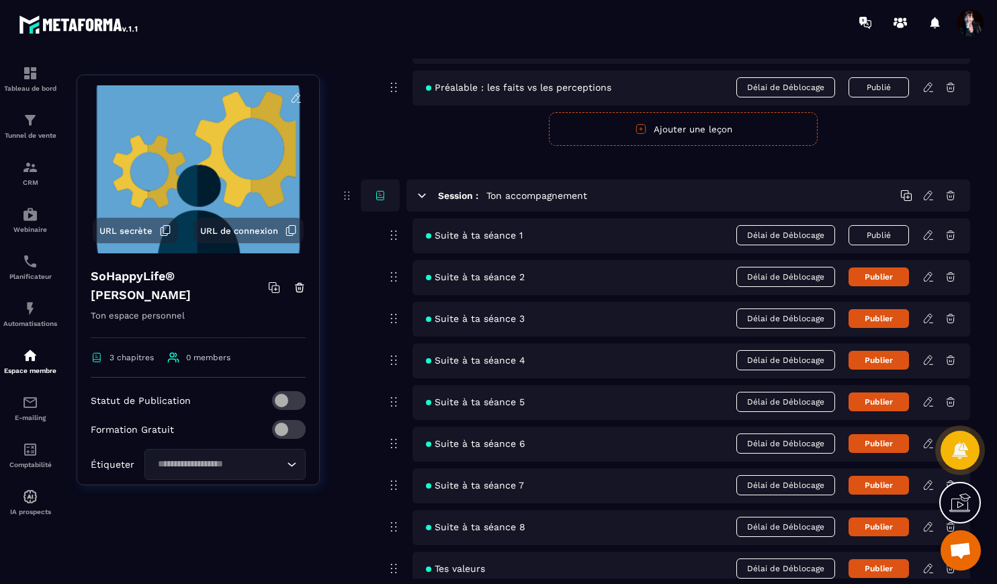
scroll to position [253, 0]
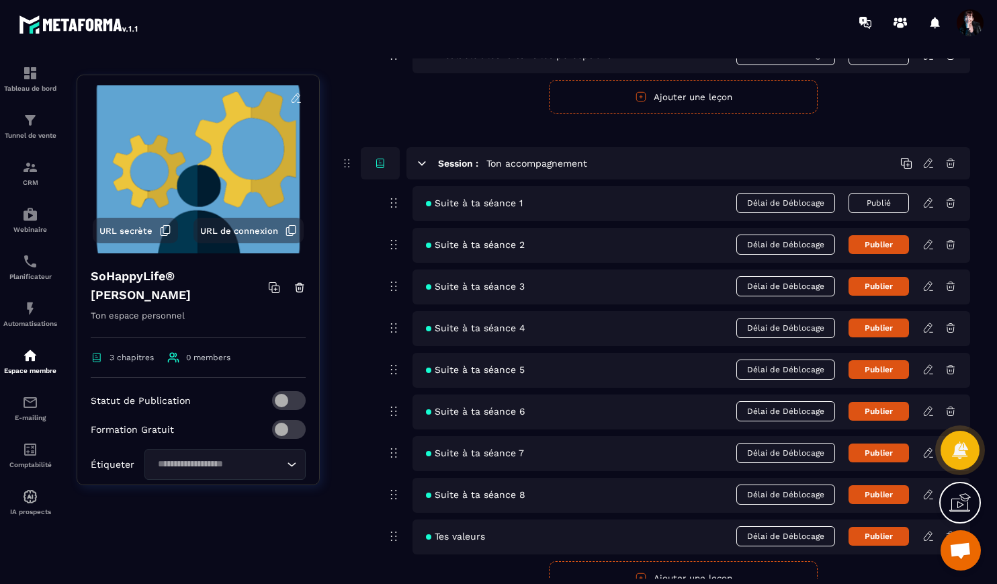
click at [926, 329] on icon at bounding box center [928, 328] width 12 height 12
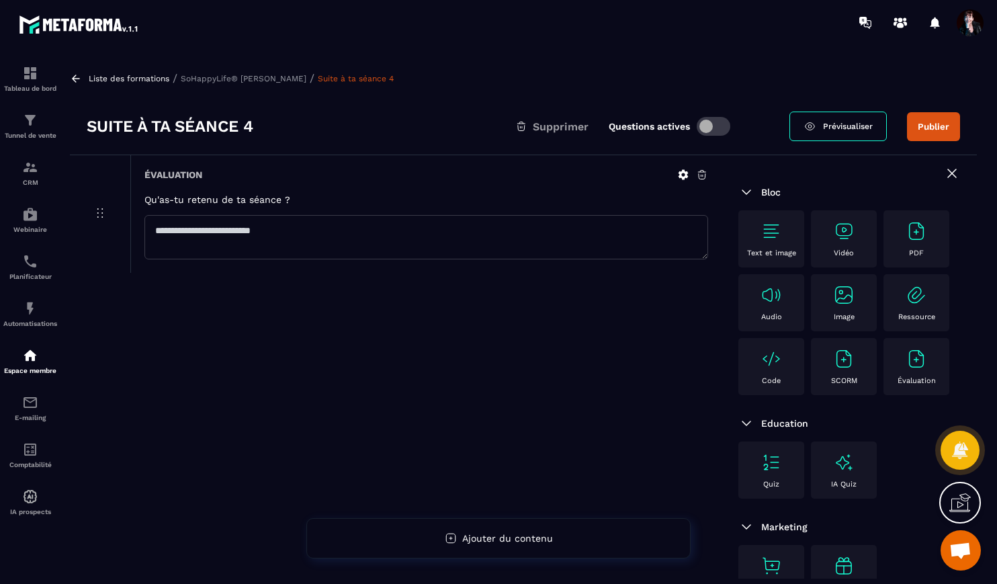
click at [306, 79] on p "SoHappyLife® [PERSON_NAME]" at bounding box center [244, 78] width 126 height 9
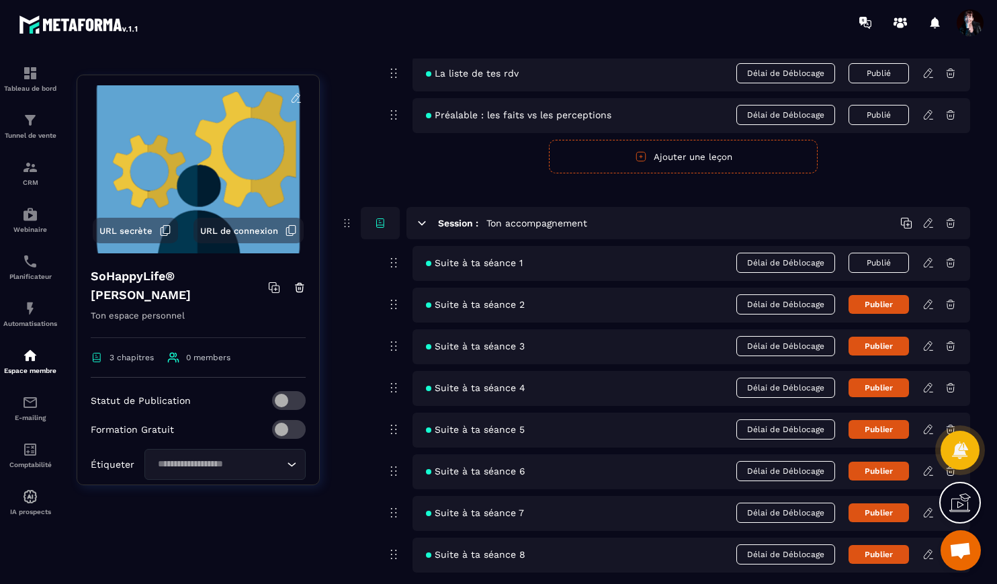
scroll to position [204, 0]
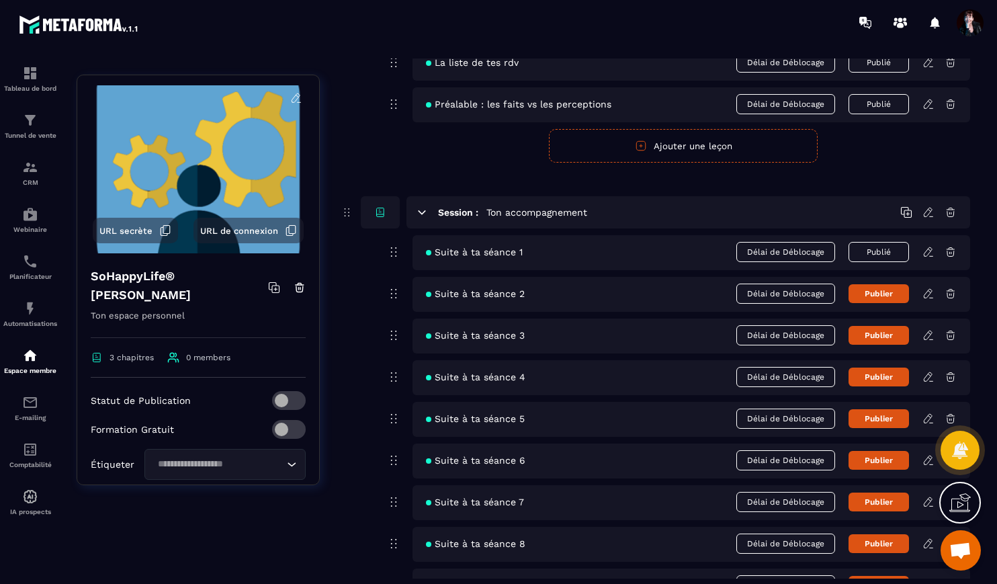
click at [930, 418] on icon at bounding box center [928, 418] width 8 height 9
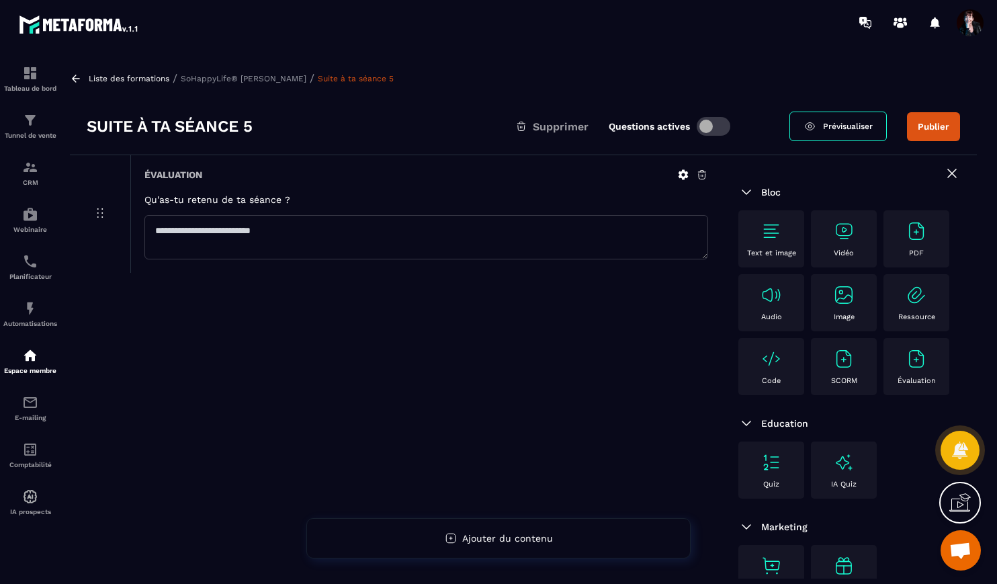
click at [299, 77] on p "SoHappyLife® [PERSON_NAME]" at bounding box center [244, 78] width 126 height 9
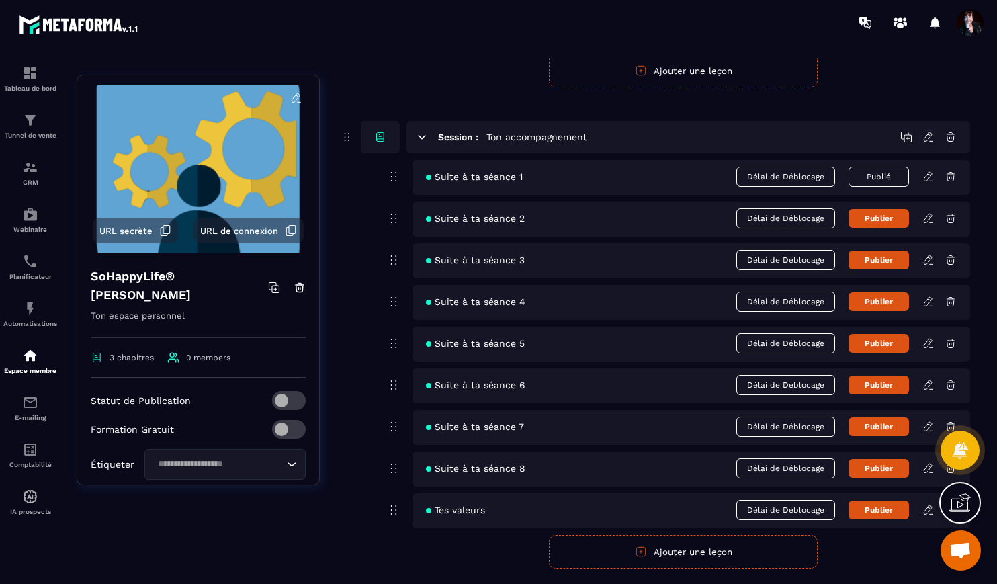
scroll to position [348, 0]
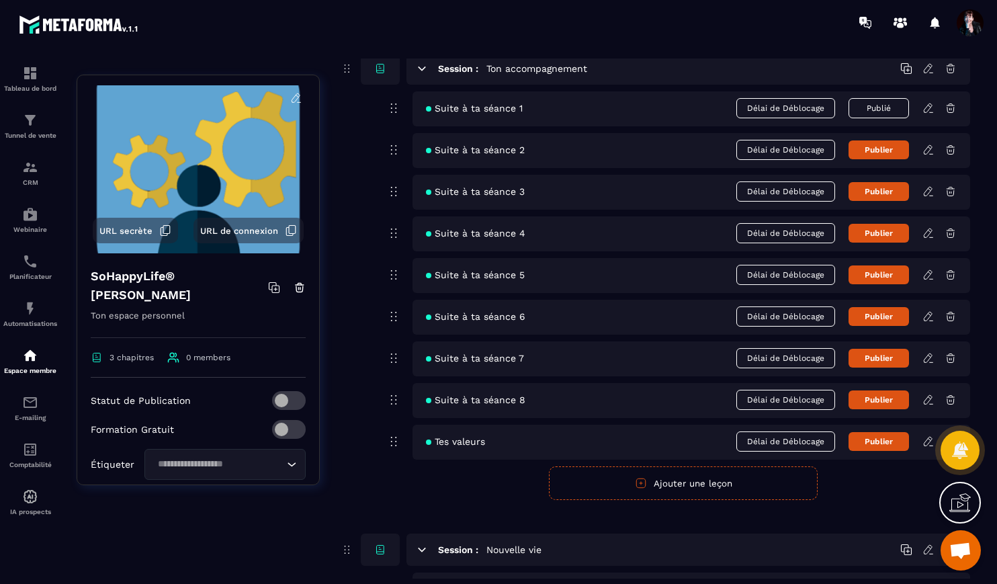
click at [926, 316] on icon at bounding box center [928, 316] width 12 height 12
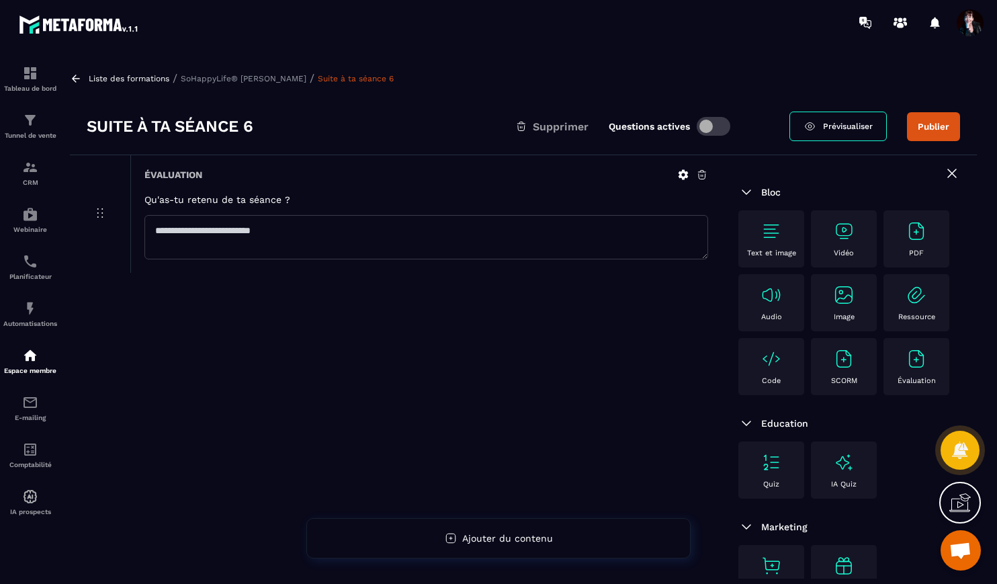
click at [272, 78] on p "SoHappyLife® [PERSON_NAME]" at bounding box center [244, 78] width 126 height 9
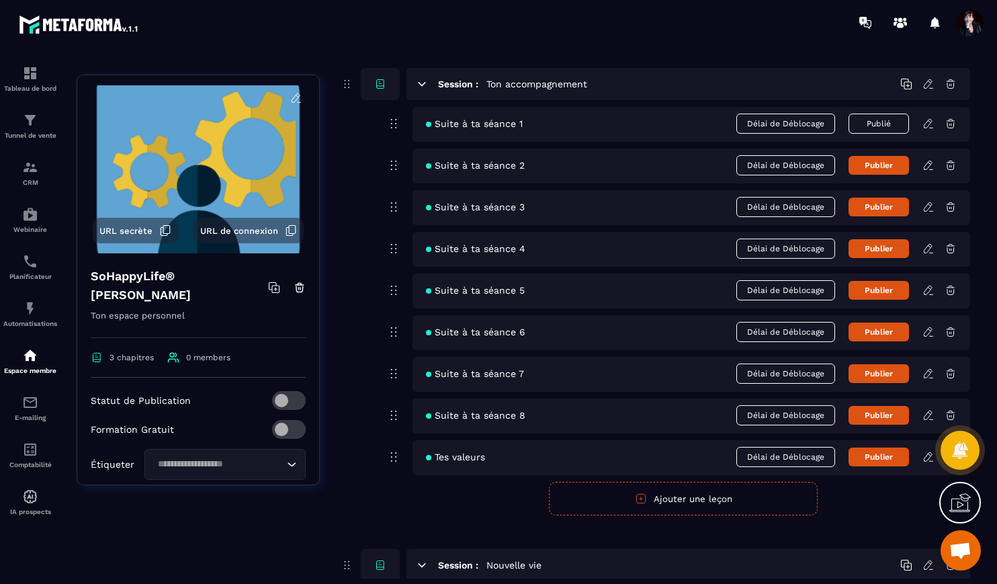
scroll to position [345, 0]
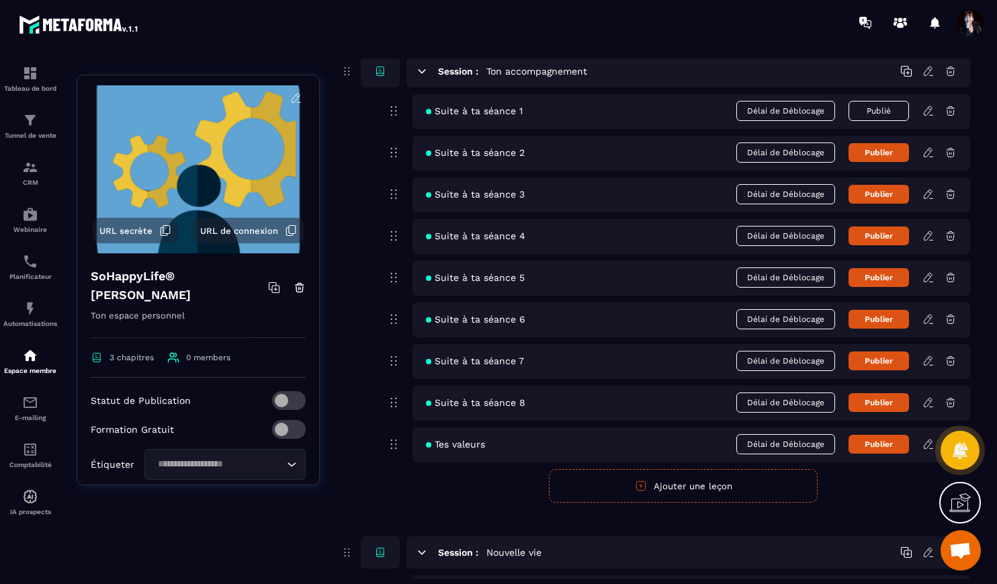
click at [926, 362] on icon at bounding box center [928, 361] width 12 height 12
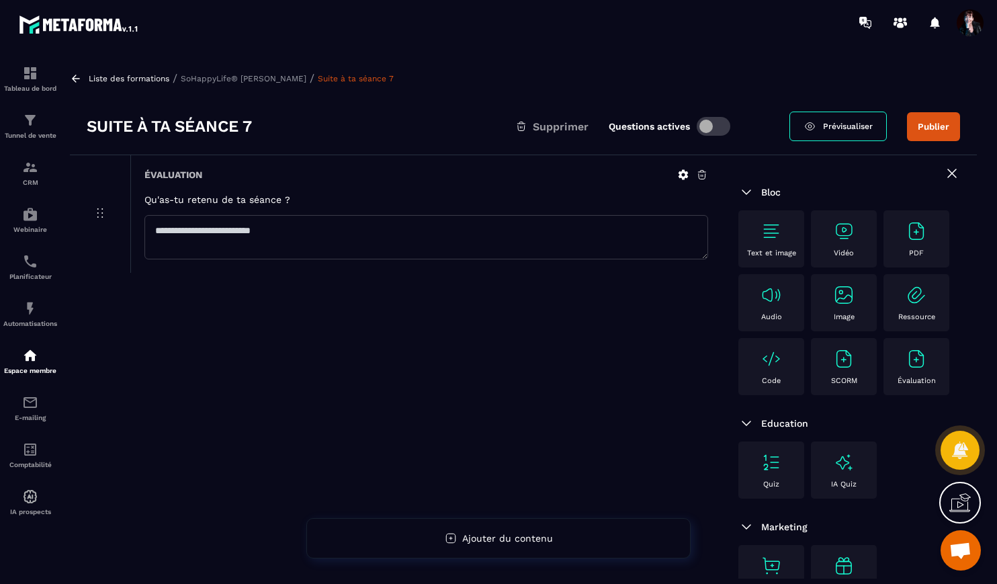
click at [291, 77] on p "SoHappyLife® [PERSON_NAME]" at bounding box center [244, 78] width 126 height 9
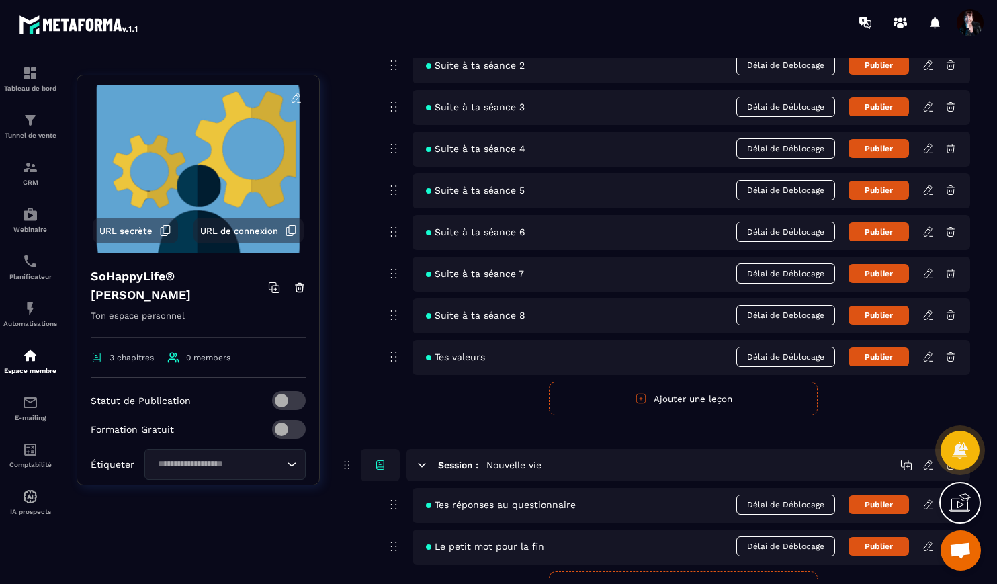
scroll to position [446, 0]
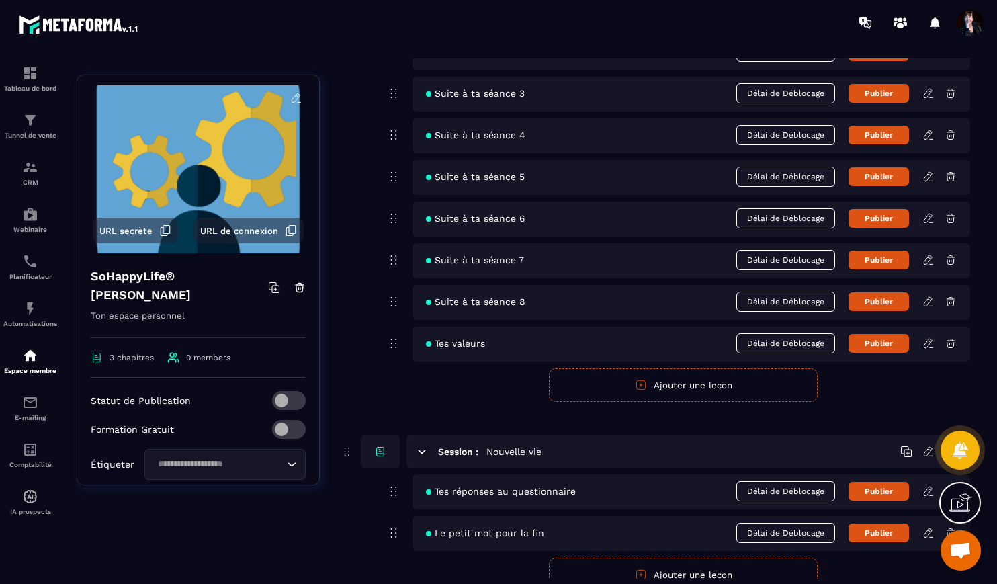
click at [930, 306] on icon at bounding box center [928, 302] width 12 height 12
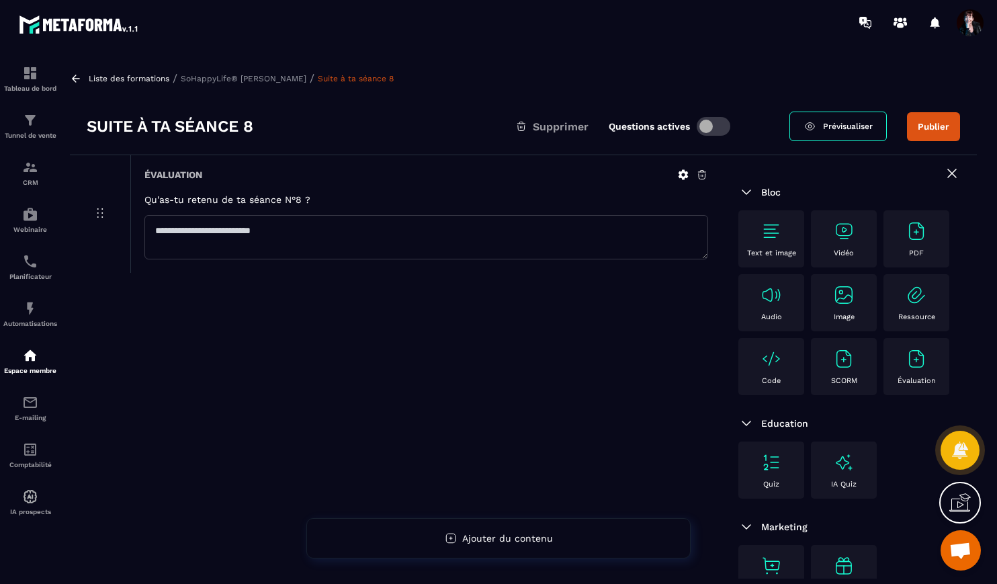
click at [294, 75] on p "SoHappyLife® [PERSON_NAME]" at bounding box center [244, 78] width 126 height 9
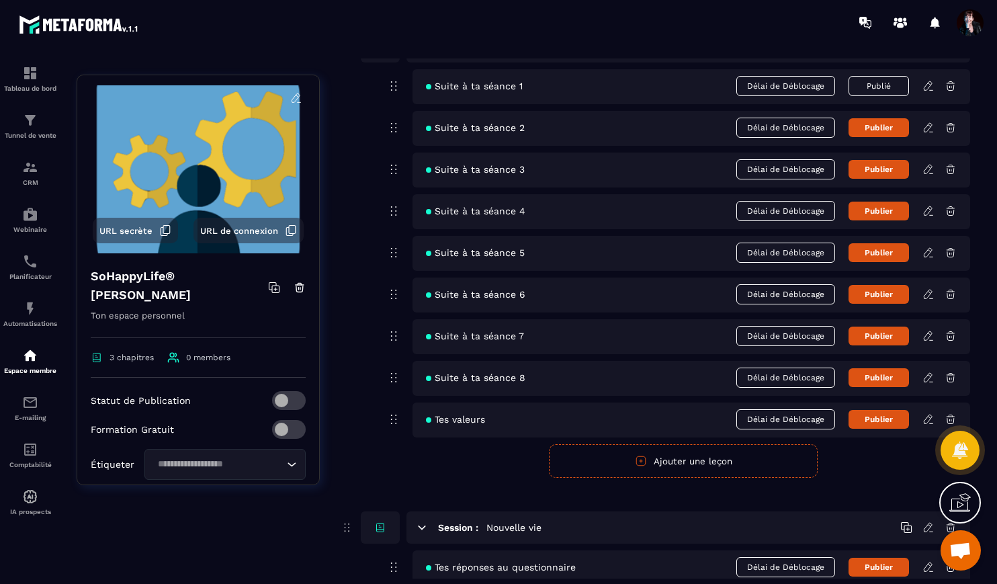
scroll to position [448, 0]
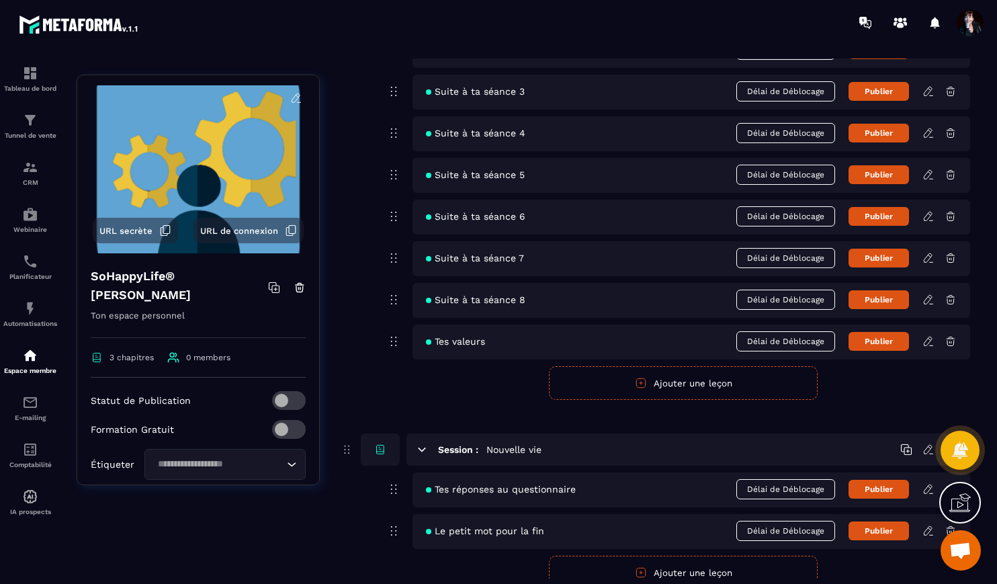
click at [928, 346] on icon at bounding box center [928, 341] width 12 height 12
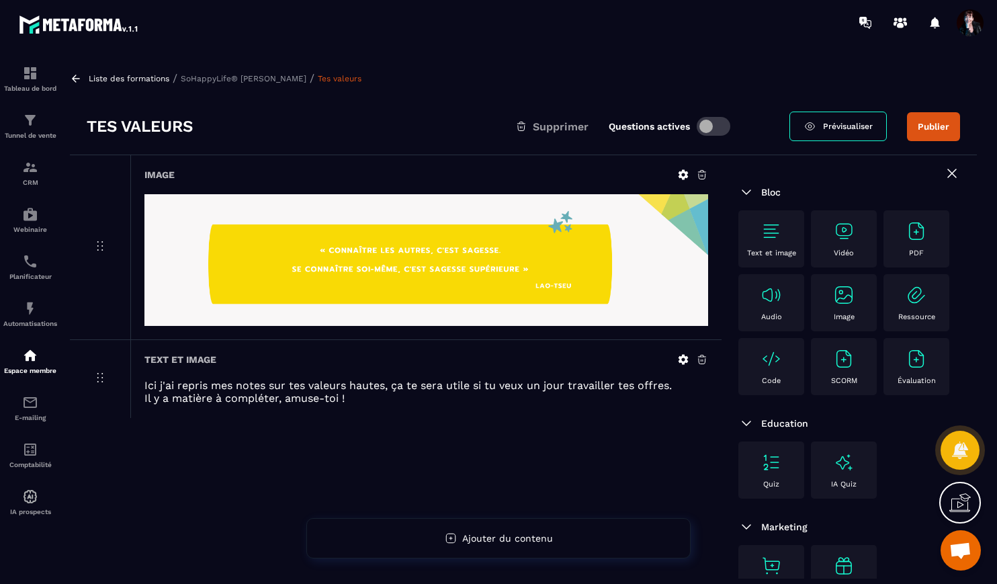
click at [271, 77] on p "SoHappyLife® [PERSON_NAME]" at bounding box center [244, 78] width 126 height 9
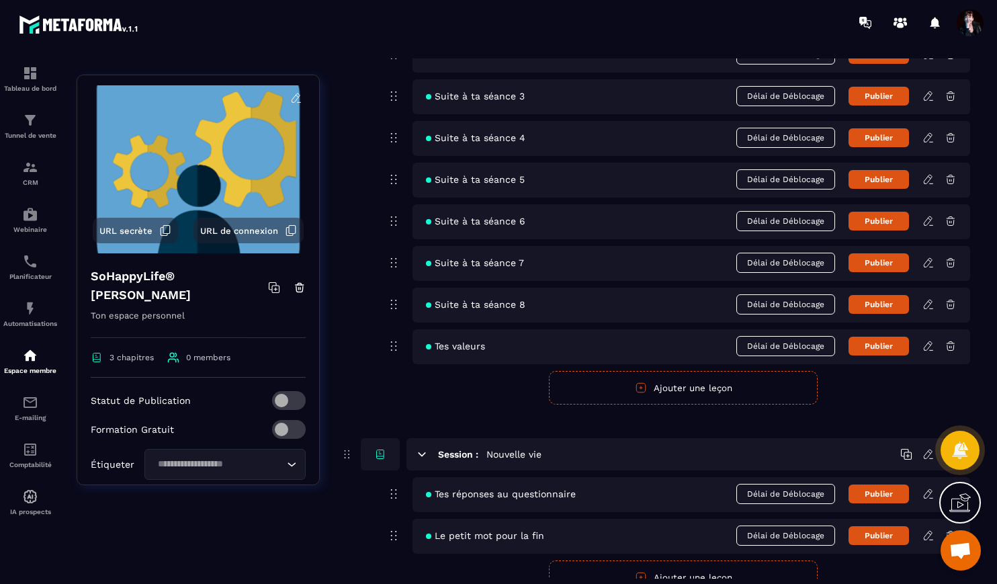
scroll to position [506, 0]
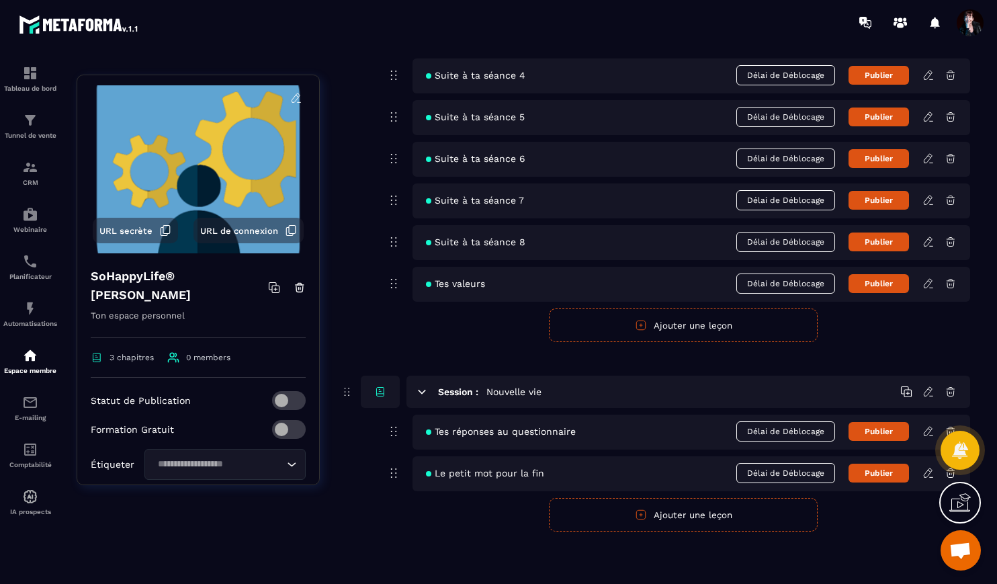
click at [928, 433] on icon at bounding box center [928, 430] width 8 height 9
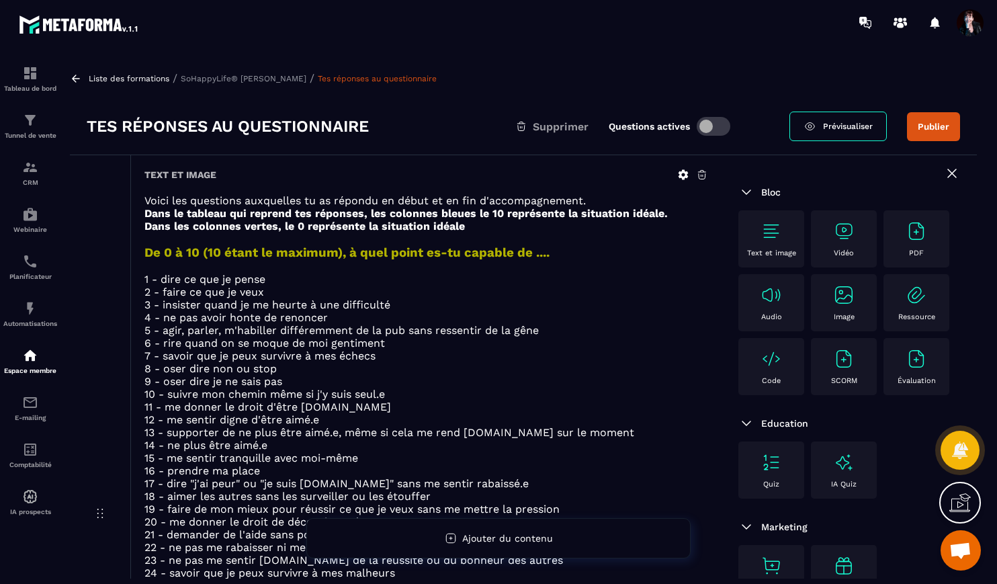
click at [294, 80] on p "SoHappyLife® [PERSON_NAME]" at bounding box center [244, 78] width 126 height 9
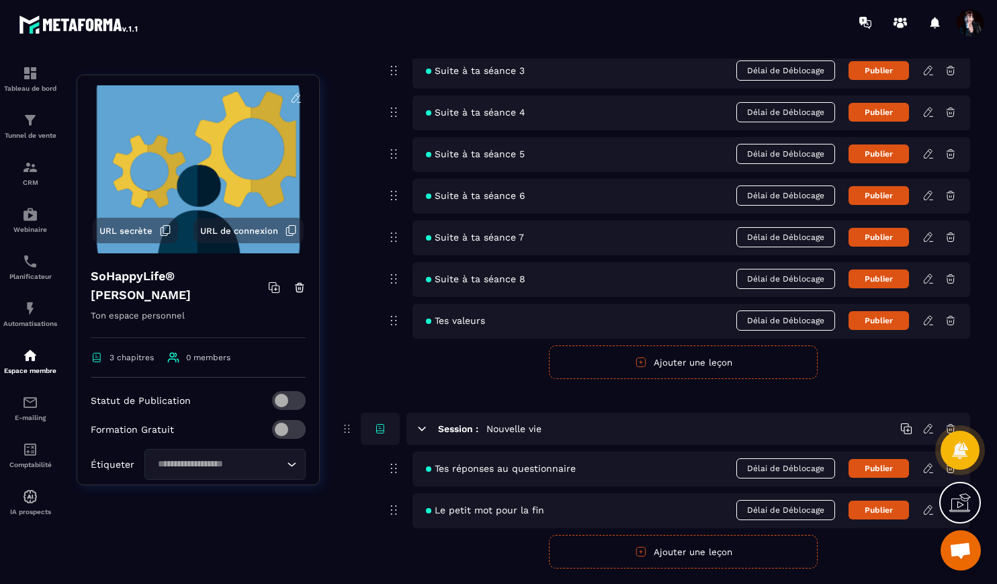
scroll to position [506, 0]
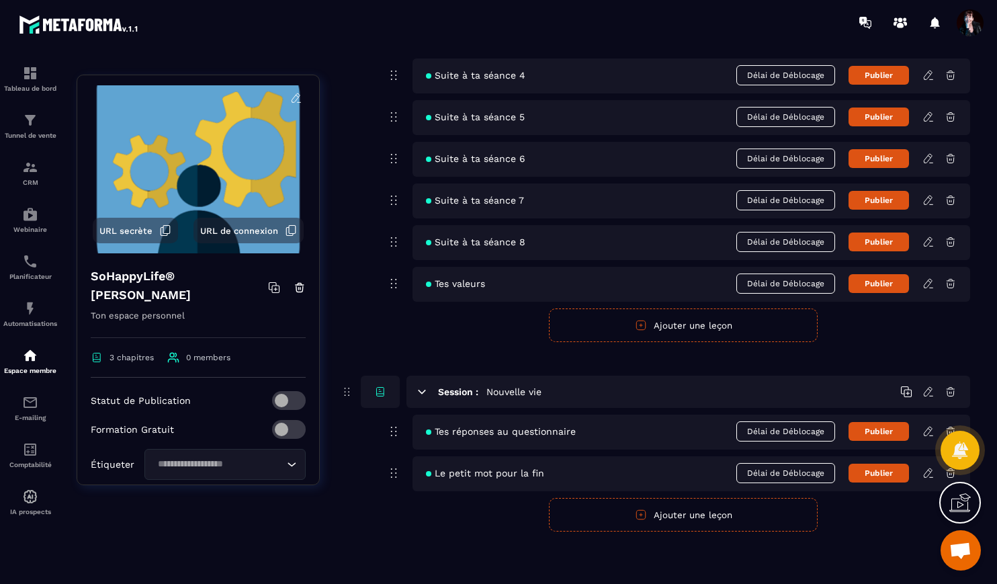
click at [926, 476] on icon at bounding box center [928, 473] width 12 height 12
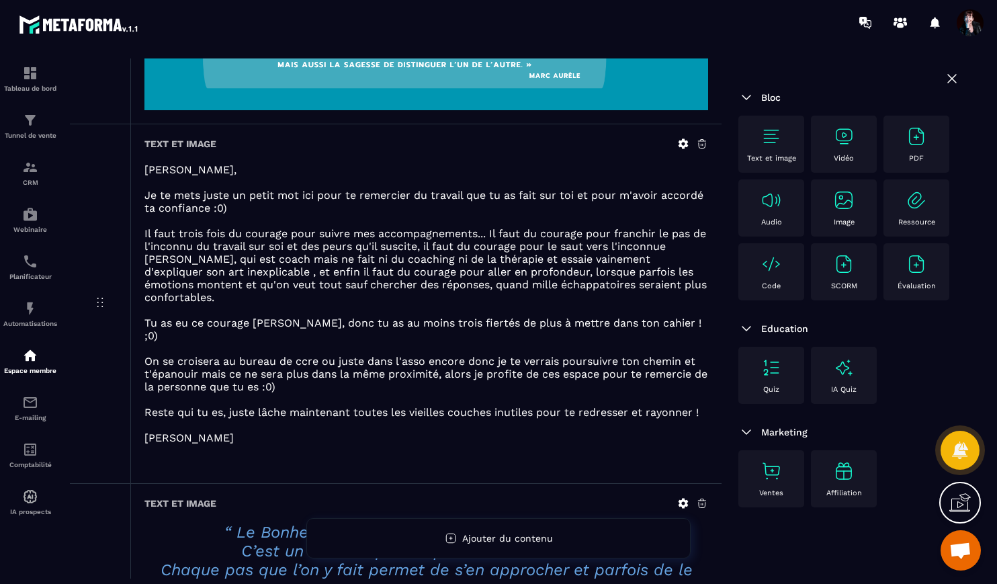
scroll to position [217, 0]
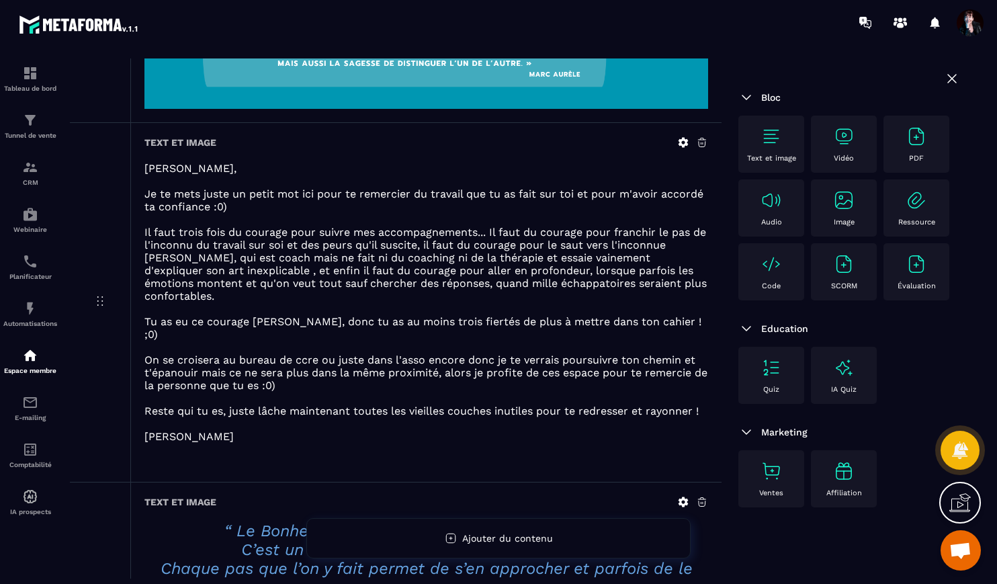
click at [682, 144] on icon at bounding box center [683, 142] width 10 height 10
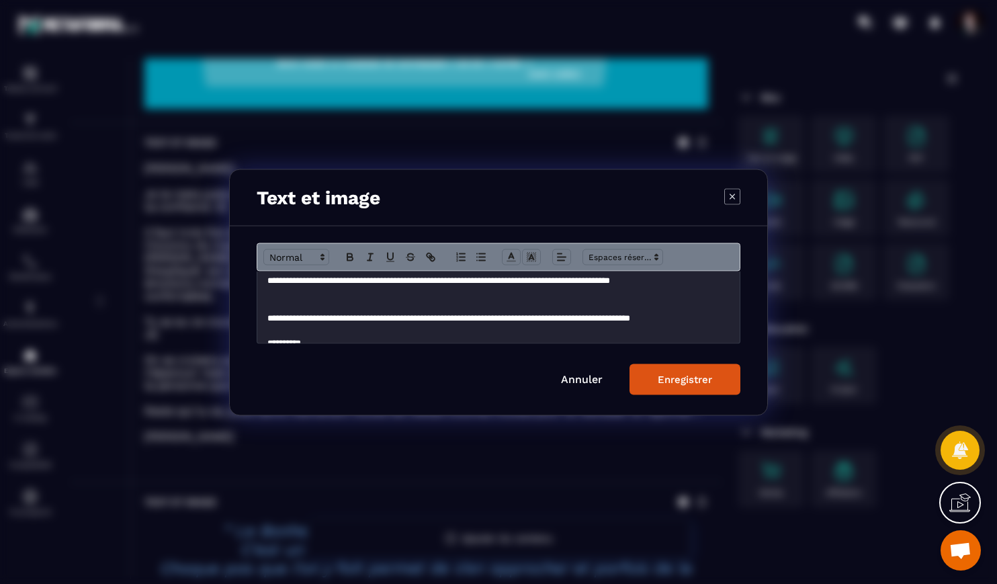
scroll to position [168, 0]
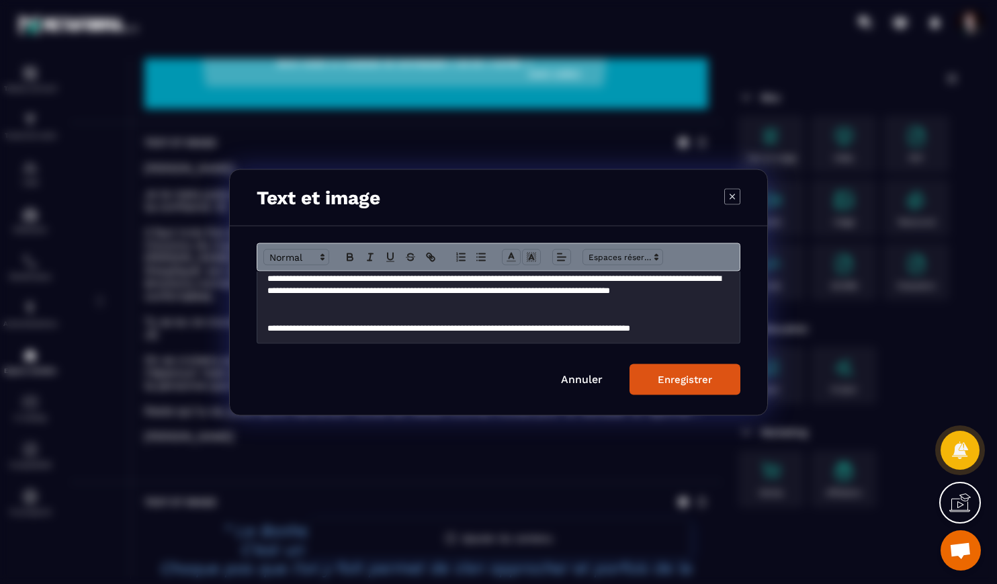
click at [606, 292] on p "**********" at bounding box center [498, 290] width 462 height 37
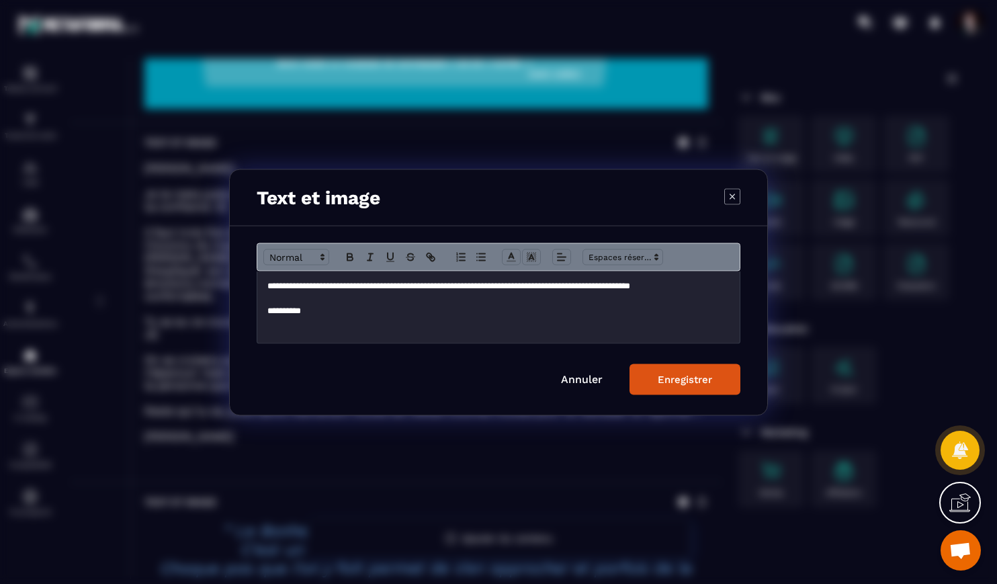
scroll to position [208, 0]
click at [715, 289] on p "**********" at bounding box center [498, 288] width 462 height 12
click at [664, 291] on p "**********" at bounding box center [498, 288] width 462 height 12
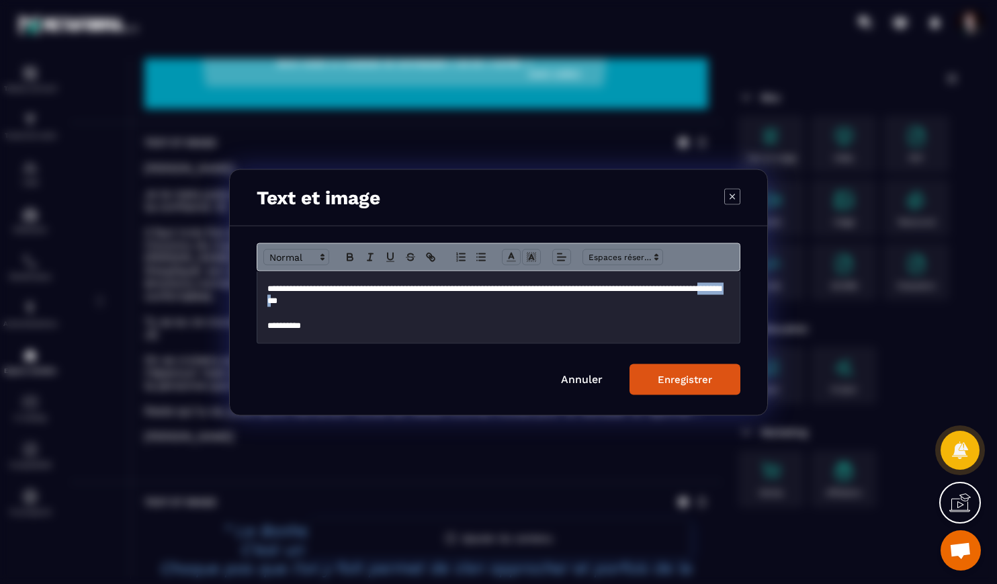
drag, startPoint x: 398, startPoint y: 302, endPoint x: 363, endPoint y: 300, distance: 35.7
click at [363, 300] on p "**********" at bounding box center [498, 294] width 462 height 25
click at [674, 374] on div "Enregistrer" at bounding box center [685, 379] width 54 height 12
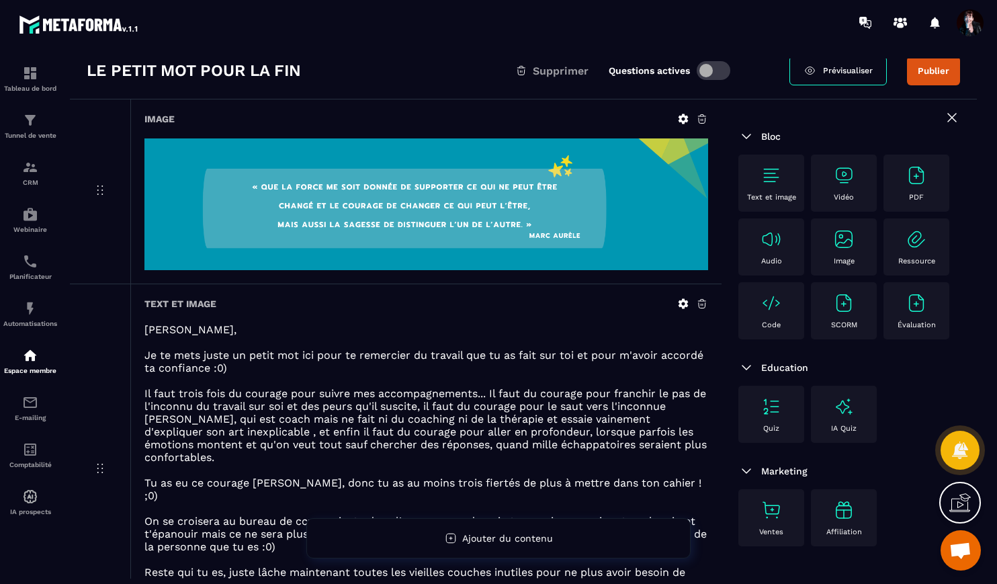
scroll to position [0, 0]
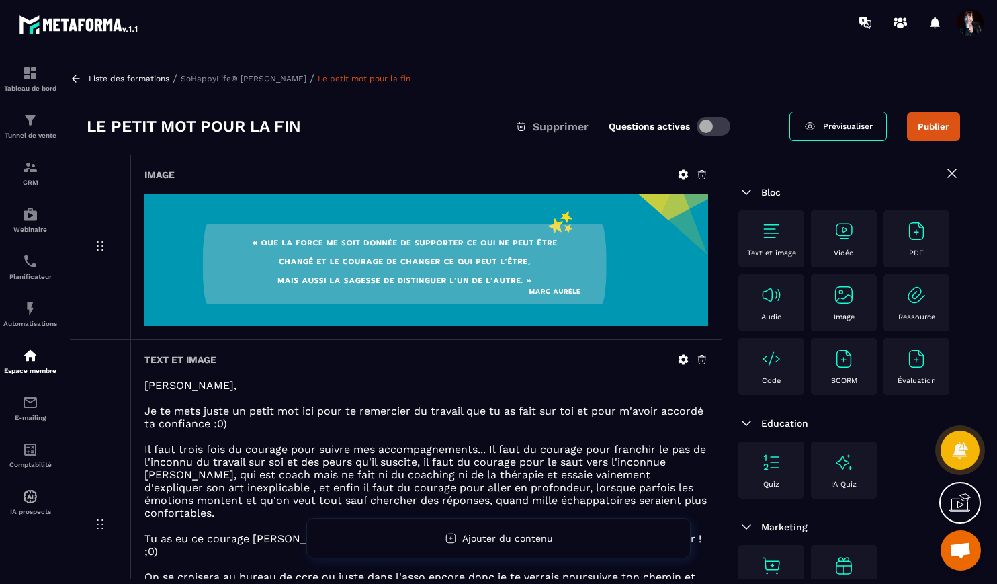
click at [303, 77] on p "SoHappyLife® [PERSON_NAME]" at bounding box center [244, 78] width 126 height 9
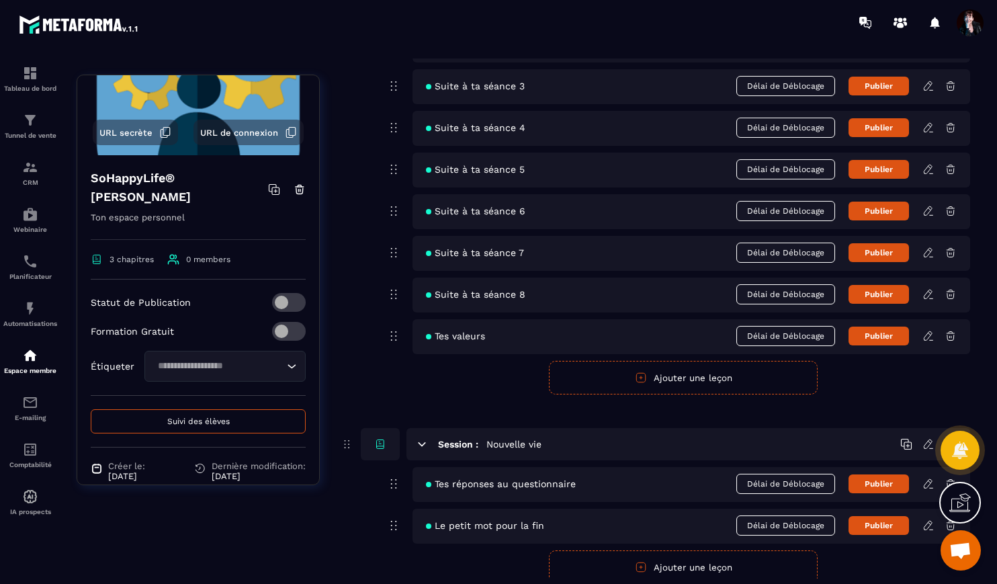
scroll to position [155, 0]
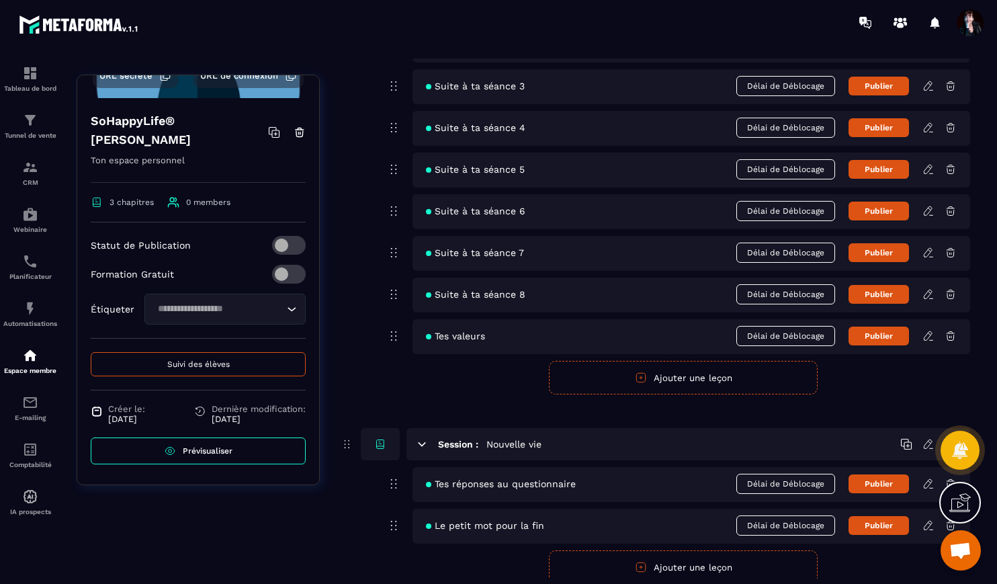
click at [196, 365] on span "Suivi des élèves" at bounding box center [198, 363] width 62 height 9
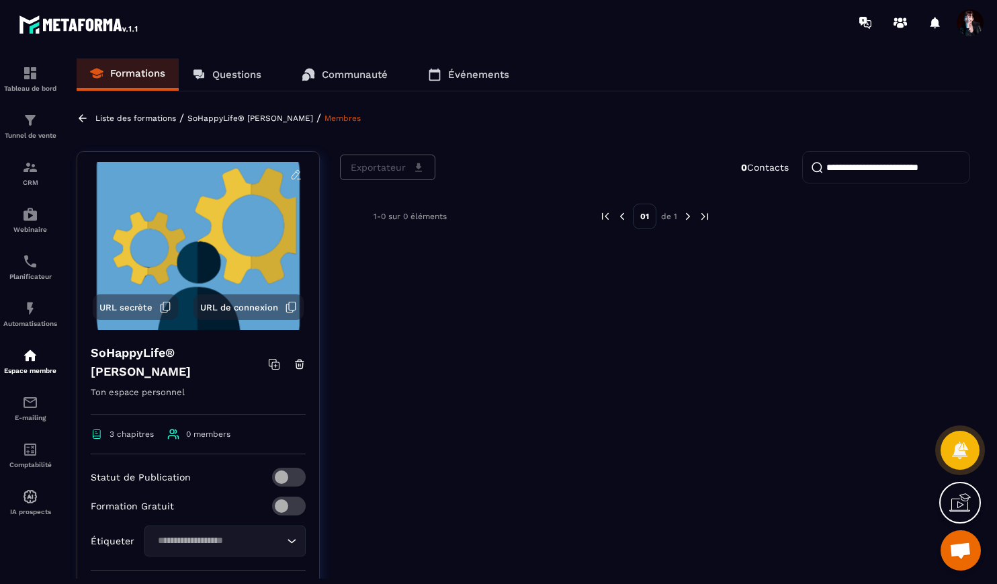
click at [308, 118] on p "SoHappyLife® [PERSON_NAME]" at bounding box center [250, 118] width 126 height 9
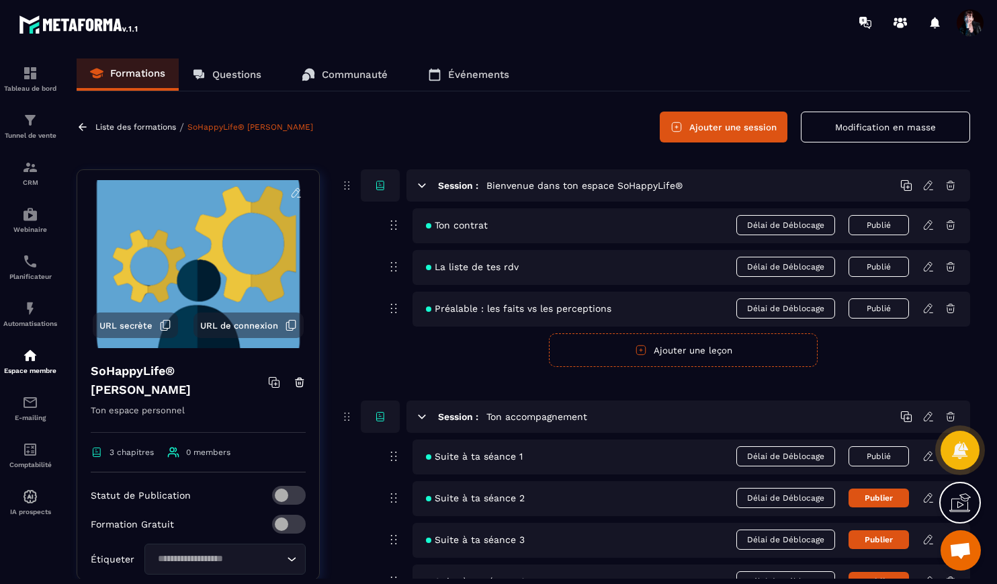
click at [118, 126] on p "Liste des formations" at bounding box center [135, 126] width 81 height 9
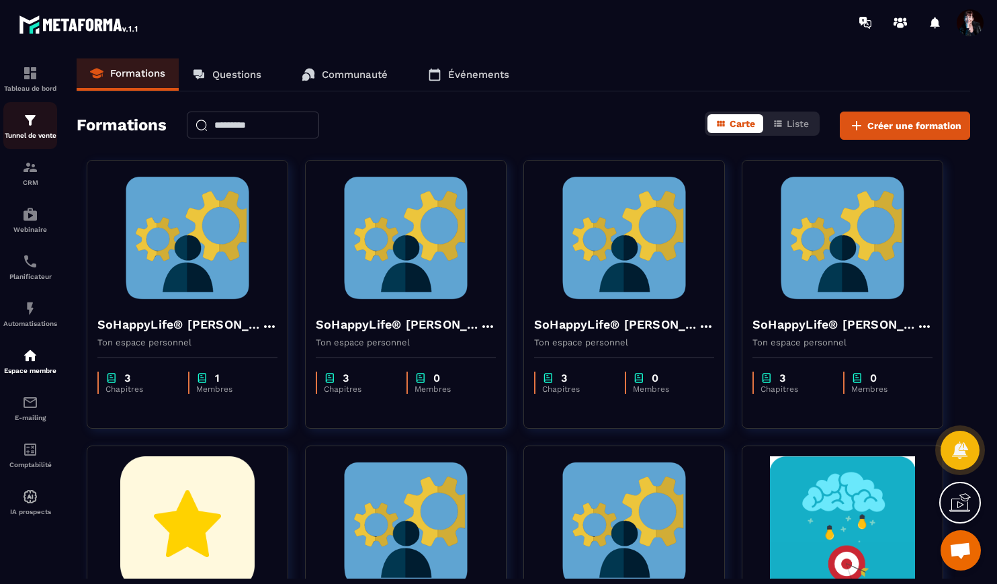
click at [30, 121] on img at bounding box center [30, 120] width 16 height 16
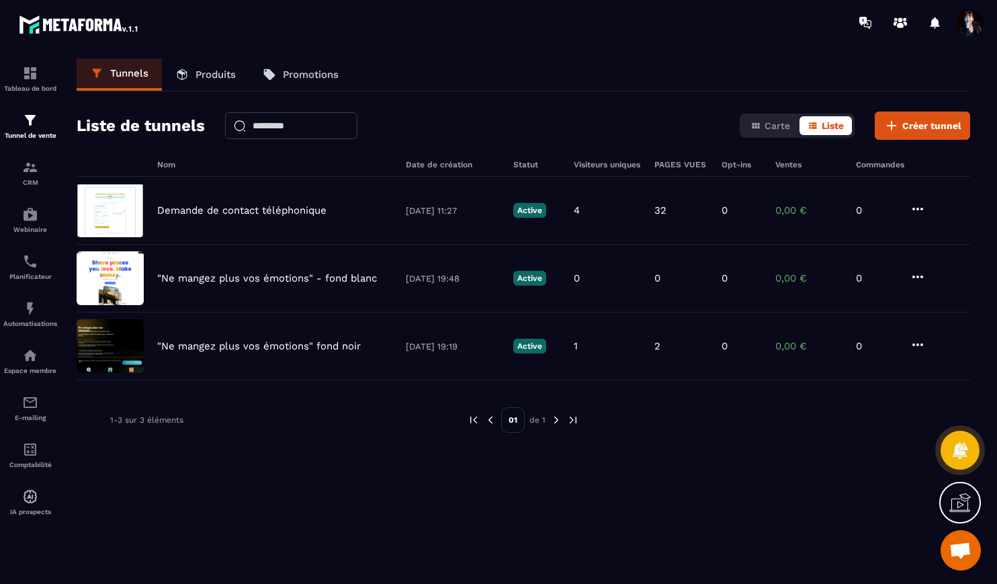
click at [208, 83] on link "Produits" at bounding box center [205, 74] width 87 height 32
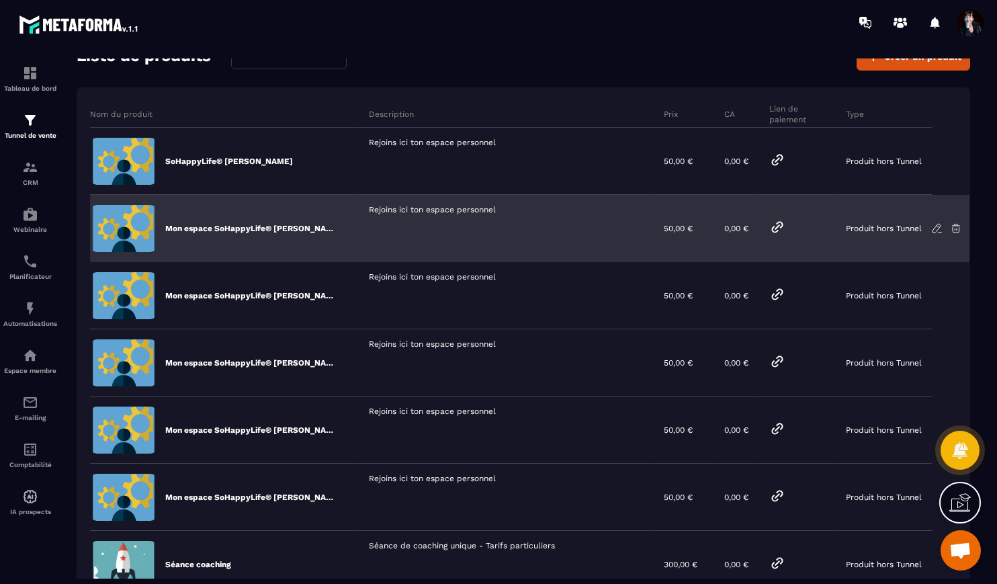
scroll to position [79, 0]
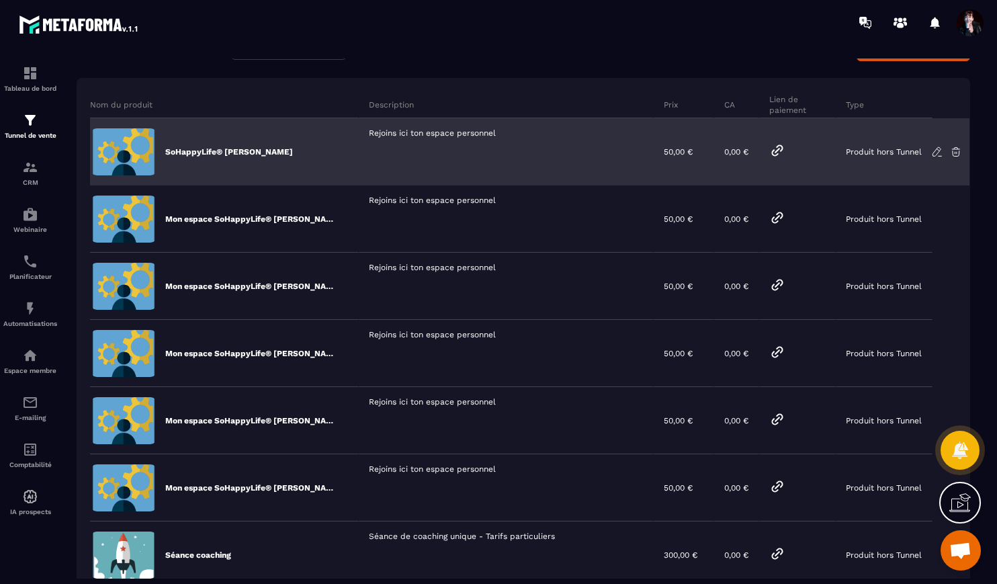
click at [936, 151] on icon at bounding box center [937, 152] width 12 height 12
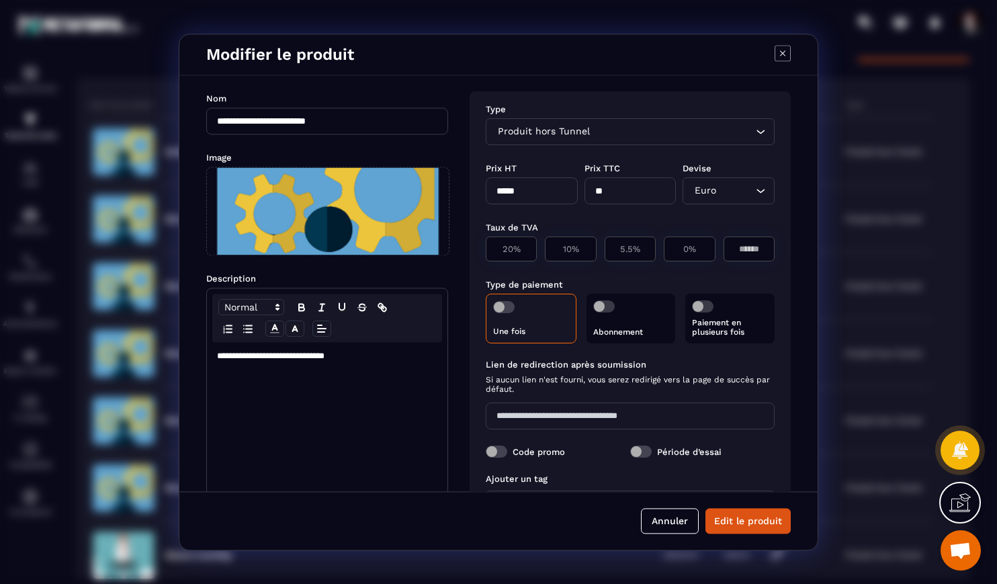
click at [220, 122] on input "**********" at bounding box center [327, 120] width 242 height 27
type input "**********"
click at [729, 529] on button "Edit le produit" at bounding box center [747, 521] width 85 height 26
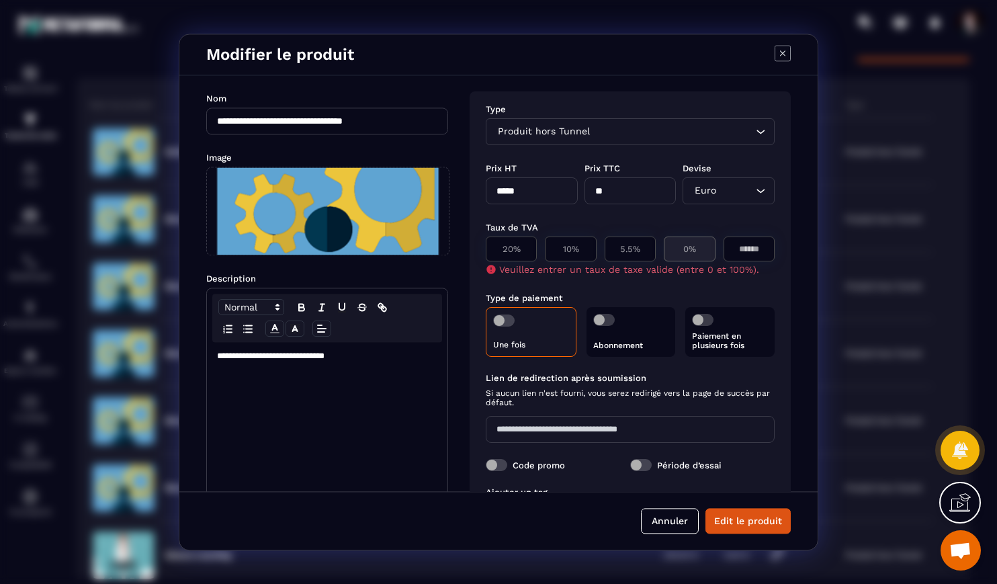
click at [686, 249] on p "0%" at bounding box center [689, 249] width 36 height 10
type input "*"
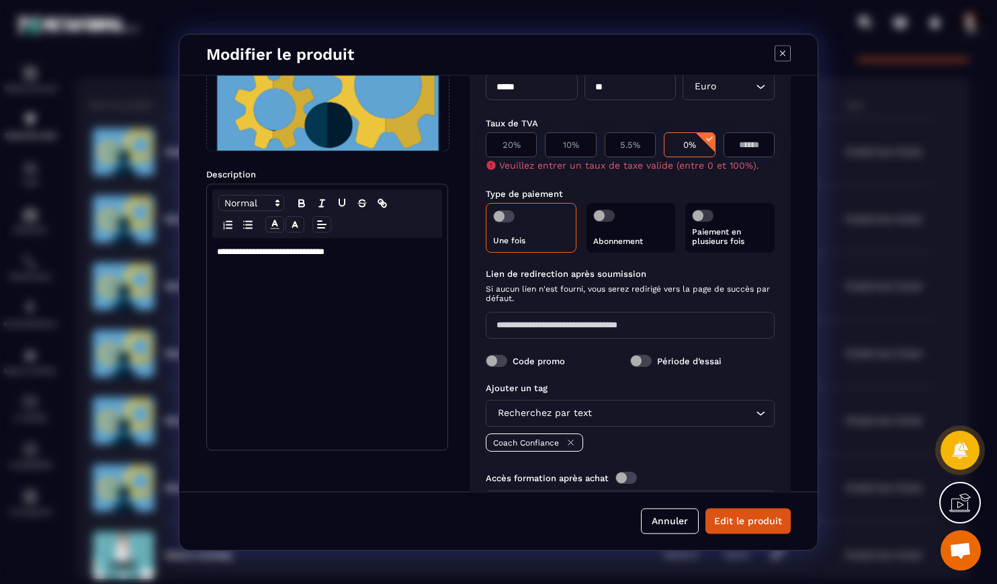
scroll to position [165, 0]
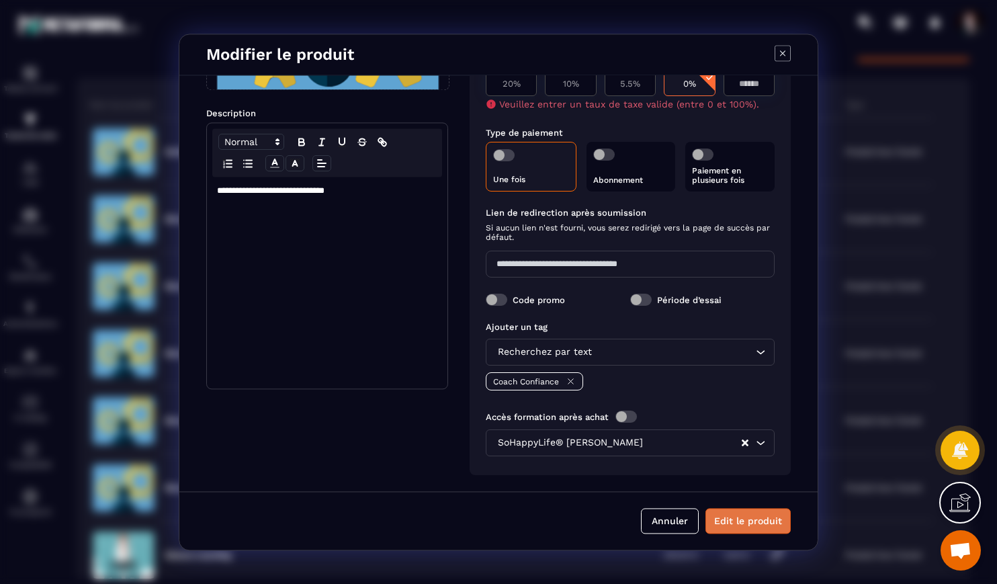
click at [772, 526] on button "Edit le produit" at bounding box center [747, 521] width 85 height 26
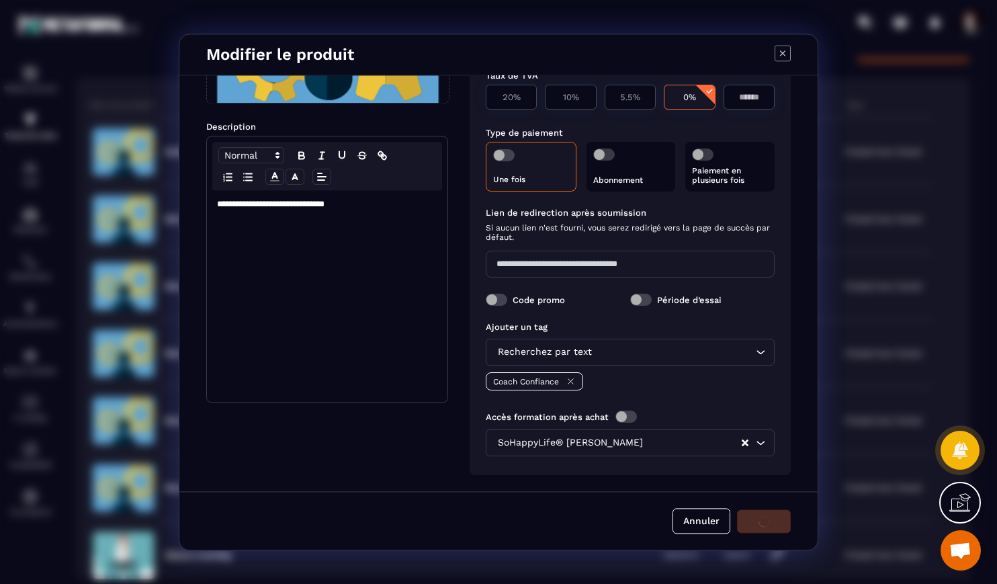
scroll to position [152, 0]
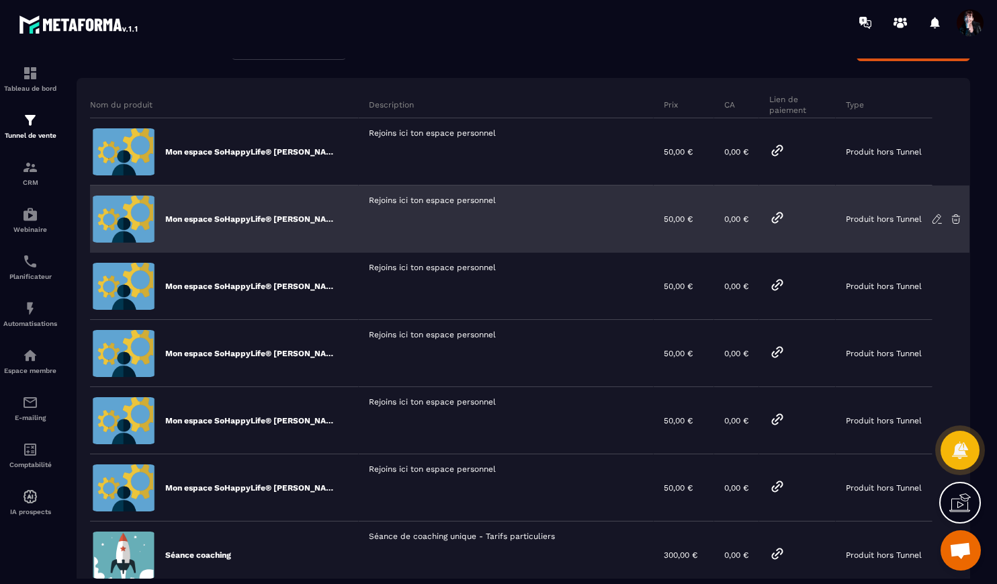
click at [776, 220] on icon at bounding box center [777, 218] width 16 height 16
